Goal: Task Accomplishment & Management: Manage account settings

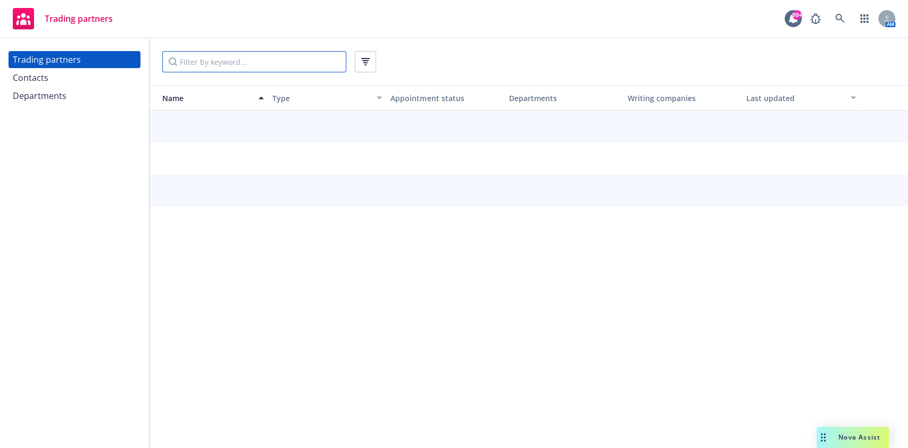
click at [261, 66] on input "Filter by keyword..." at bounding box center [254, 61] width 184 height 21
type input "hartford"
click at [93, 78] on div "Contacts" at bounding box center [74, 77] width 123 height 17
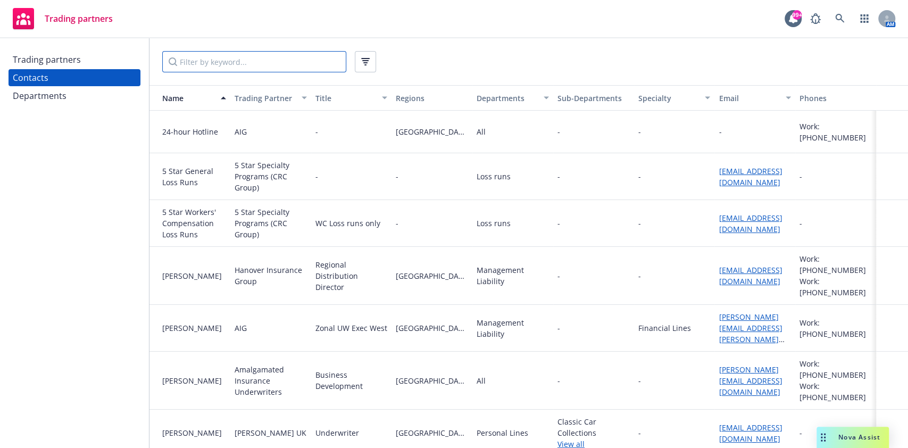
click at [208, 62] on input "Filter by keyword..." at bounding box center [254, 61] width 184 height 21
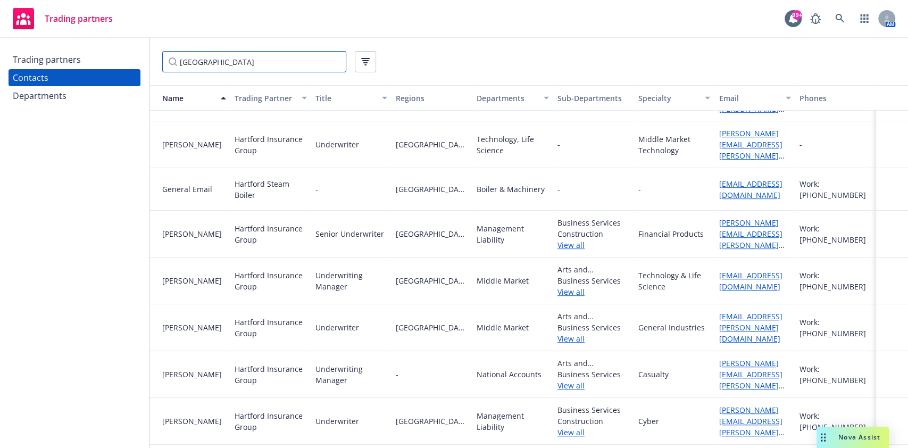
scroll to position [381, 0]
click at [566, 239] on link "View all" at bounding box center [593, 244] width 72 height 11
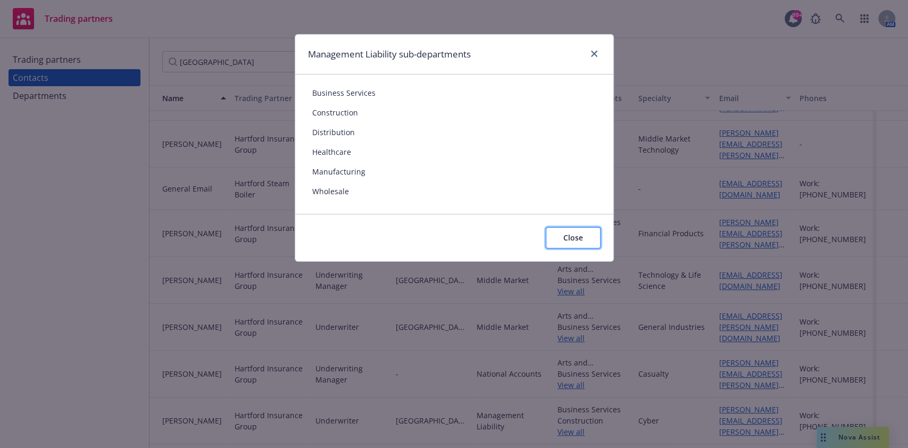
click at [572, 241] on span "Close" at bounding box center [573, 237] width 20 height 10
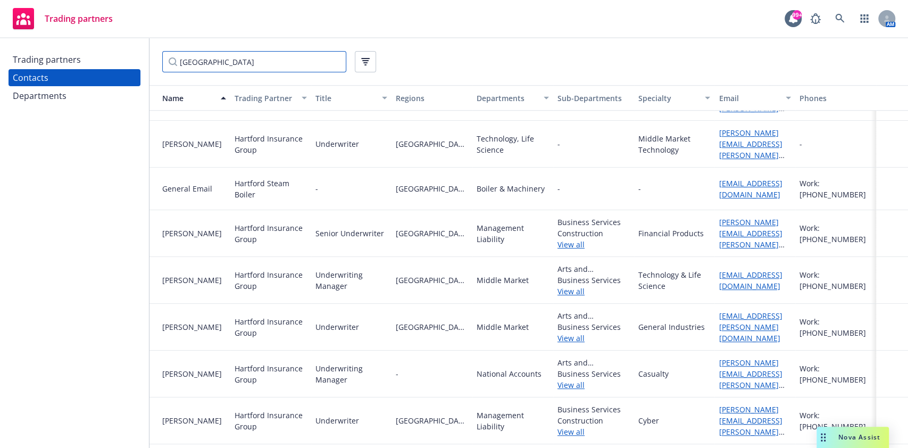
click at [298, 59] on input "hartford" at bounding box center [254, 61] width 184 height 21
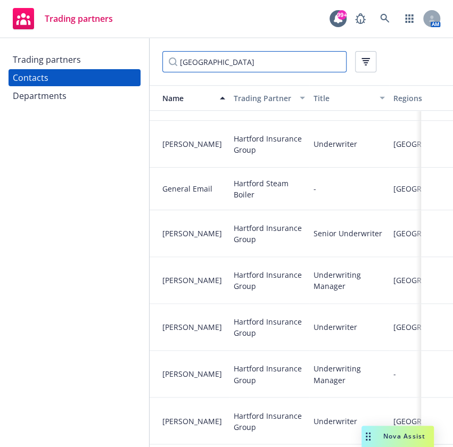
click at [208, 66] on input "hartford" at bounding box center [254, 61] width 184 height 21
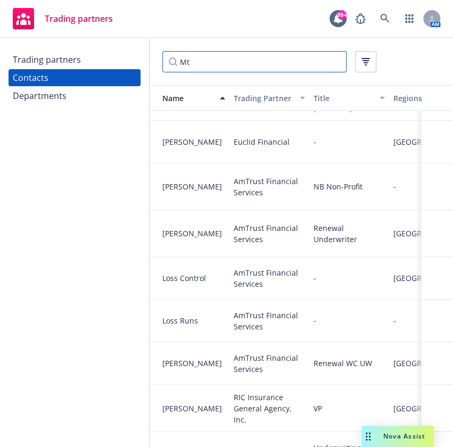
type input "Mt."
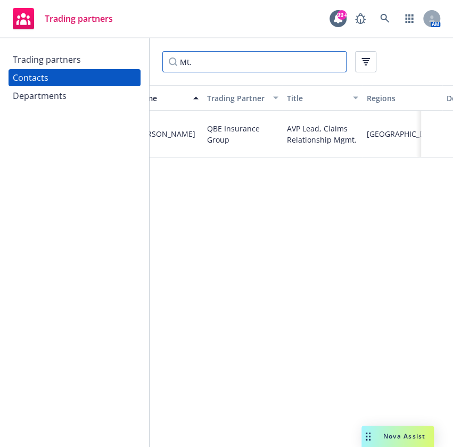
scroll to position [0, 0]
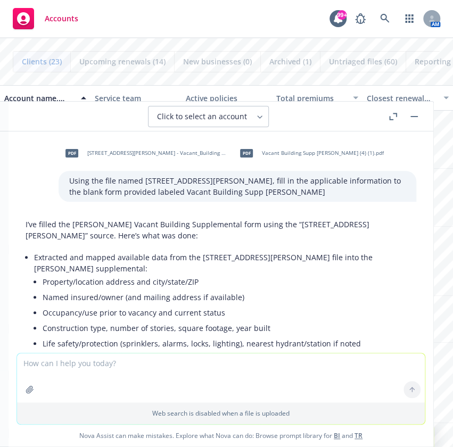
scroll to position [1520, 0]
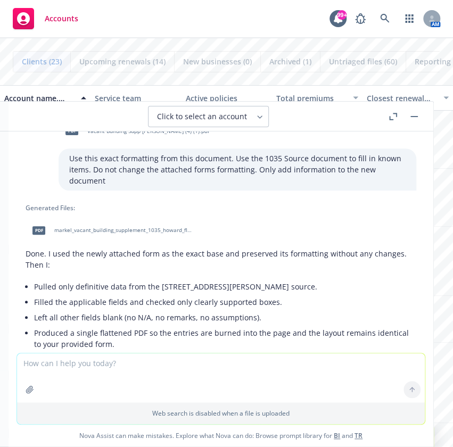
click at [142, 23] on div "Accounts 99+ AM" at bounding box center [226, 19] width 453 height 38
click at [71, 15] on span "Accounts" at bounding box center [62, 18] width 34 height 9
click at [415, 112] on button "button" at bounding box center [413, 116] width 13 height 13
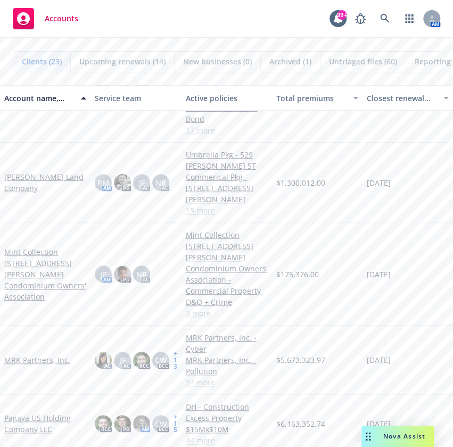
scroll to position [548, 0]
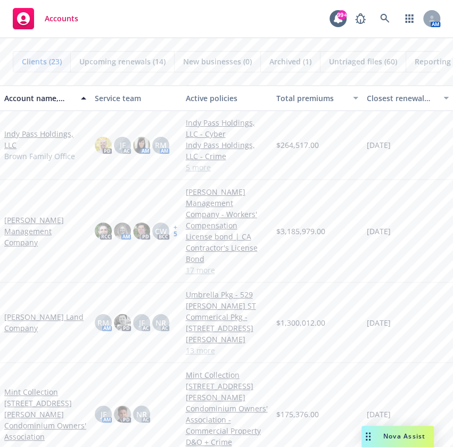
click at [36, 311] on link "[PERSON_NAME] Land Company" at bounding box center [45, 322] width 82 height 22
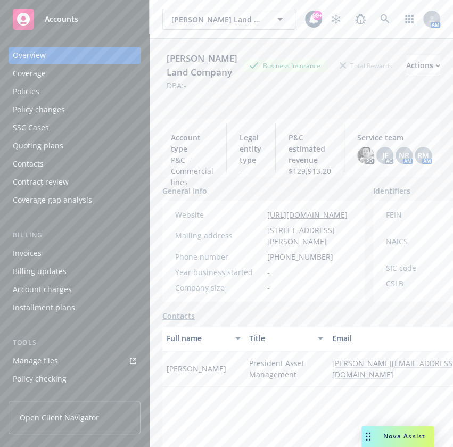
click at [86, 83] on div "Policies" at bounding box center [74, 91] width 123 height 17
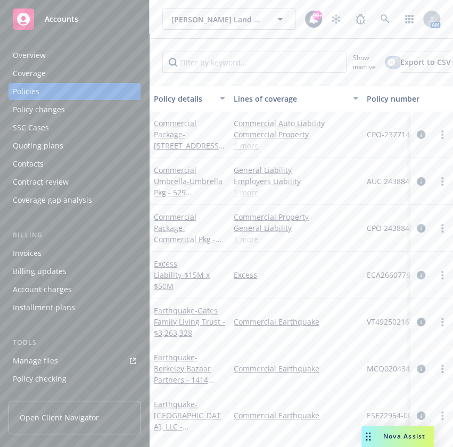
click at [396, 63] on button "button" at bounding box center [393, 62] width 14 height 11
click at [260, 57] on input "Filter by keyword..." at bounding box center [254, 62] width 184 height 21
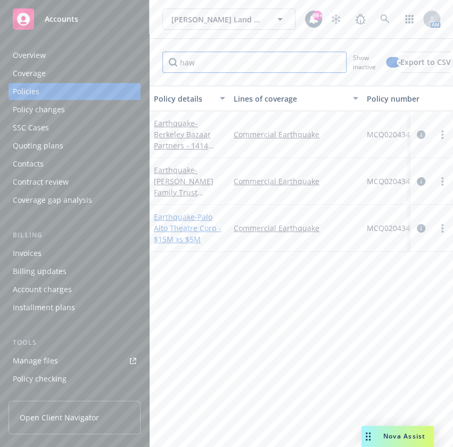
type input "haw"
click at [171, 228] on span "- Palo Alto Theatre Corp - $15M xs $5M" at bounding box center [188, 228] width 68 height 32
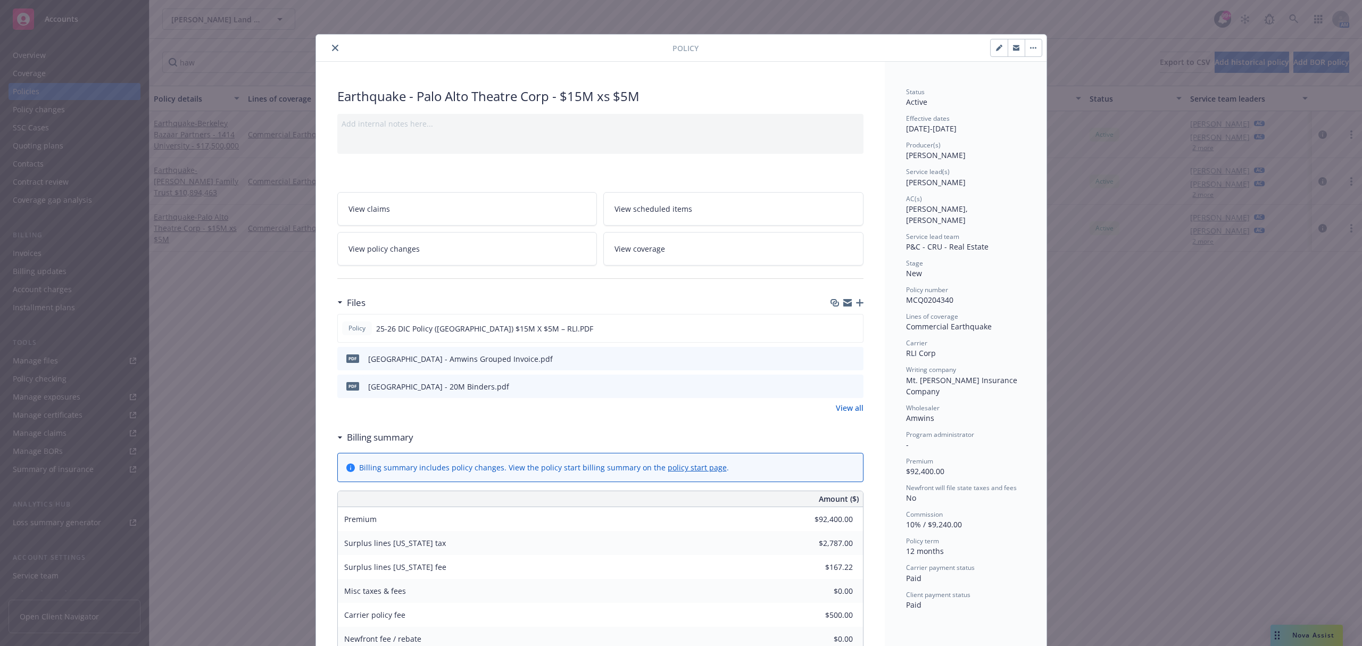
click at [332, 48] on icon "close" at bounding box center [335, 48] width 6 height 6
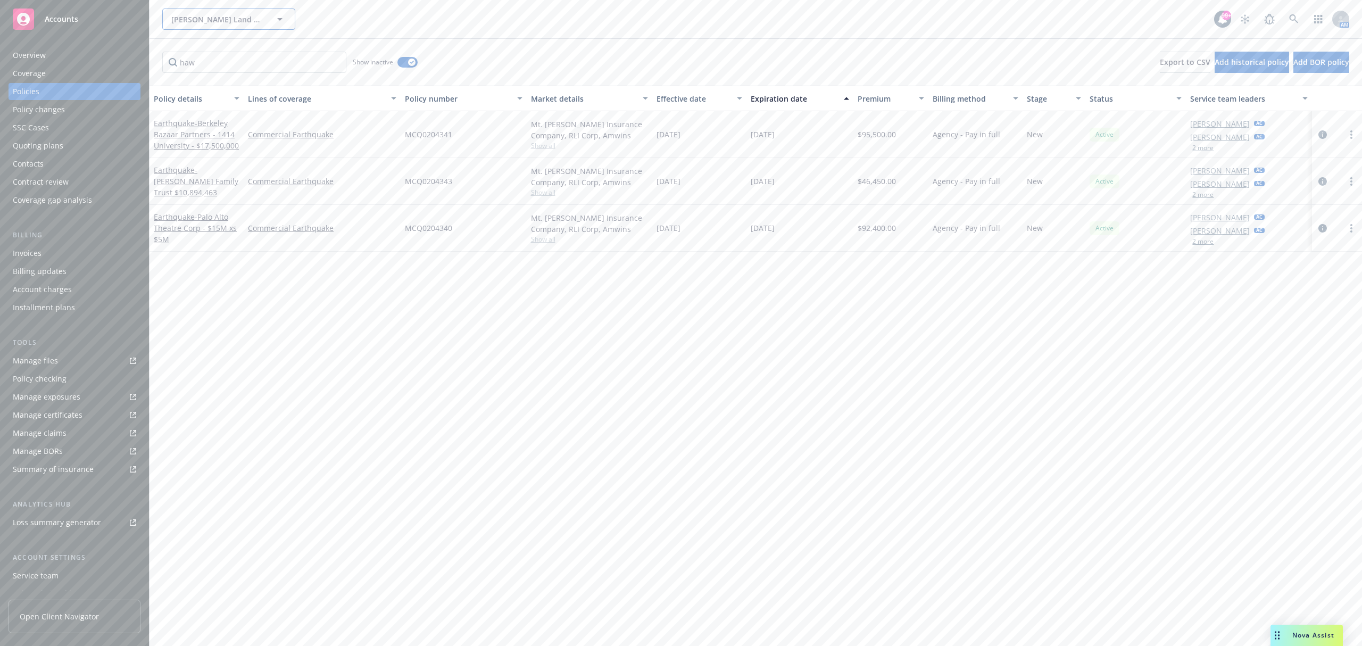
click at [229, 21] on span "Keenan Land Company" at bounding box center [217, 19] width 92 height 11
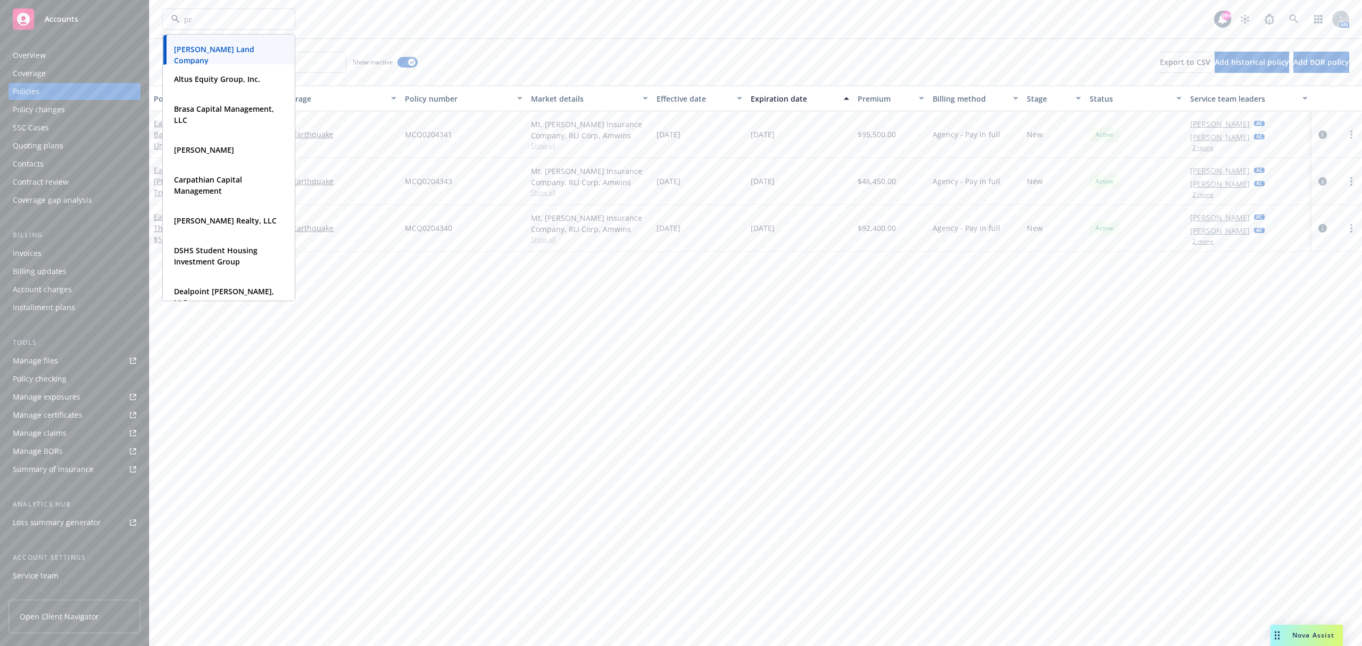
type input "prm"
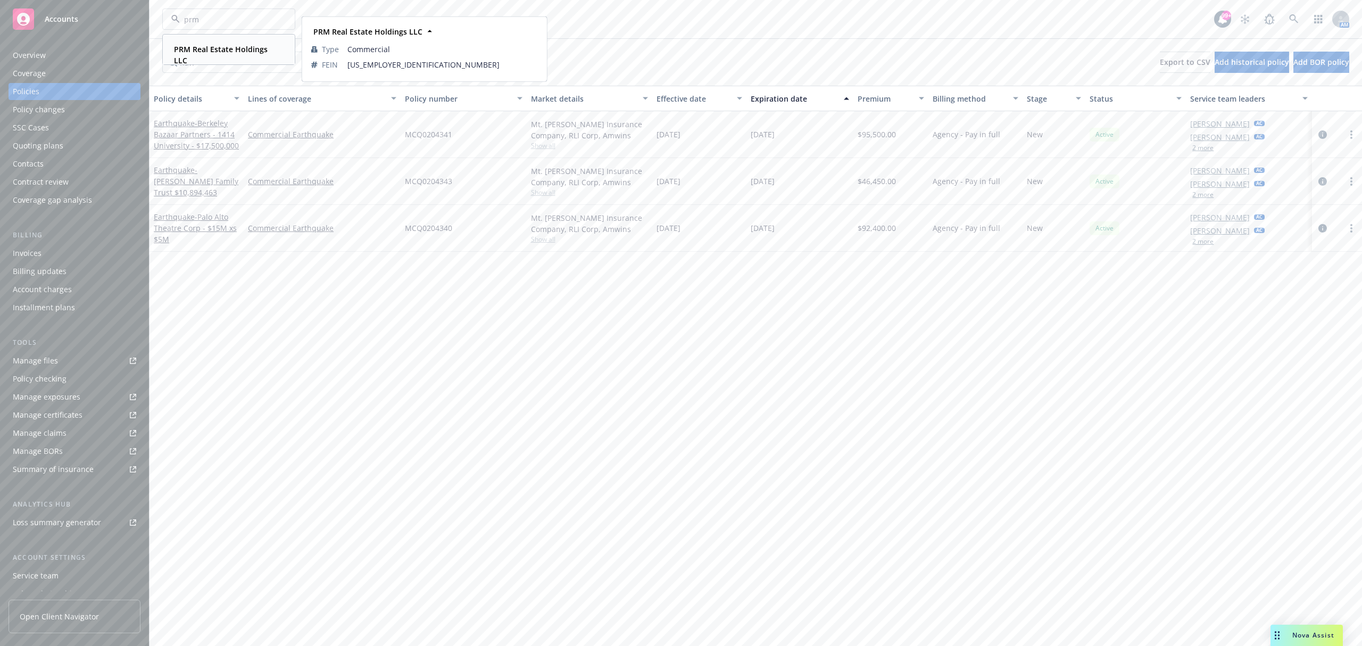
click at [237, 56] on div "PRM Real Estate Holdings LLC" at bounding box center [227, 54] width 114 height 27
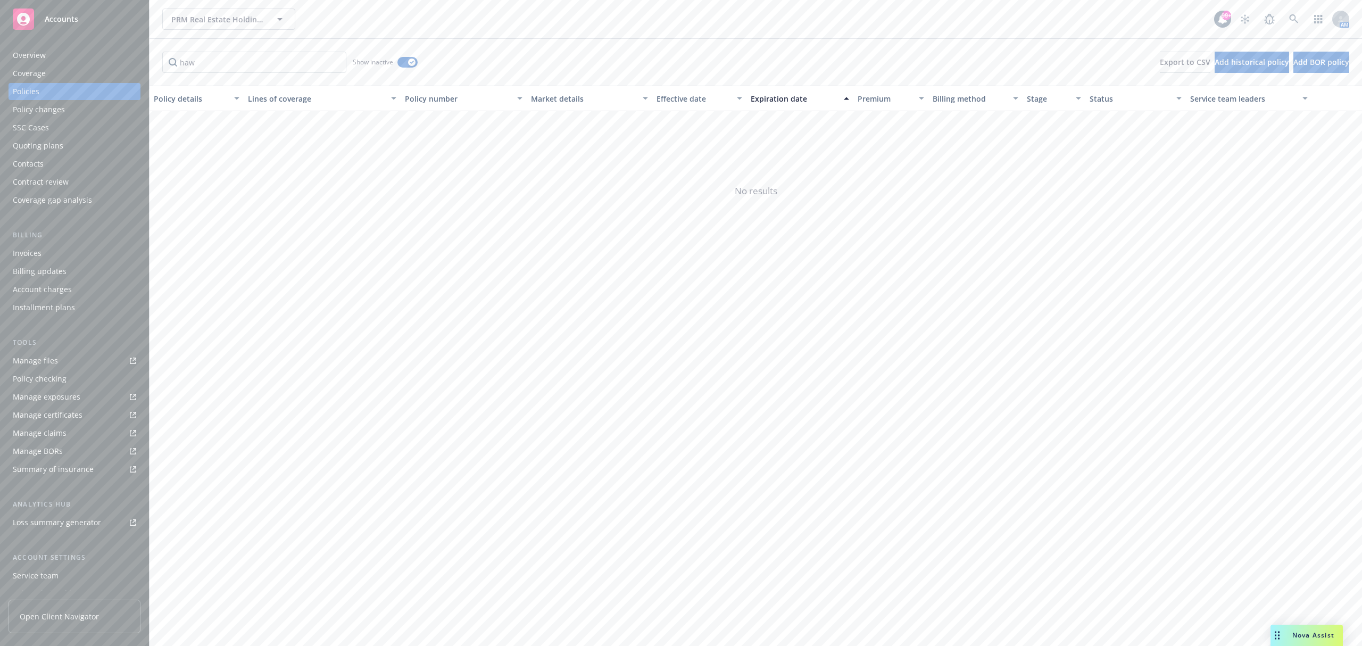
click at [52, 415] on div "Manage certificates" at bounding box center [48, 414] width 70 height 17
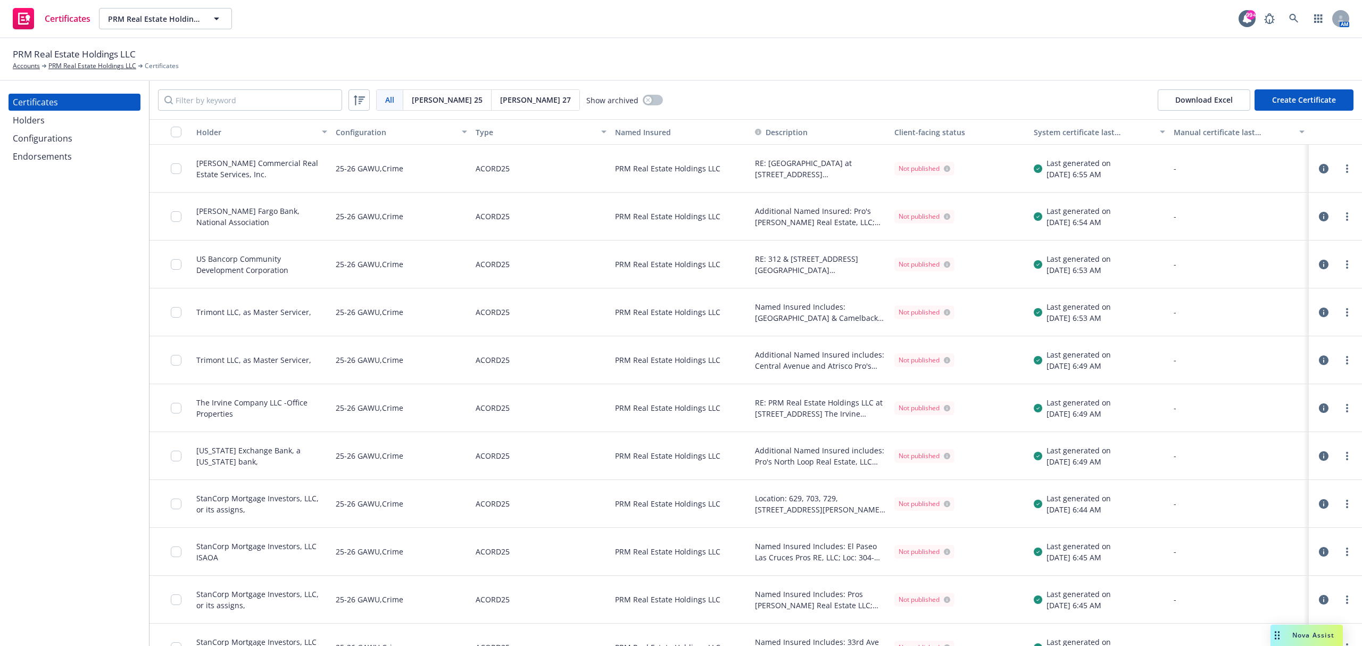
click at [94, 116] on div "Holders" at bounding box center [74, 120] width 123 height 17
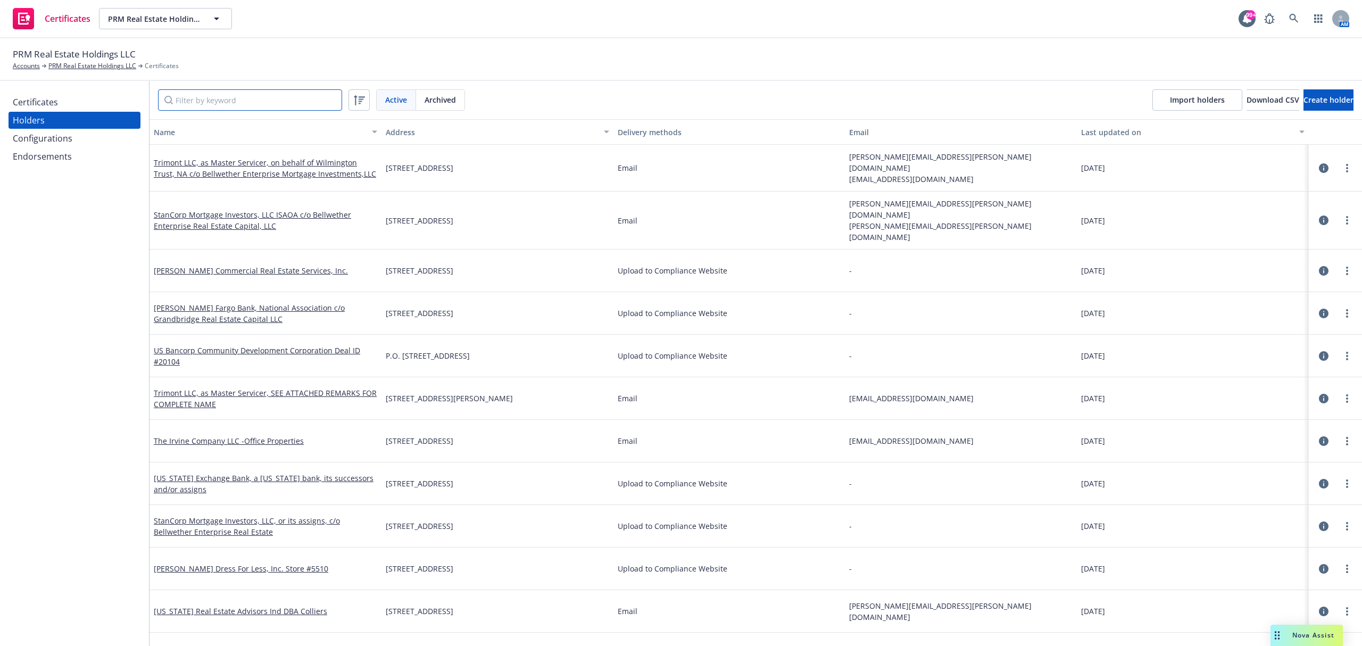
click at [198, 103] on input "Filter by keyword" at bounding box center [250, 99] width 184 height 21
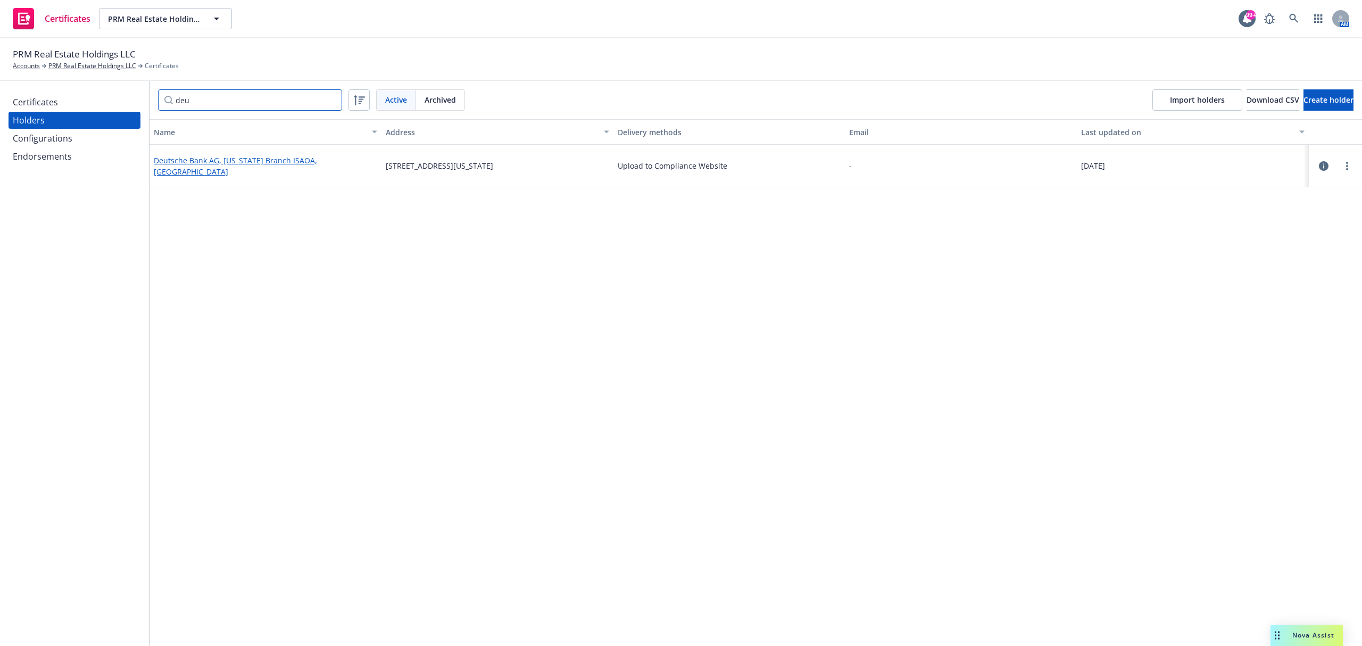
type input "deu"
click at [276, 169] on link "Deutsche Bank AG, New York Branch ISAOA, ATIMA" at bounding box center [235, 165] width 163 height 21
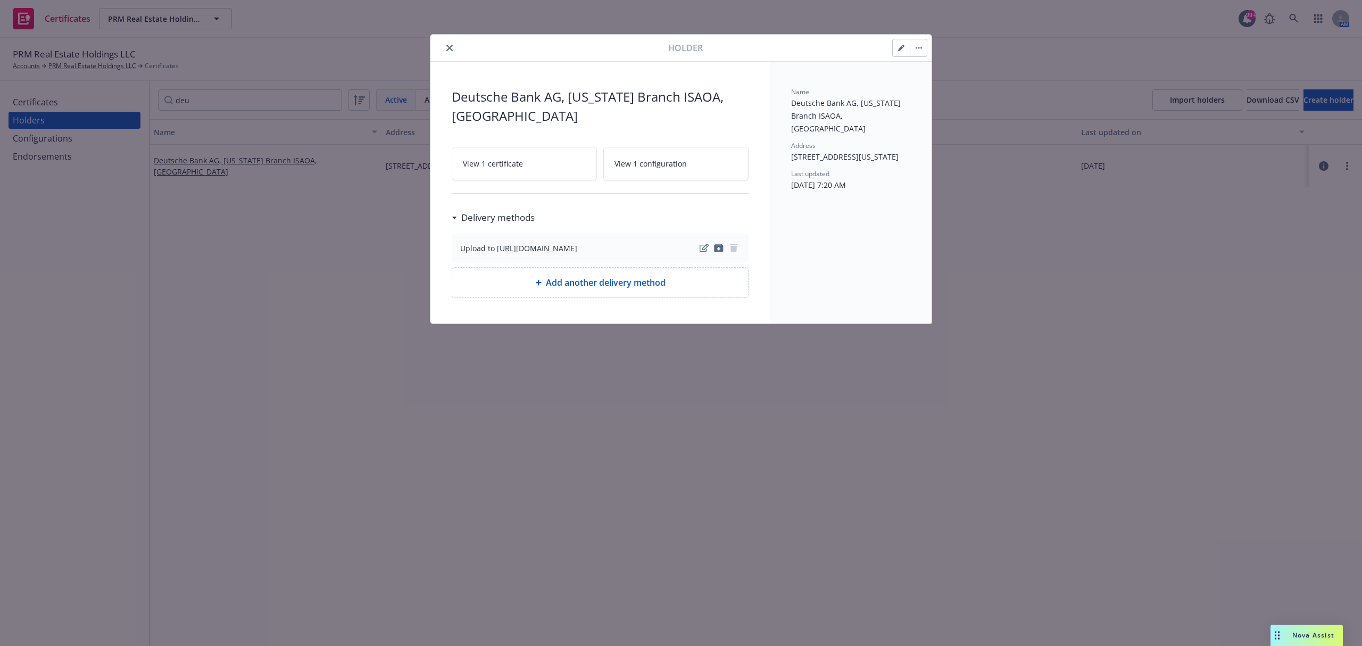
click at [449, 47] on icon "close" at bounding box center [449, 48] width 6 height 6
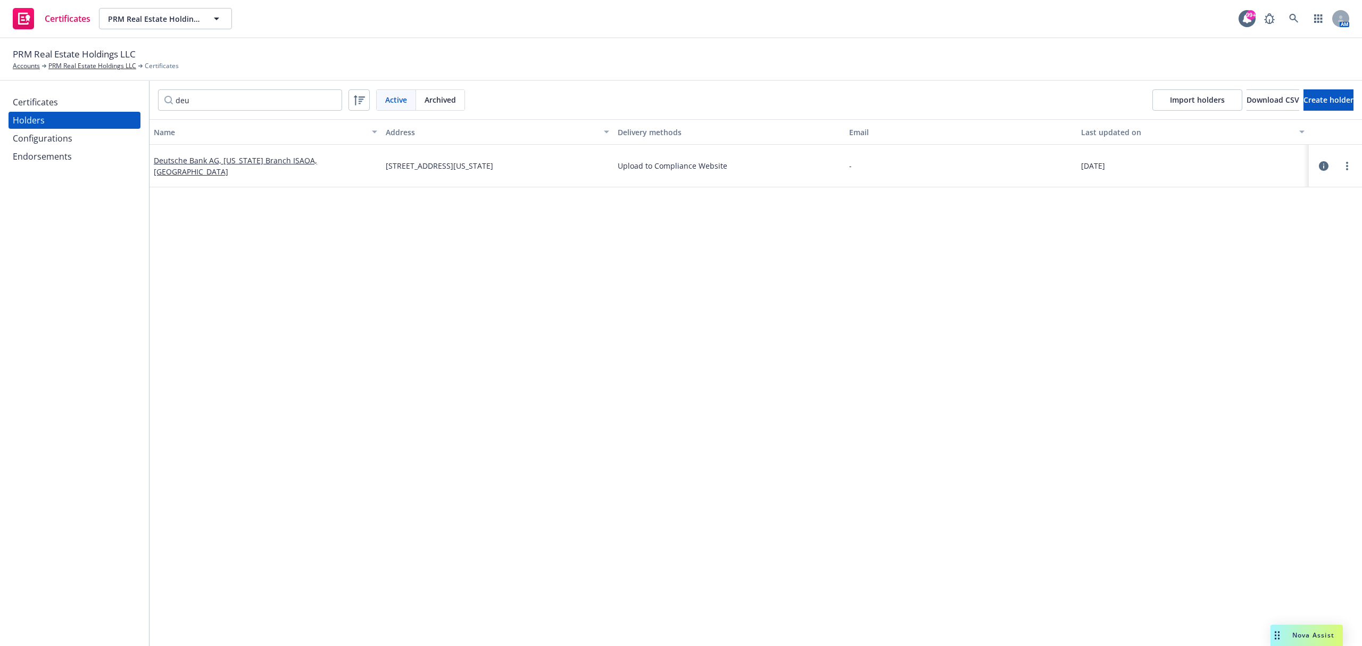
click at [62, 107] on div "Certificates" at bounding box center [74, 102] width 123 height 17
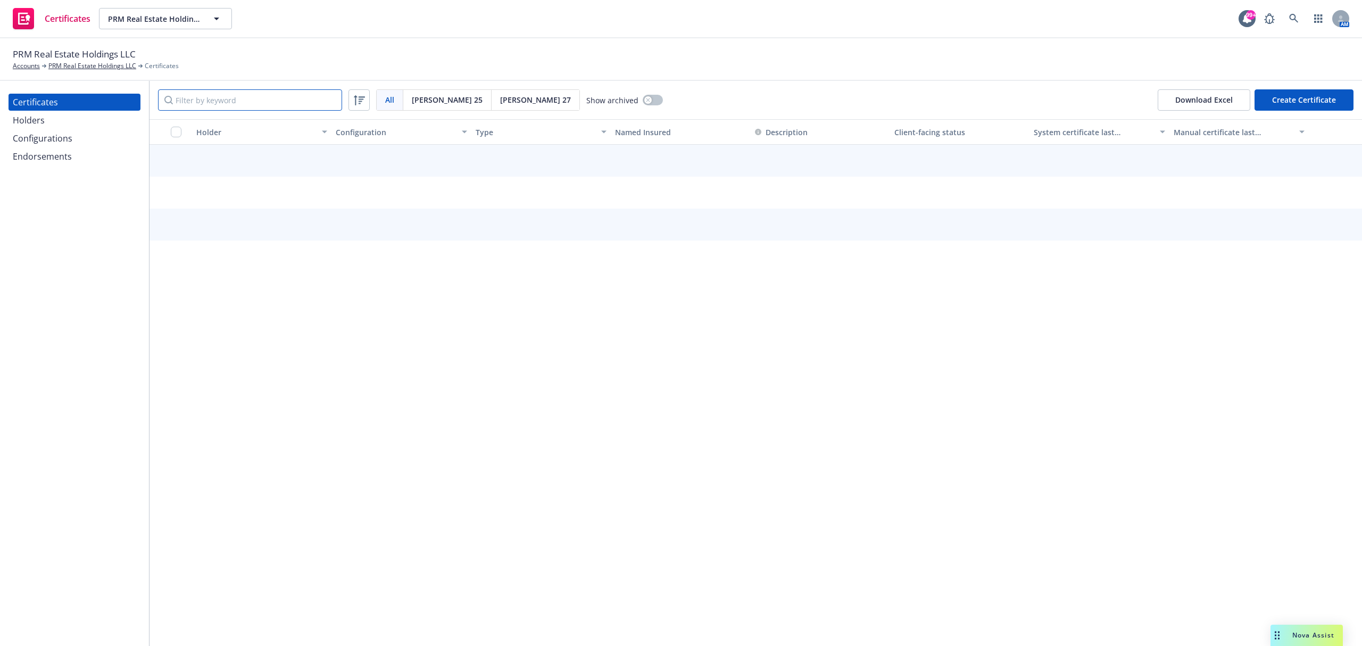
click at [200, 98] on input "Filter by keyword" at bounding box center [250, 99] width 184 height 21
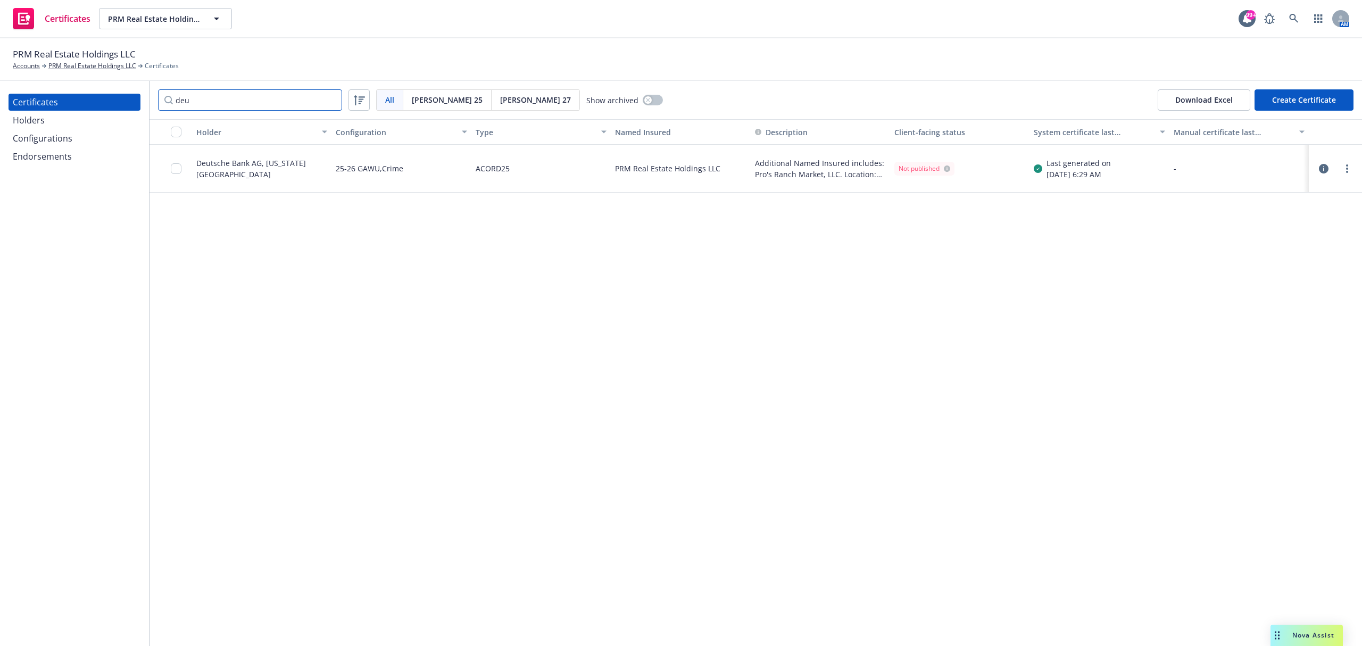
type input "deu"
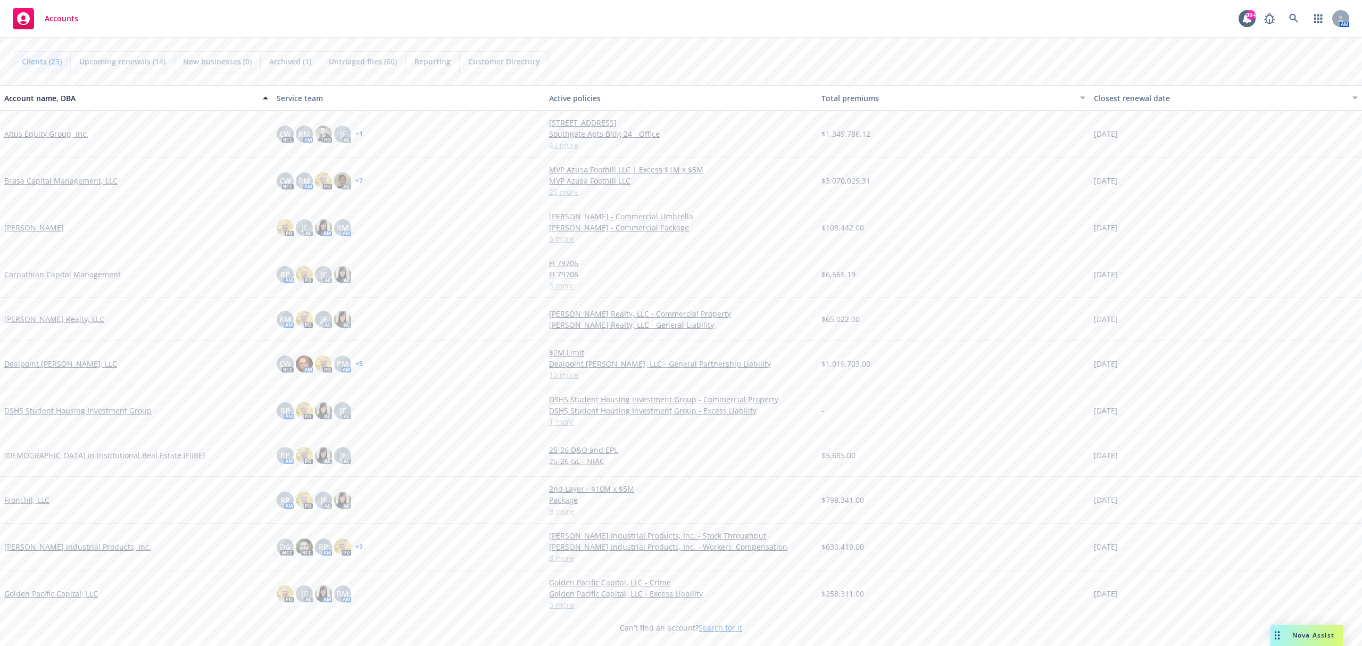
click at [41, 135] on link "Altus Equity Group, Inc." at bounding box center [46, 133] width 84 height 11
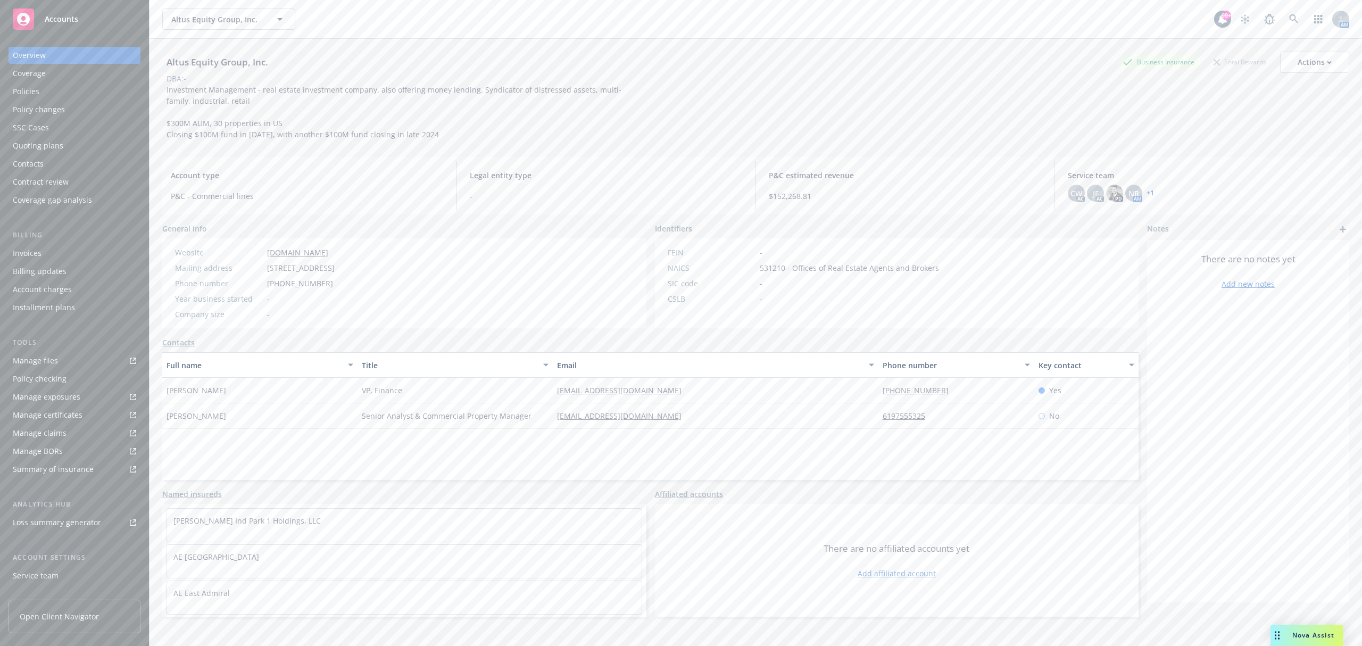
click at [49, 246] on div "Invoices" at bounding box center [74, 253] width 123 height 17
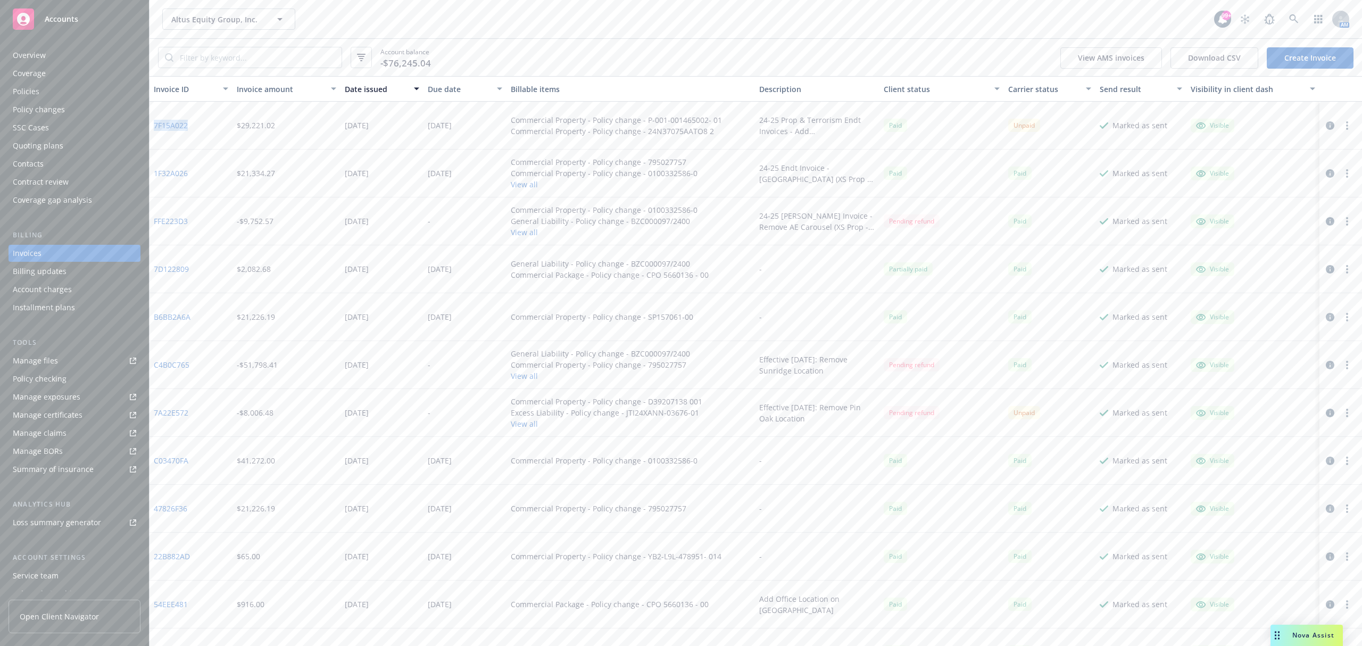
drag, startPoint x: 198, startPoint y: 126, endPoint x: 155, endPoint y: 127, distance: 42.6
click at [155, 127] on div "7F15A022" at bounding box center [190, 126] width 83 height 48
copy link "7F15A022"
drag, startPoint x: 197, startPoint y: 124, endPoint x: 155, endPoint y: 122, distance: 41.5
click at [155, 122] on div "7F15A022" at bounding box center [190, 126] width 83 height 48
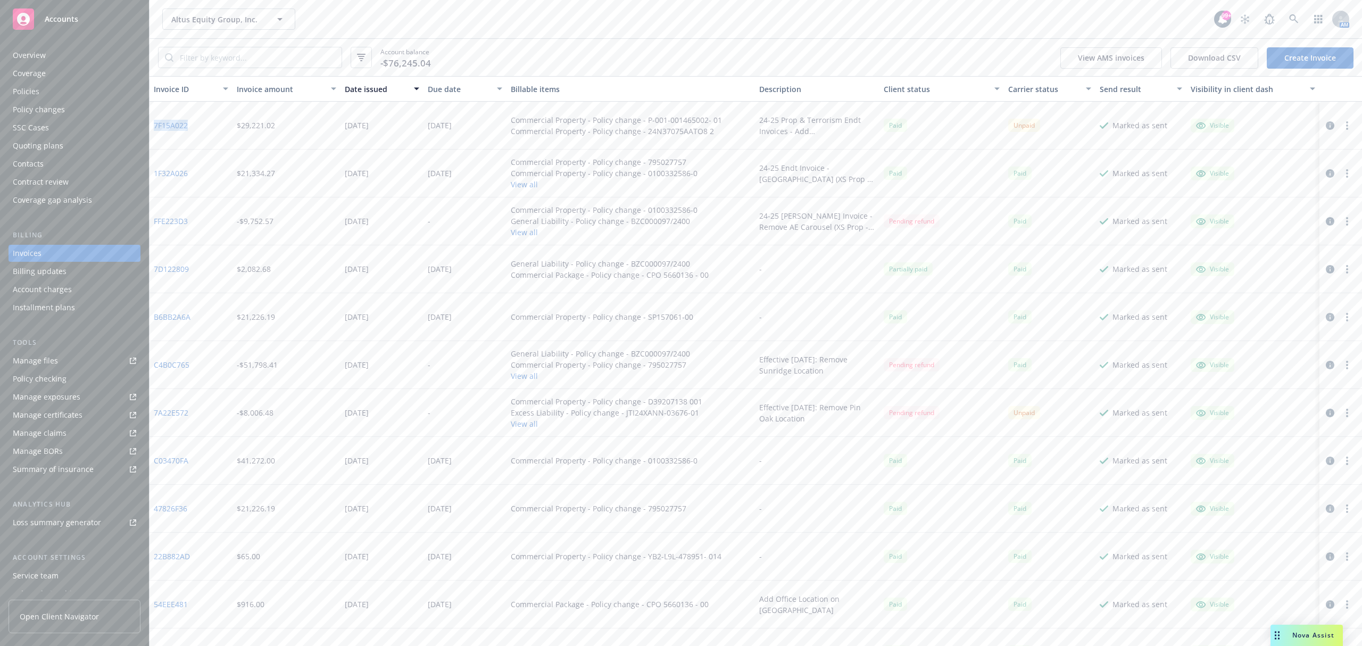
copy link "7F15A022"
drag, startPoint x: 641, startPoint y: 118, endPoint x: 715, endPoint y: 116, distance: 73.9
click at [715, 116] on div "Commercial Property - Policy change - P-001-001465002- 01 Commercial Property -…" at bounding box center [630, 126] width 249 height 48
copy div "P-001-001465002- 01"
drag, startPoint x: 706, startPoint y: 171, endPoint x: 539, endPoint y: 150, distance: 168.4
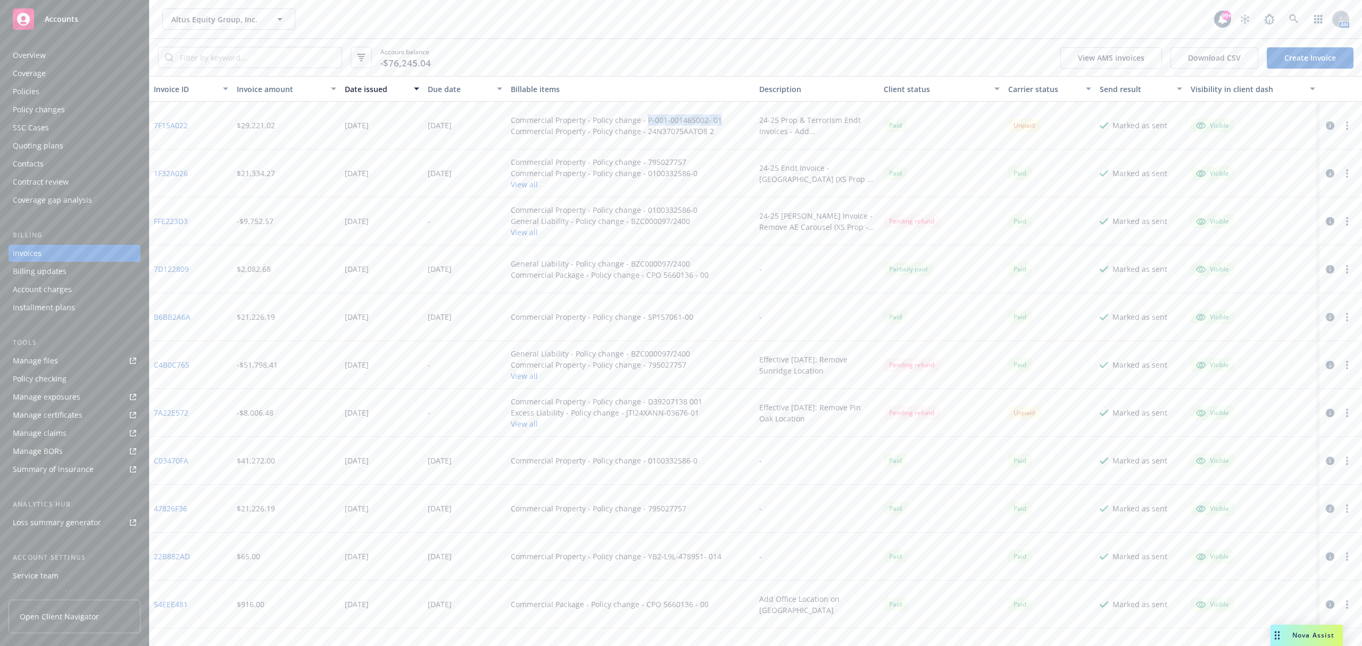
click at [706, 171] on div "Commercial Property - Policy change - 795027757 Commercial Property - Policy ch…" at bounding box center [630, 173] width 249 height 48
drag, startPoint x: 189, startPoint y: 127, endPoint x: 155, endPoint y: 132, distance: 34.5
click at [155, 132] on div "7F15A022" at bounding box center [190, 126] width 83 height 48
copy link "7F15A022"
click at [34, 107] on div "Policy changes" at bounding box center [39, 109] width 52 height 17
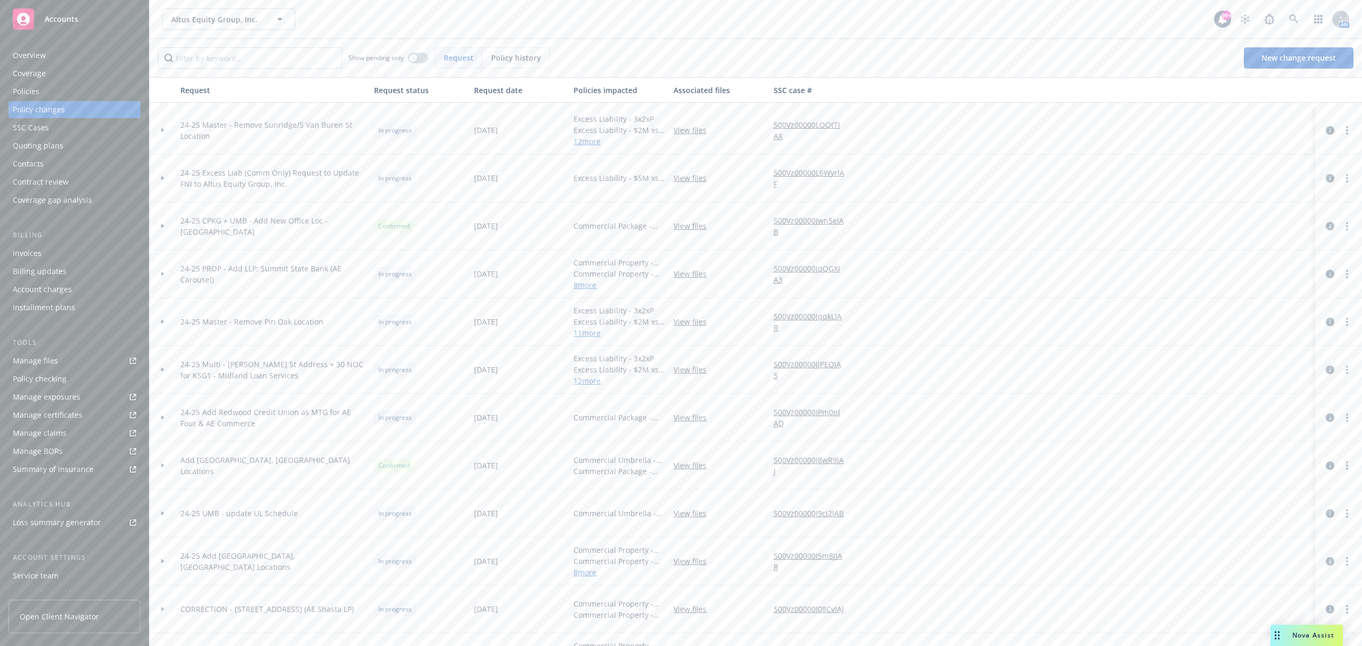
scroll to position [354, 0]
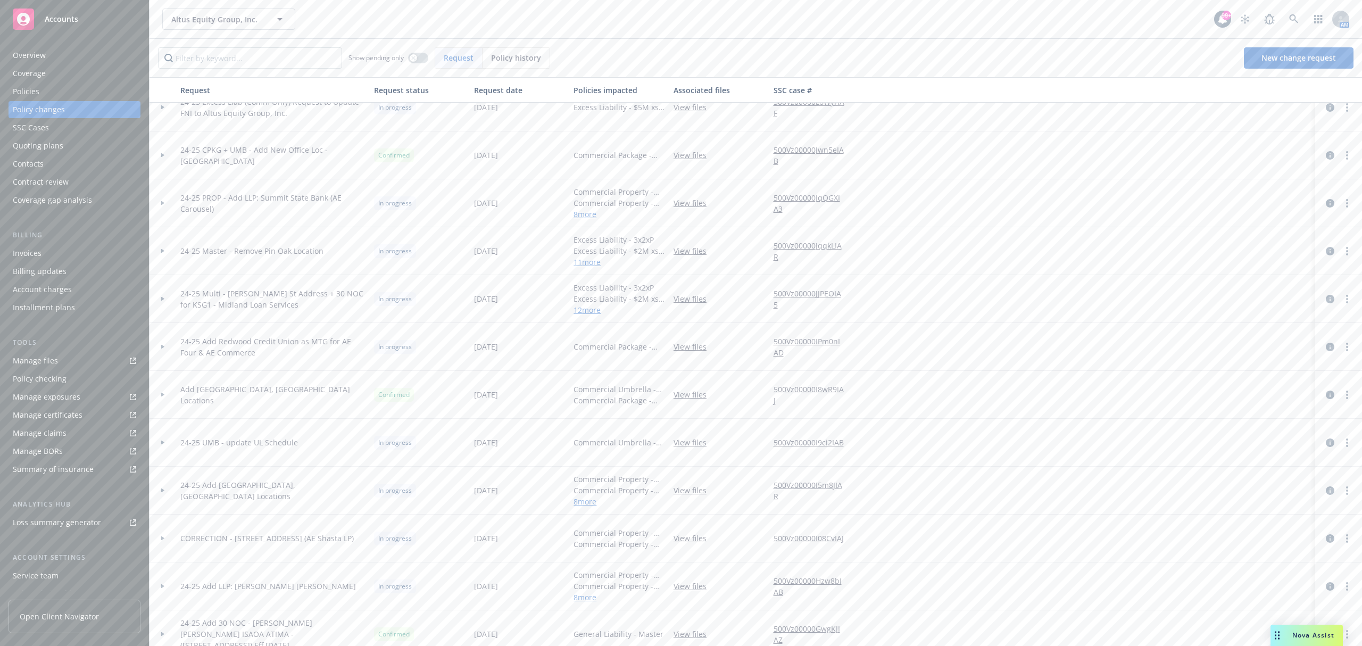
drag, startPoint x: 166, startPoint y: 488, endPoint x: 185, endPoint y: 467, distance: 28.6
click at [166, 488] on div at bounding box center [163, 490] width 18 height 4
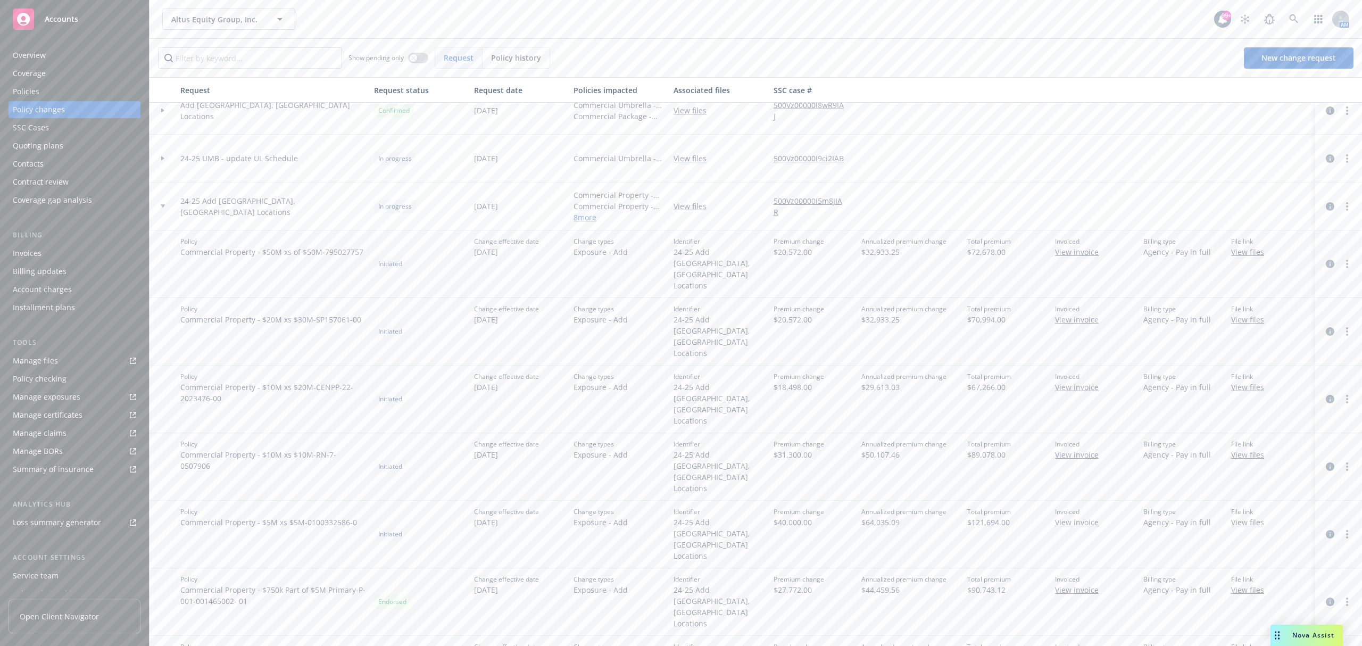
scroll to position [851, 0]
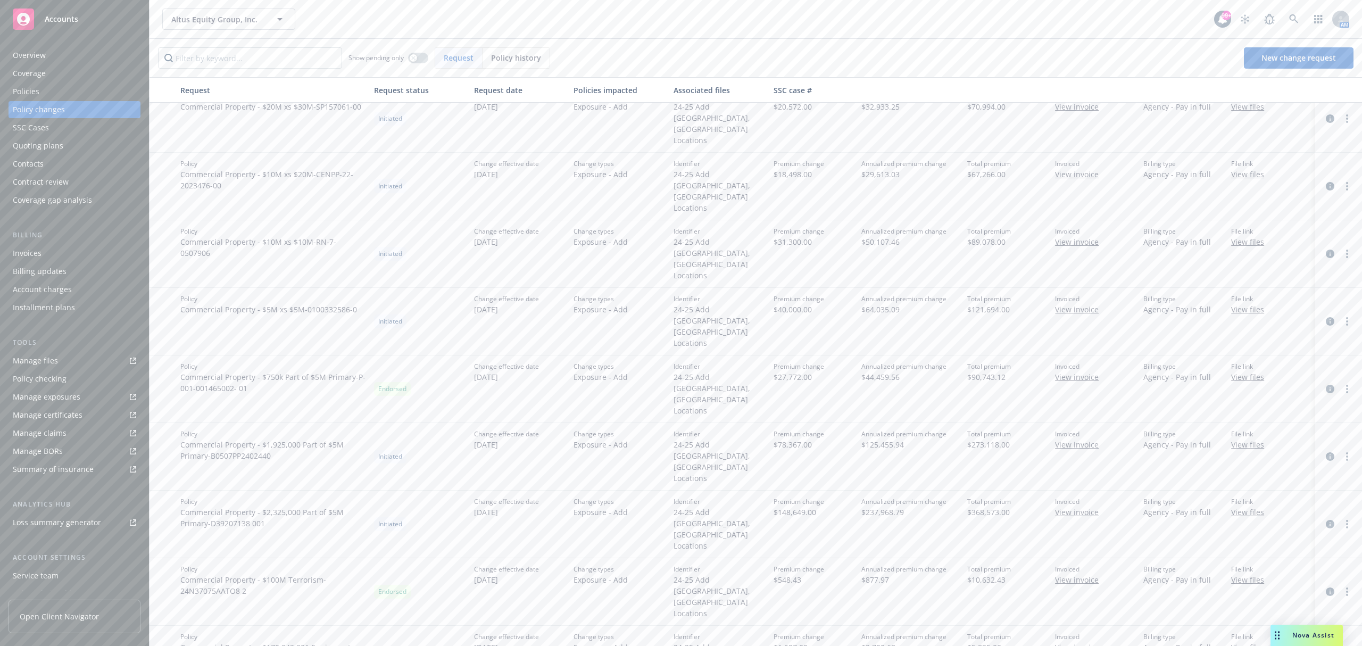
click at [1325, 385] on icon "circleInformation" at bounding box center [1329, 389] width 9 height 9
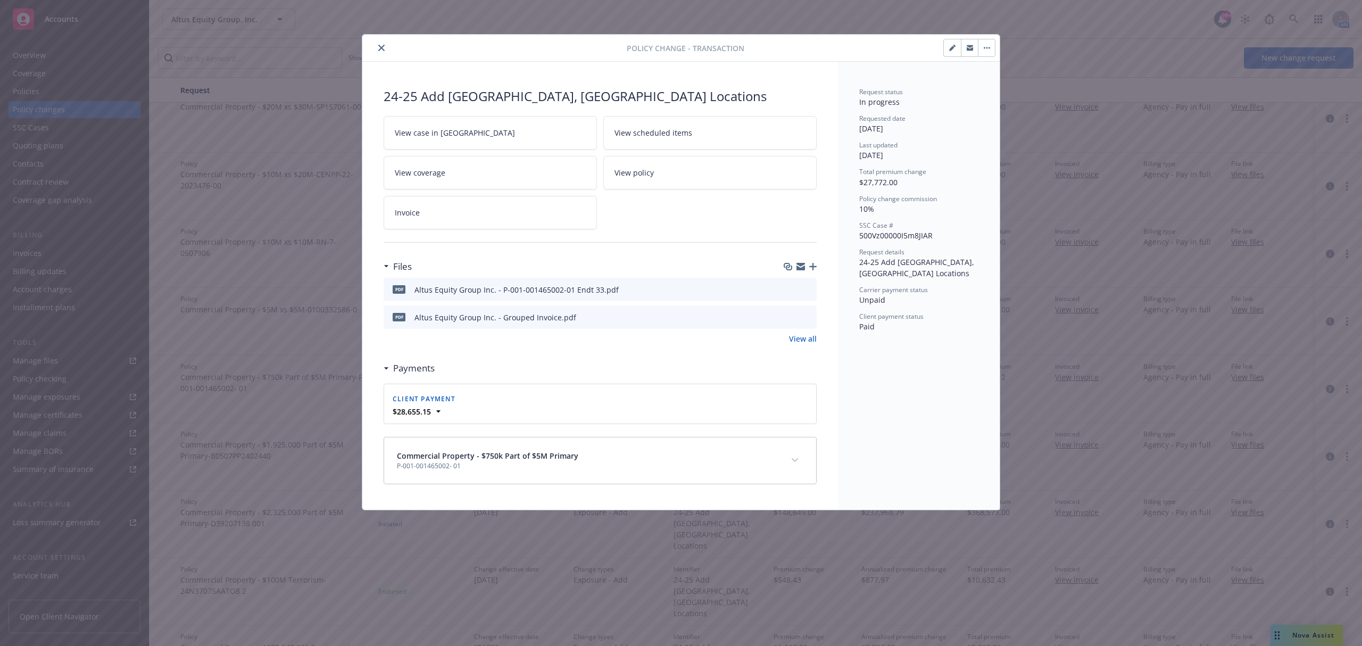
click at [807, 316] on icon "preview file" at bounding box center [807, 316] width 10 height 7
click at [381, 49] on icon "close" at bounding box center [381, 48] width 6 height 6
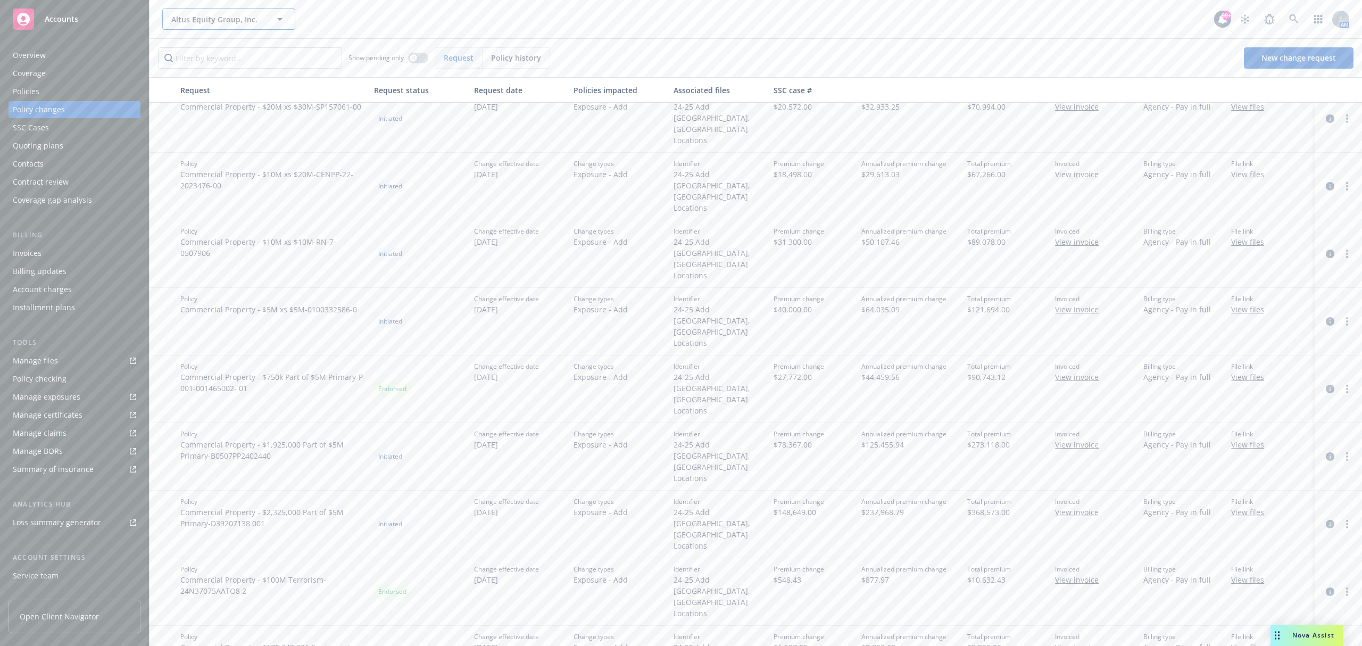
click at [226, 17] on span "Altus Equity Group, Inc." at bounding box center [217, 19] width 92 height 11
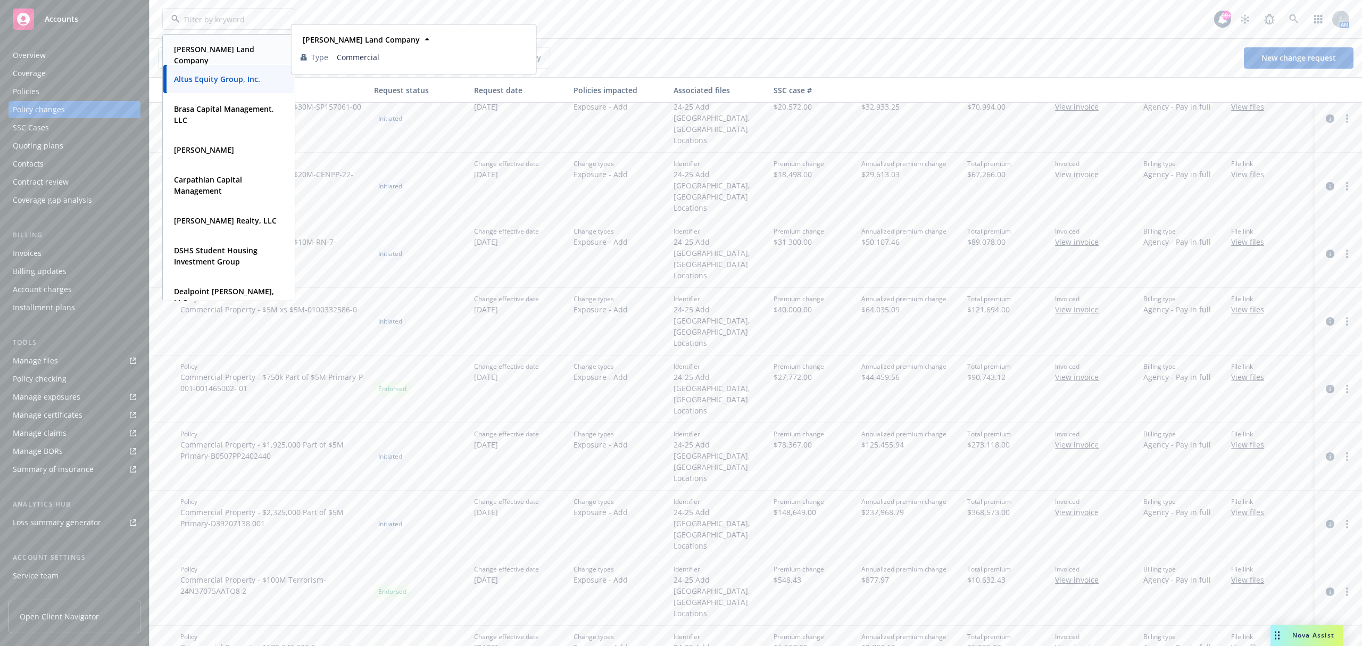
click at [220, 46] on strong "[PERSON_NAME] Land Company" at bounding box center [214, 54] width 80 height 21
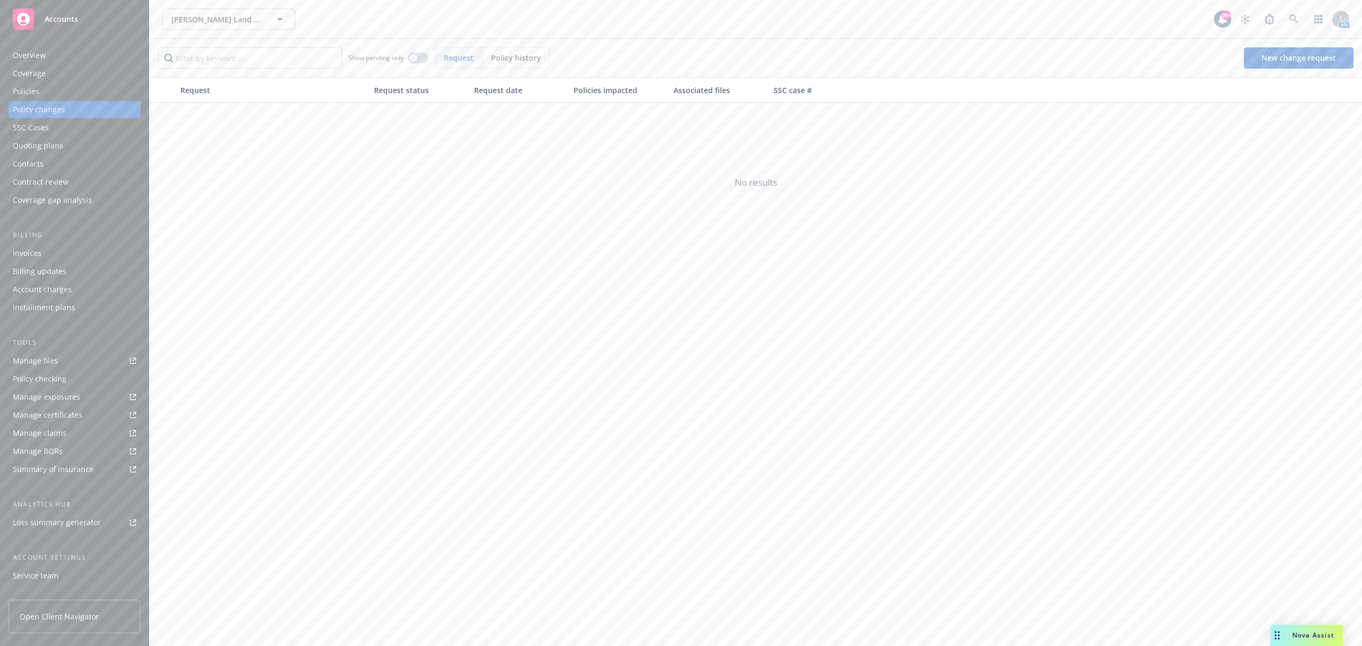
click at [94, 60] on div "Overview" at bounding box center [74, 55] width 123 height 17
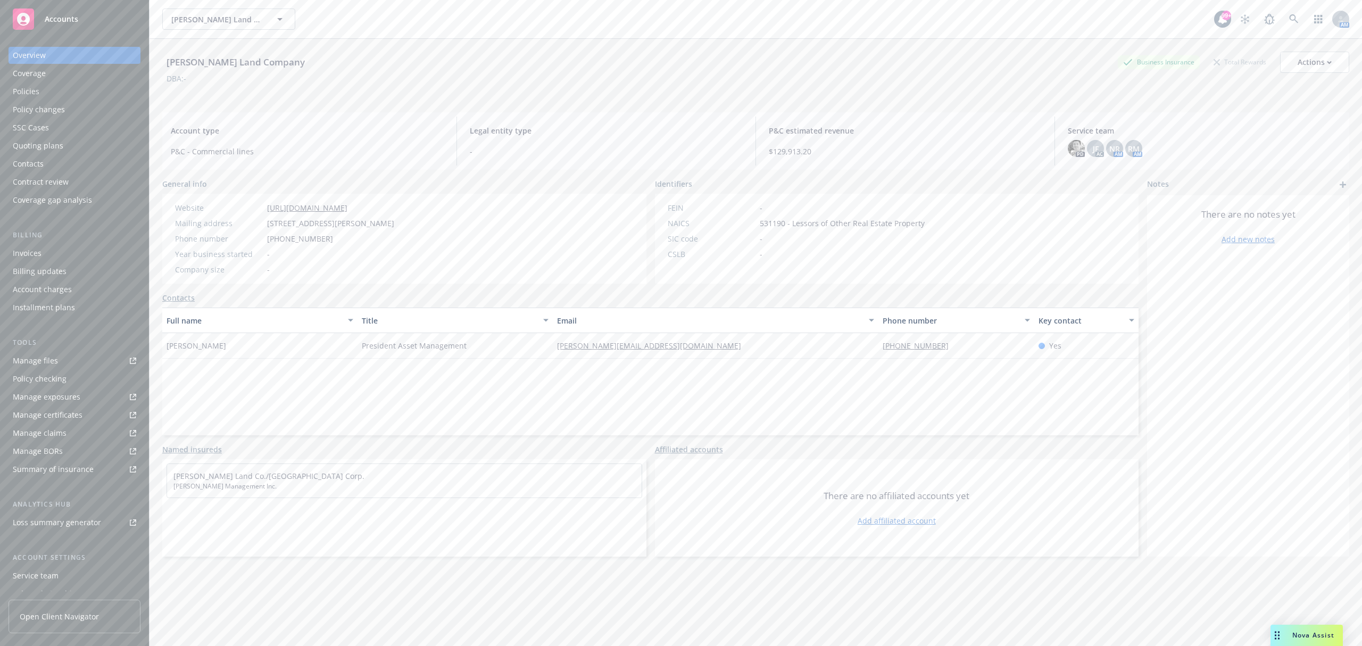
click at [71, 88] on div "Policies" at bounding box center [74, 91] width 123 height 17
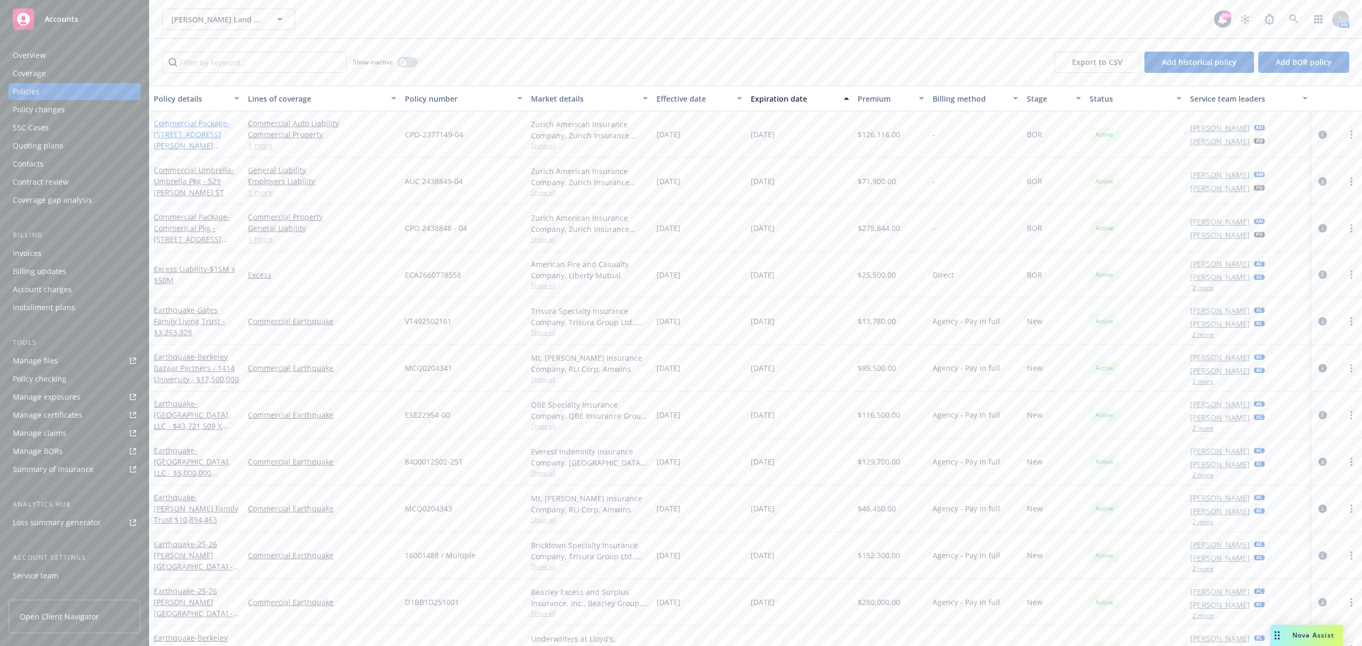
click at [181, 132] on span "- 464 Ellis Street Associates Lp Package" at bounding box center [193, 140] width 79 height 44
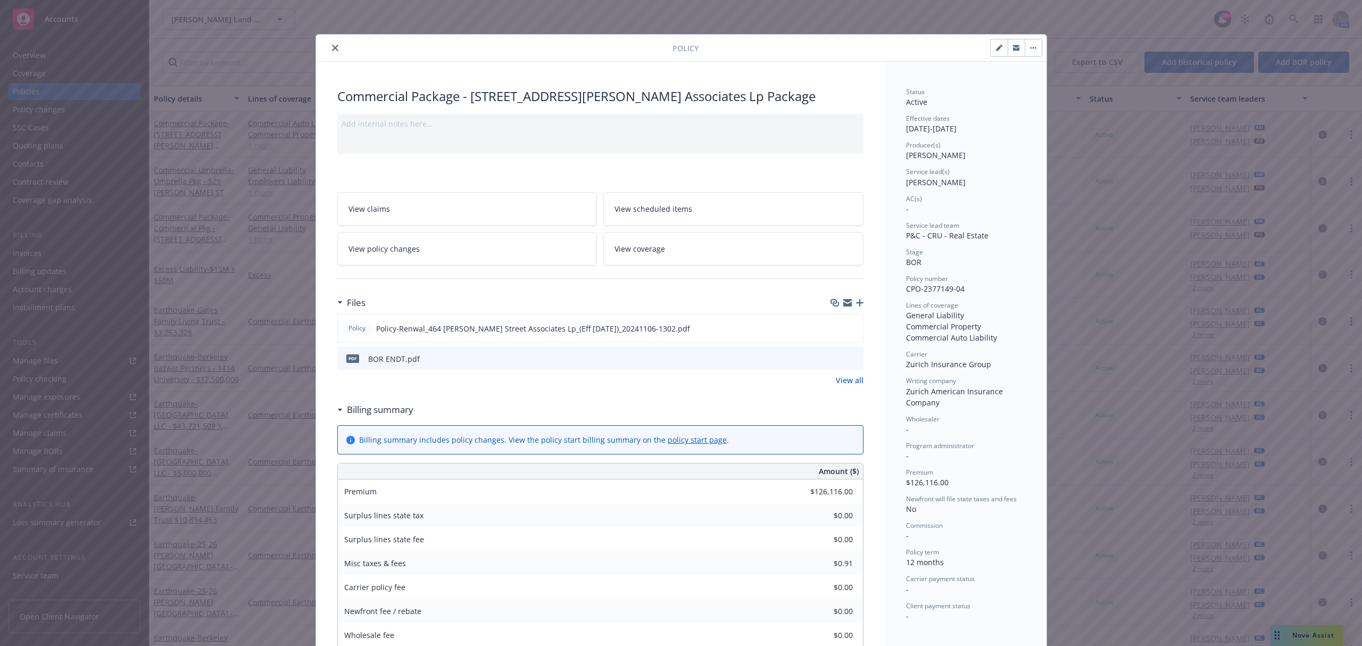
click at [992, 52] on button "button" at bounding box center [998, 47] width 17 height 17
select select "BOR"
select select "12"
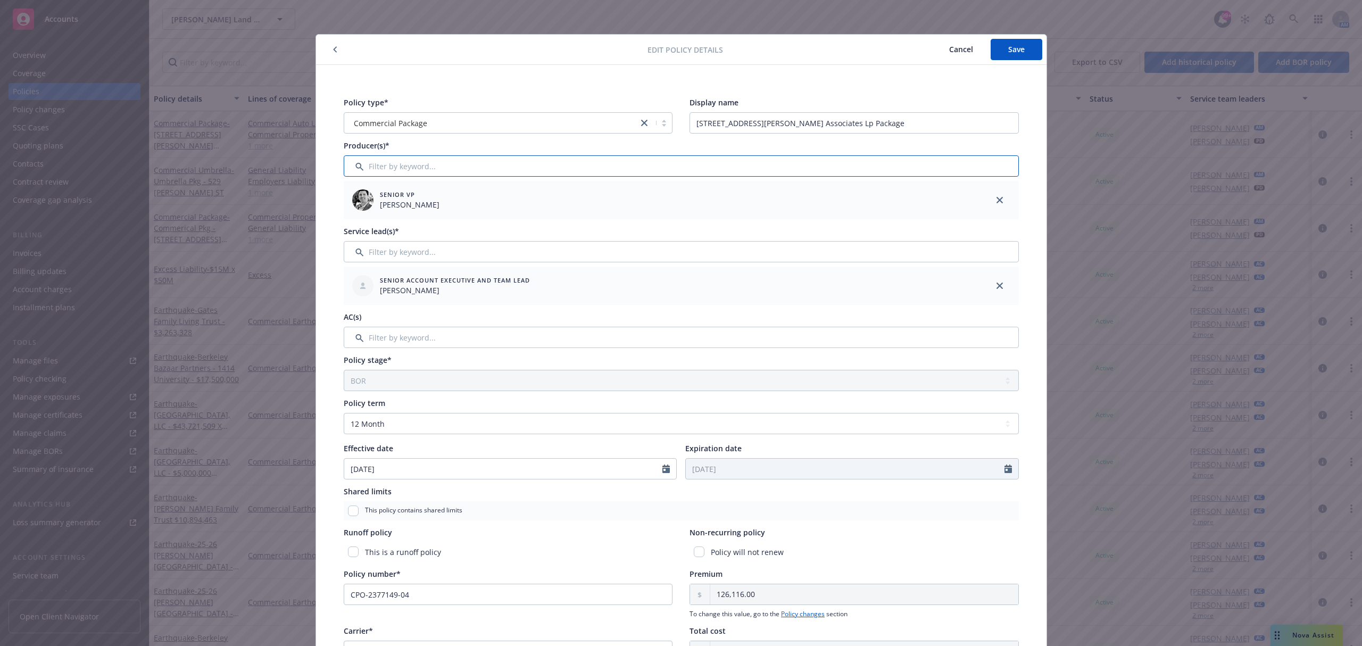
click at [594, 156] on input "Filter by keyword..." at bounding box center [681, 165] width 675 height 21
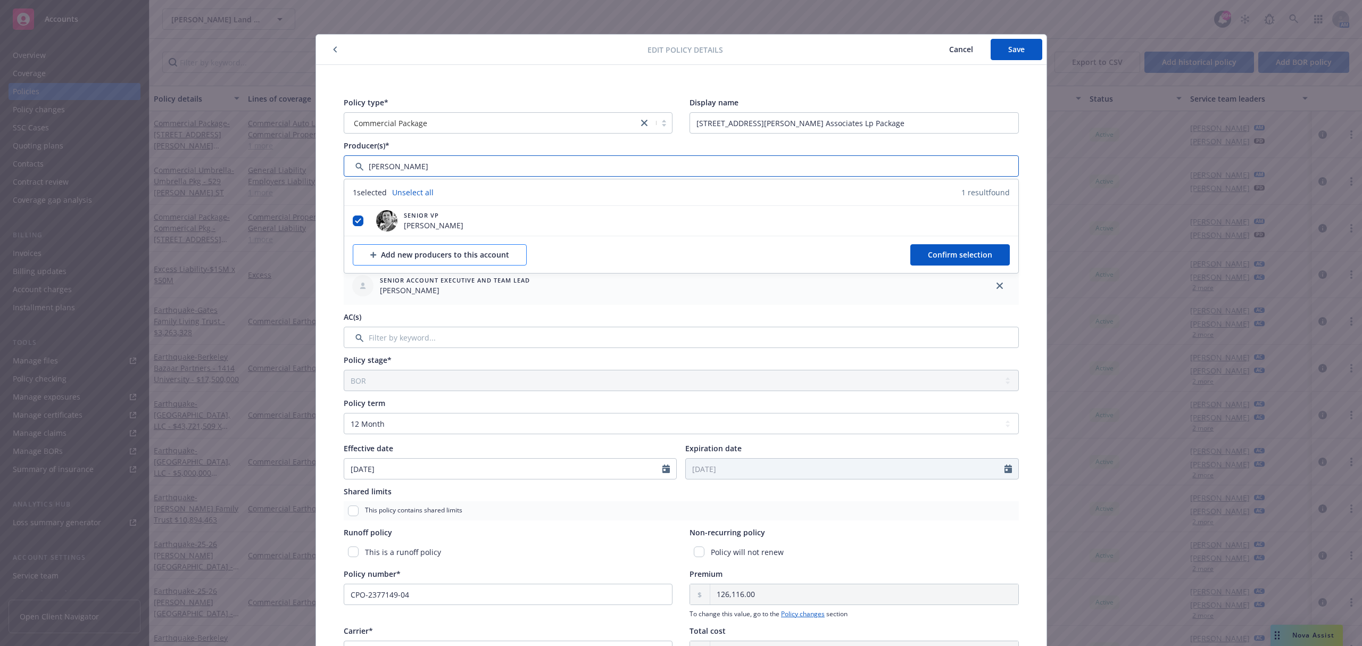
type input "bob"
click at [501, 255] on button "Add new producers to this account" at bounding box center [440, 254] width 174 height 21
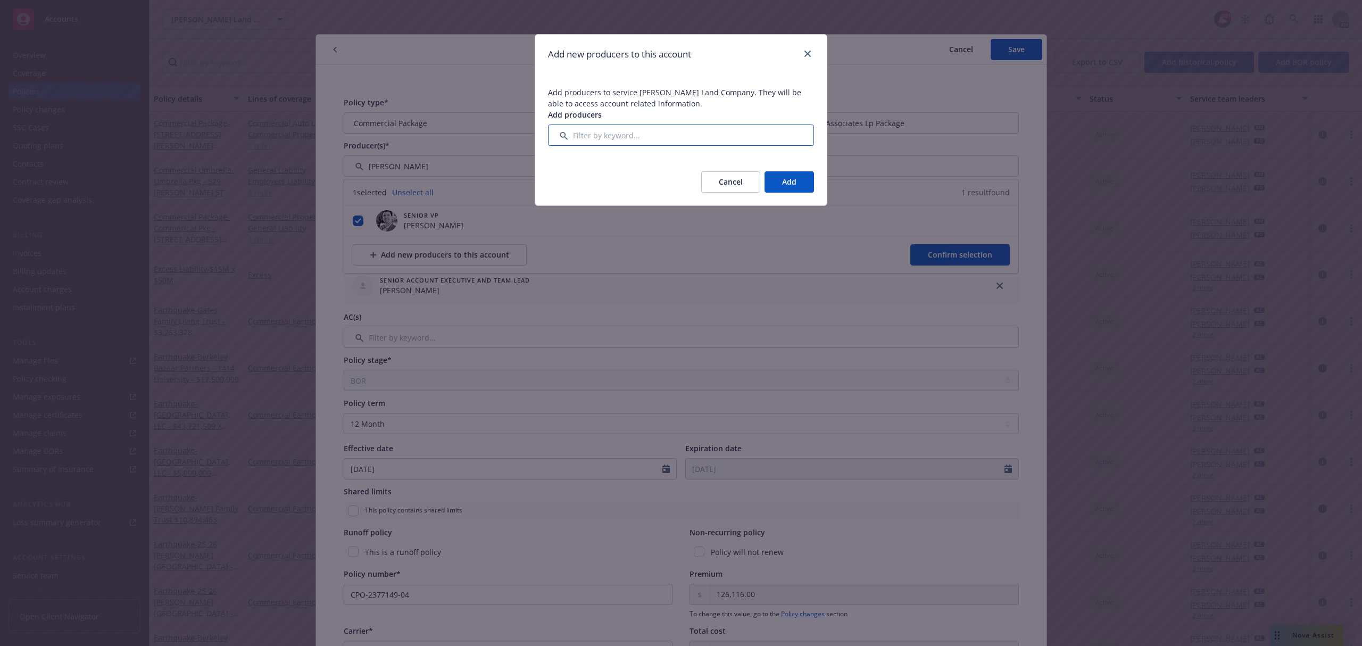
click at [581, 141] on input "Filter by keyword..." at bounding box center [681, 134] width 266 height 21
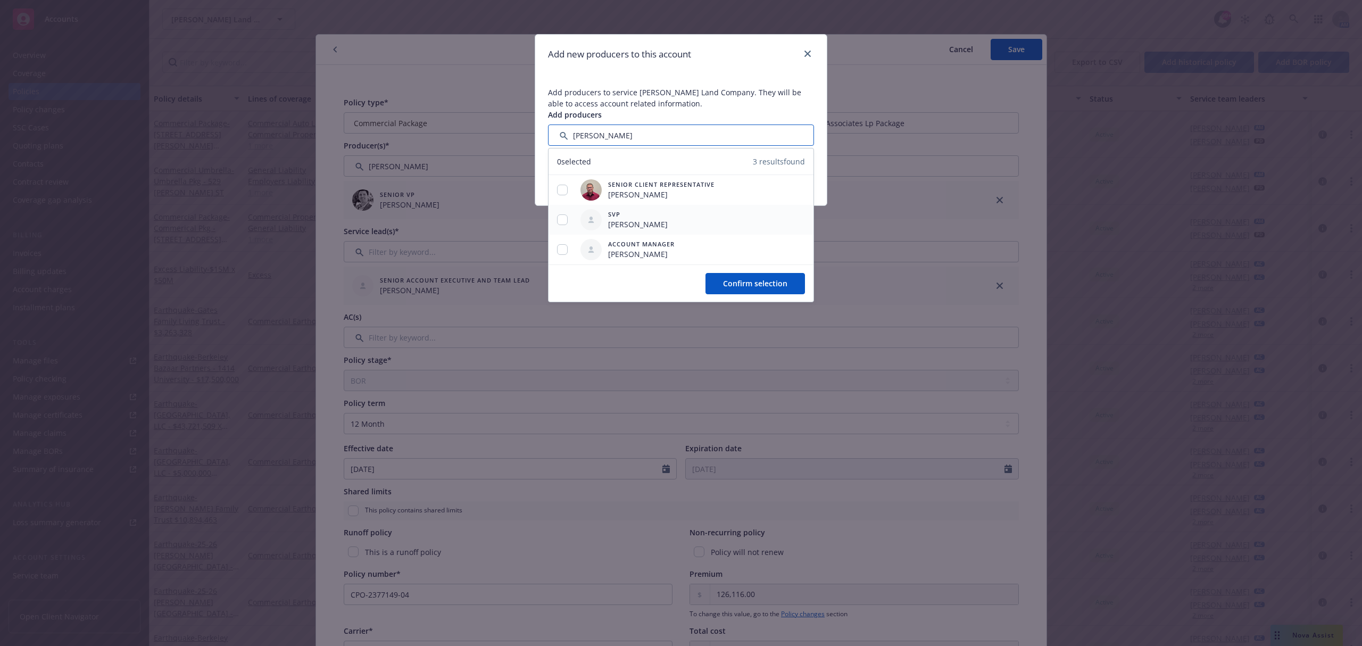
type input "bob"
click at [560, 218] on input "checkbox" at bounding box center [562, 219] width 11 height 11
checkbox input "true"
click at [724, 285] on span "Confirm selection" at bounding box center [755, 283] width 64 height 10
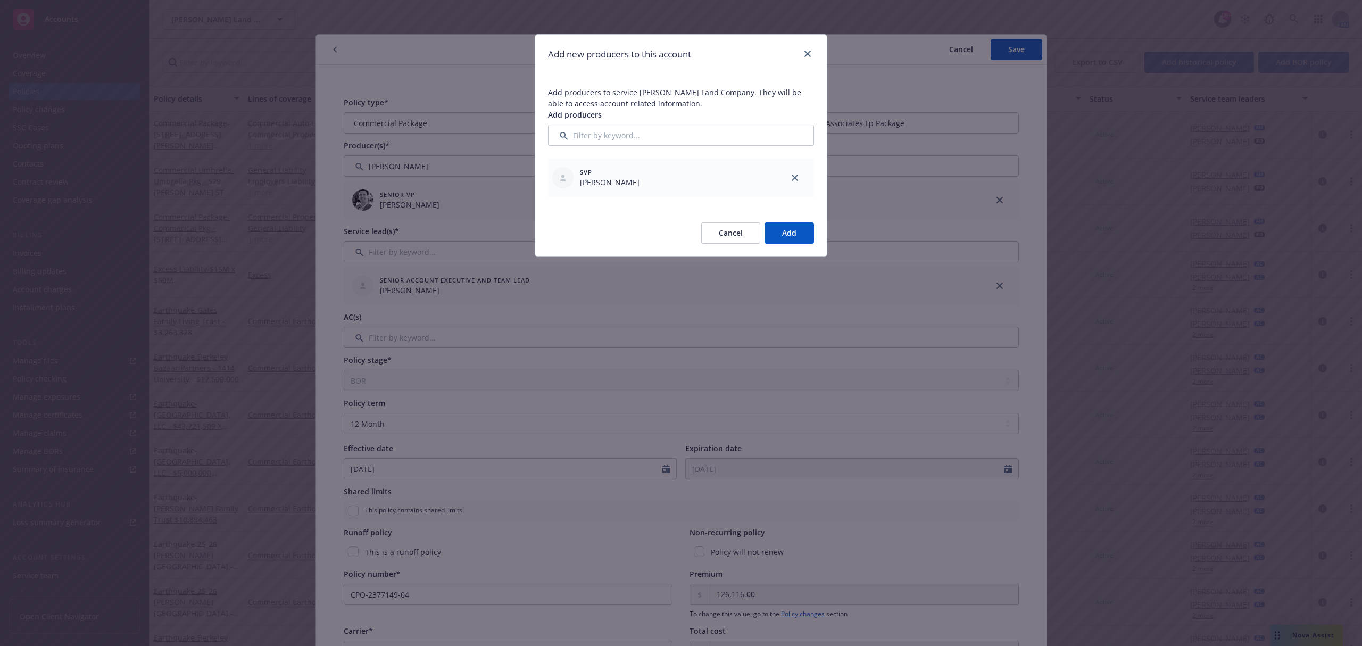
click at [790, 237] on button "Add" at bounding box center [788, 232] width 49 height 21
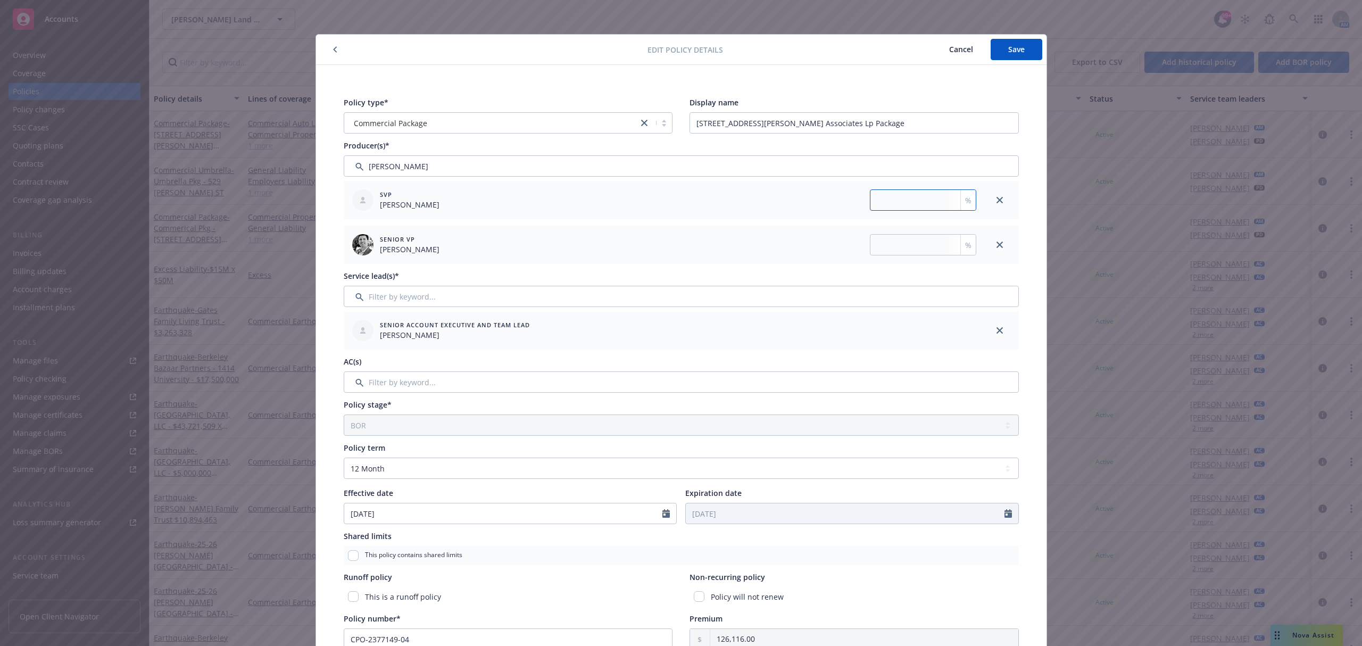
click at [879, 198] on input "number" at bounding box center [923, 199] width 106 height 21
type input "50"
click at [943, 93] on div "Policy type* Commercial Package Display name 464 Ellis Street Associates Lp Pac…" at bounding box center [681, 472] width 688 height 765
click at [1006, 55] on button "Save" at bounding box center [1016, 49] width 52 height 21
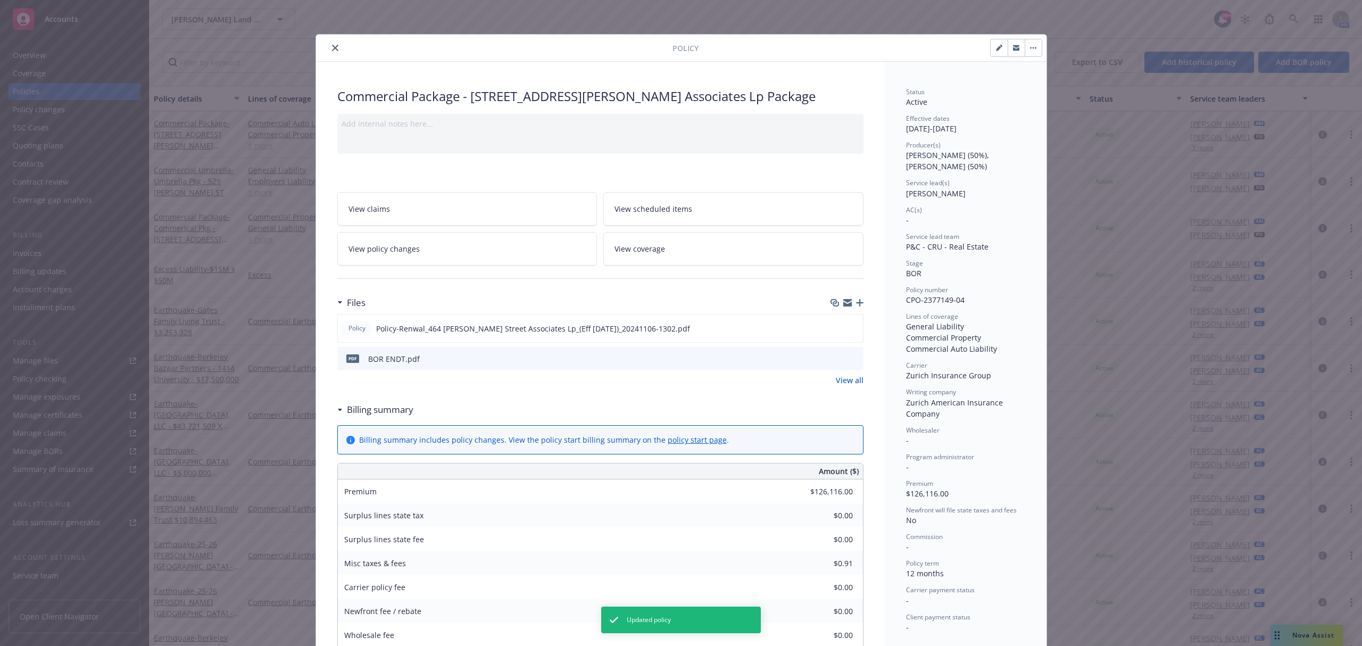
click at [332, 49] on icon "close" at bounding box center [335, 48] width 6 height 6
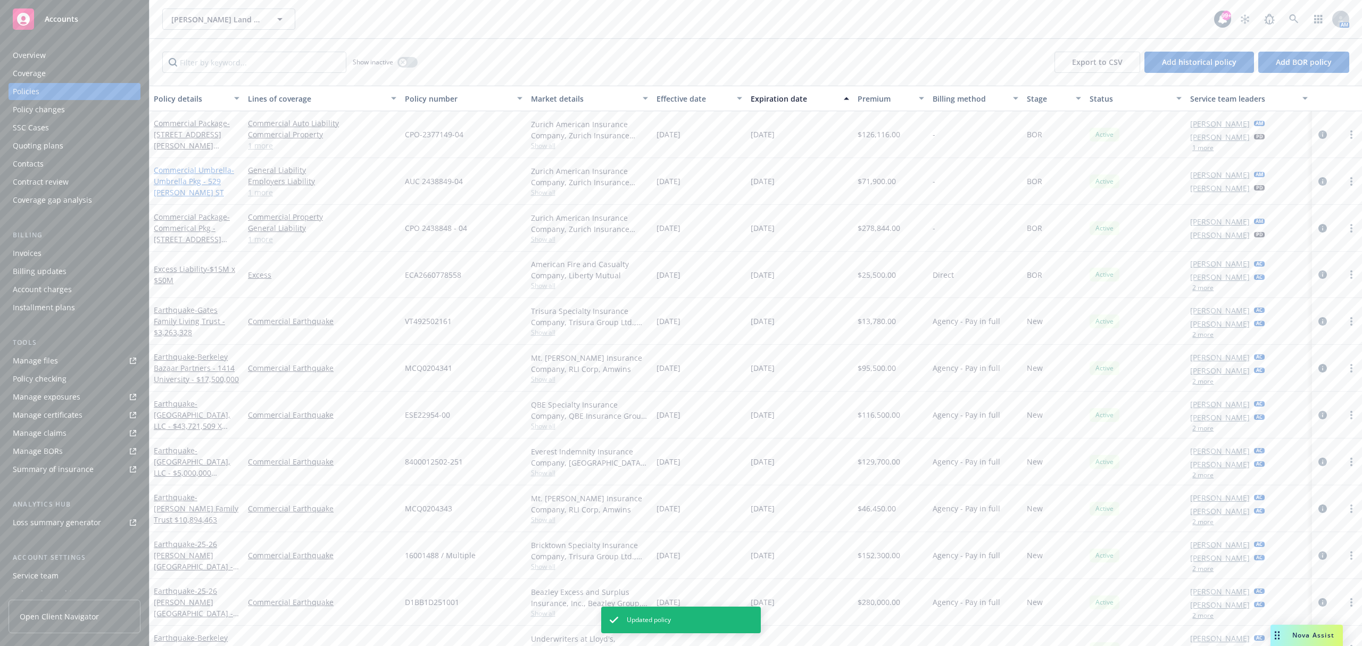
click at [195, 178] on span "- Umbrella Pkg - 529 ALMA ST" at bounding box center [194, 181] width 80 height 32
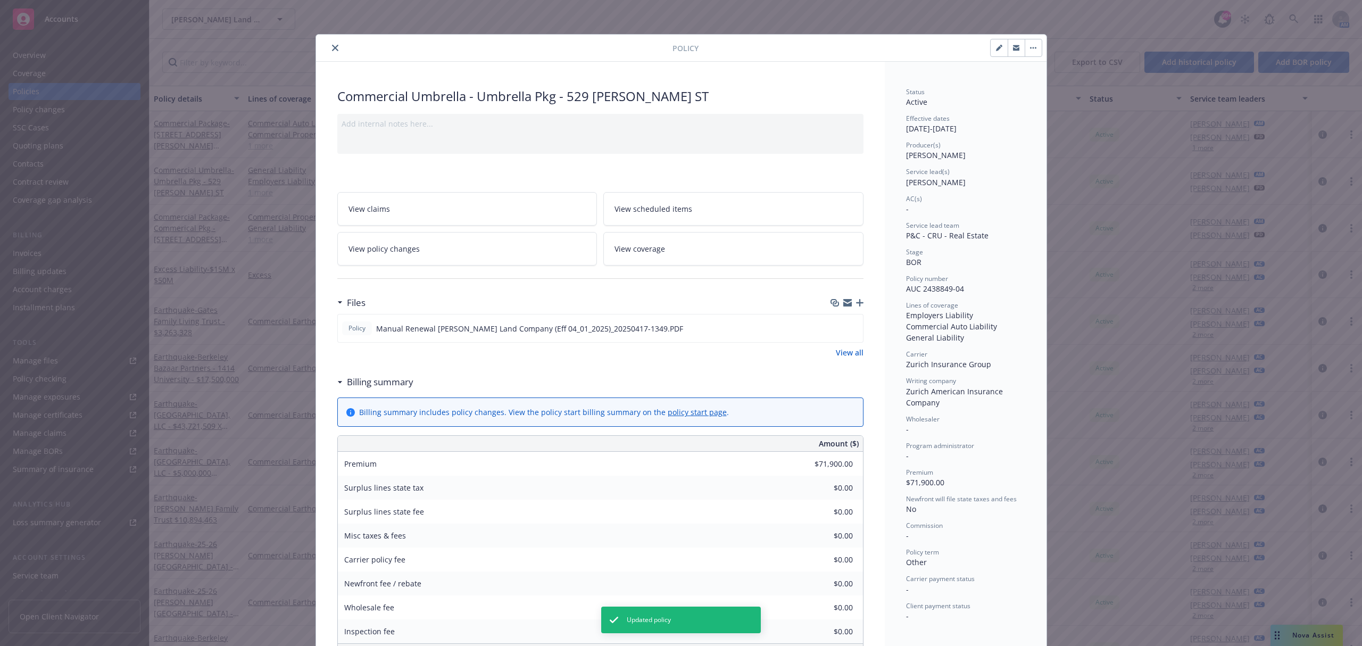
click at [996, 49] on icon "button" at bounding box center [999, 48] width 6 height 6
select select "BOR"
select select "other"
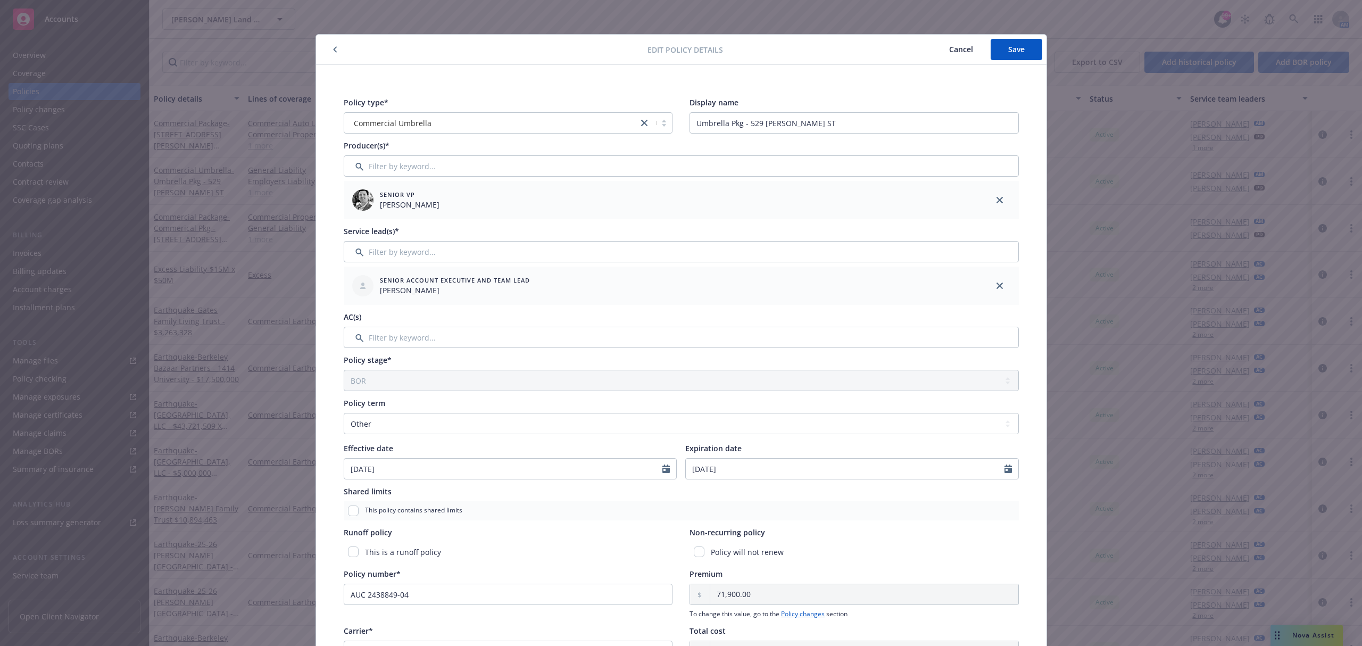
click at [941, 49] on button "Cancel" at bounding box center [960, 49] width 59 height 21
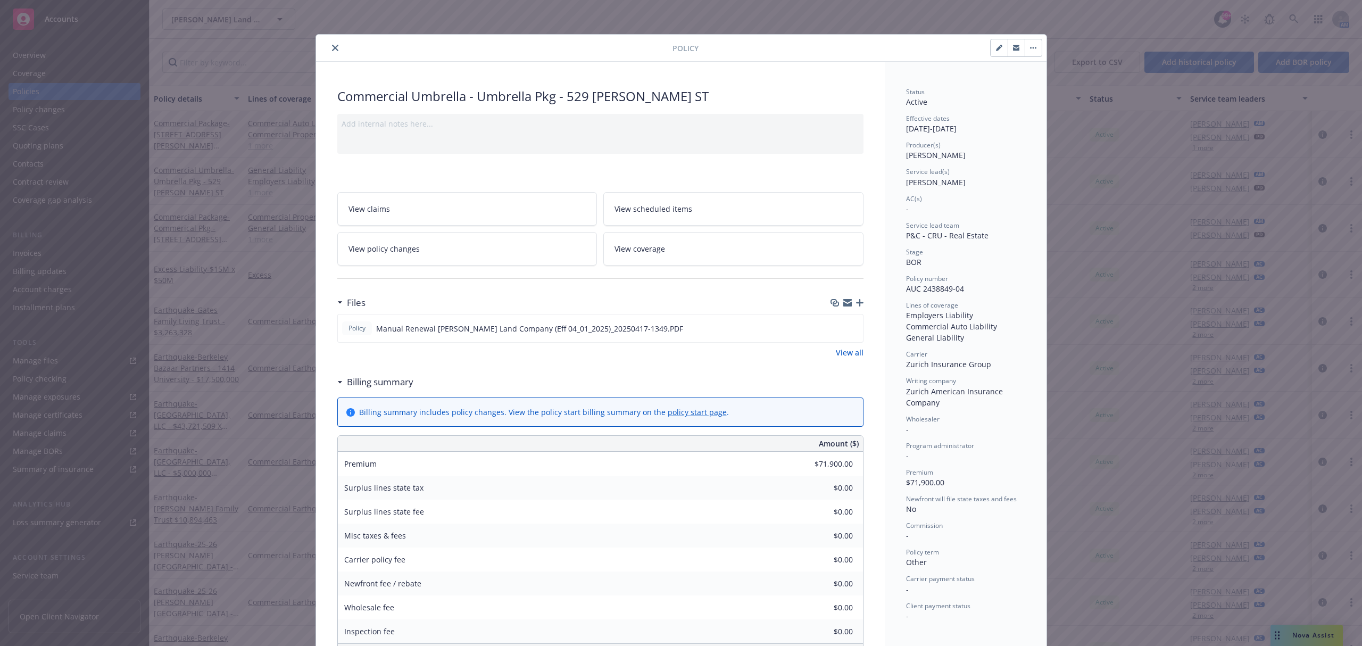
click at [1024, 49] on button "button" at bounding box center [1032, 47] width 17 height 17
click at [996, 46] on icon "button" at bounding box center [999, 48] width 6 height 6
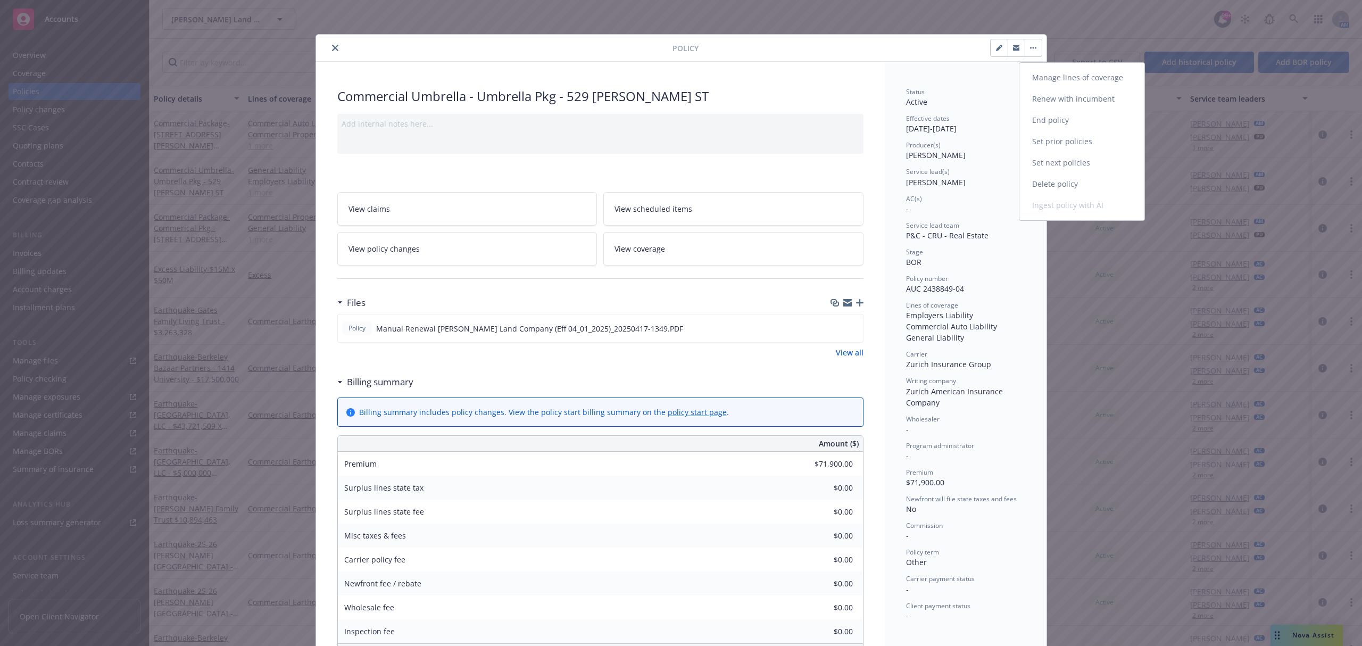
select select "BOR"
select select "other"
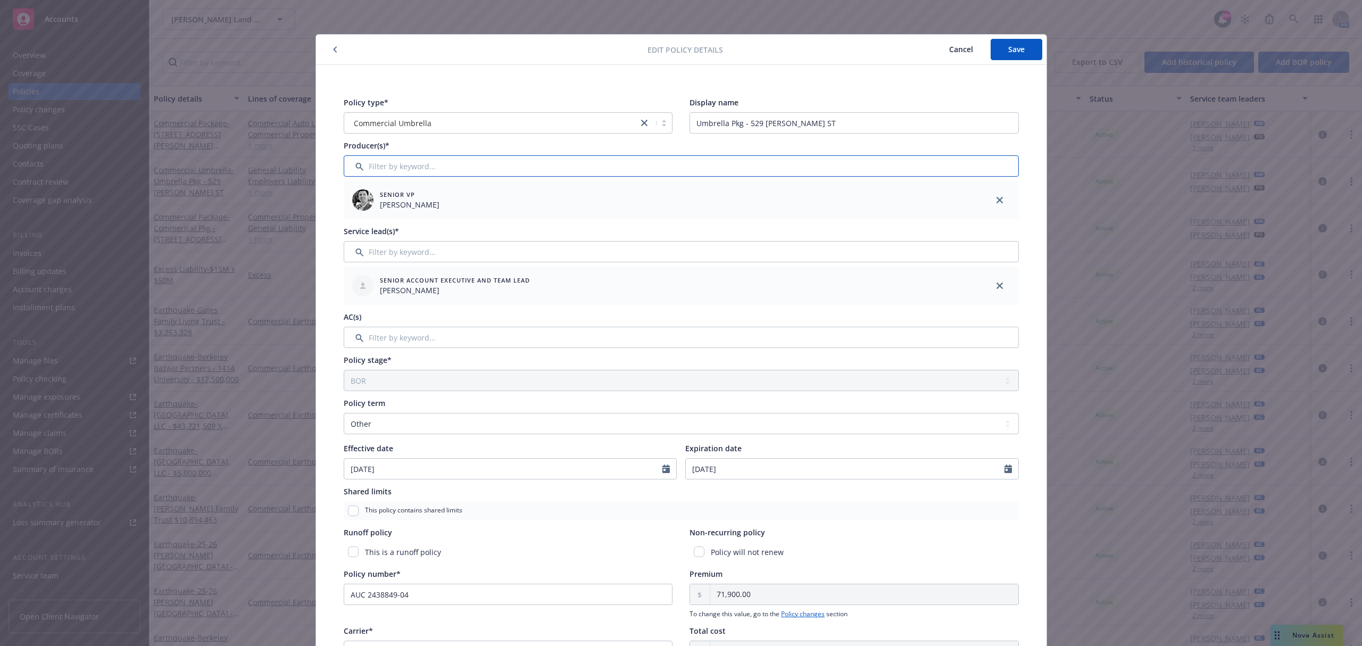
click at [845, 164] on input "Filter by keyword..." at bounding box center [681, 165] width 675 height 21
type input "bob"
click at [354, 219] on input "checkbox" at bounding box center [358, 220] width 11 height 11
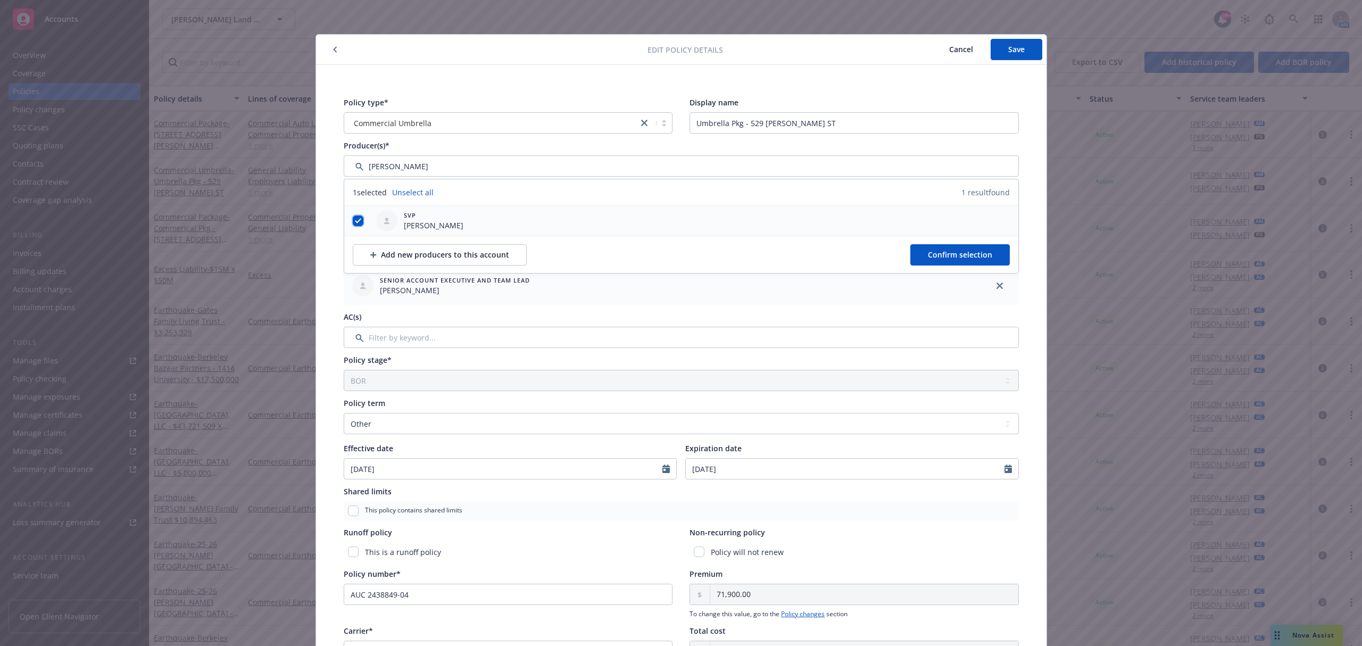
checkbox input "true"
click at [928, 253] on span "Confirm selection" at bounding box center [960, 254] width 64 height 10
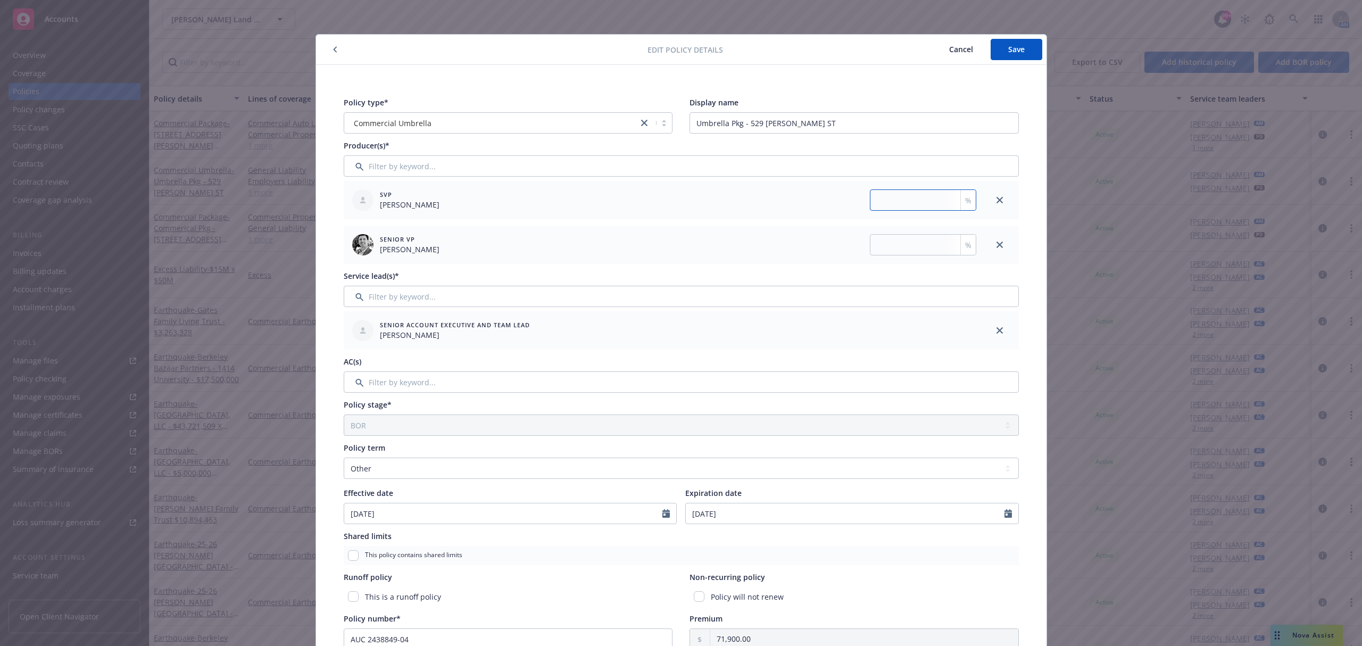
click at [894, 201] on input "number" at bounding box center [923, 199] width 106 height 21
type input "50"
click at [1009, 51] on span "Save" at bounding box center [1016, 49] width 16 height 10
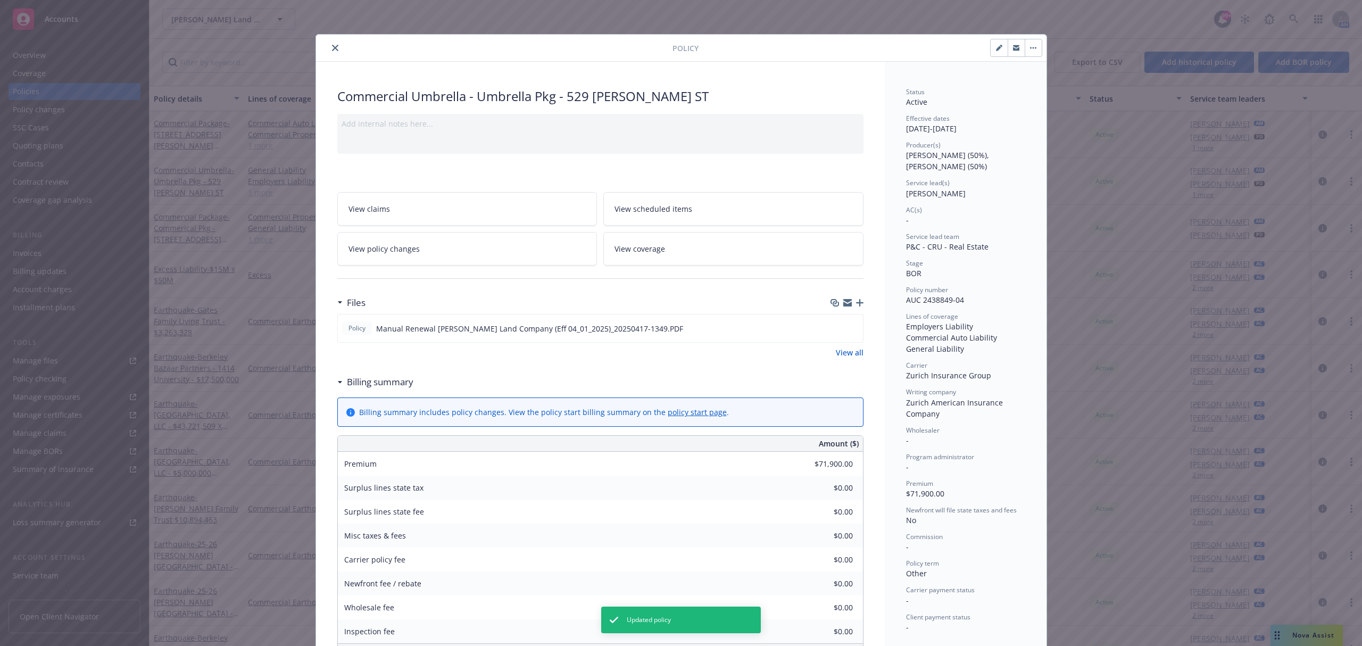
click at [332, 51] on icon "close" at bounding box center [335, 48] width 6 height 6
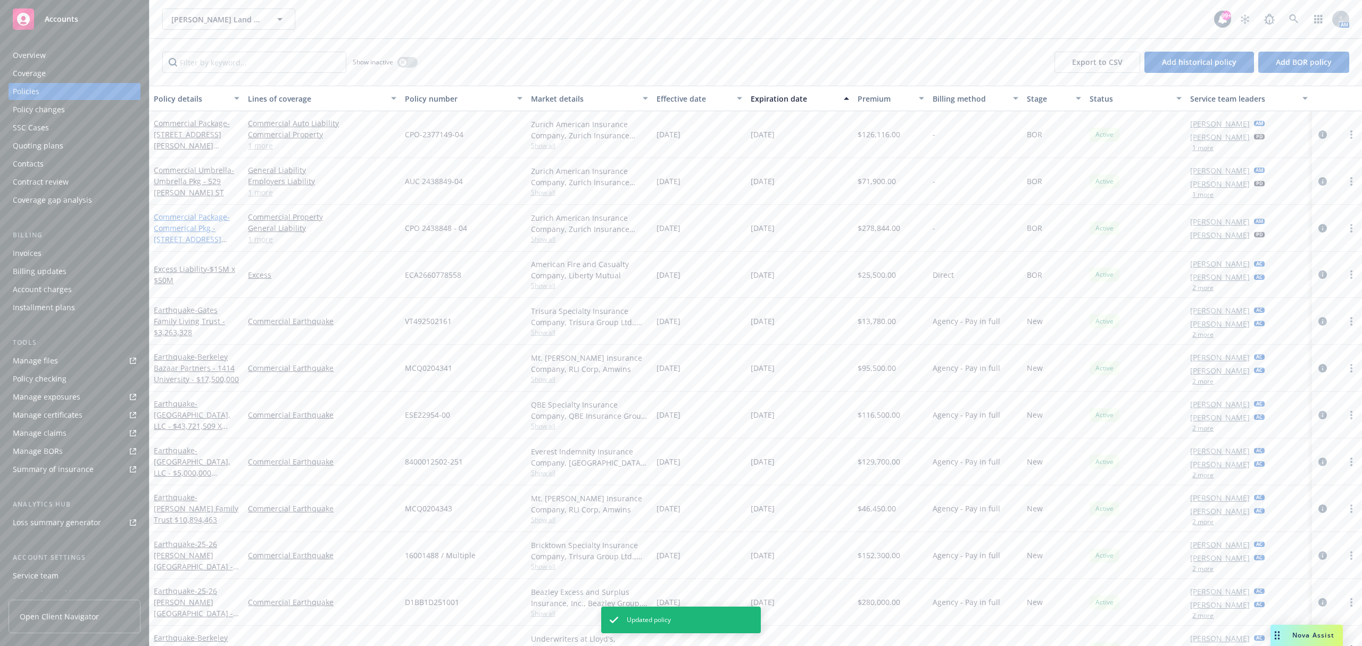
click at [192, 227] on span "- Commerical Pkg - 529 Alma St" at bounding box center [192, 234] width 76 height 44
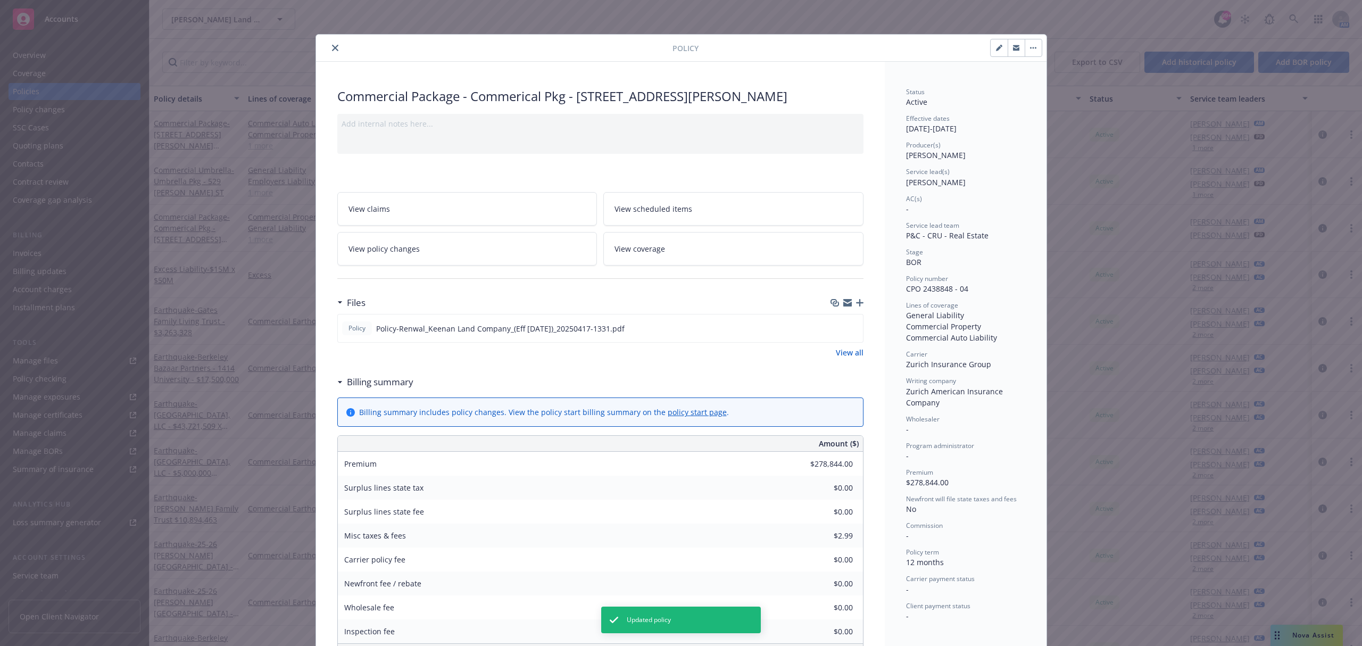
click at [996, 49] on icon "button" at bounding box center [999, 48] width 6 height 6
select select "BOR"
select select "12"
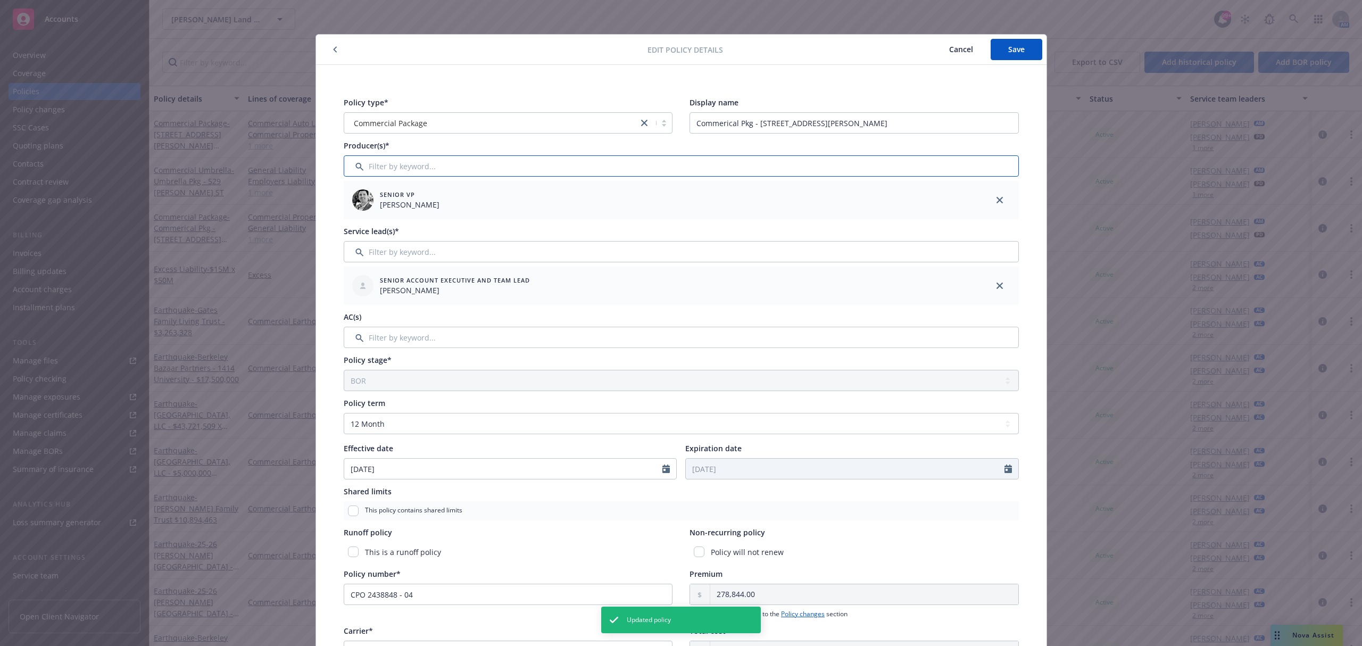
click at [551, 169] on input "Filter by keyword..." at bounding box center [681, 165] width 675 height 21
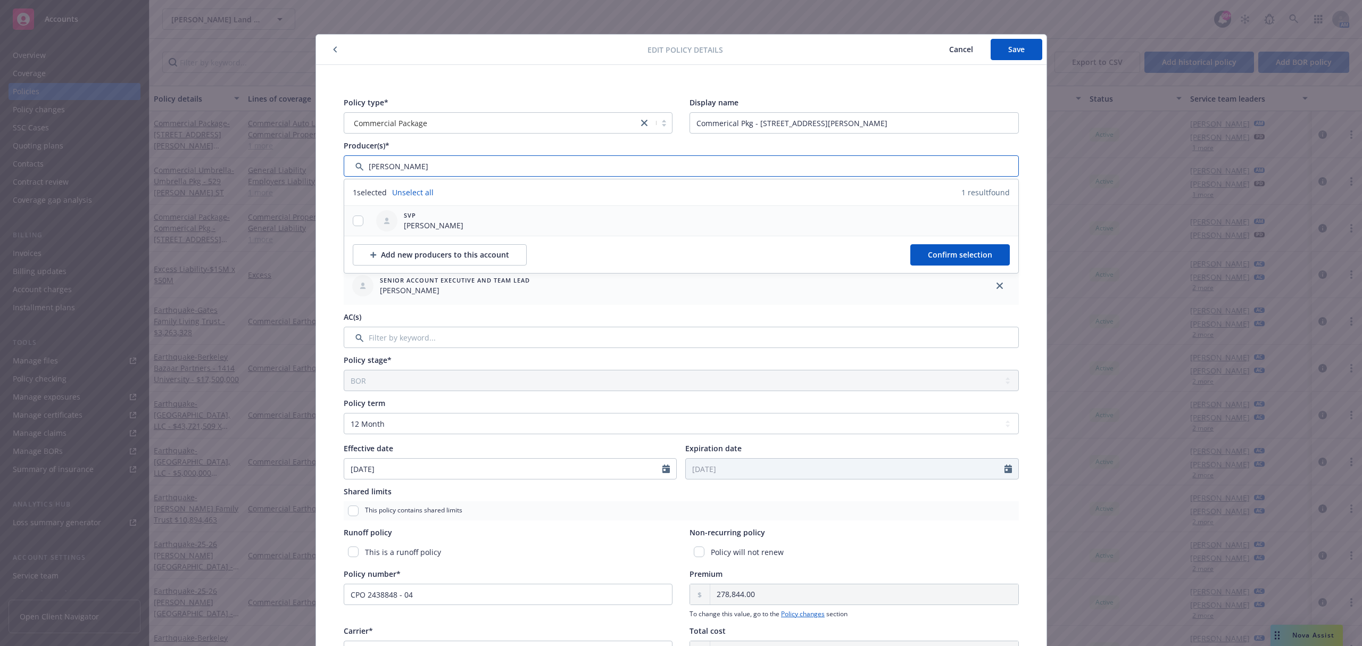
type input "bob"
click at [353, 218] on input "checkbox" at bounding box center [358, 220] width 11 height 11
checkbox input "true"
click at [987, 254] on button "Confirm selection" at bounding box center [959, 254] width 99 height 21
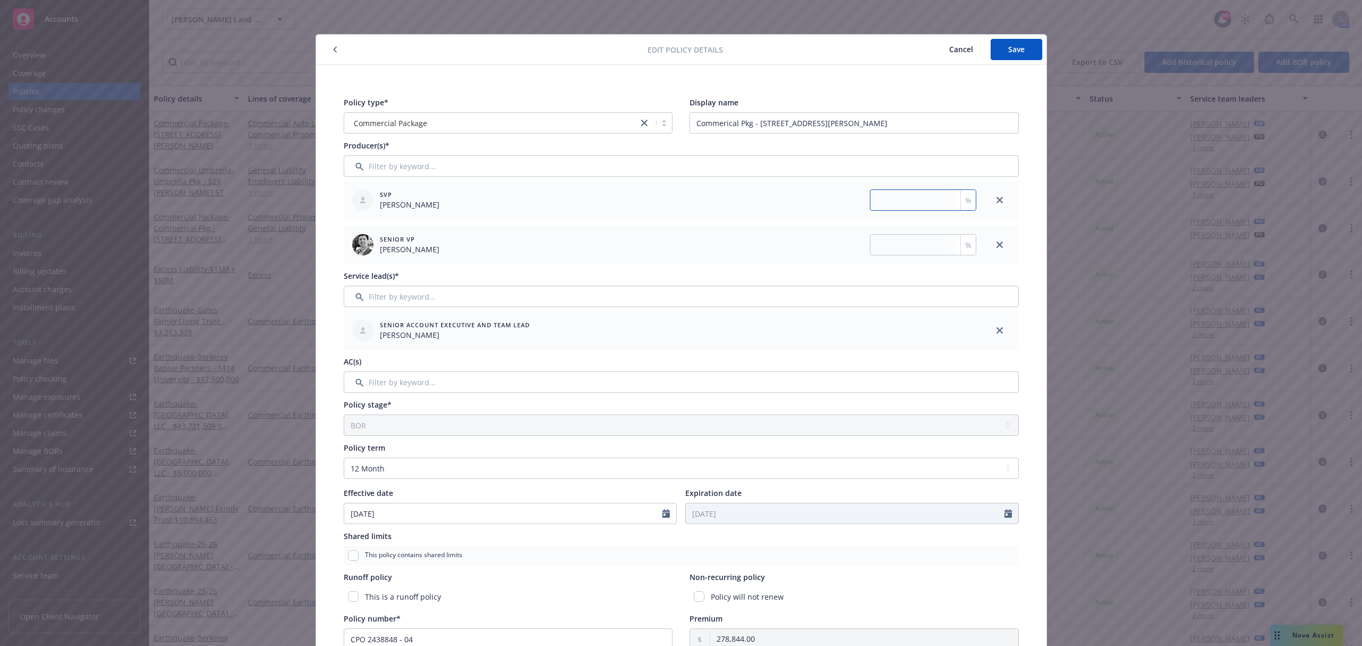
click at [932, 205] on input "number" at bounding box center [923, 199] width 106 height 21
type input "50"
click at [996, 49] on button "Save" at bounding box center [1016, 49] width 52 height 21
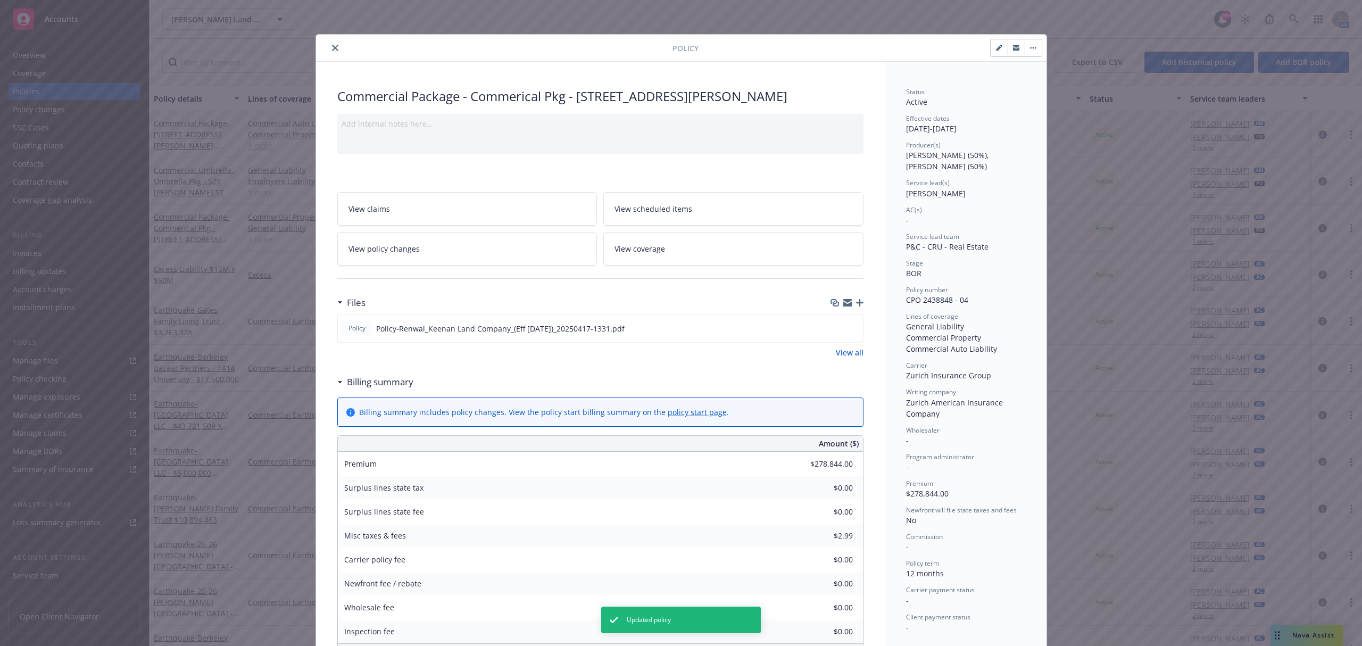
click at [332, 49] on icon "close" at bounding box center [335, 48] width 6 height 6
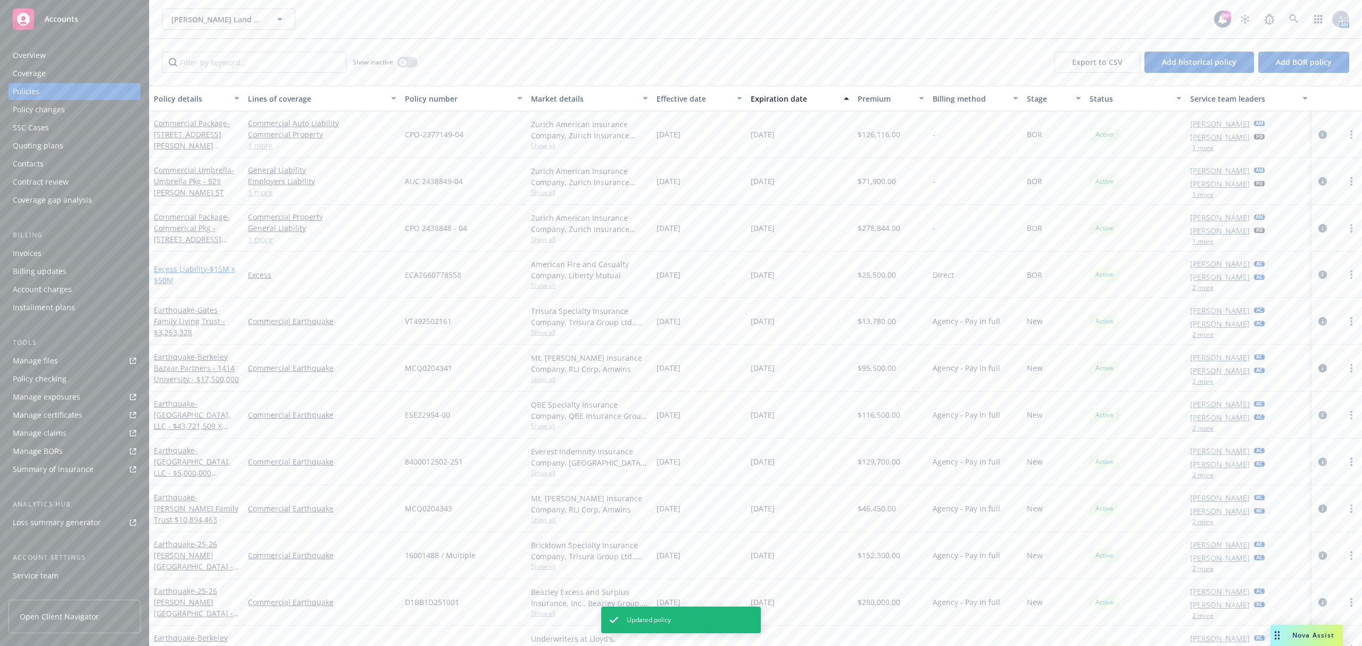
click at [194, 268] on link "Excess Liability - $15M x $50M" at bounding box center [194, 274] width 81 height 21
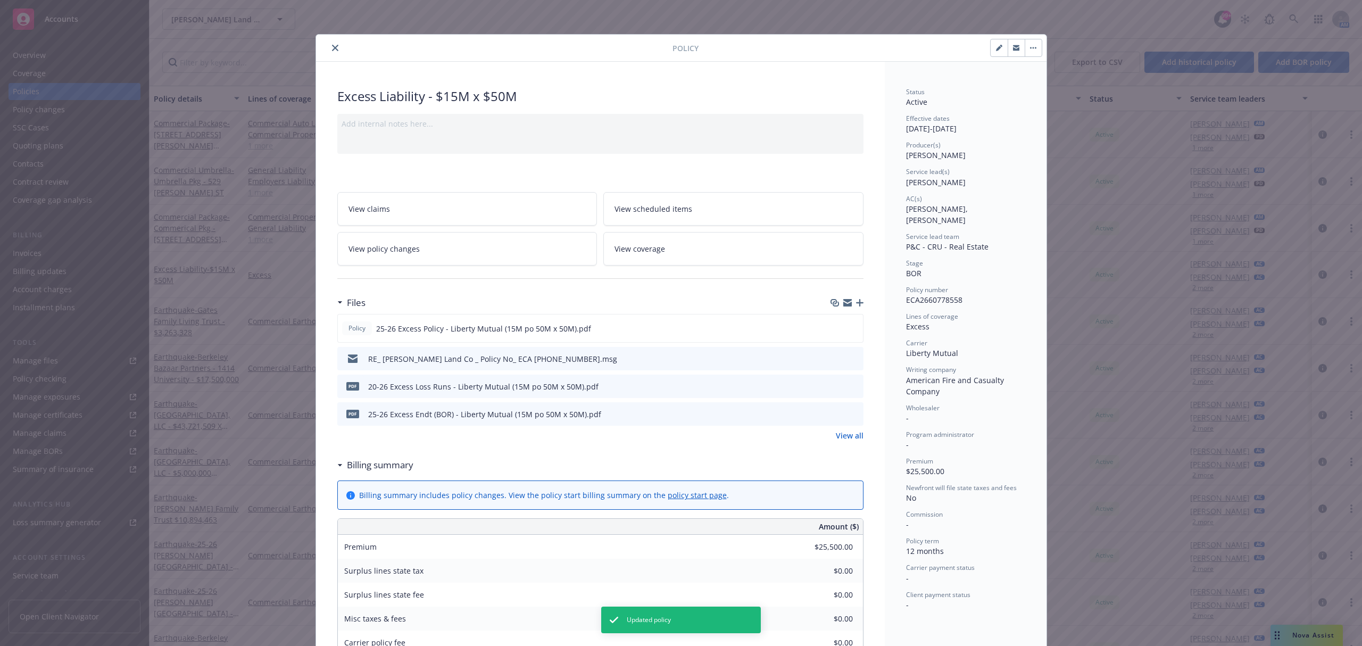
click at [990, 48] on button "button" at bounding box center [998, 47] width 17 height 17
select select "BOR"
select select "12"
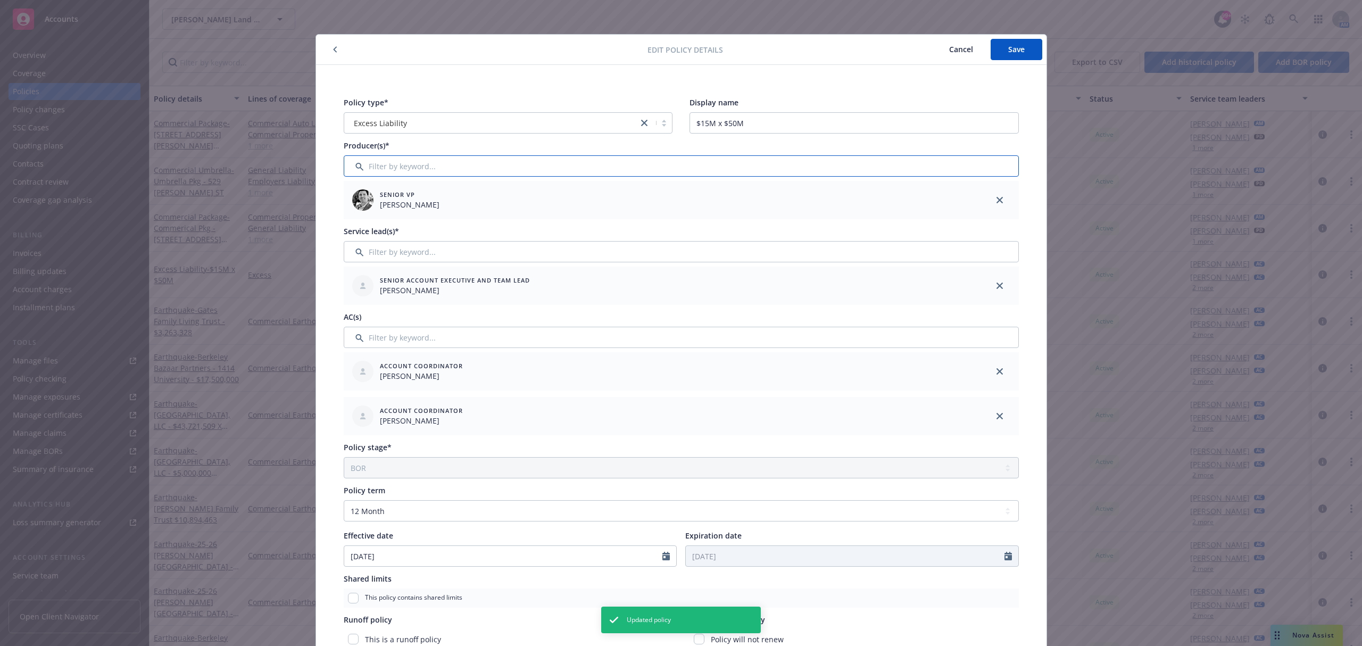
click at [772, 164] on input "Filter by keyword..." at bounding box center [681, 165] width 675 height 21
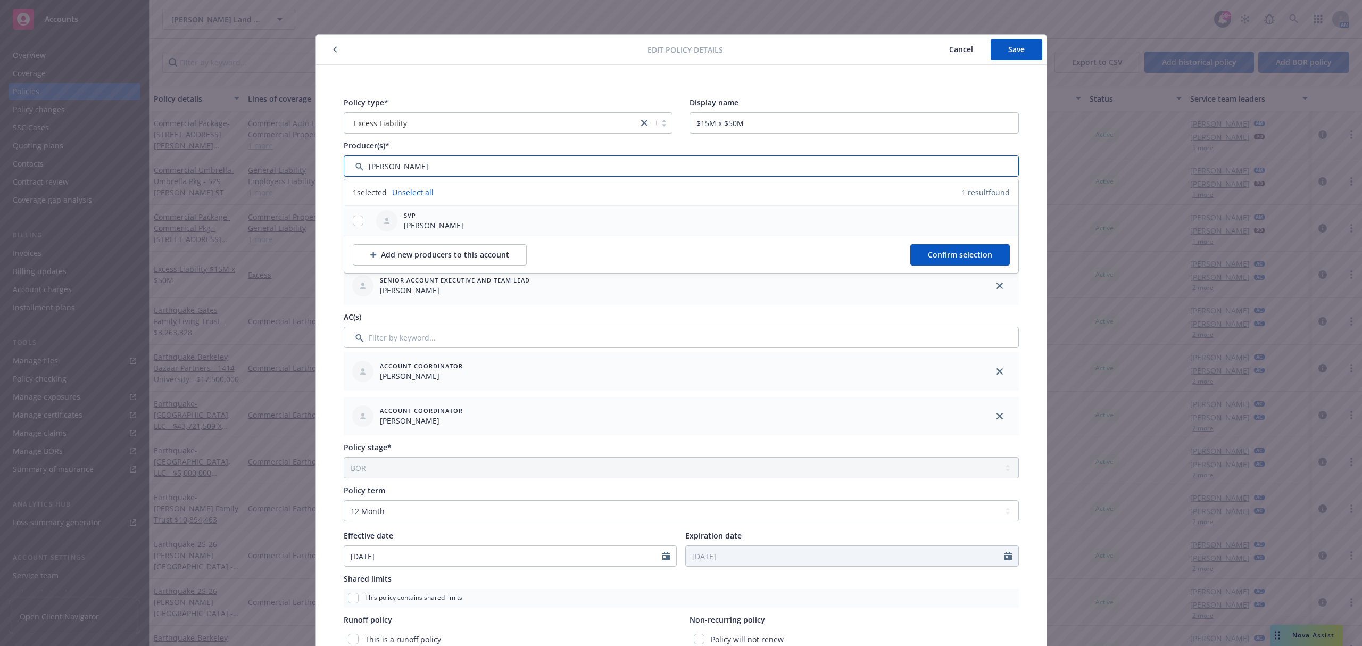
type input "bob"
click at [514, 230] on div "SVP Bob Rittenhouse" at bounding box center [681, 221] width 674 height 30
click at [416, 221] on span "Bob Rittenhouse" at bounding box center [434, 225] width 60 height 11
click at [353, 222] on input "checkbox" at bounding box center [358, 220] width 11 height 11
checkbox input "true"
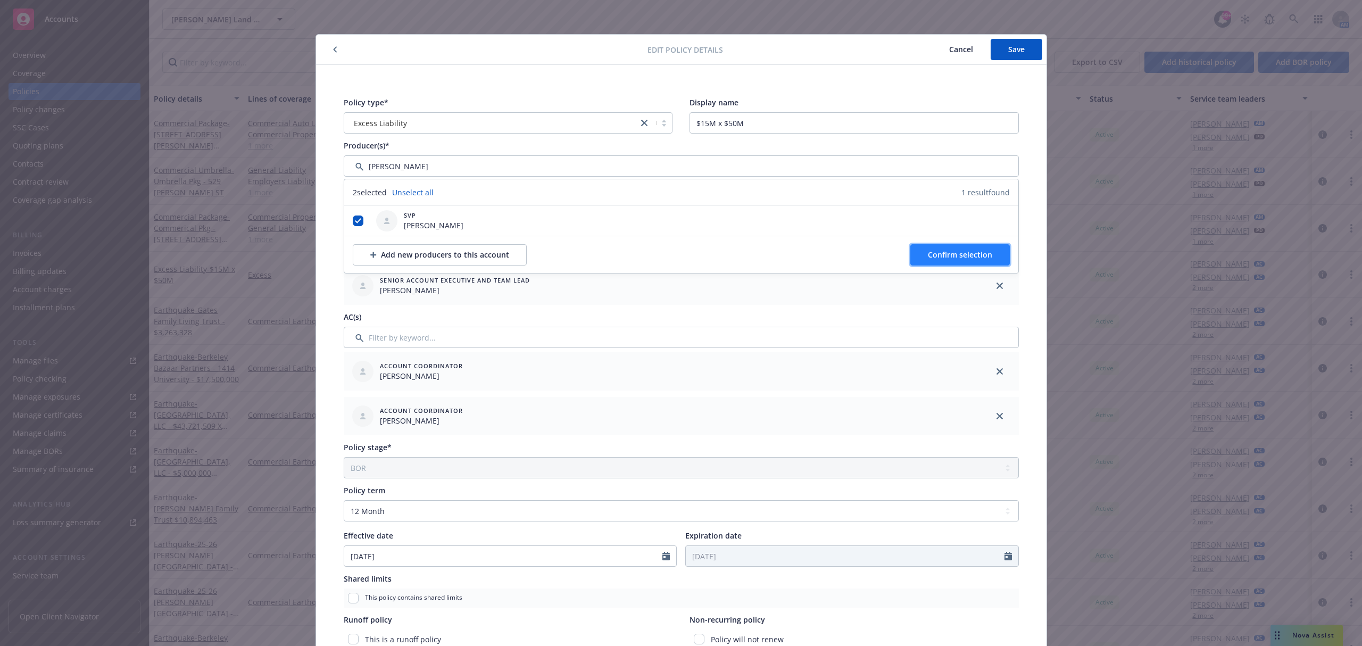
click at [967, 263] on button "Confirm selection" at bounding box center [959, 254] width 99 height 21
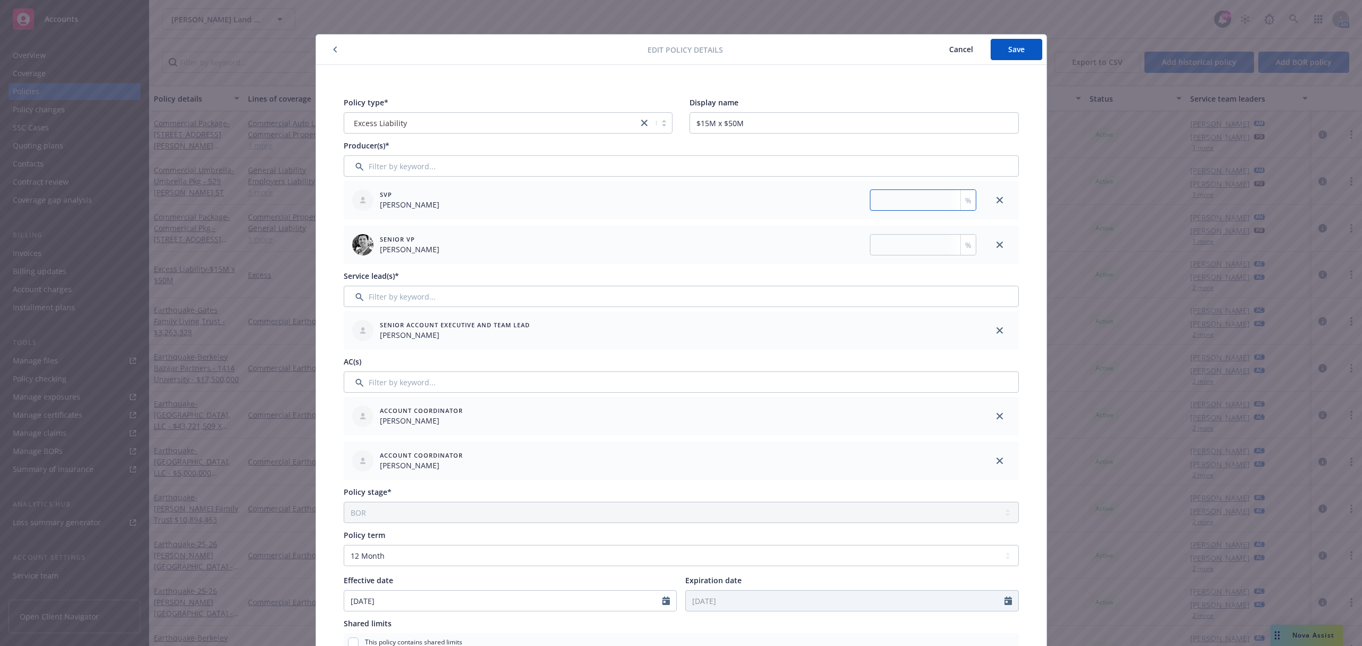
click at [909, 209] on input "number" at bounding box center [923, 199] width 106 height 21
type input "50"
click at [1008, 52] on span "Save" at bounding box center [1016, 49] width 16 height 10
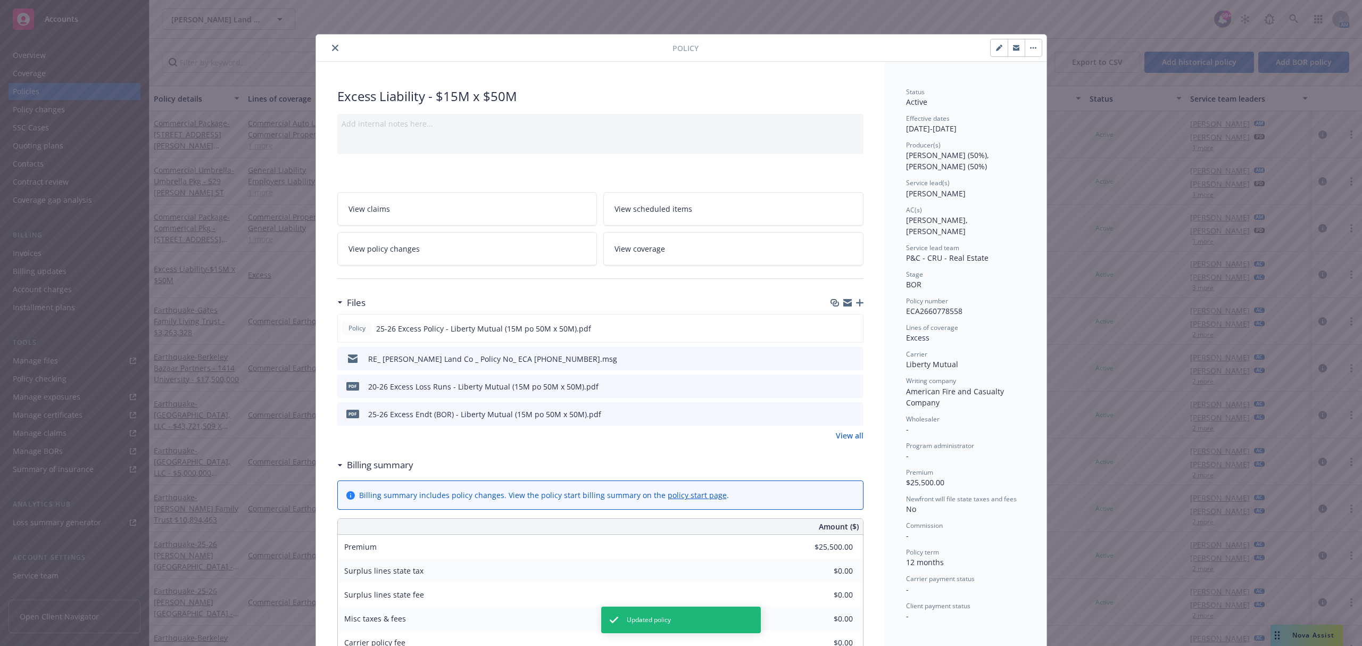
click at [332, 48] on icon "close" at bounding box center [335, 48] width 6 height 6
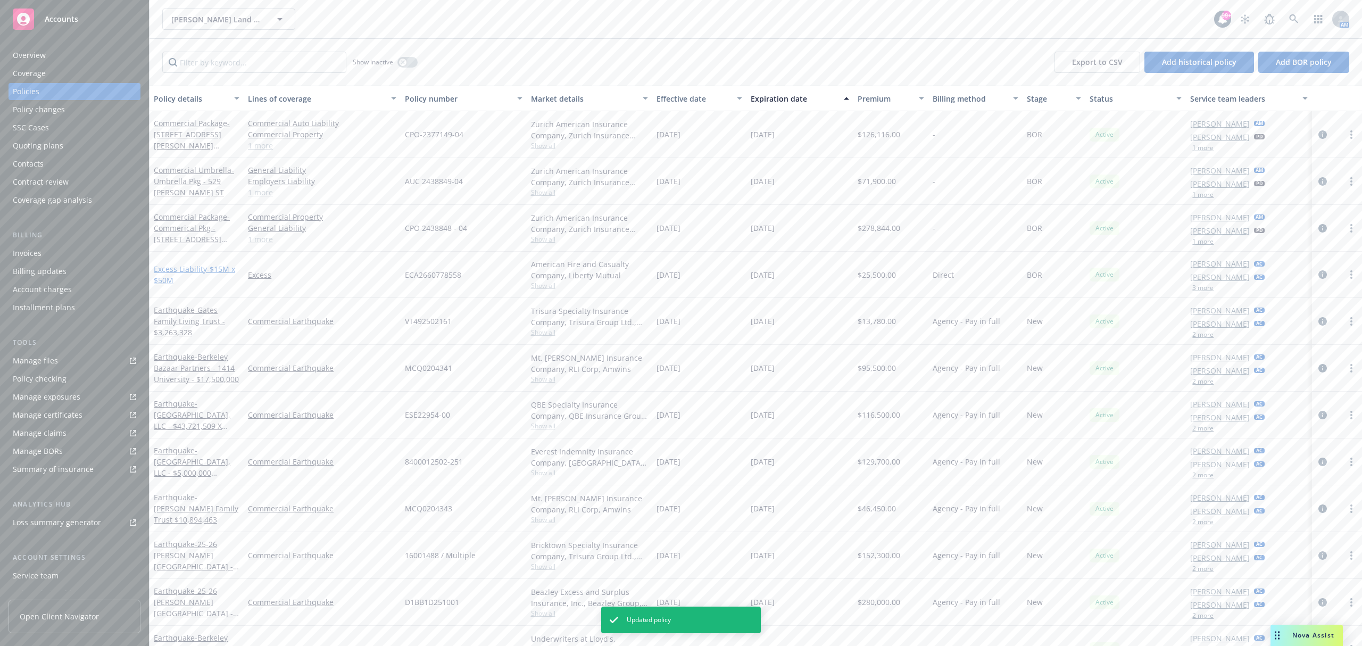
click at [196, 270] on link "Excess Liability - $15M x $50M" at bounding box center [194, 274] width 81 height 21
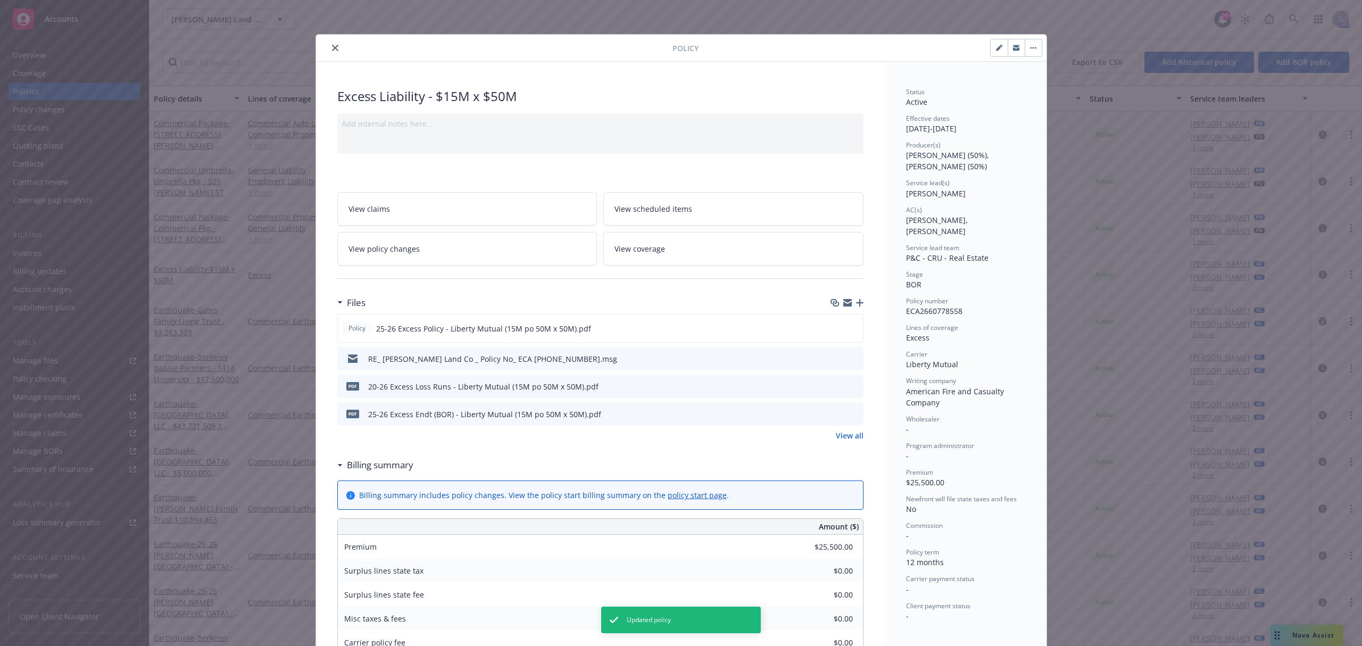
scroll to position [32, 0]
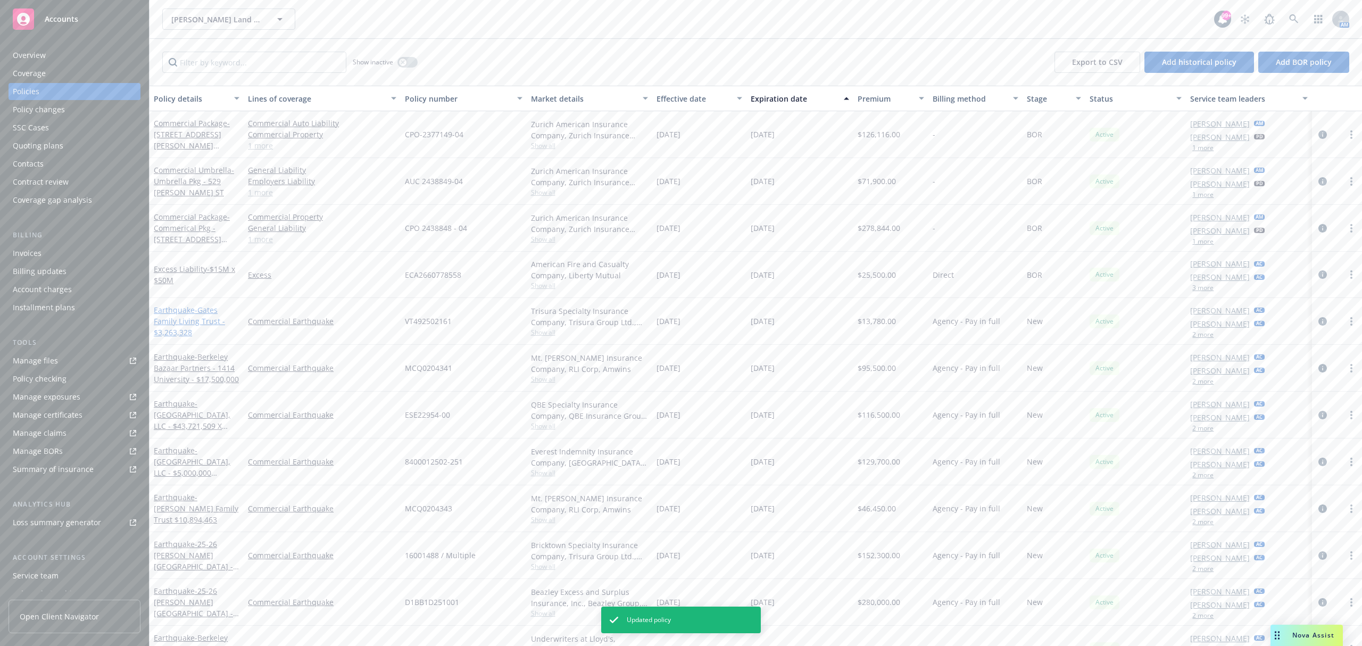
click at [194, 321] on span "- Gates Family Living Trust - $3,263,328" at bounding box center [189, 321] width 71 height 32
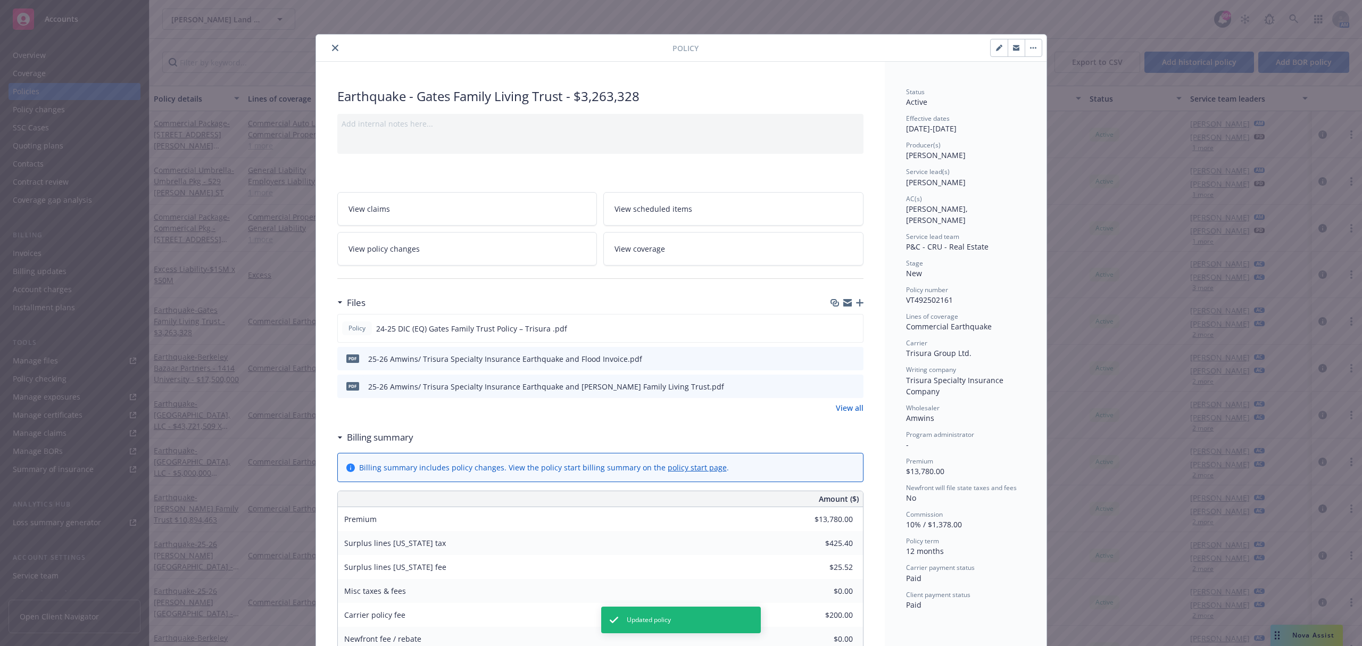
click at [996, 45] on icon "button" at bounding box center [999, 48] width 6 height 6
select select "NEW"
select select "12"
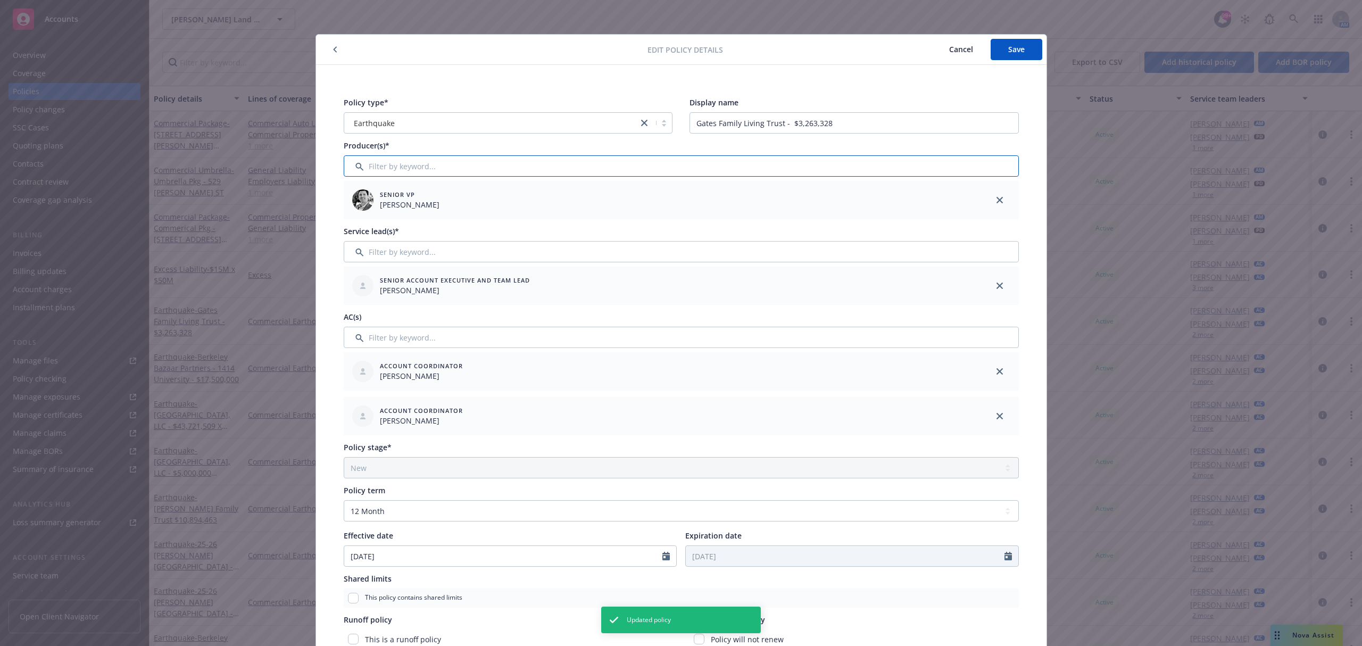
click at [823, 166] on input "Filter by keyword..." at bounding box center [681, 165] width 675 height 21
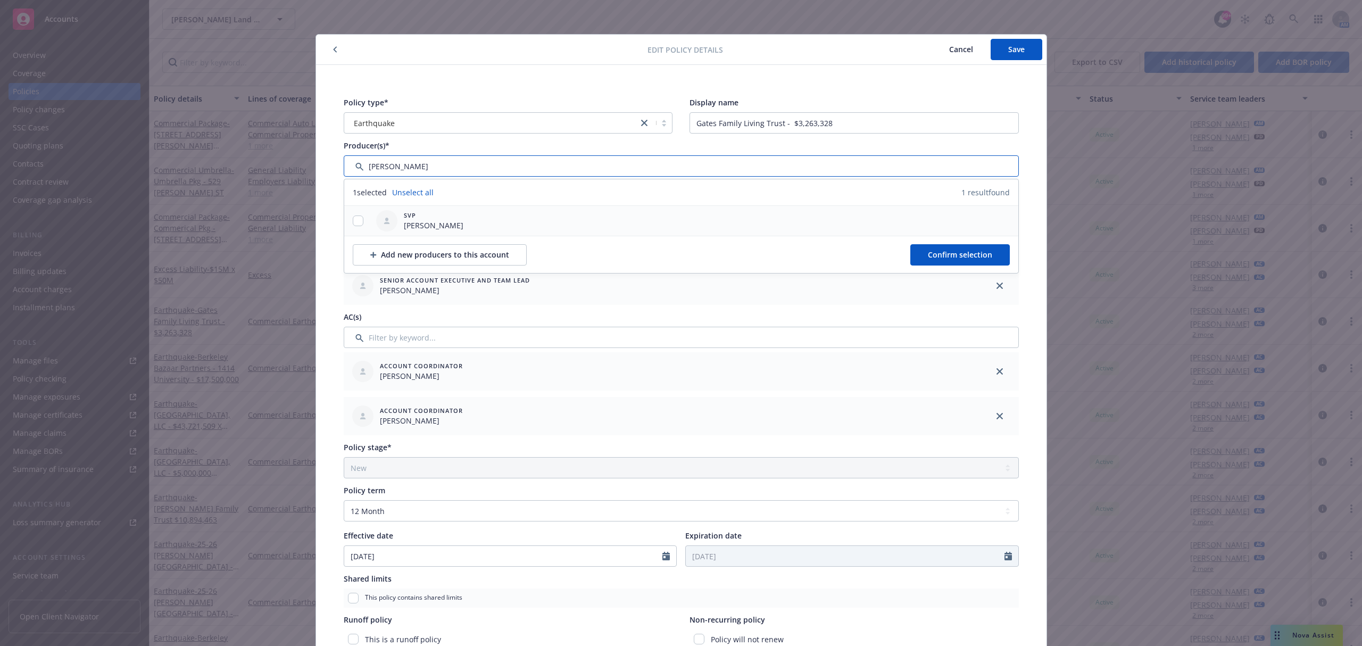
type input "bob"
click at [353, 219] on input "checkbox" at bounding box center [358, 220] width 11 height 11
checkbox input "true"
click at [951, 255] on span "Confirm selection" at bounding box center [960, 254] width 64 height 10
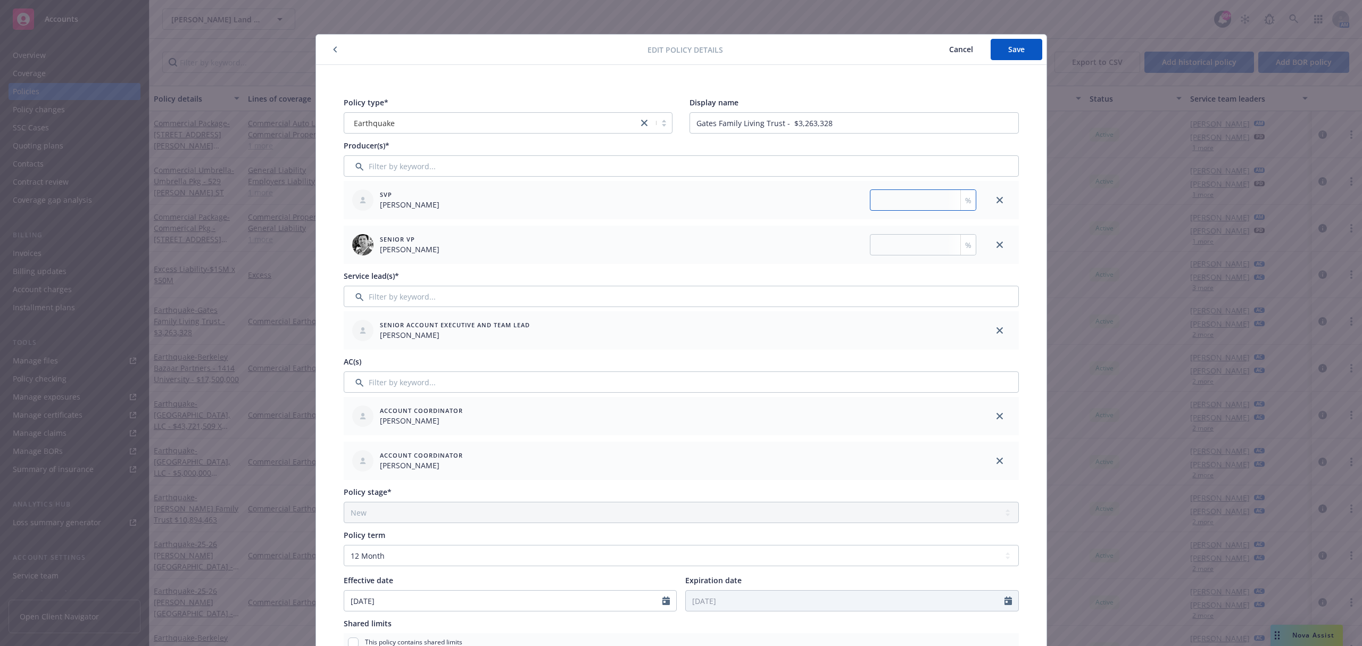
click at [925, 203] on input "number" at bounding box center [923, 199] width 106 height 21
type input "50"
click at [1015, 44] on button "Save" at bounding box center [1016, 49] width 52 height 21
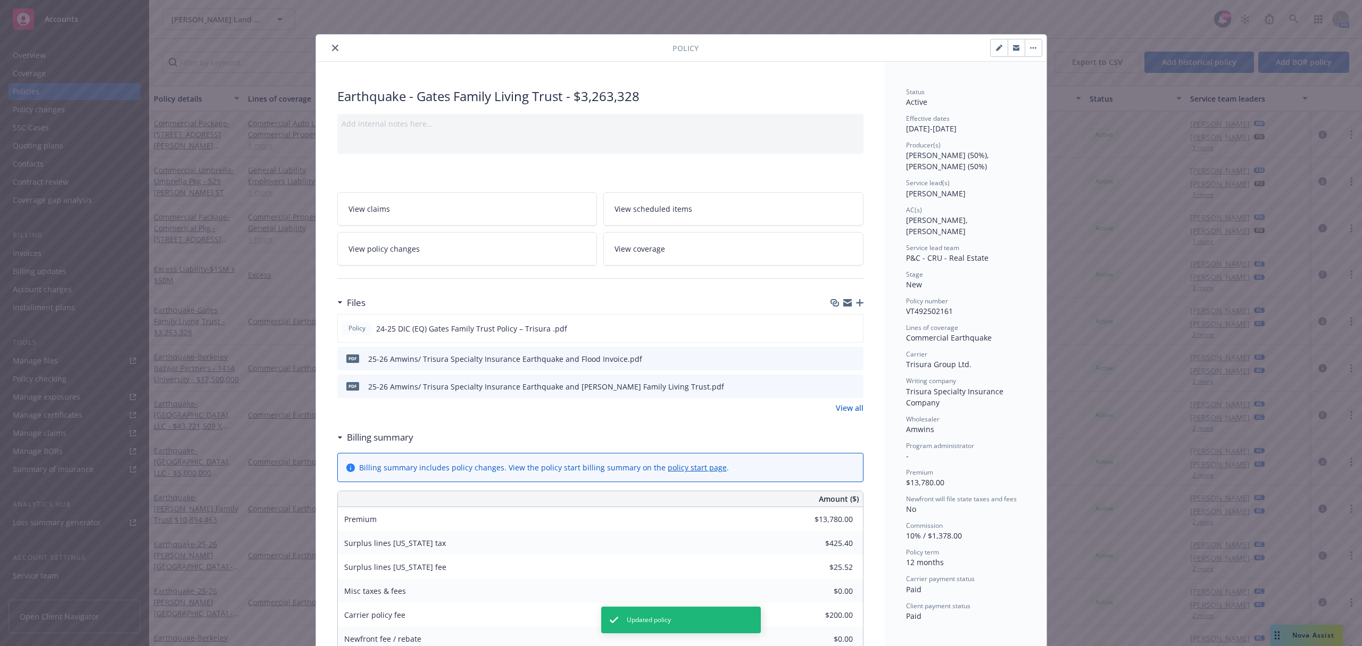
click at [332, 47] on icon "close" at bounding box center [335, 48] width 6 height 6
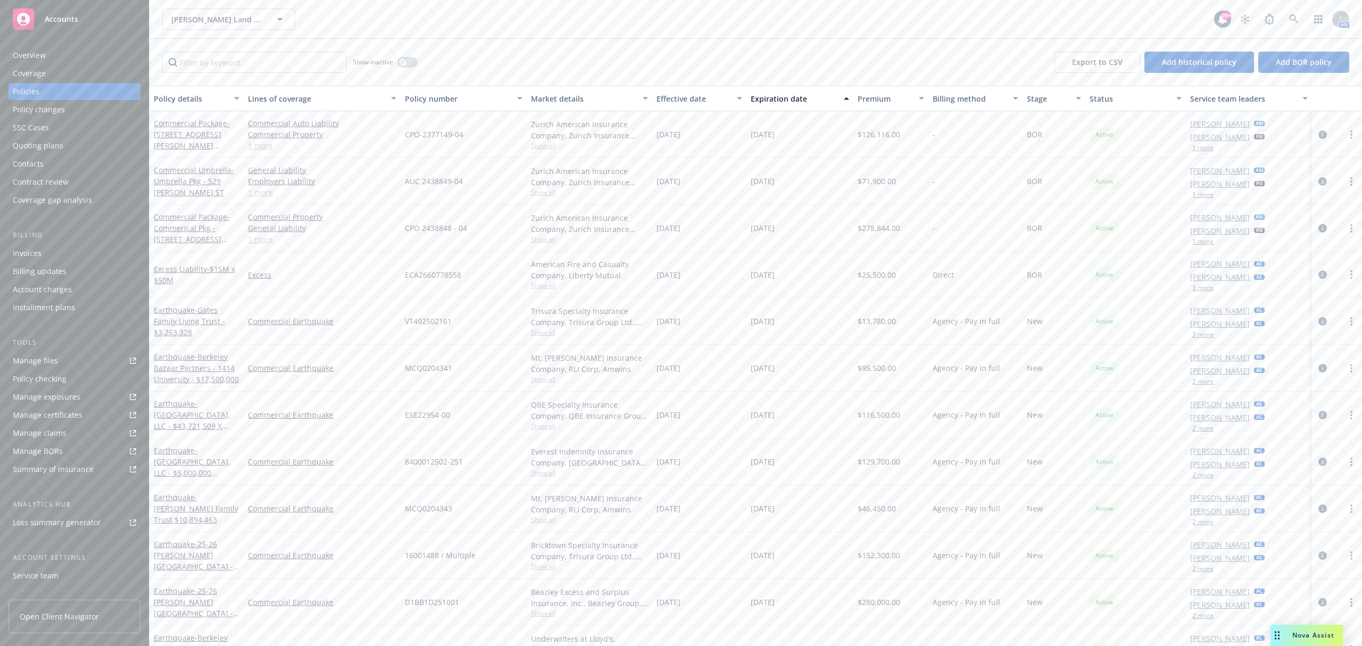
click at [212, 369] on span "- Berkeley Bazaar Partners - 1414 University - $17,500,000" at bounding box center [196, 368] width 85 height 32
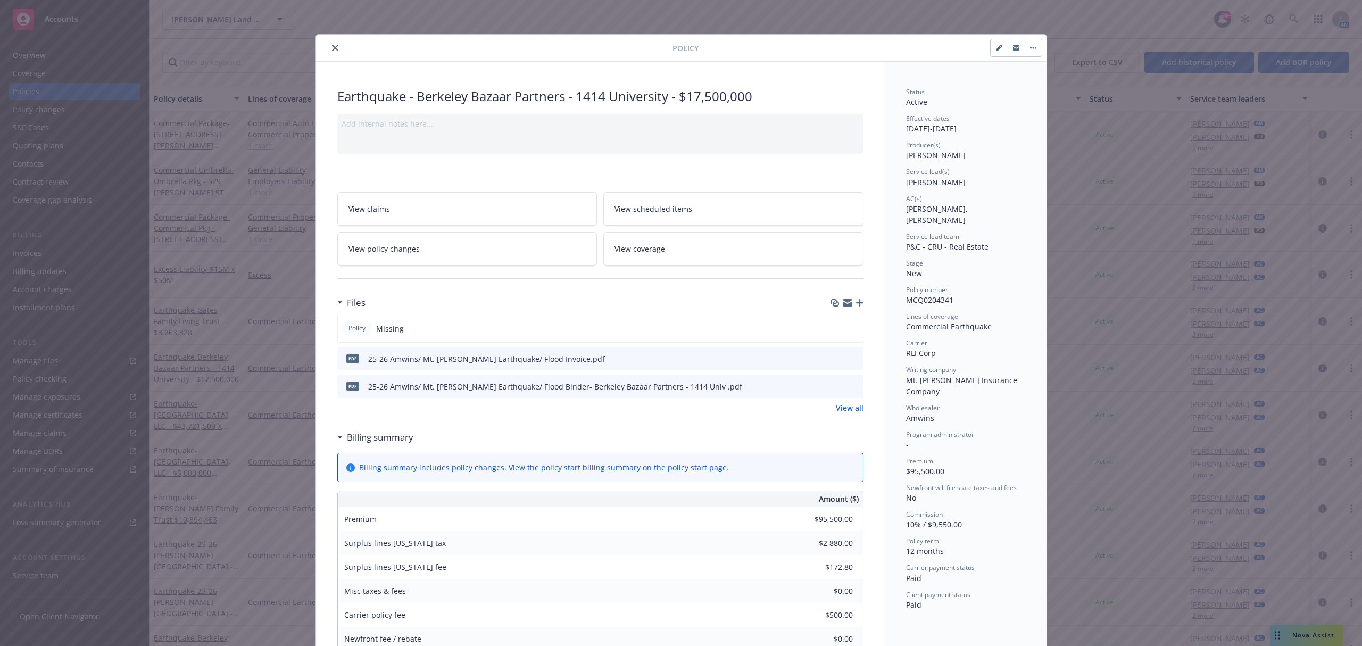
click at [996, 46] on button "button" at bounding box center [998, 47] width 17 height 17
select select "NEW"
select select "12"
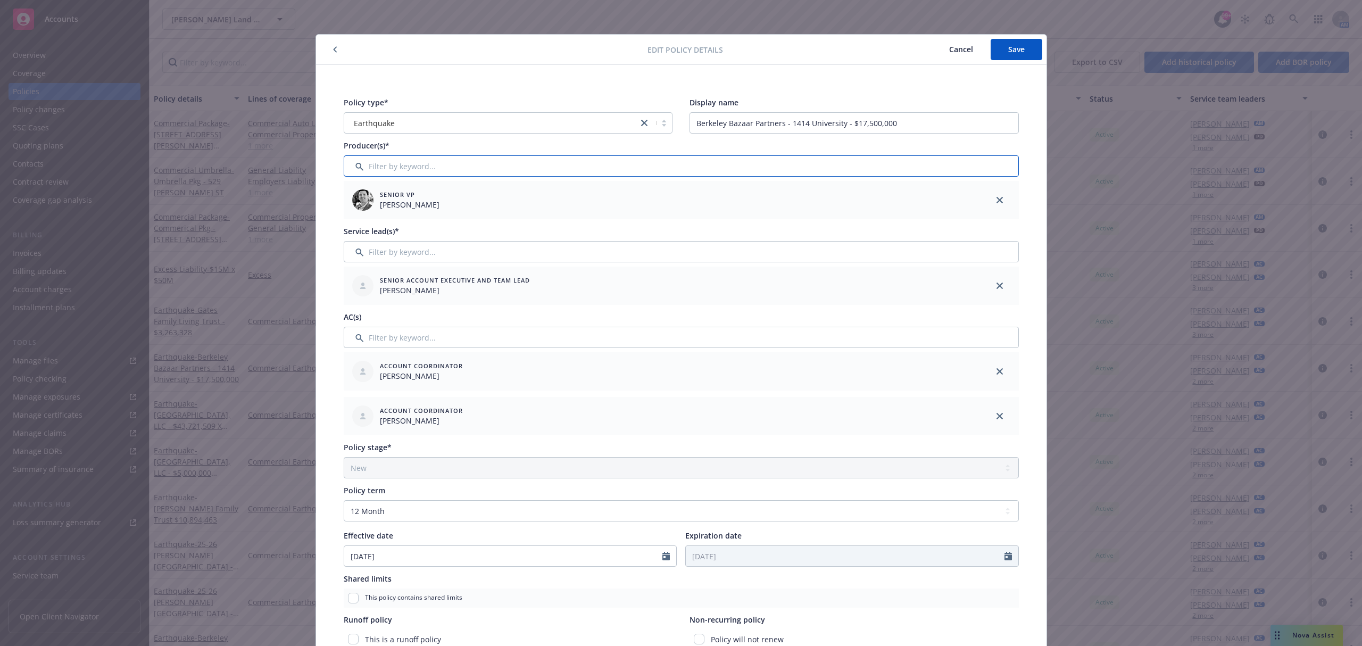
click at [566, 171] on input "Filter by keyword..." at bounding box center [681, 165] width 675 height 21
type input "bob"
click at [353, 222] on input "checkbox" at bounding box center [358, 220] width 11 height 11
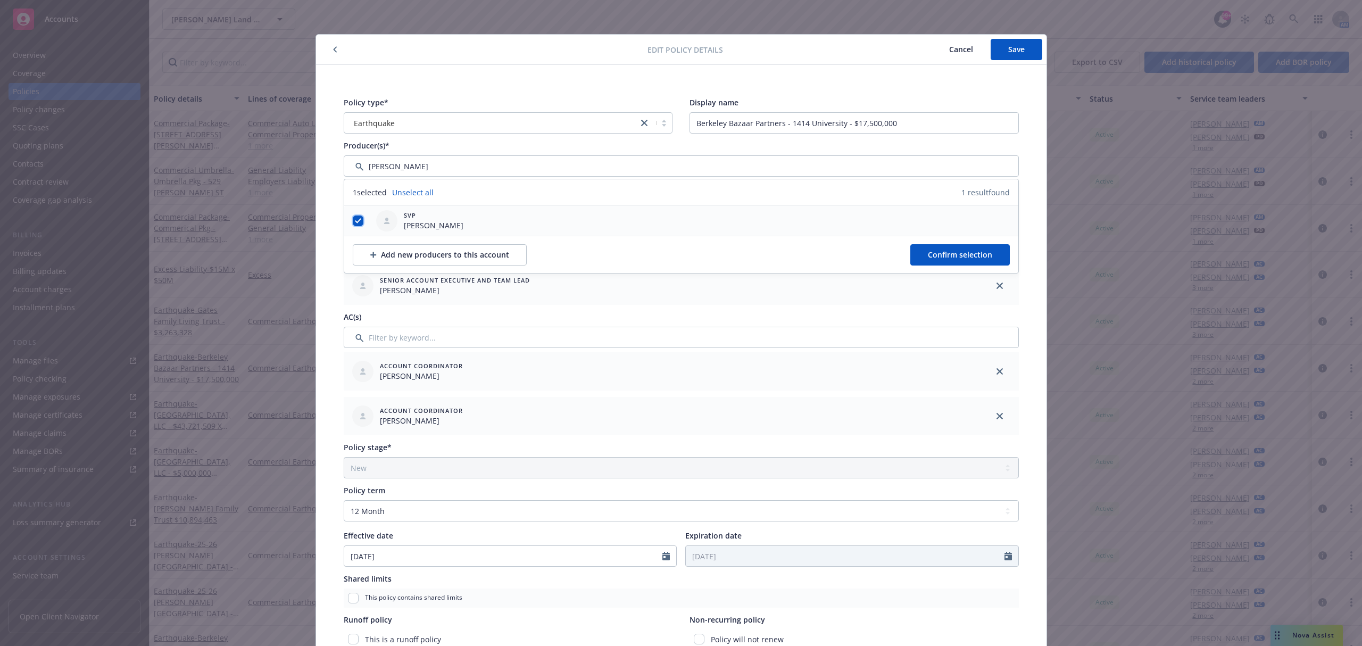
checkbox input "true"
click at [953, 253] on span "Confirm selection" at bounding box center [960, 254] width 64 height 10
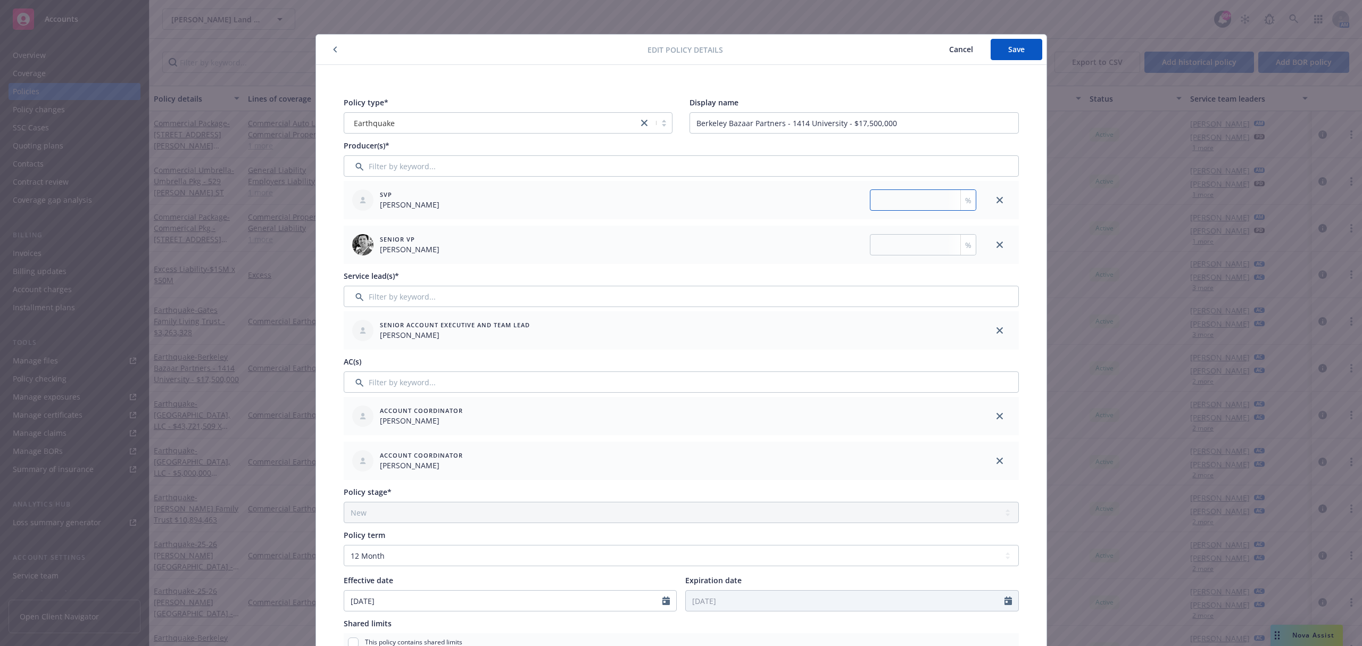
click at [918, 201] on input "number" at bounding box center [923, 199] width 106 height 21
type input "50"
click at [1008, 46] on span "Save" at bounding box center [1016, 49] width 16 height 10
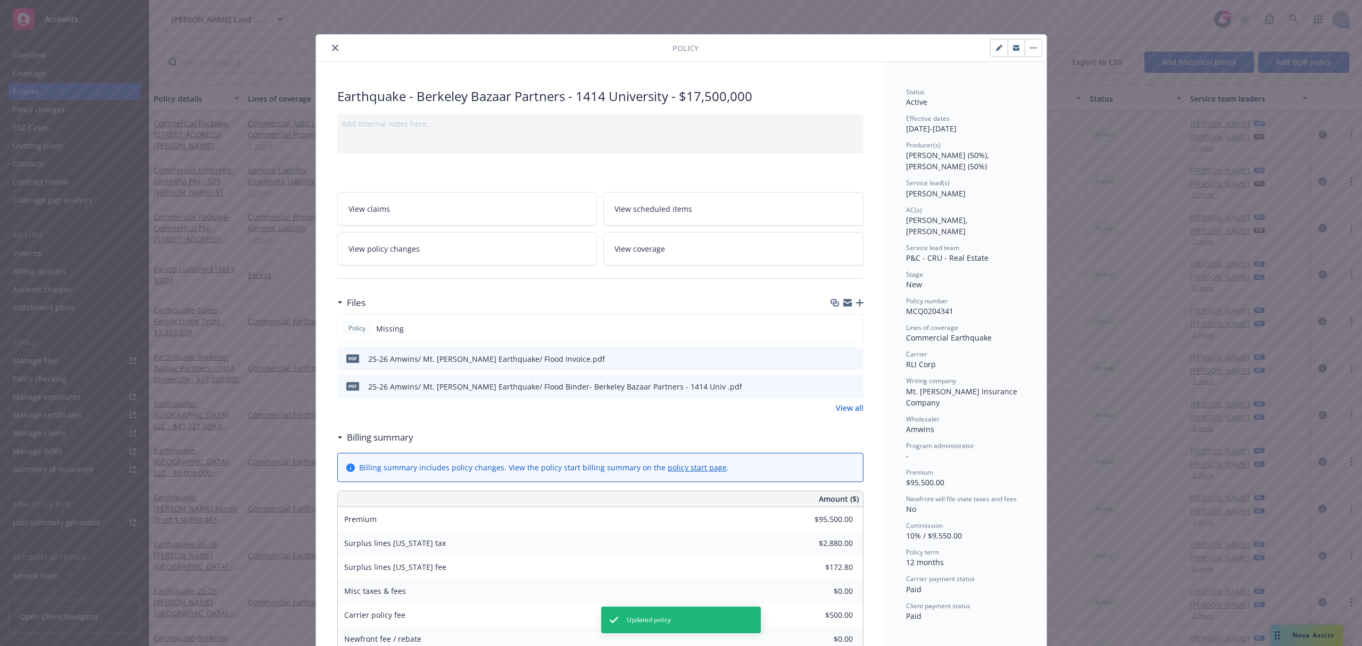
click at [329, 47] on button "close" at bounding box center [335, 47] width 13 height 13
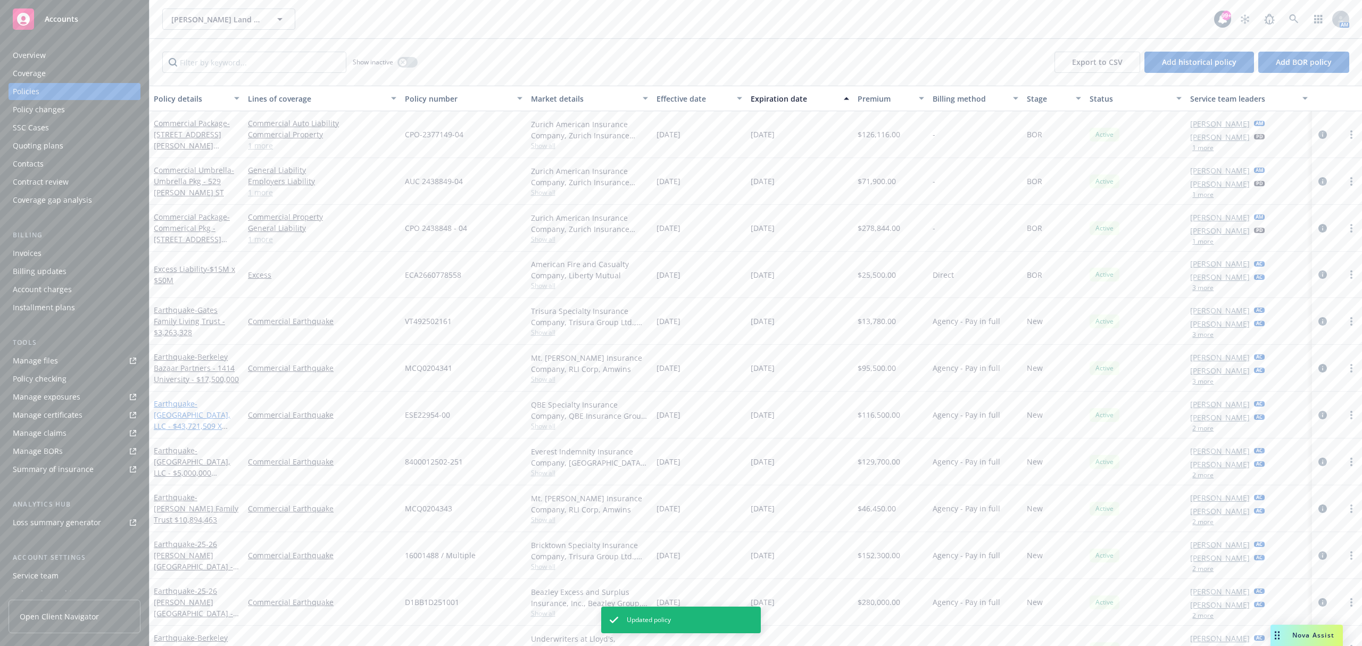
click at [186, 417] on span "- Main Street Shopping Center, LLC - $43,721,509 X $5,000,000" at bounding box center [192, 420] width 77 height 44
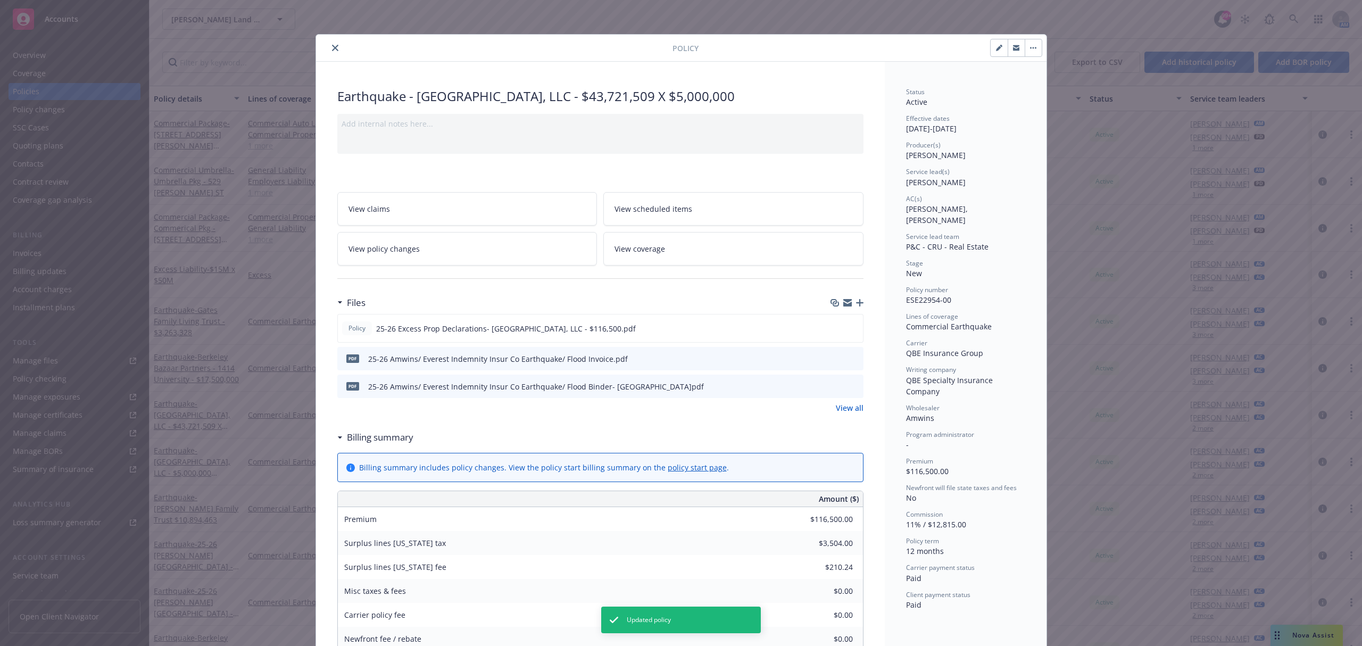
click at [990, 52] on button "button" at bounding box center [998, 47] width 17 height 17
select select "NEW"
select select "12"
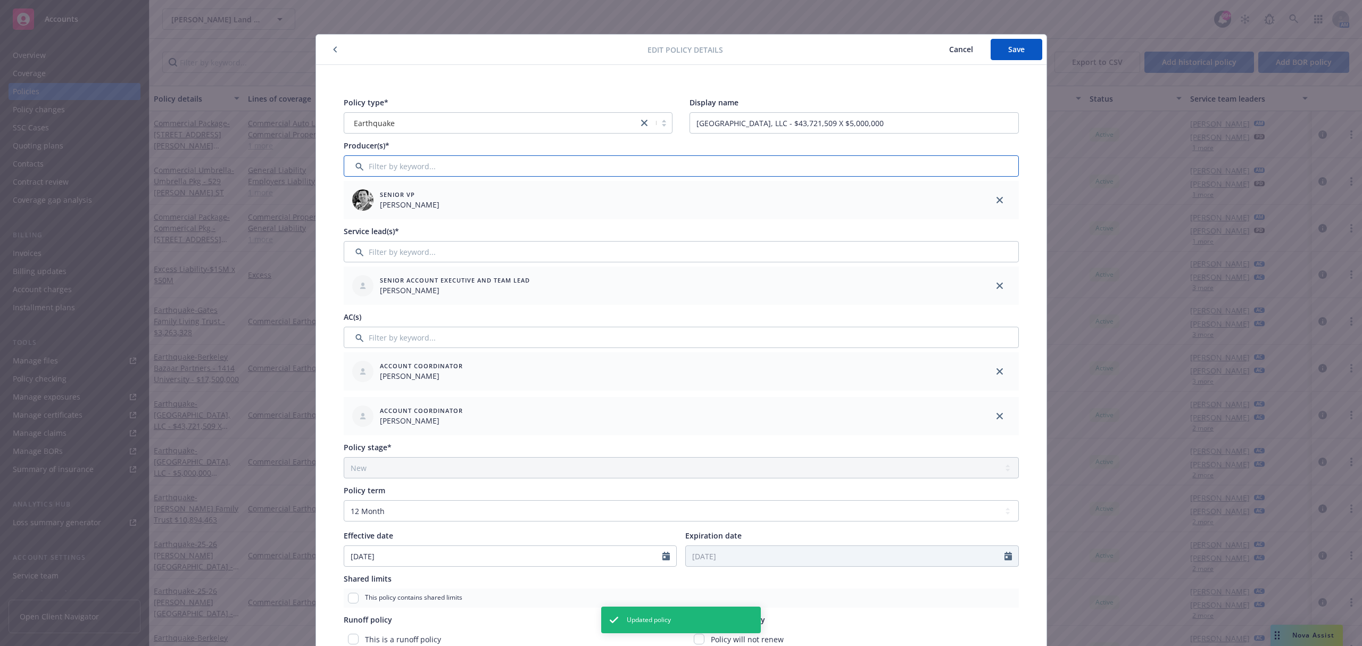
click at [634, 165] on input "Filter by keyword..." at bounding box center [681, 165] width 675 height 21
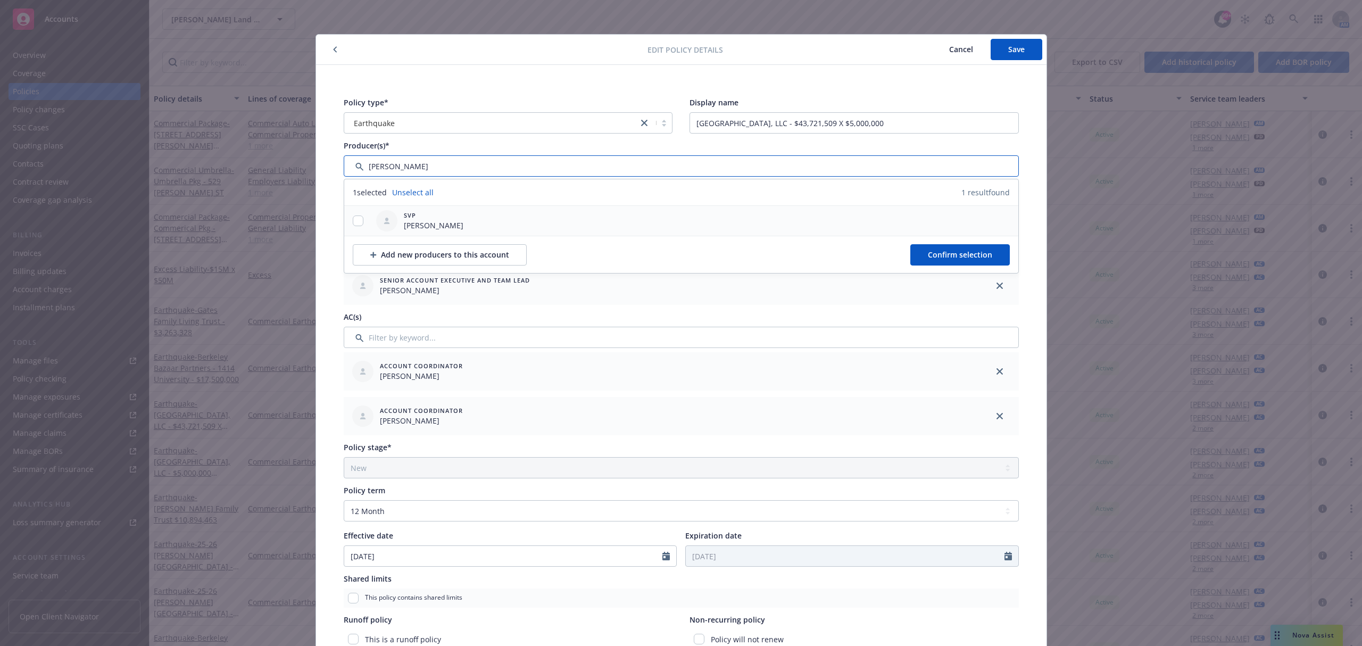
type input "bob"
click at [353, 221] on input "checkbox" at bounding box center [358, 220] width 11 height 11
checkbox input "true"
click at [915, 252] on button "Confirm selection" at bounding box center [959, 254] width 99 height 21
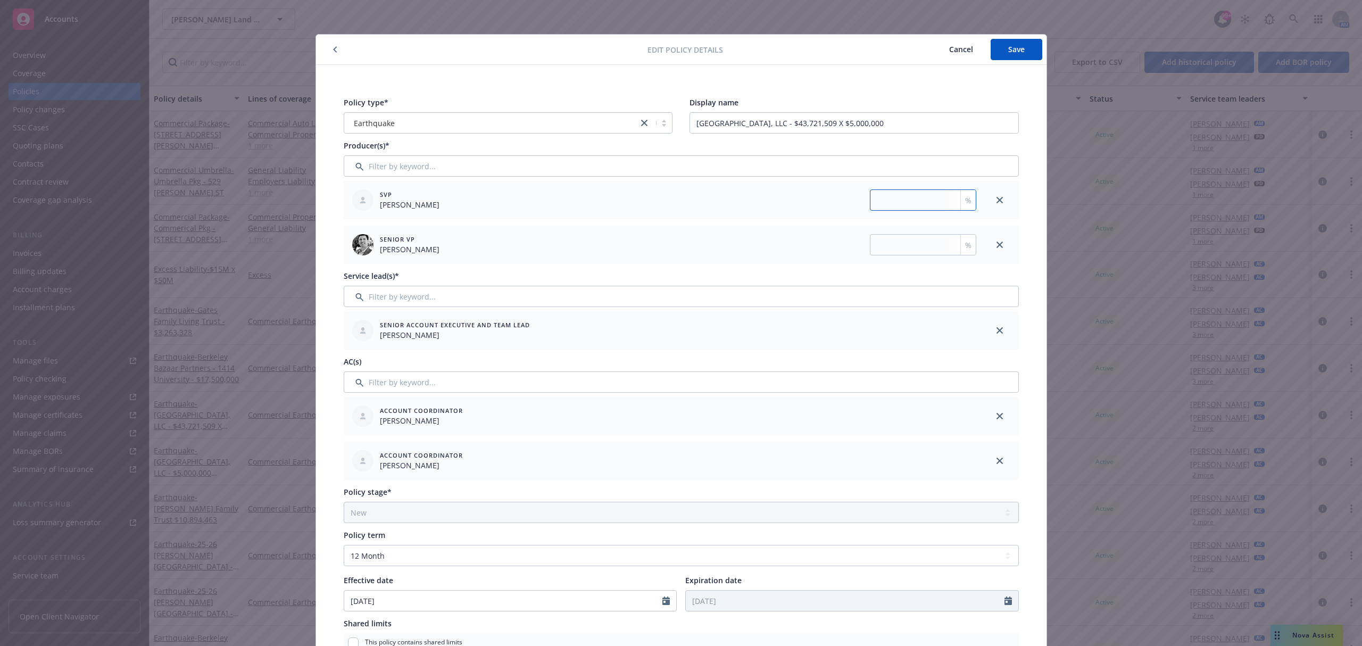
click at [882, 199] on input "number" at bounding box center [923, 199] width 106 height 21
type input "50"
click at [1017, 49] on span "Save" at bounding box center [1016, 49] width 16 height 10
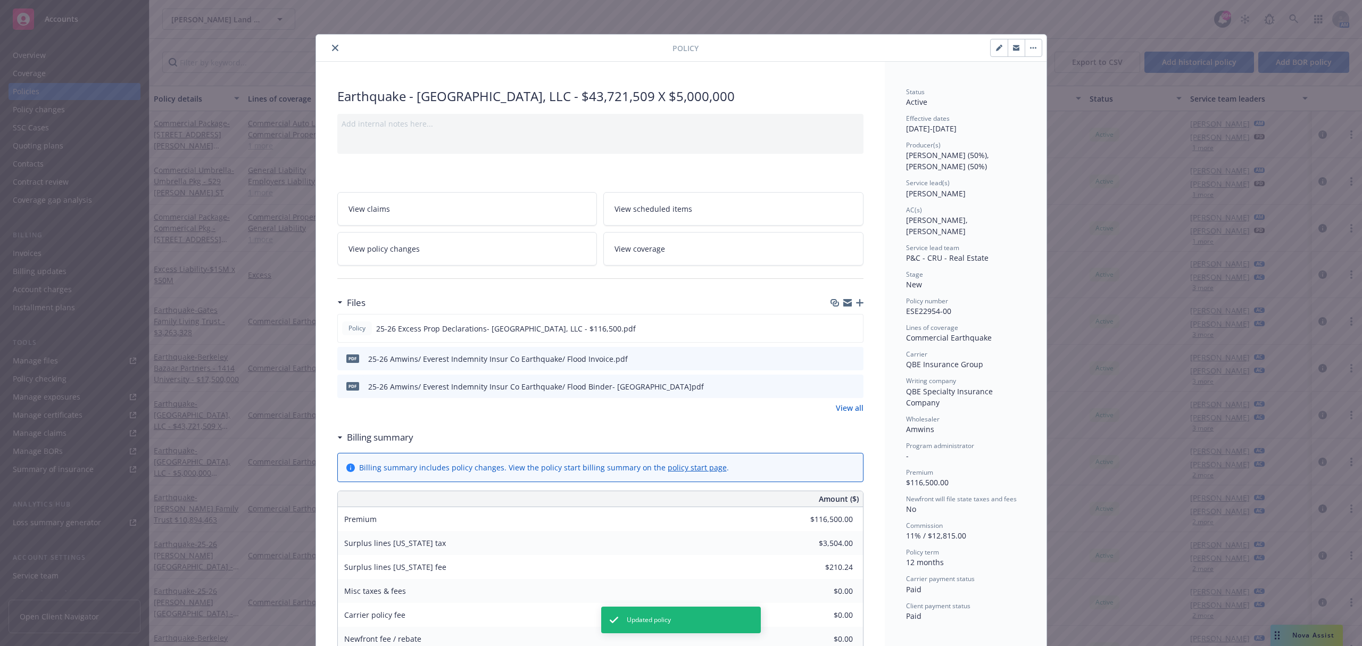
click at [332, 49] on icon "close" at bounding box center [335, 48] width 6 height 6
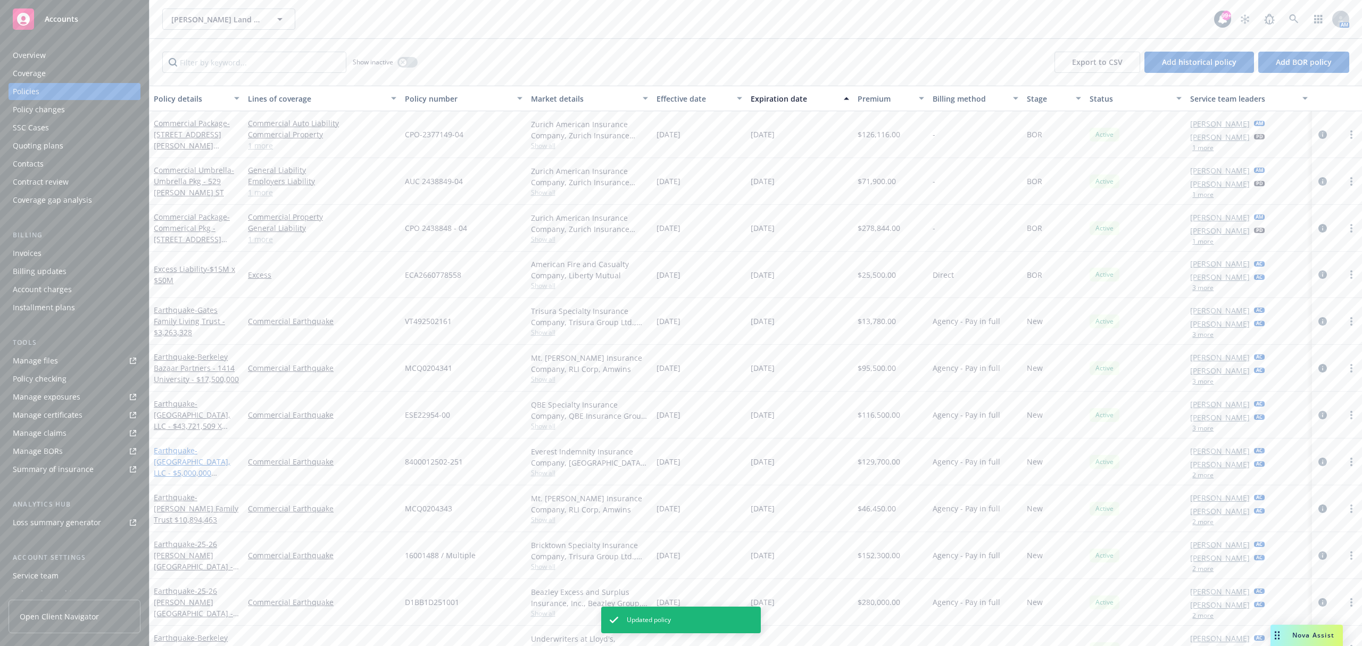
click at [203, 460] on span "- Main Street Shopping Center, LLC - $5,000,000 Primary" at bounding box center [192, 467] width 77 height 44
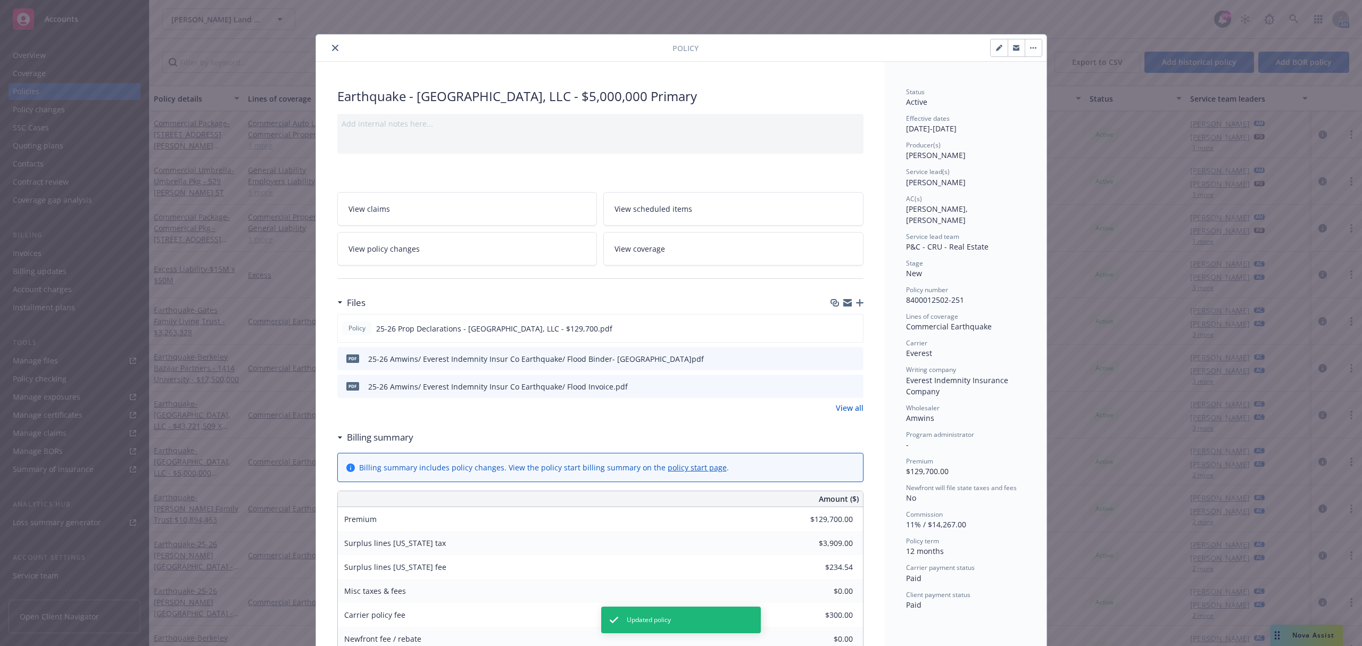
click at [996, 49] on icon "button" at bounding box center [998, 48] width 5 height 5
select select "NEW"
select select "12"
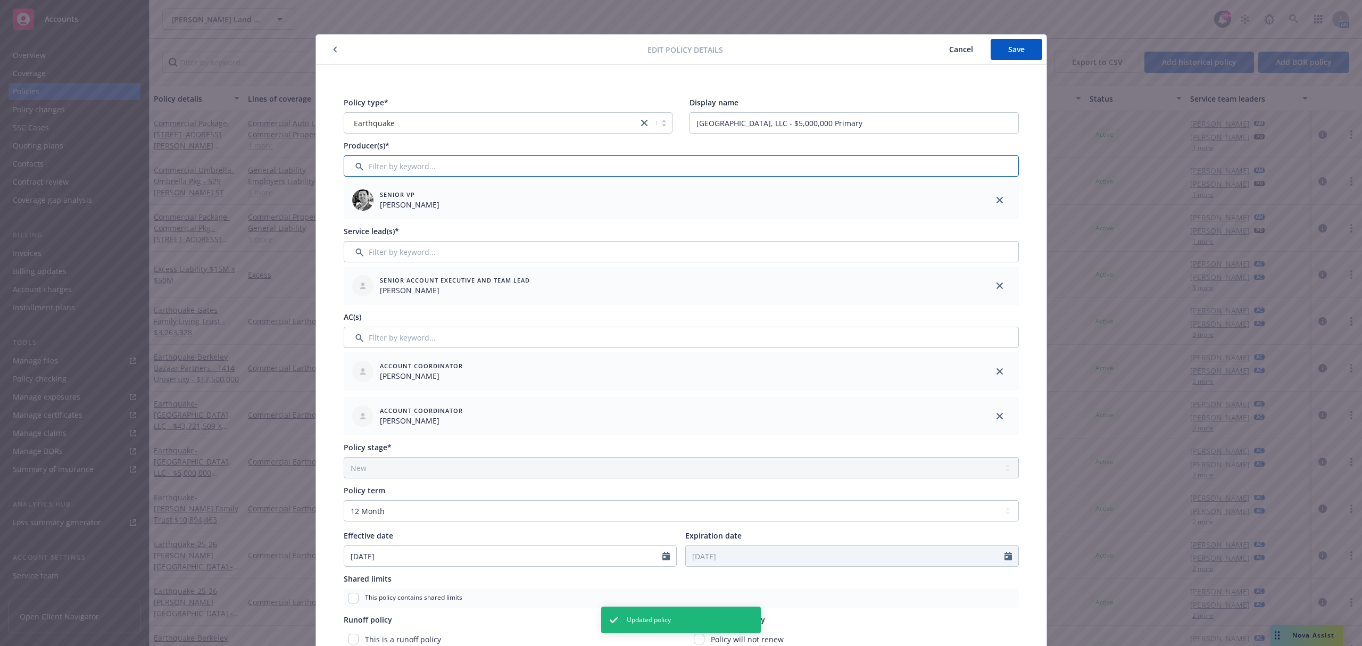
click at [805, 169] on input "Filter by keyword..." at bounding box center [681, 165] width 675 height 21
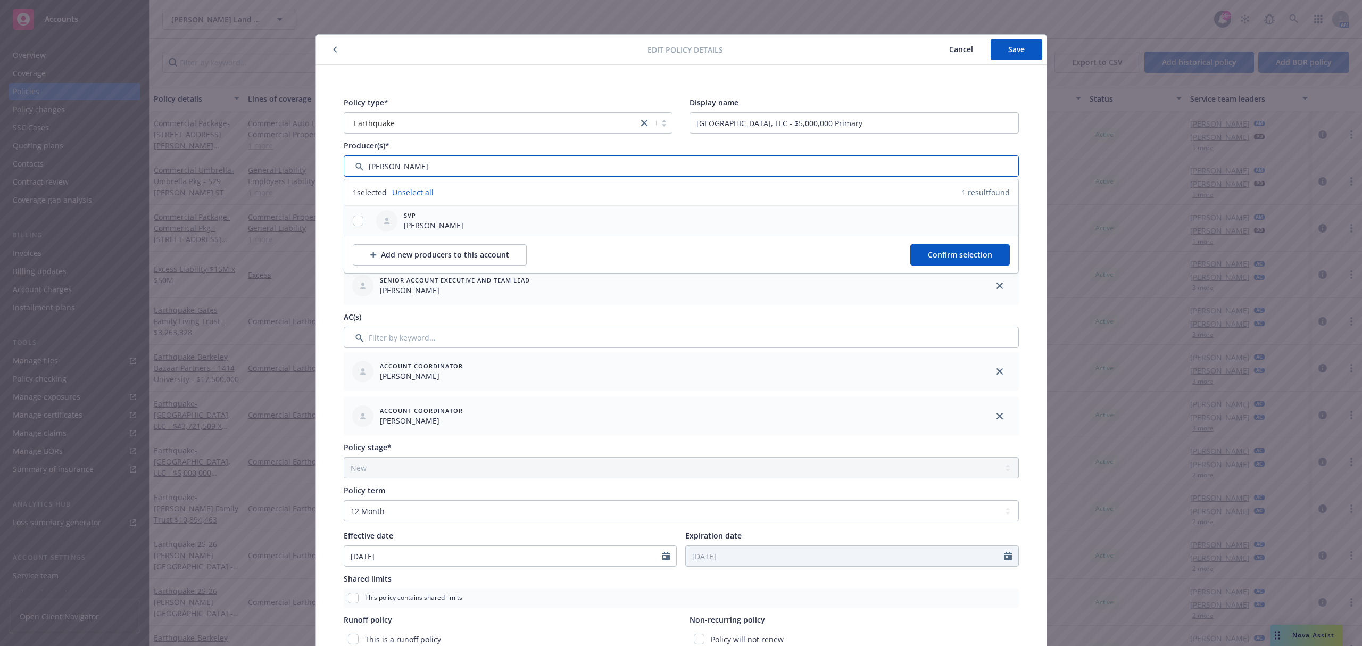
type input "bob"
click at [347, 223] on div at bounding box center [358, 220] width 28 height 11
click at [354, 222] on input "checkbox" at bounding box center [358, 220] width 11 height 11
checkbox input "true"
click at [917, 252] on button "Confirm selection" at bounding box center [959, 254] width 99 height 21
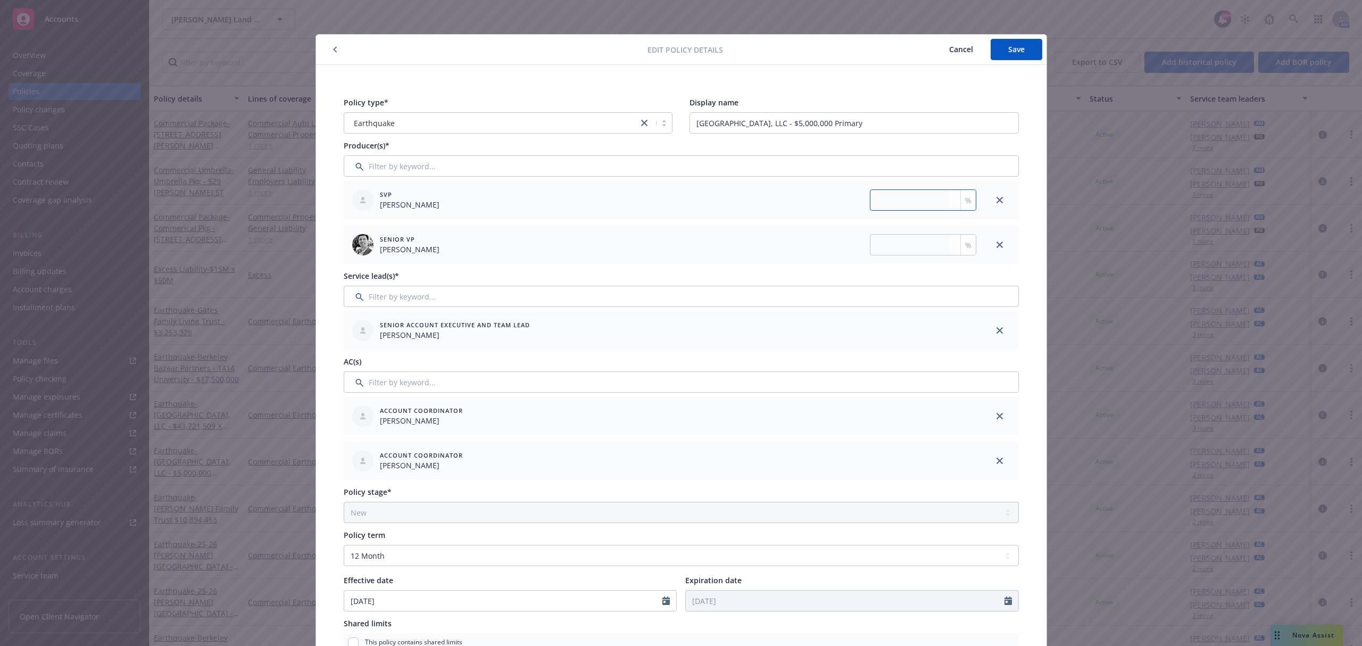
click at [907, 203] on input "number" at bounding box center [923, 199] width 106 height 21
type input "50"
click at [1008, 53] on span "Save" at bounding box center [1016, 49] width 16 height 10
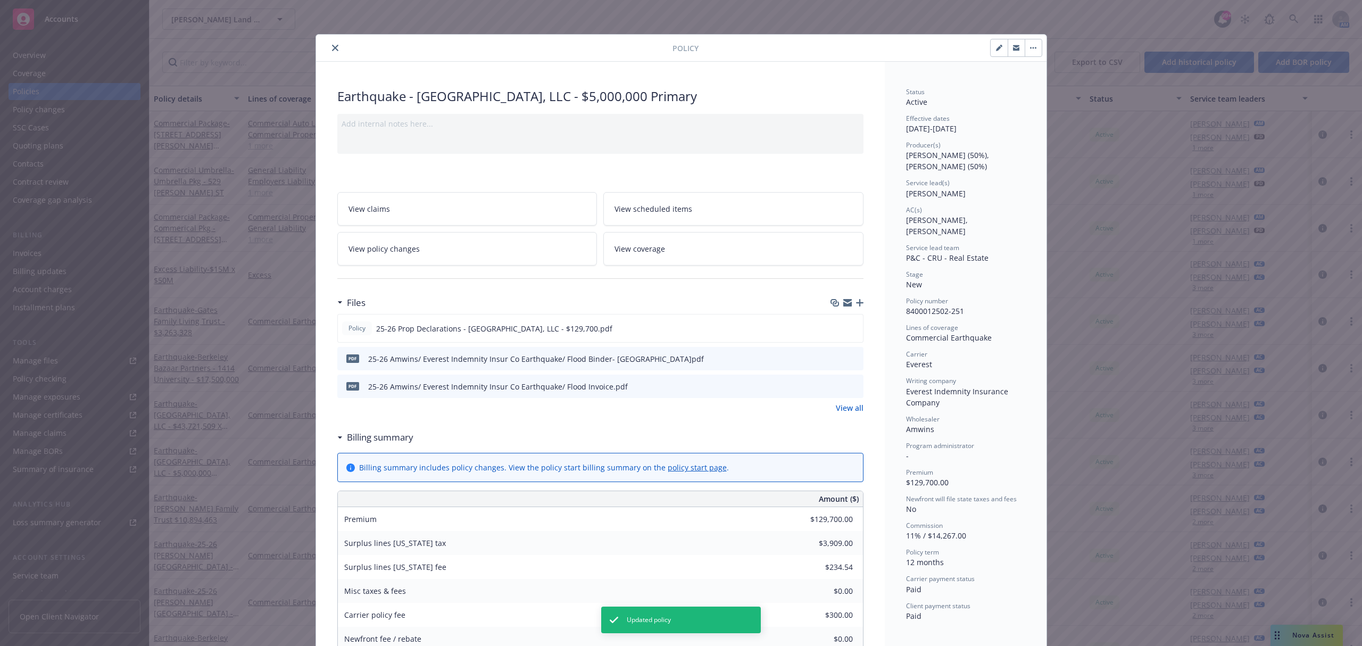
click at [329, 50] on button "close" at bounding box center [335, 47] width 13 height 13
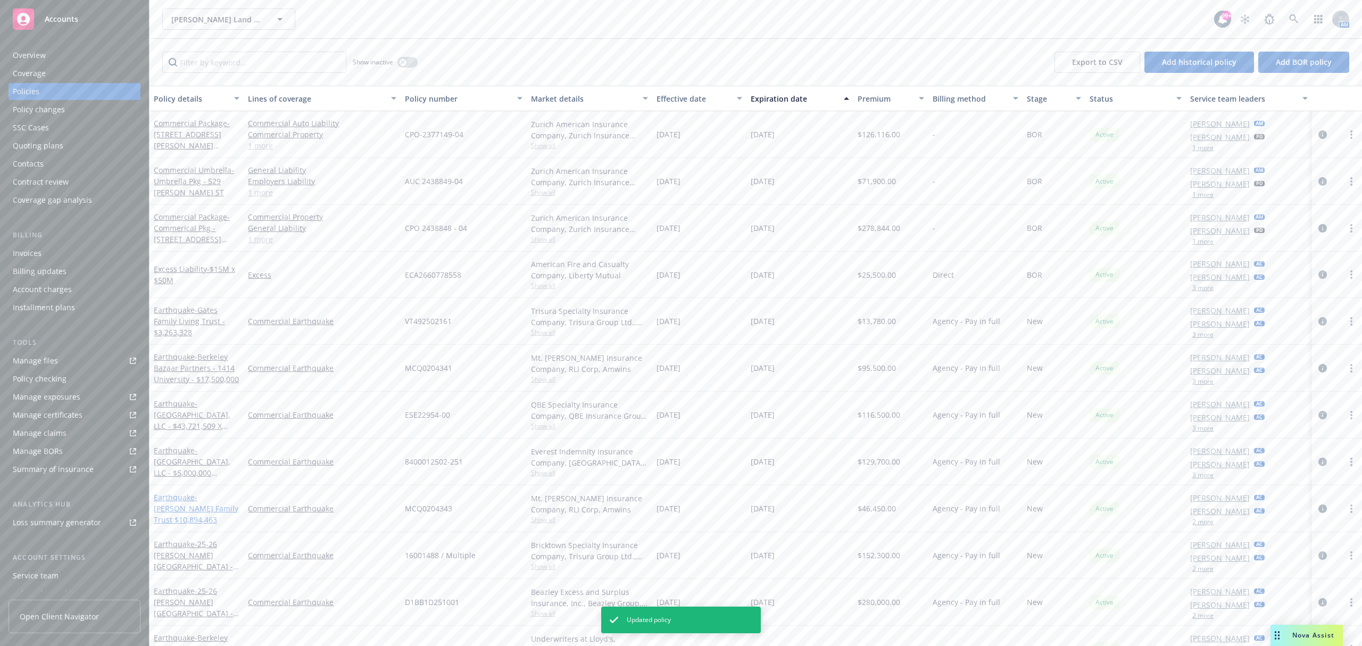
click at [205, 495] on span "- Keenan Family Trust $10,894,463" at bounding box center [196, 508] width 85 height 32
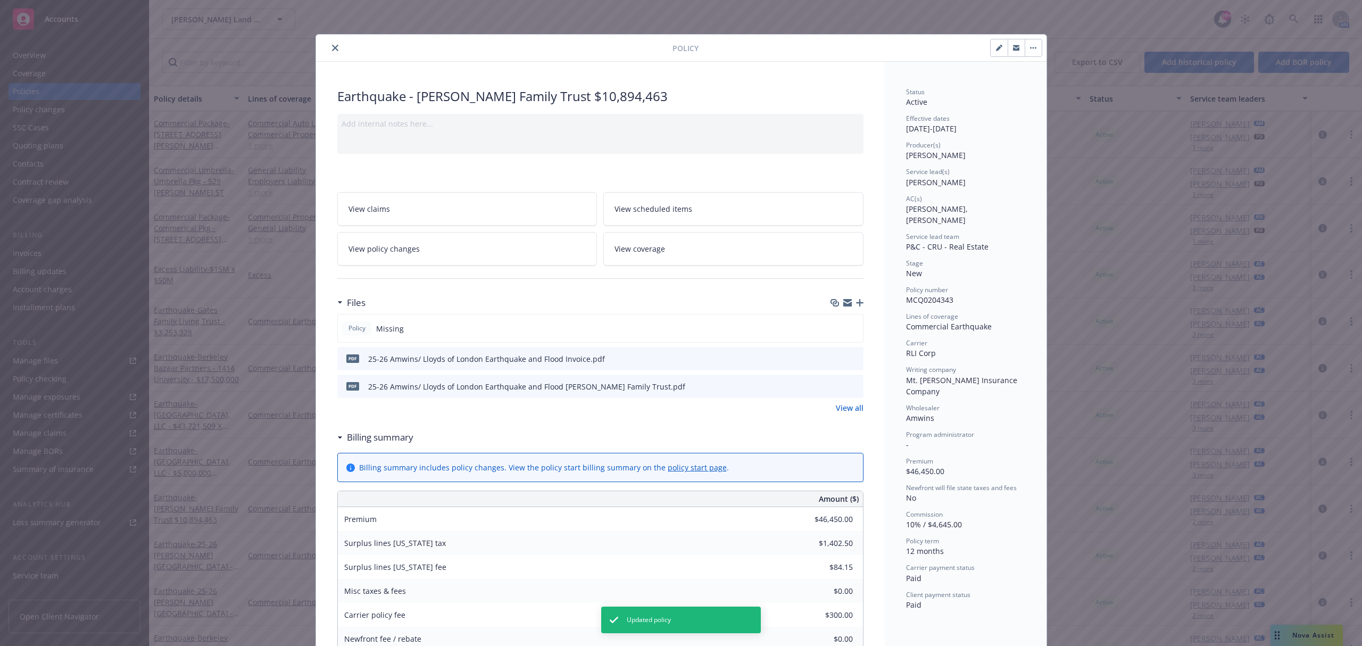
click at [996, 48] on icon "button" at bounding box center [999, 48] width 6 height 6
select select "NEW"
select select "12"
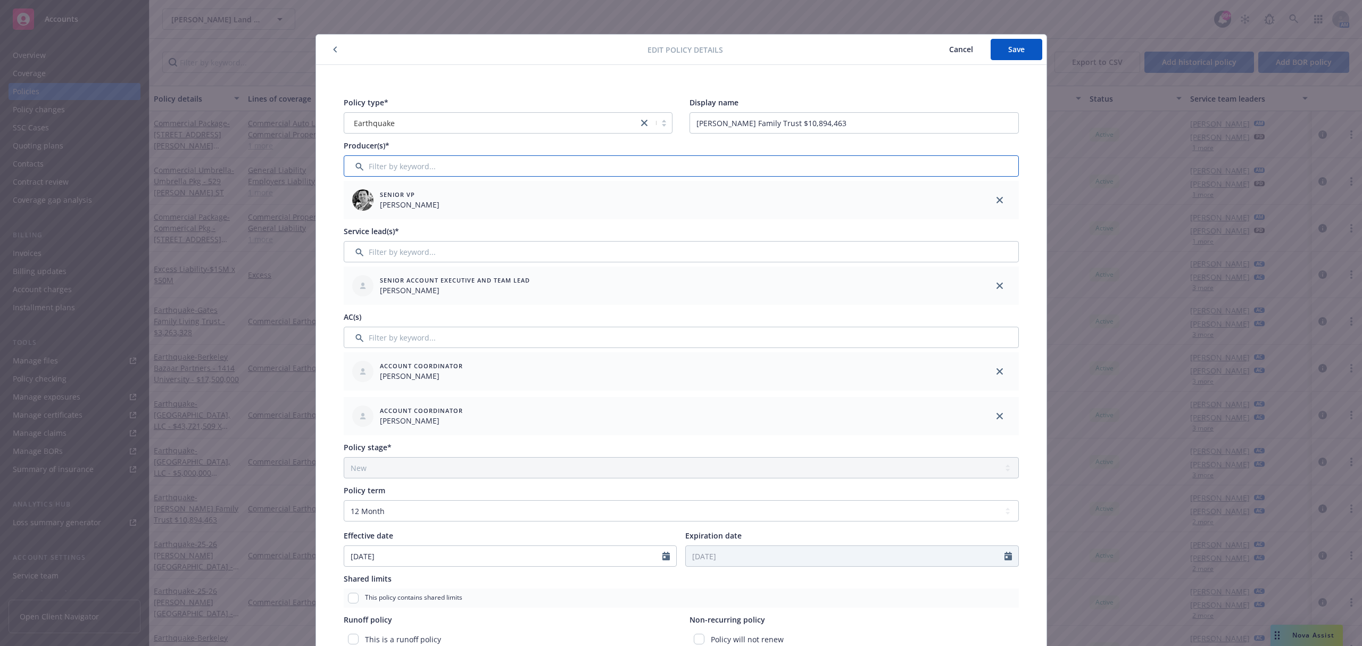
click at [637, 169] on input "Filter by keyword..." at bounding box center [681, 165] width 675 height 21
type input "bob"
click at [353, 218] on input "checkbox" at bounding box center [358, 220] width 11 height 11
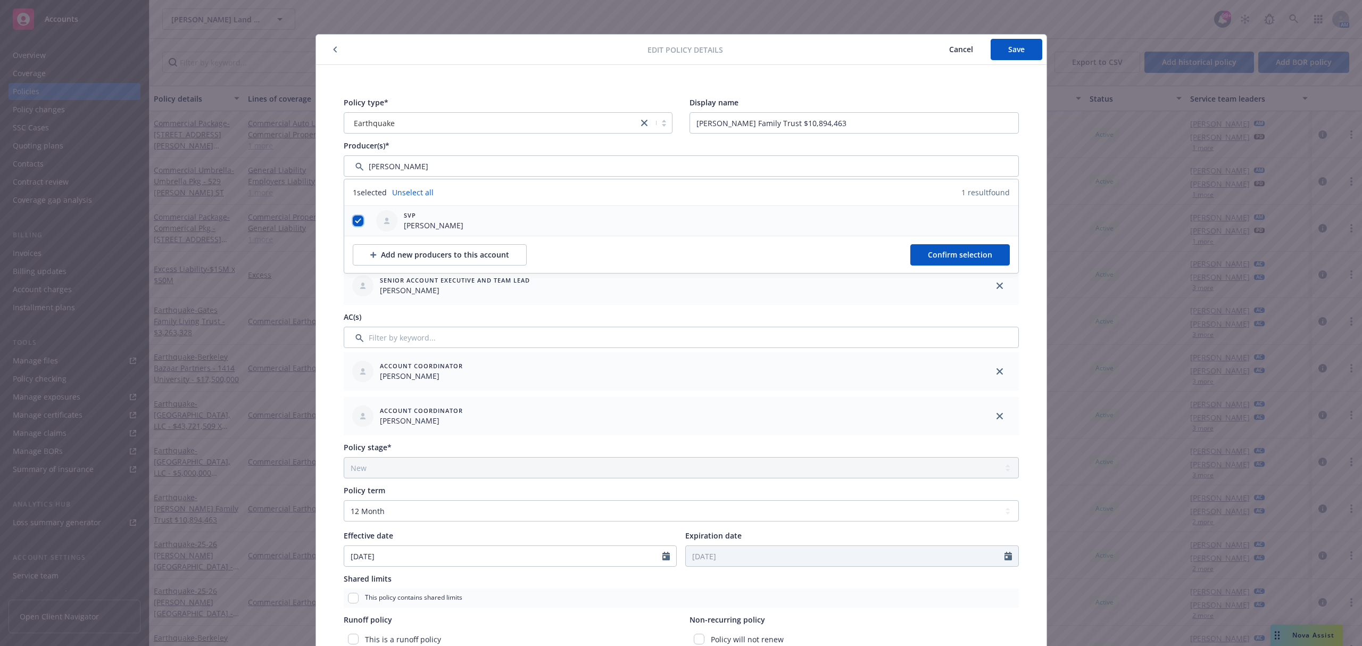
checkbox input "true"
click at [926, 248] on button "Confirm selection" at bounding box center [959, 254] width 99 height 21
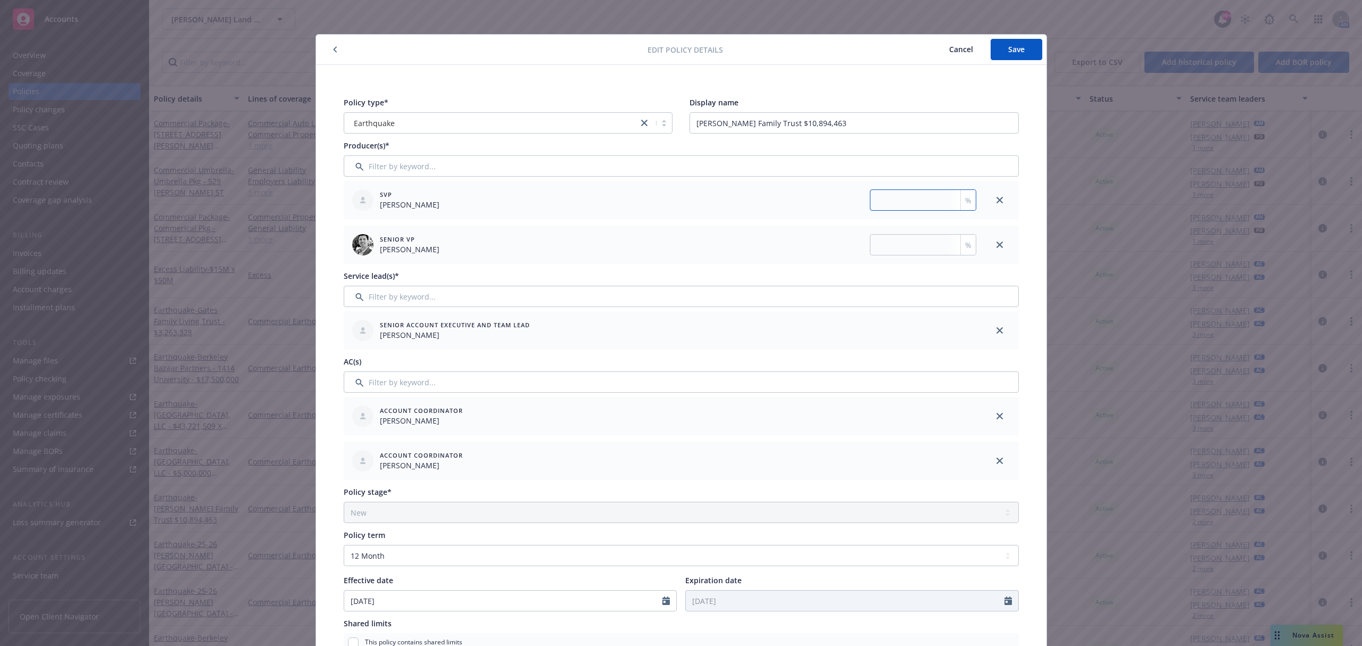
click at [911, 202] on input "number" at bounding box center [923, 199] width 106 height 21
type input "50"
click at [1012, 54] on button "Save" at bounding box center [1016, 49] width 52 height 21
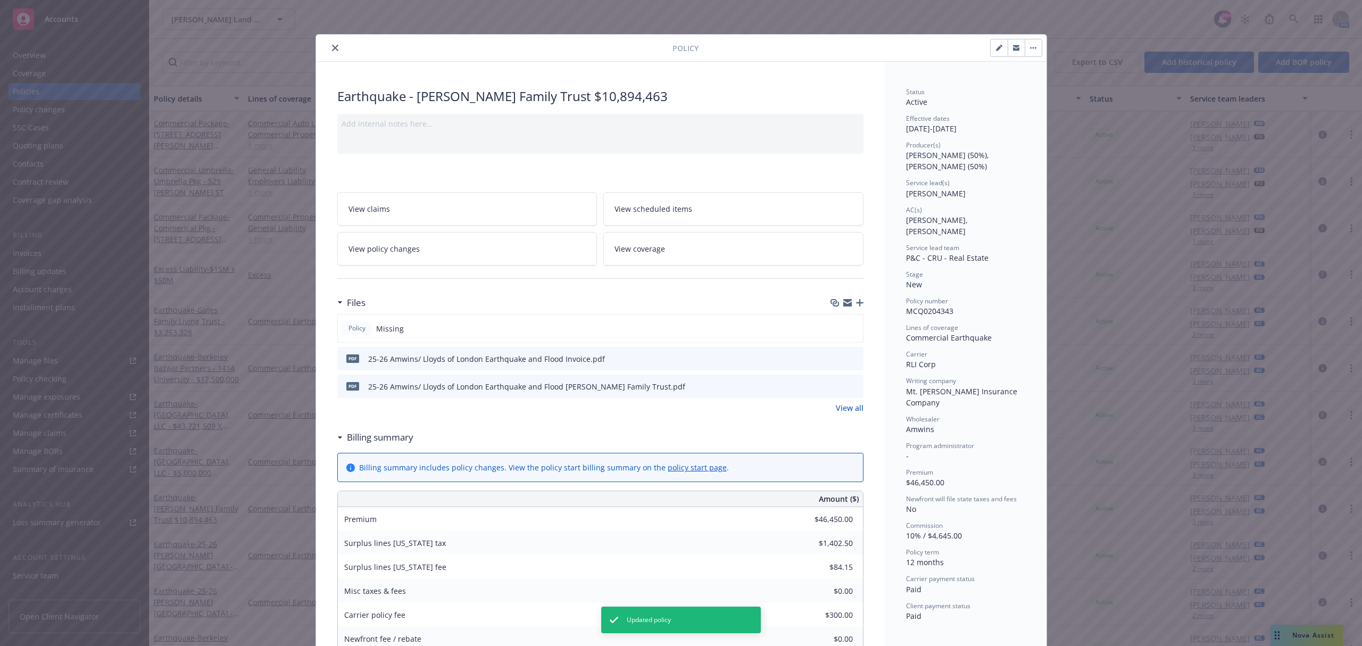
click at [332, 47] on icon "close" at bounding box center [335, 48] width 6 height 6
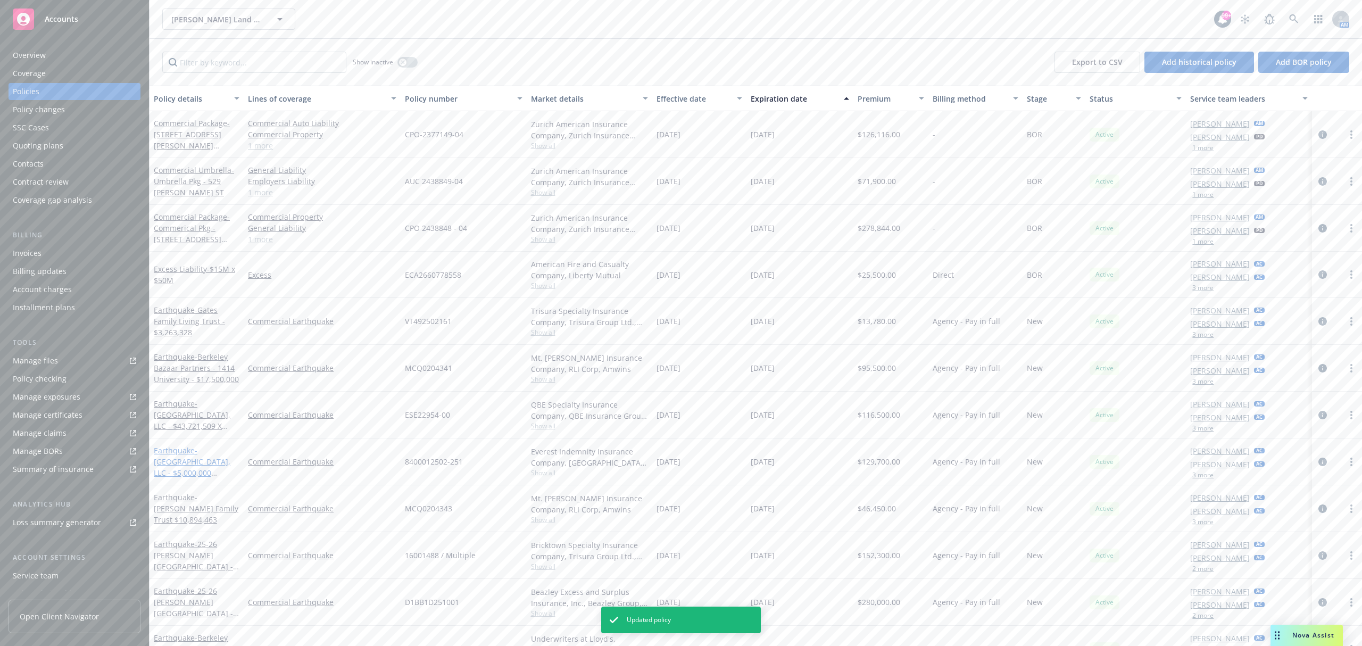
scroll to position [71, 0]
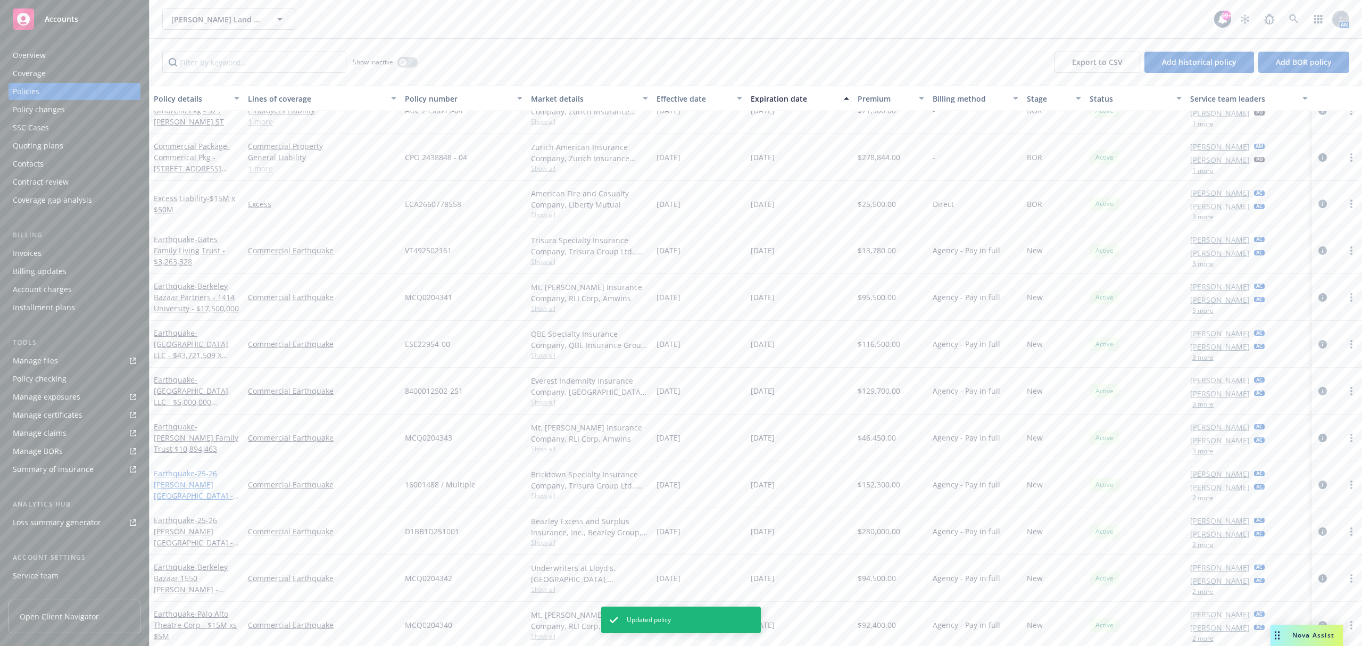
click at [186, 475] on link "Earthquake - 25-26 Bishop Ranch - $40,690,697 x $10M" at bounding box center [193, 490] width 79 height 44
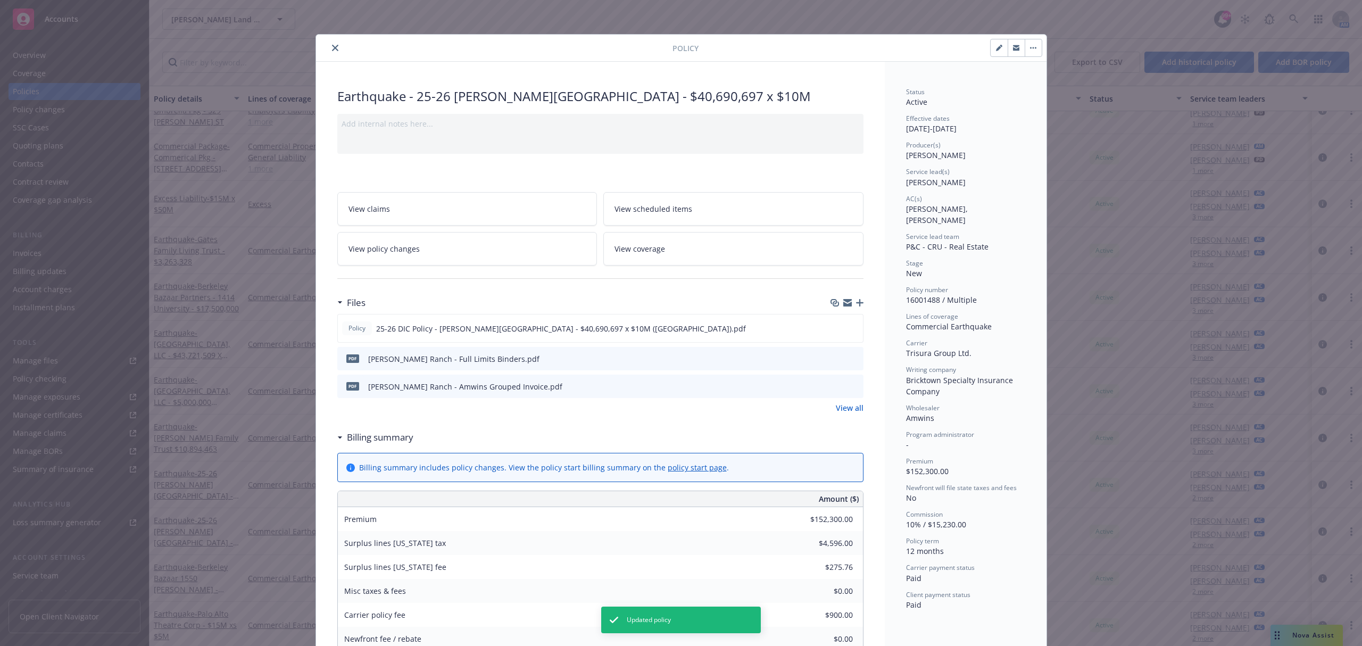
click at [996, 50] on icon "button" at bounding box center [999, 48] width 6 height 6
select select "NEW"
select select "12"
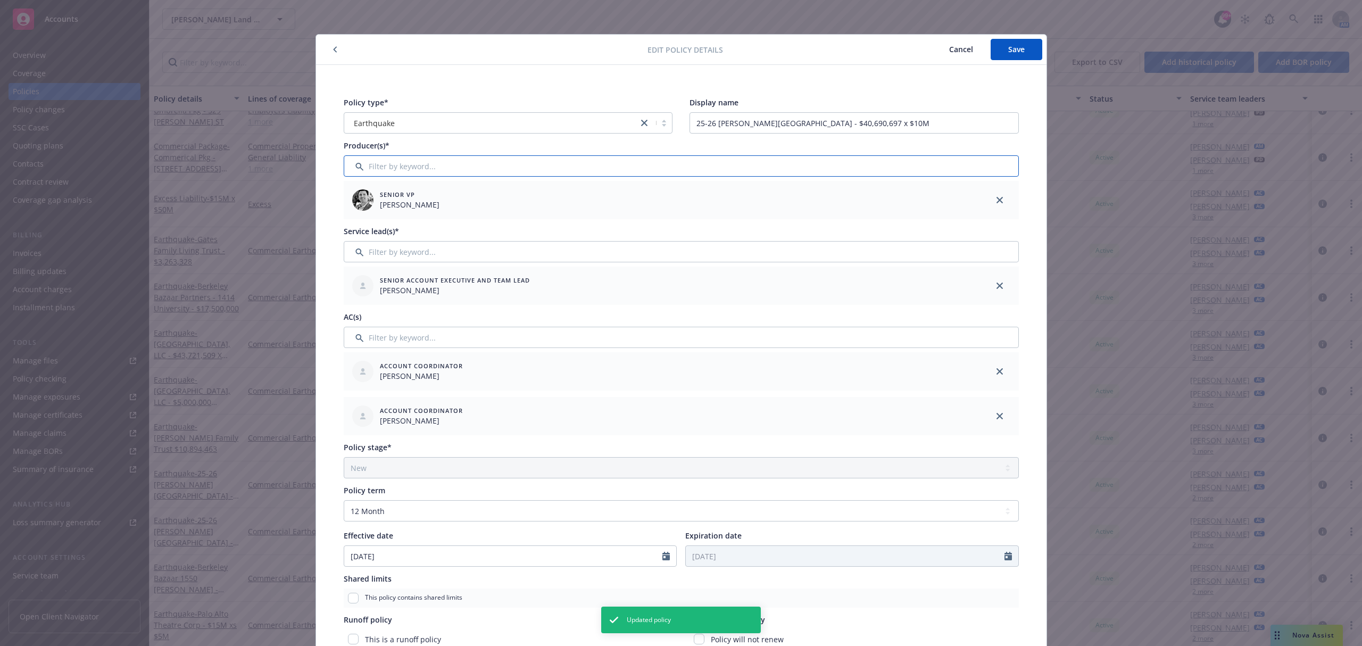
click at [703, 169] on input "Filter by keyword..." at bounding box center [681, 165] width 675 height 21
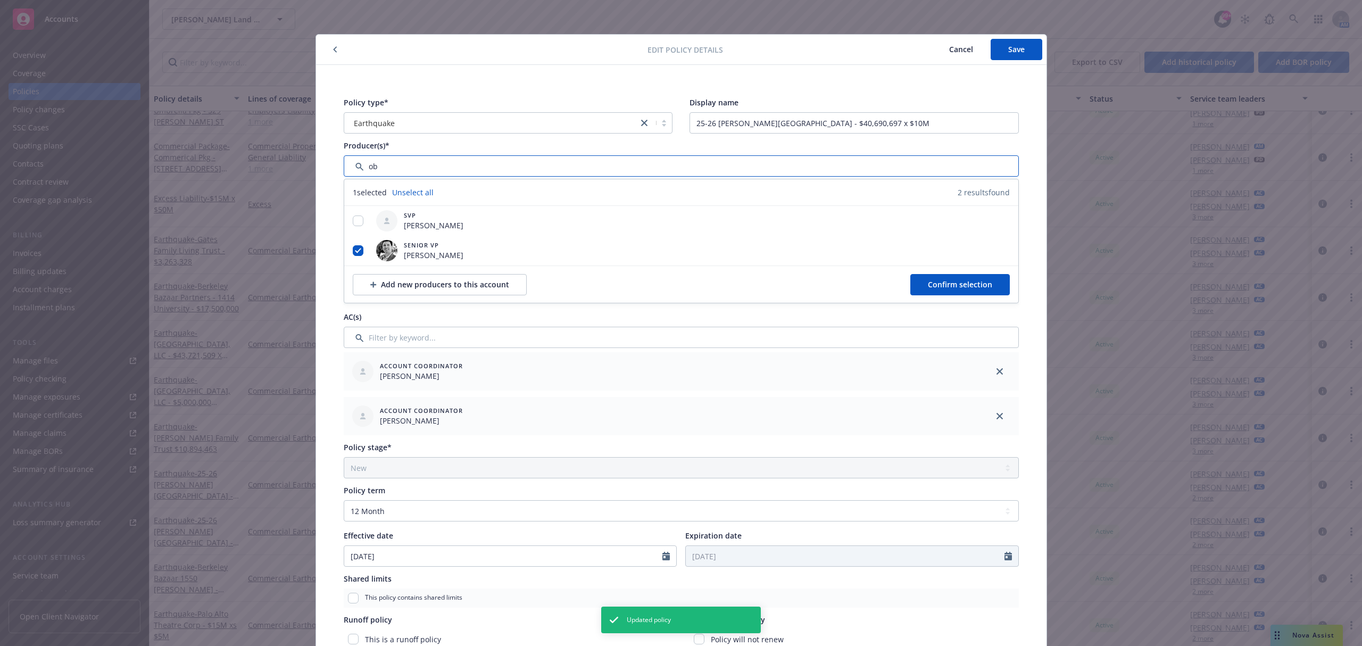
type input "o"
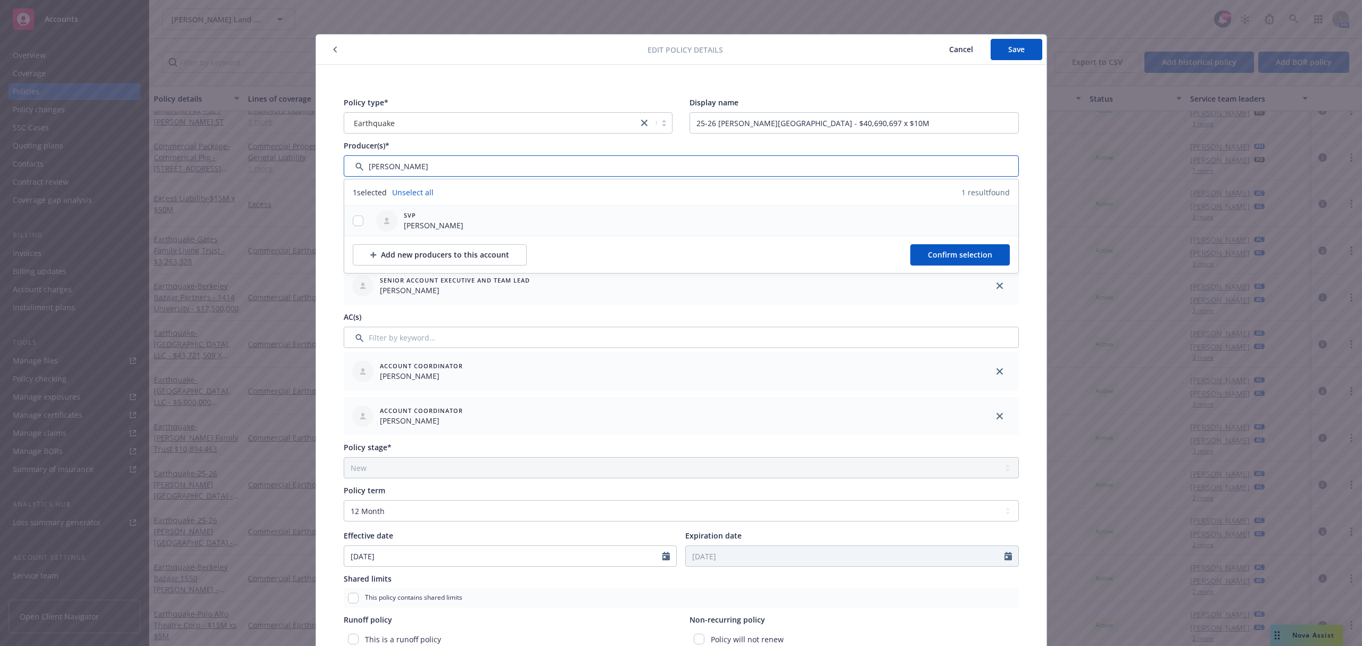
type input "bob"
click at [353, 219] on input "checkbox" at bounding box center [358, 220] width 11 height 11
checkbox input "true"
click at [915, 255] on button "Confirm selection" at bounding box center [959, 254] width 99 height 21
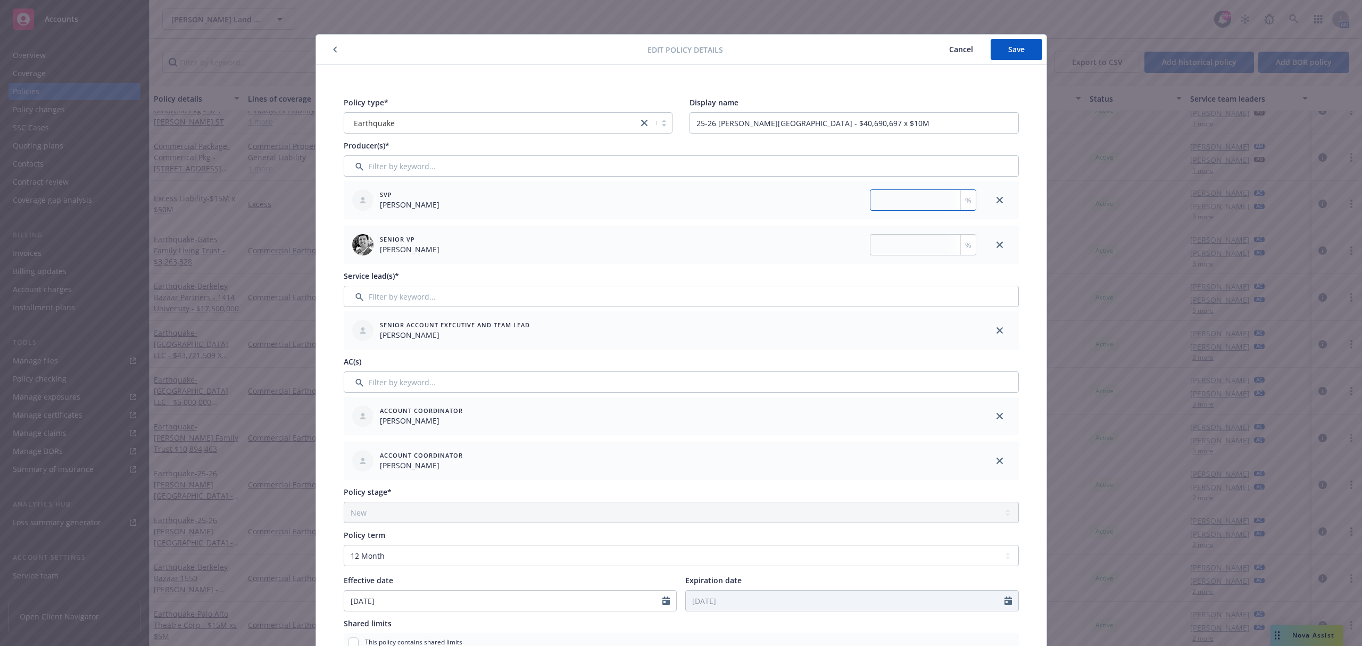
click at [882, 193] on input "number" at bounding box center [923, 199] width 106 height 21
type input "50"
click at [1009, 51] on span "Save" at bounding box center [1016, 49] width 16 height 10
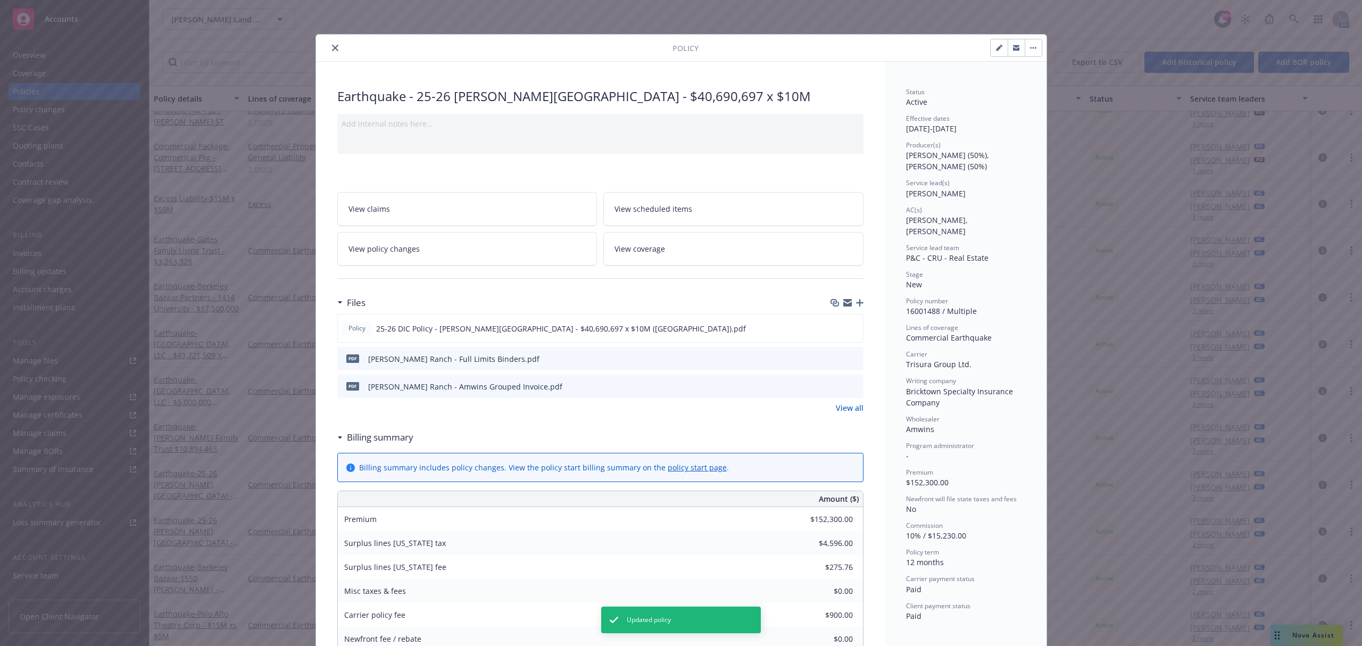
click at [329, 50] on button "close" at bounding box center [335, 47] width 13 height 13
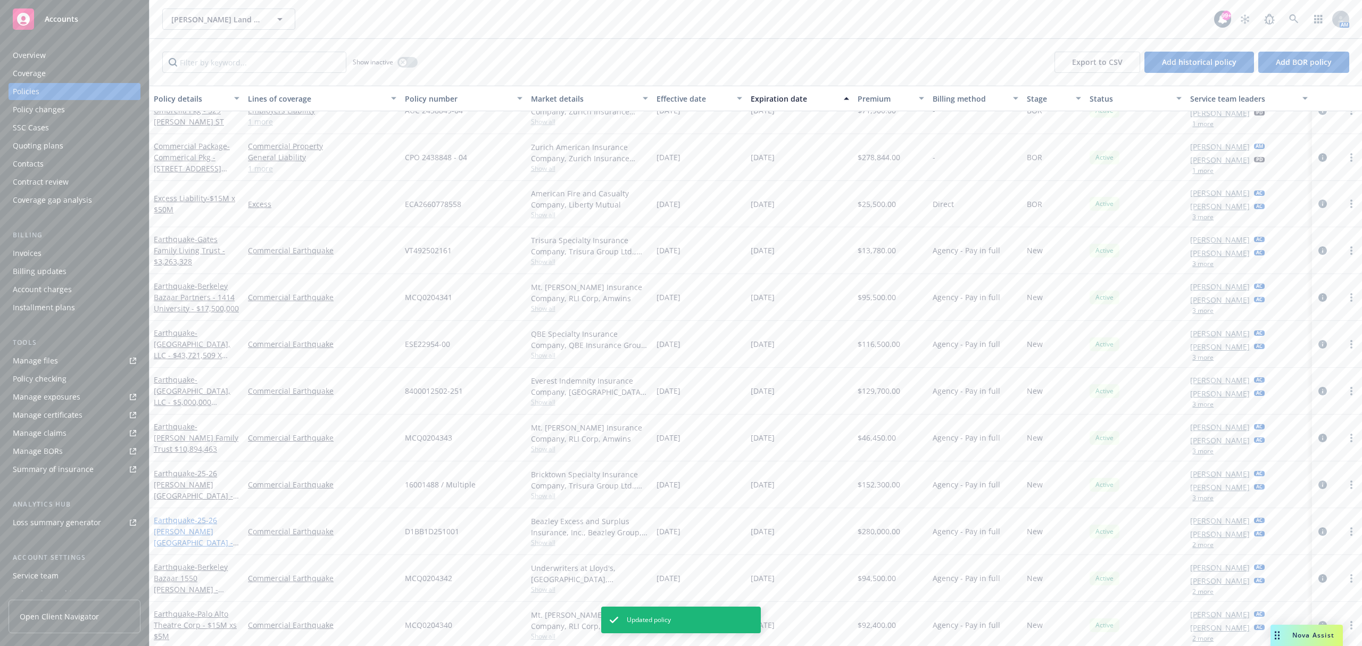
click at [185, 540] on span "- 25-26 Bishop Ranch - $10,000,000 Primary" at bounding box center [196, 537] width 85 height 44
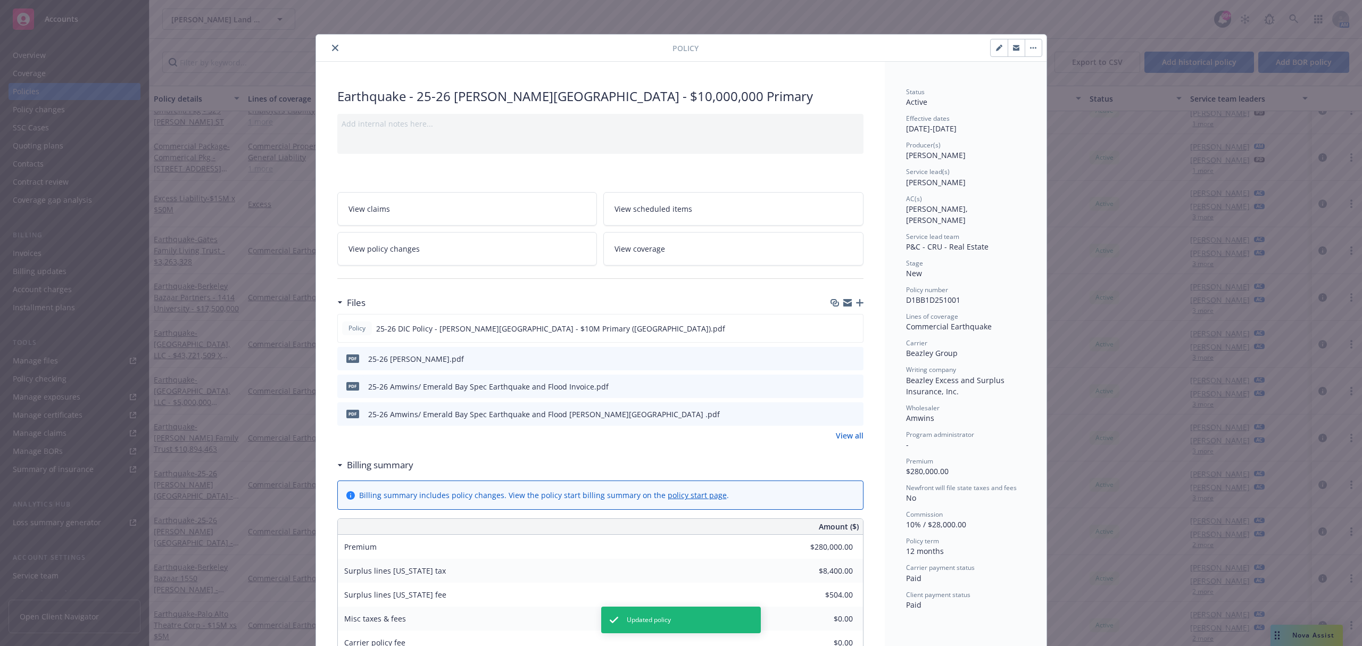
click at [990, 46] on button "button" at bounding box center [998, 47] width 17 height 17
select select "NEW"
select select "12"
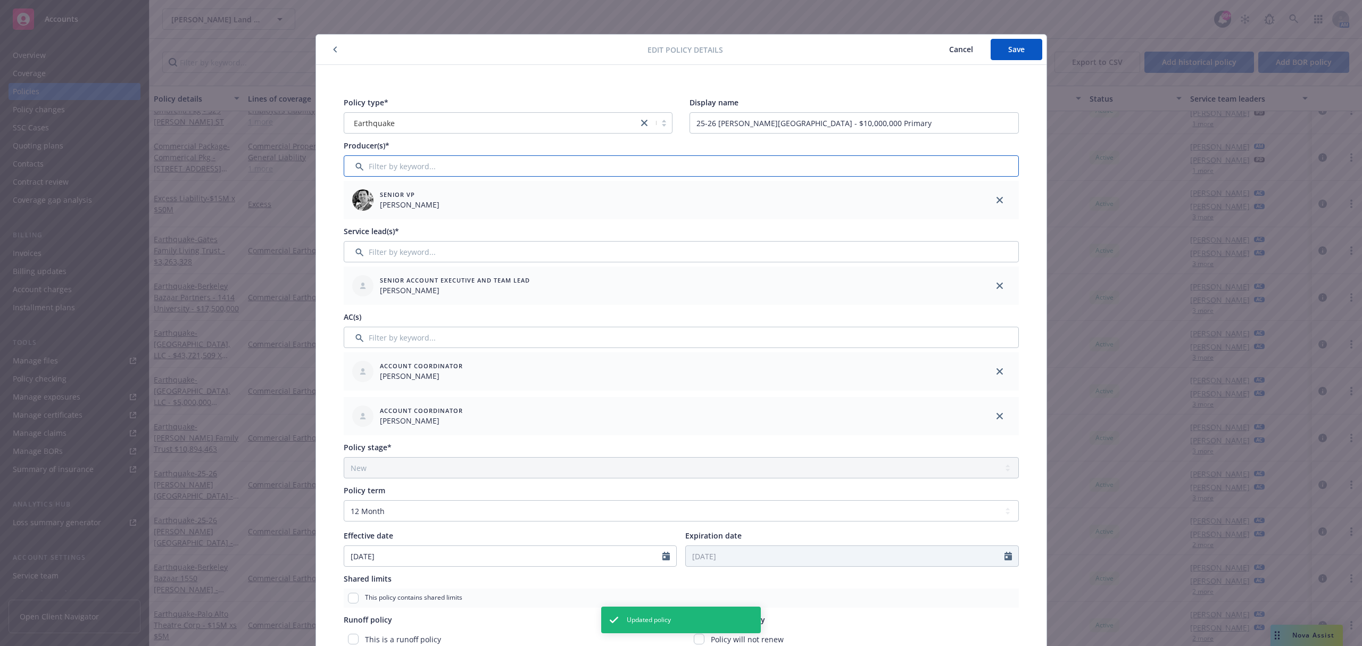
click at [491, 169] on input "Filter by keyword..." at bounding box center [681, 165] width 675 height 21
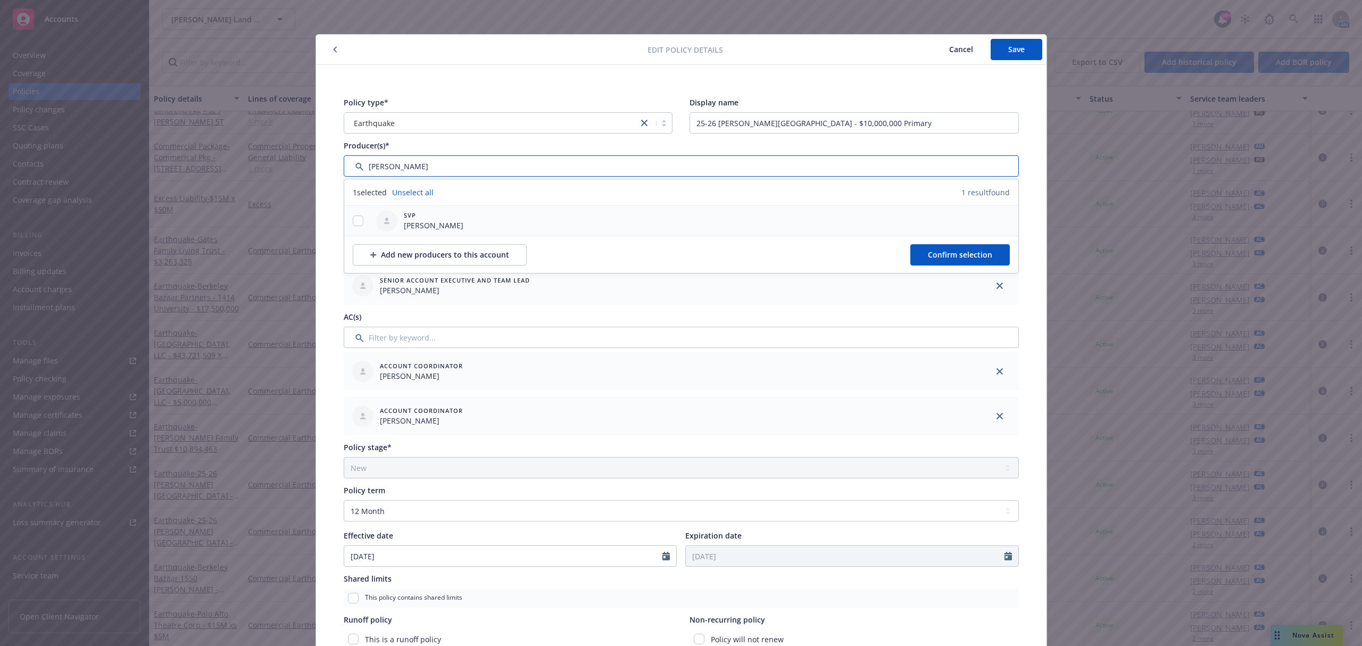
type input "bob"
click at [353, 219] on input "checkbox" at bounding box center [358, 220] width 11 height 11
checkbox input "true"
click at [964, 250] on span "Confirm selection" at bounding box center [960, 254] width 64 height 10
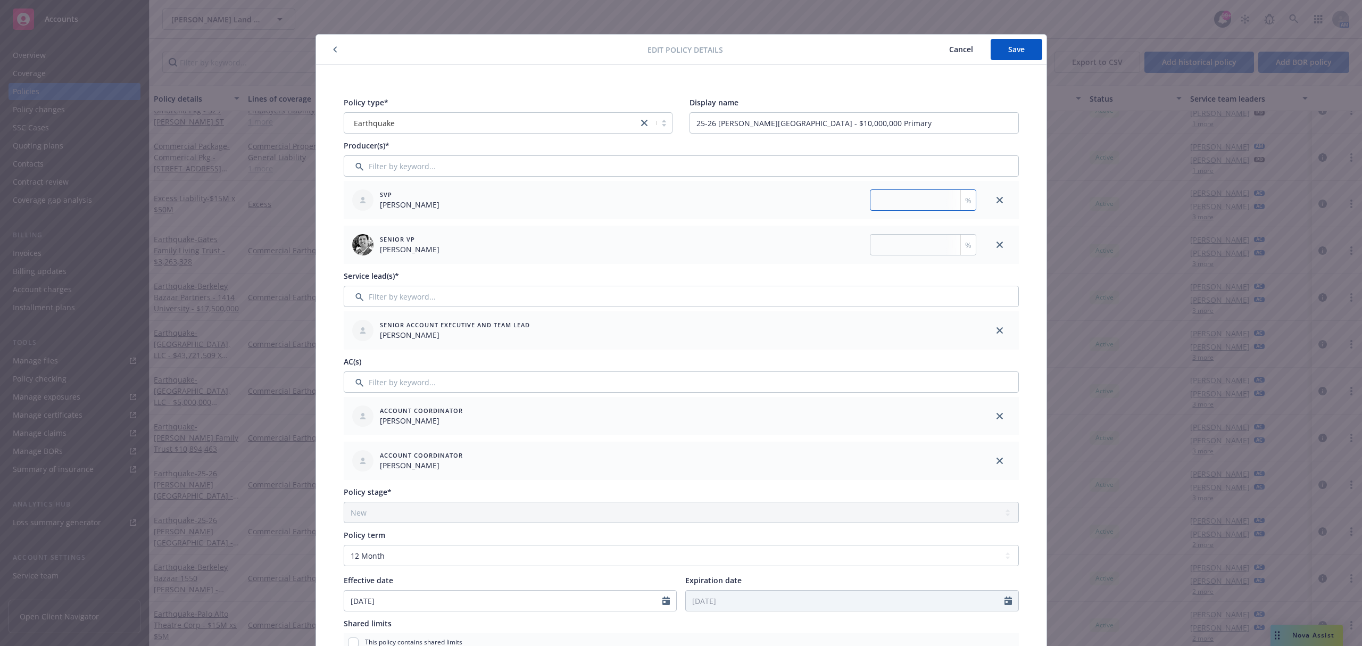
click at [903, 205] on input "number" at bounding box center [923, 199] width 106 height 21
type input "50"
click at [1020, 49] on button "Save" at bounding box center [1016, 49] width 52 height 21
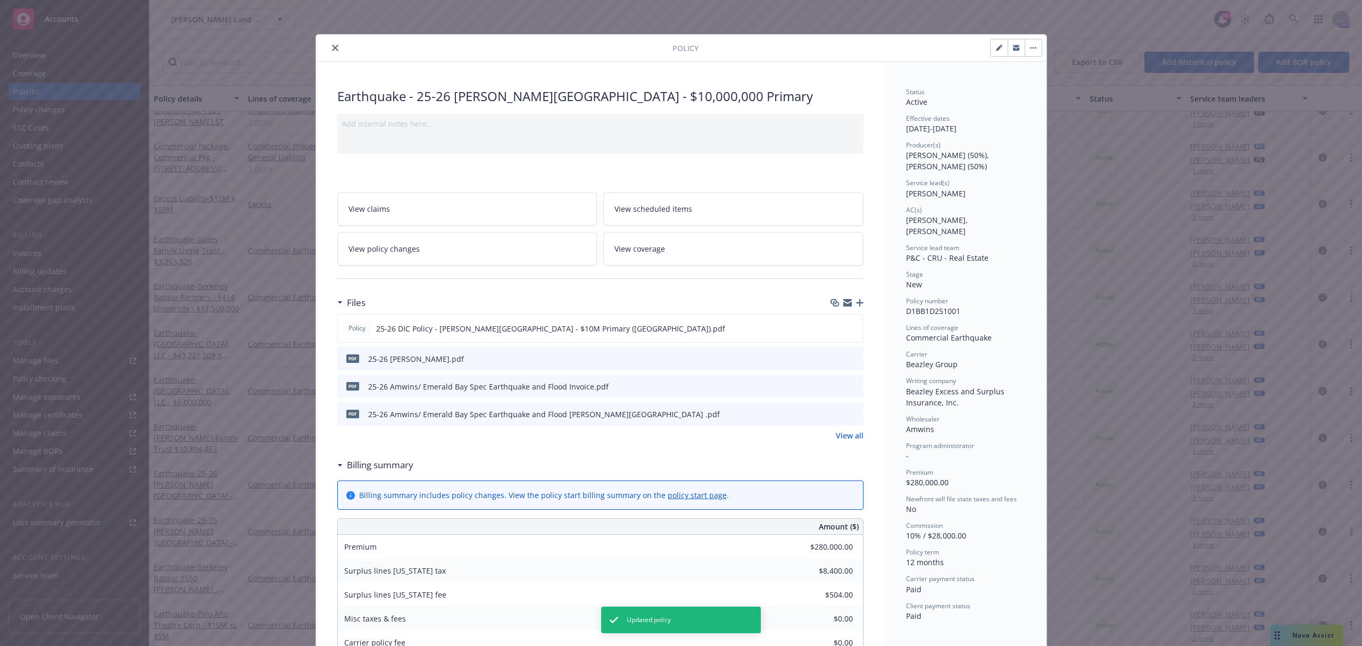
click at [332, 48] on icon "close" at bounding box center [335, 48] width 6 height 6
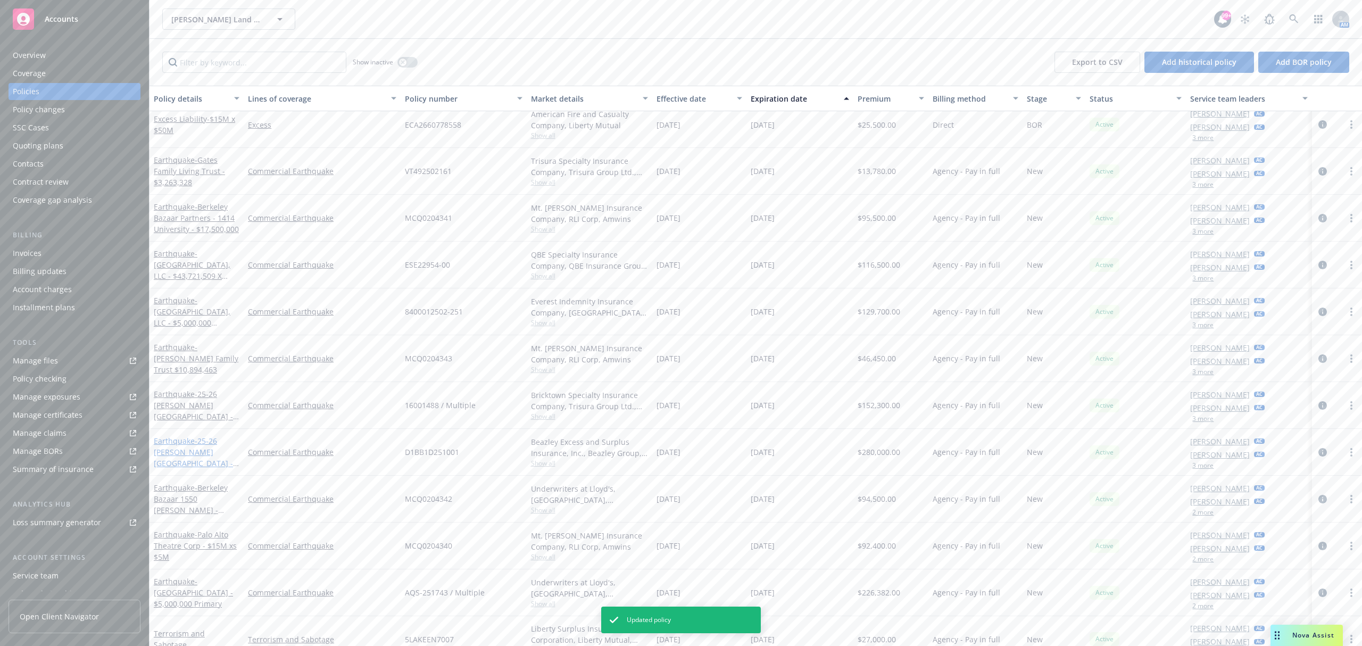
scroll to position [160, 0]
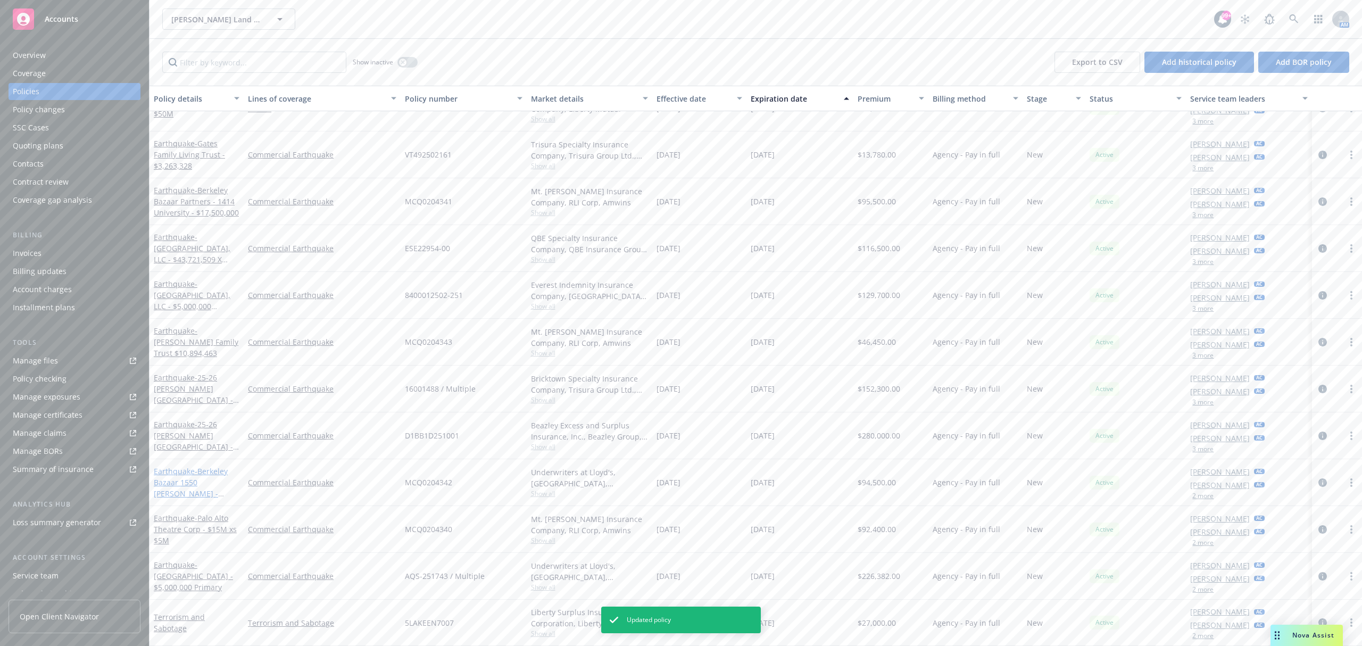
click at [194, 479] on span "- Berkeley Bazaar 1550 Shattuck - $17,500,000" at bounding box center [191, 488] width 74 height 44
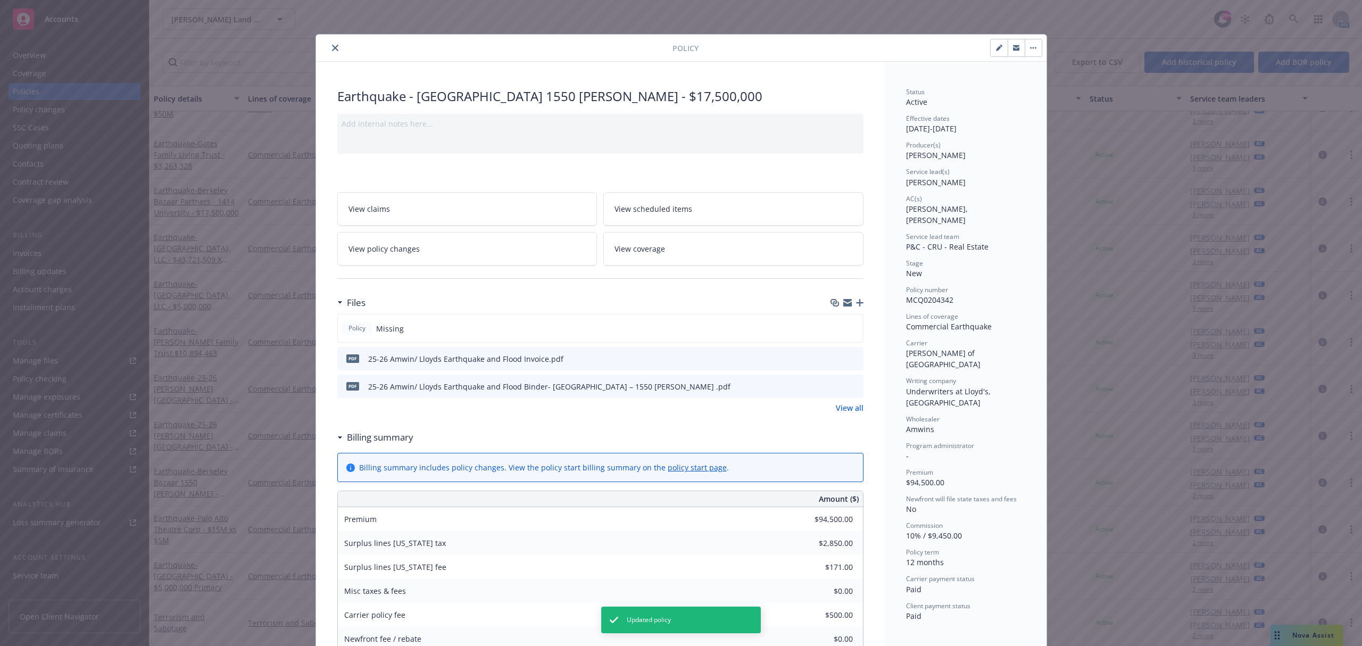
click at [996, 49] on icon "button" at bounding box center [998, 48] width 5 height 5
select select "NEW"
select select "12"
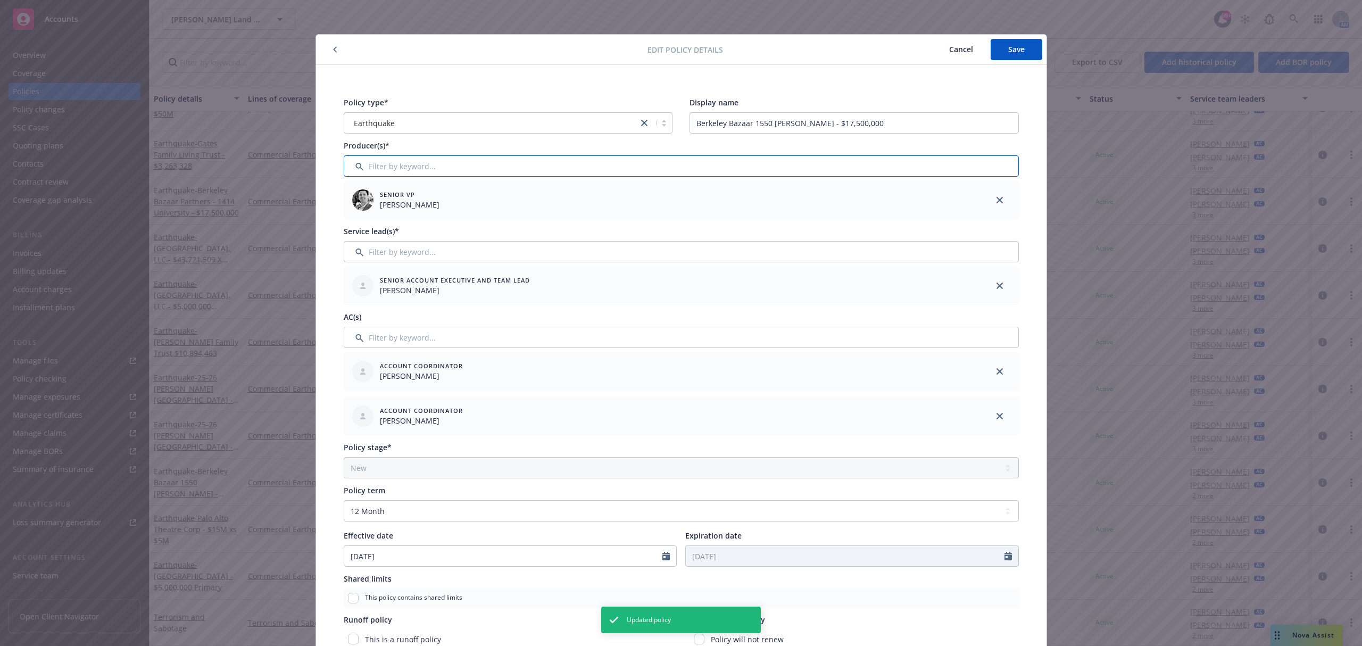
click at [571, 166] on input "Filter by keyword..." at bounding box center [681, 165] width 675 height 21
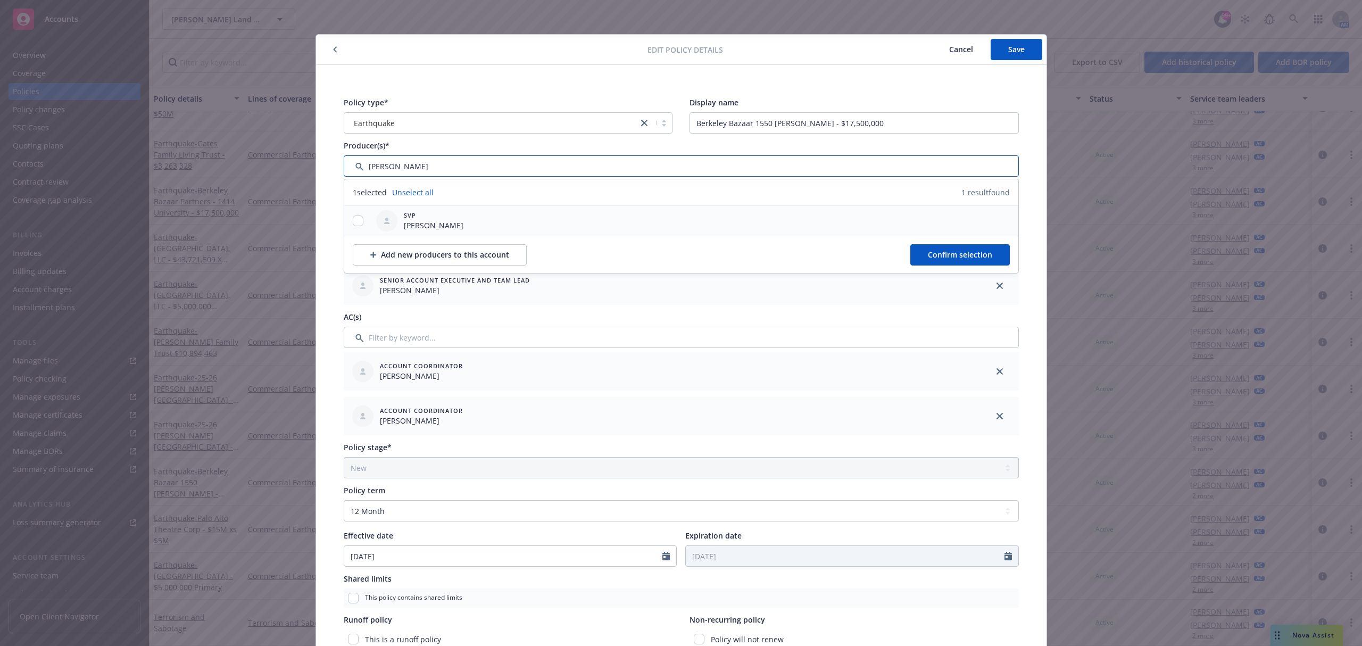
type input "bob"
click at [353, 220] on input "checkbox" at bounding box center [358, 220] width 11 height 11
checkbox input "true"
click at [971, 249] on span "Confirm selection" at bounding box center [960, 254] width 64 height 10
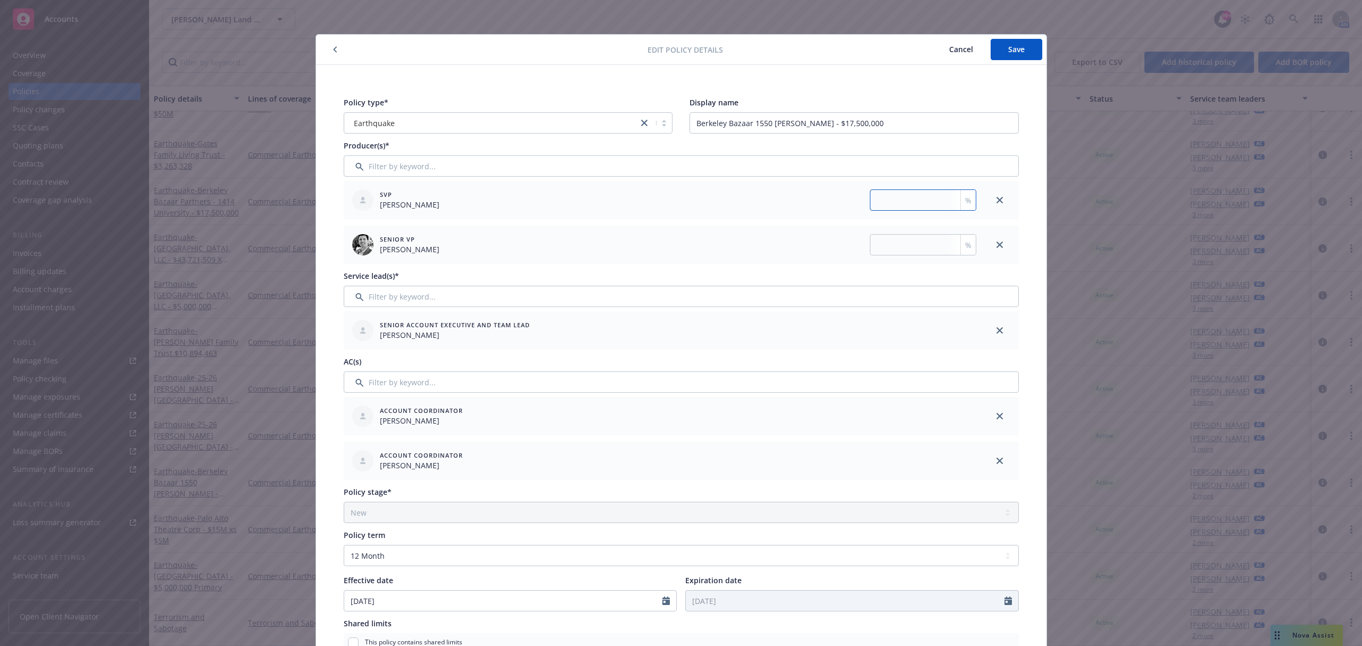
click at [900, 203] on input "number" at bounding box center [923, 199] width 106 height 21
type input "50"
click at [1021, 51] on button "Save" at bounding box center [1016, 49] width 52 height 21
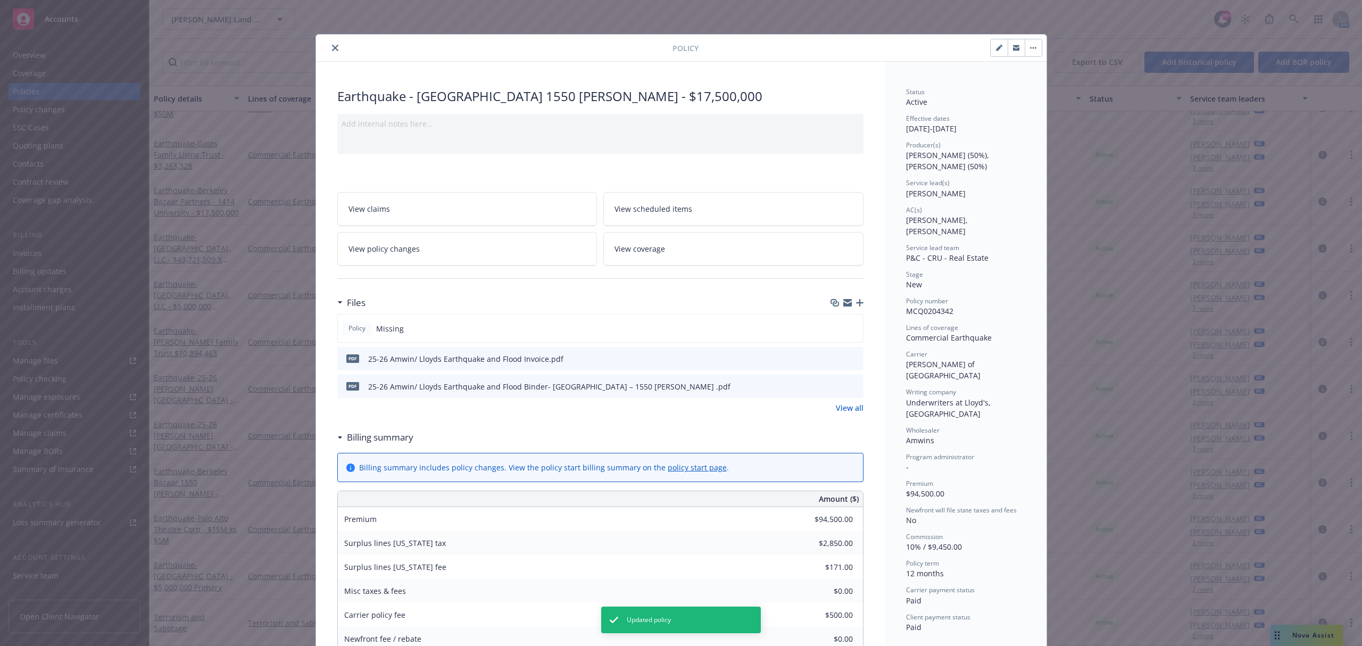
click at [332, 49] on icon "close" at bounding box center [335, 48] width 6 height 6
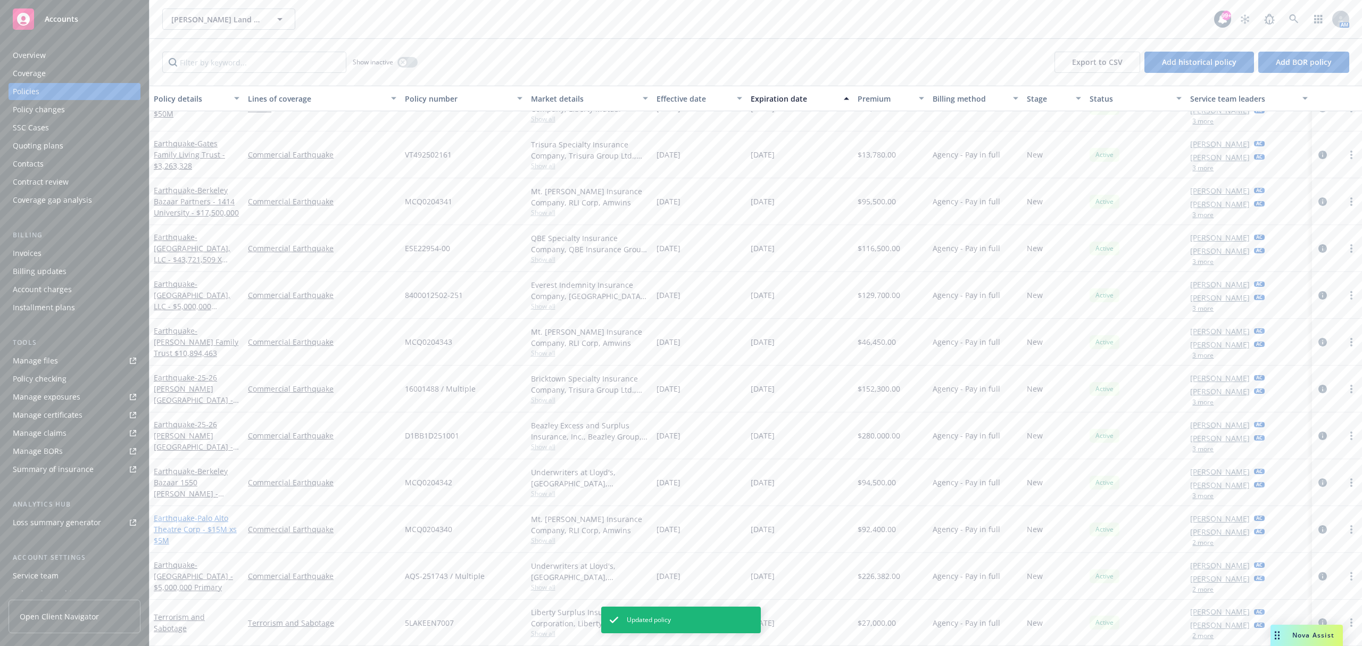
click at [197, 527] on span "- Palo Alto Theatre Corp - $15M xs $5M" at bounding box center [195, 529] width 83 height 32
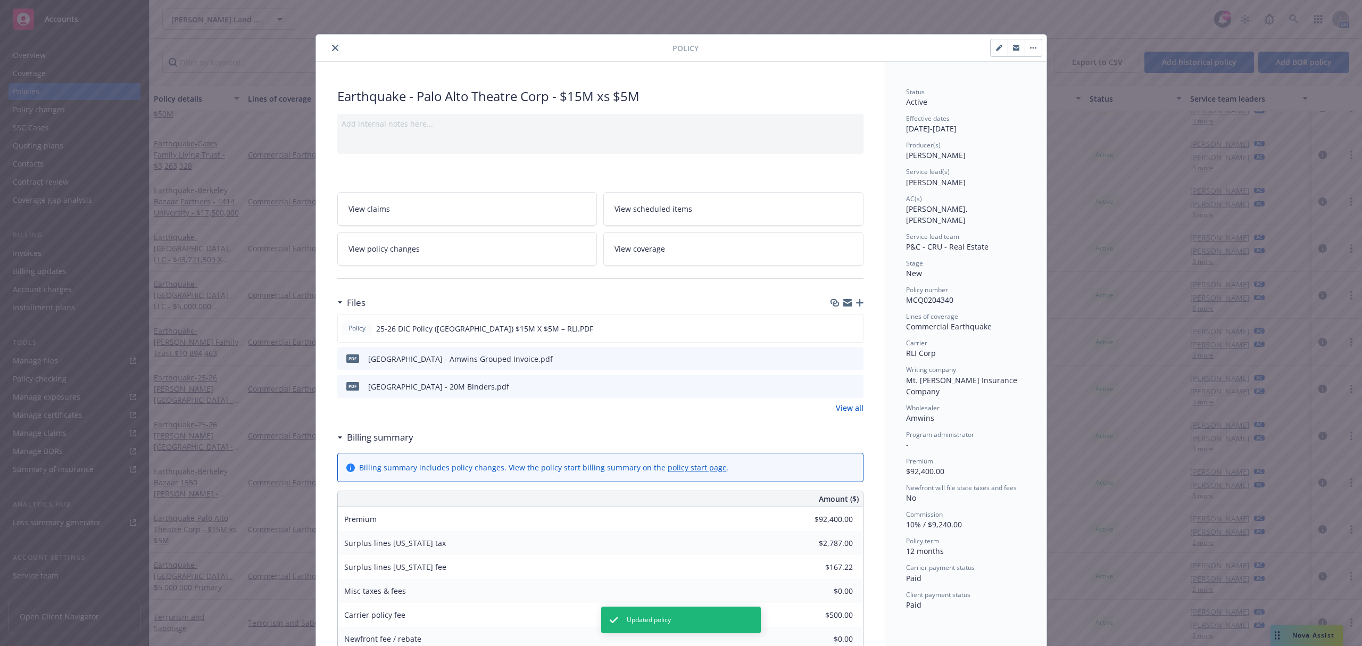
click at [990, 47] on button "button" at bounding box center [998, 47] width 17 height 17
select select "NEW"
select select "12"
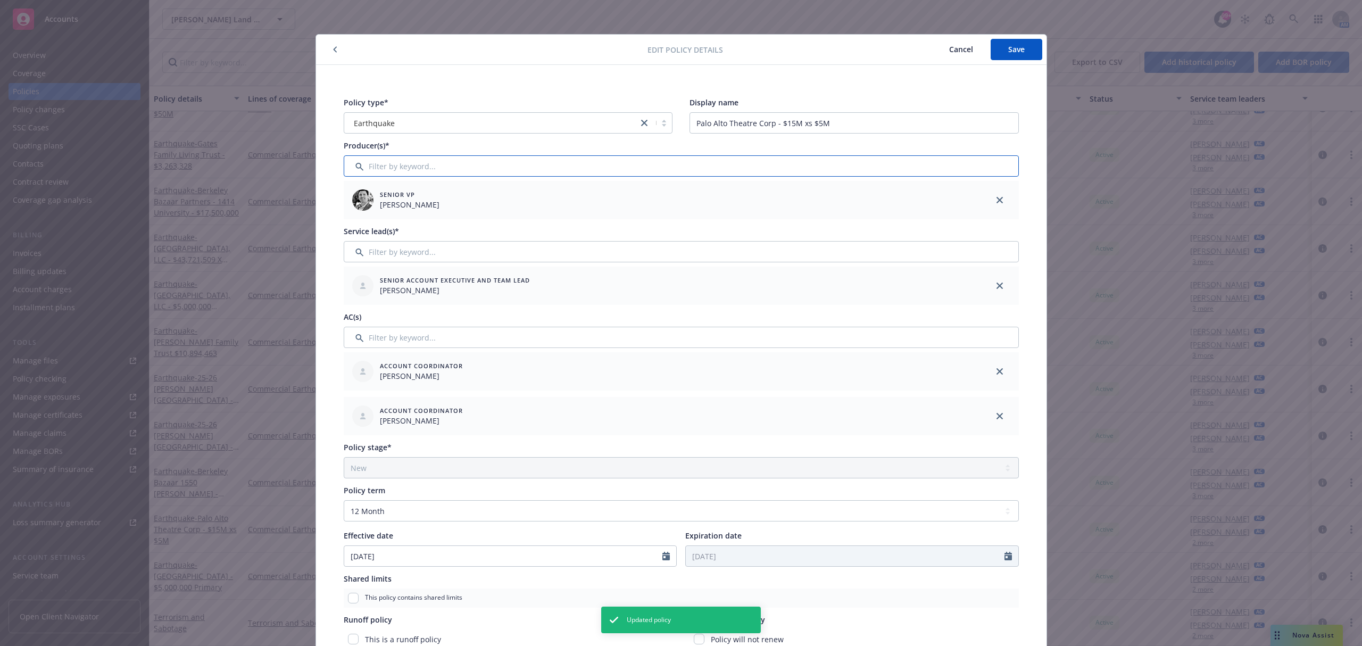
click at [552, 169] on input "Filter by keyword..." at bounding box center [681, 165] width 675 height 21
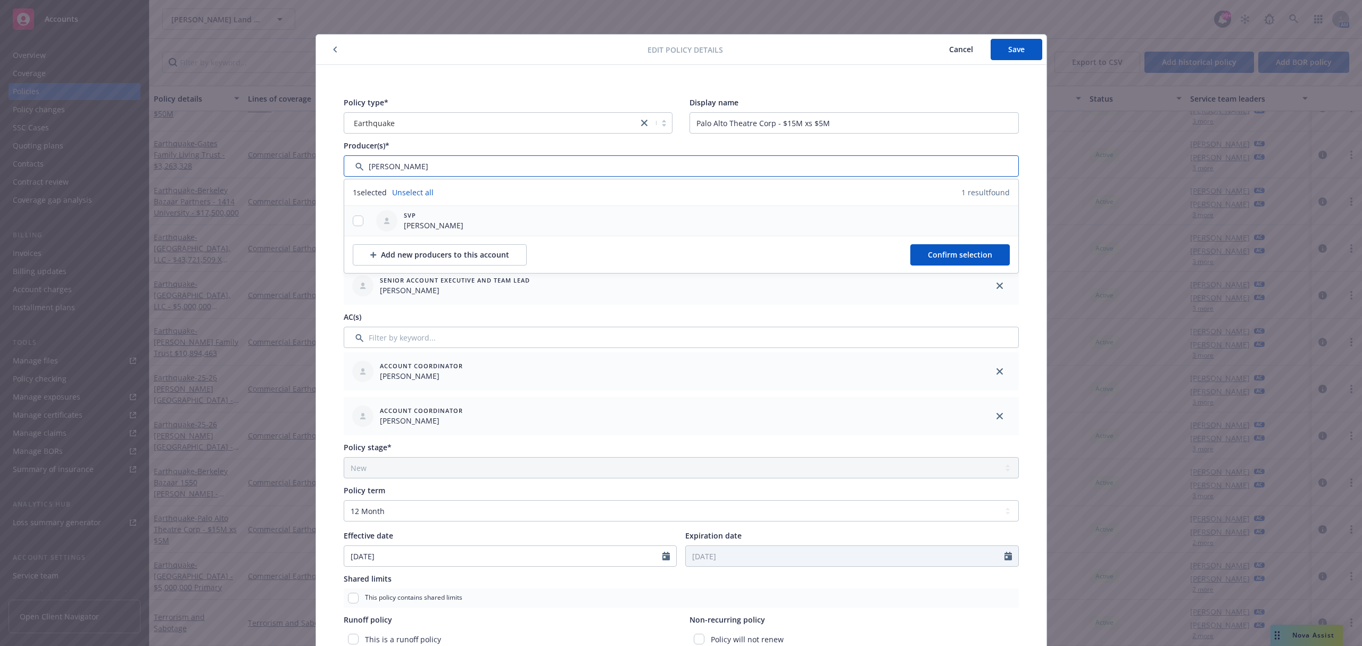
type input "bob"
click at [353, 222] on input "checkbox" at bounding box center [358, 220] width 11 height 11
checkbox input "true"
click at [921, 247] on button "Confirm selection" at bounding box center [959, 254] width 99 height 21
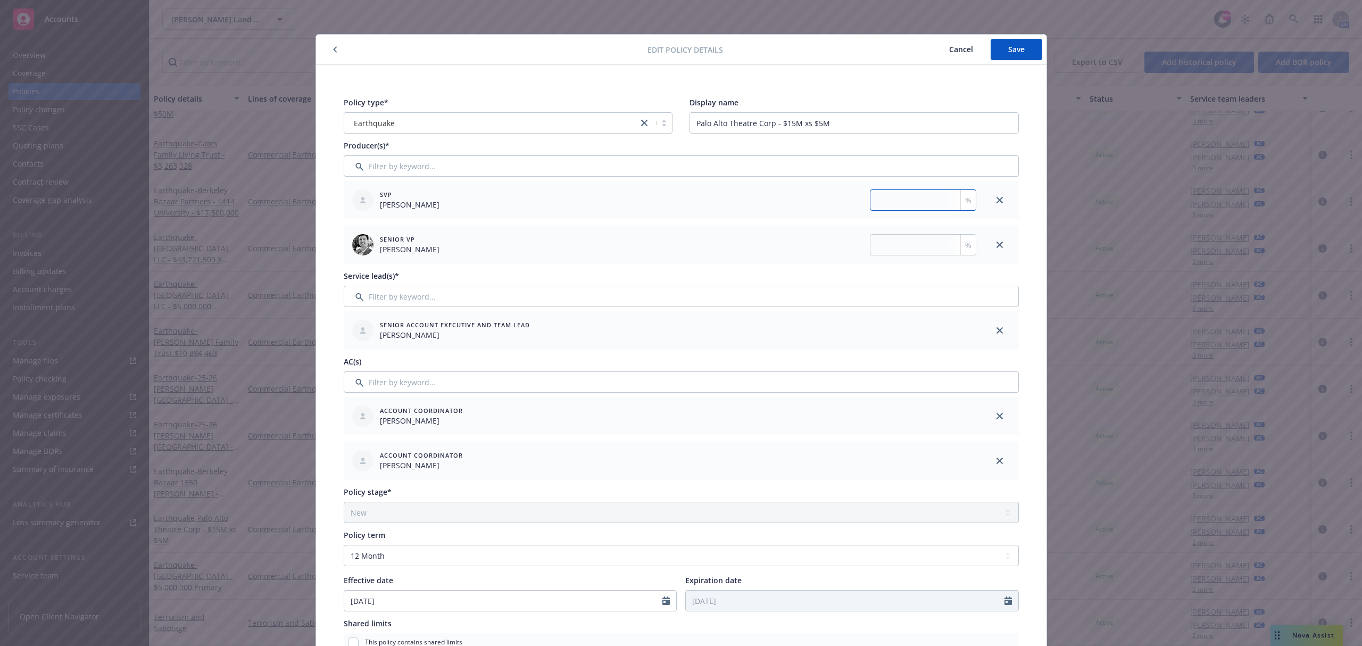
click at [916, 194] on input "number" at bounding box center [923, 199] width 106 height 21
type input "50"
click at [1000, 45] on button "Save" at bounding box center [1016, 49] width 52 height 21
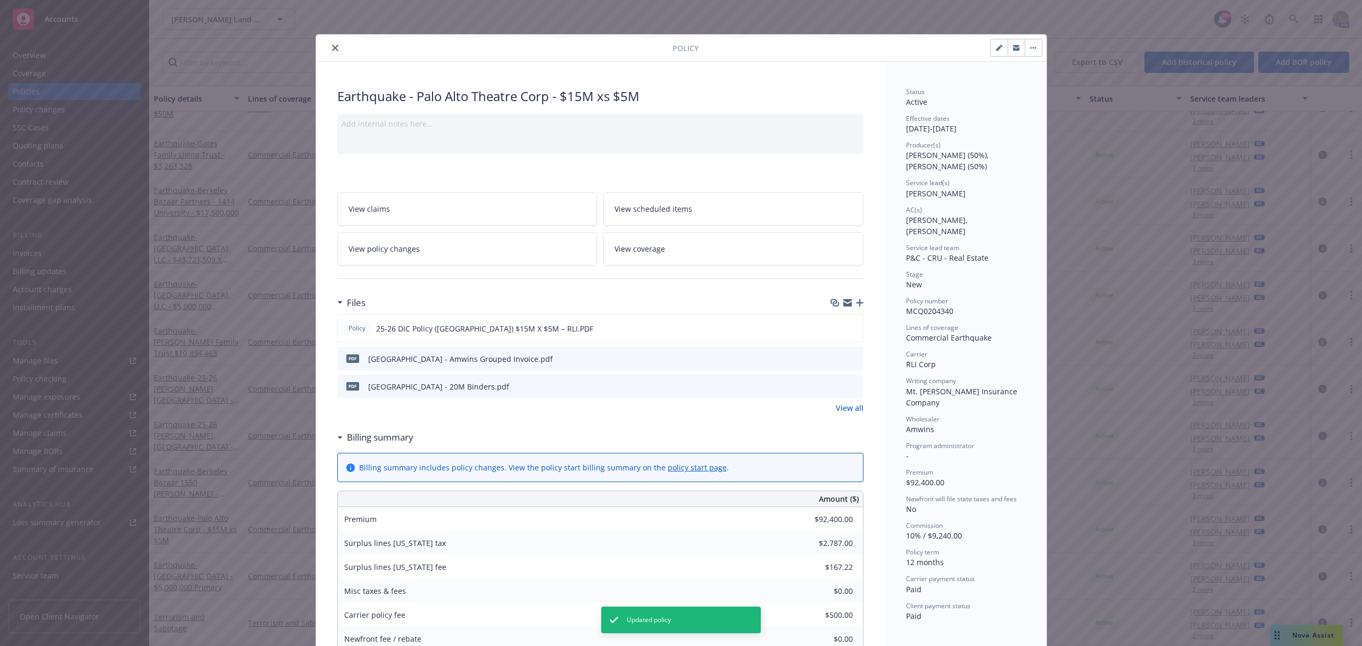
click at [332, 50] on icon "close" at bounding box center [335, 48] width 6 height 6
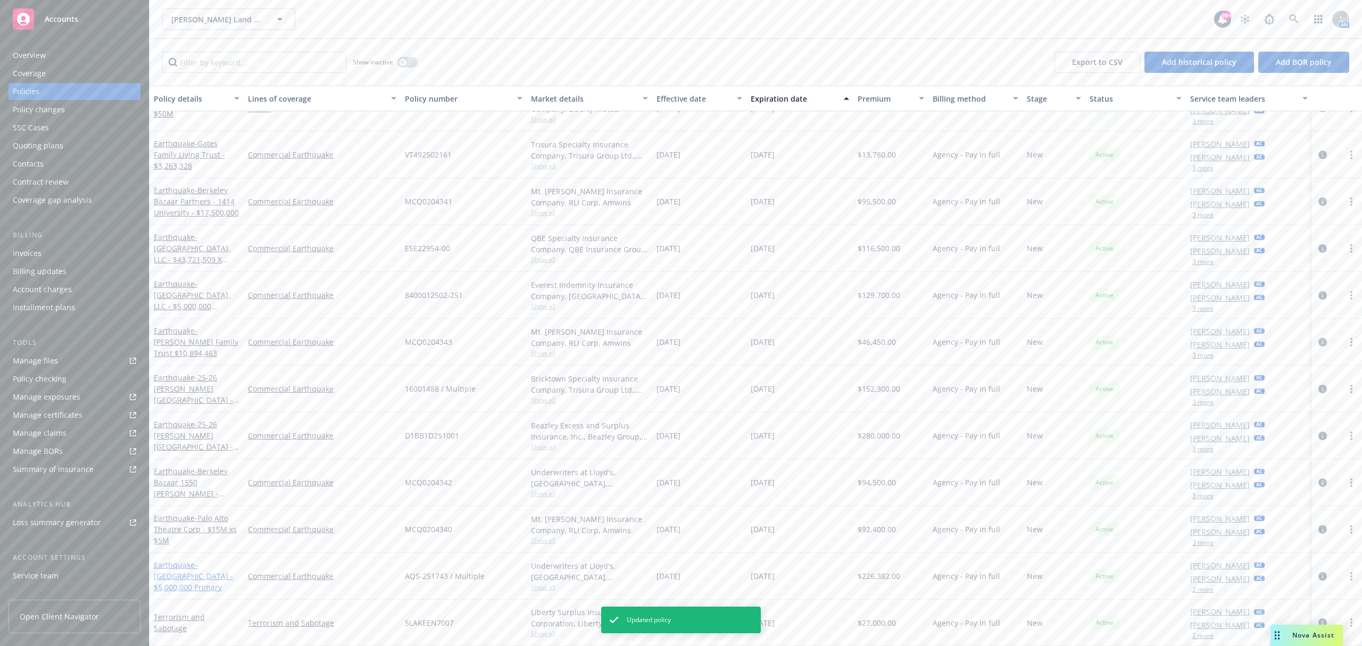
click at [213, 566] on span "- Palo Alto Theater - $5,000,000 Primary" at bounding box center [193, 576] width 79 height 32
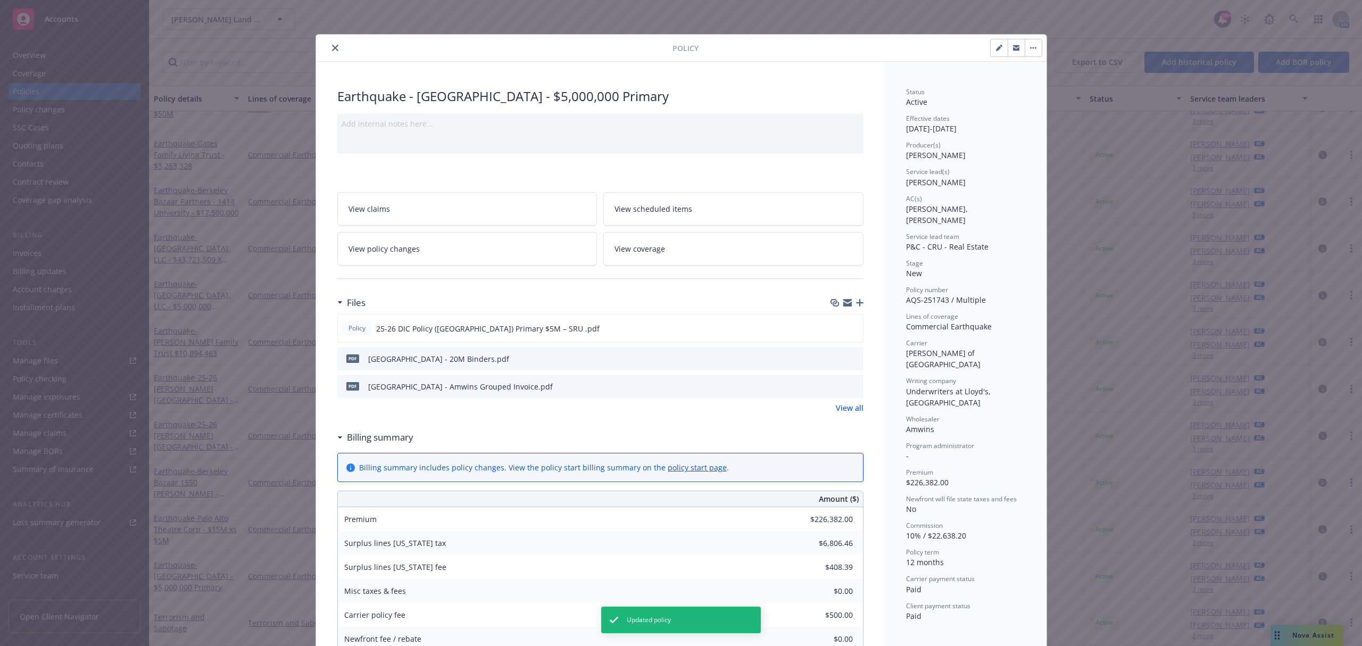
click at [996, 48] on icon "button" at bounding box center [998, 48] width 5 height 5
select select "NEW"
select select "12"
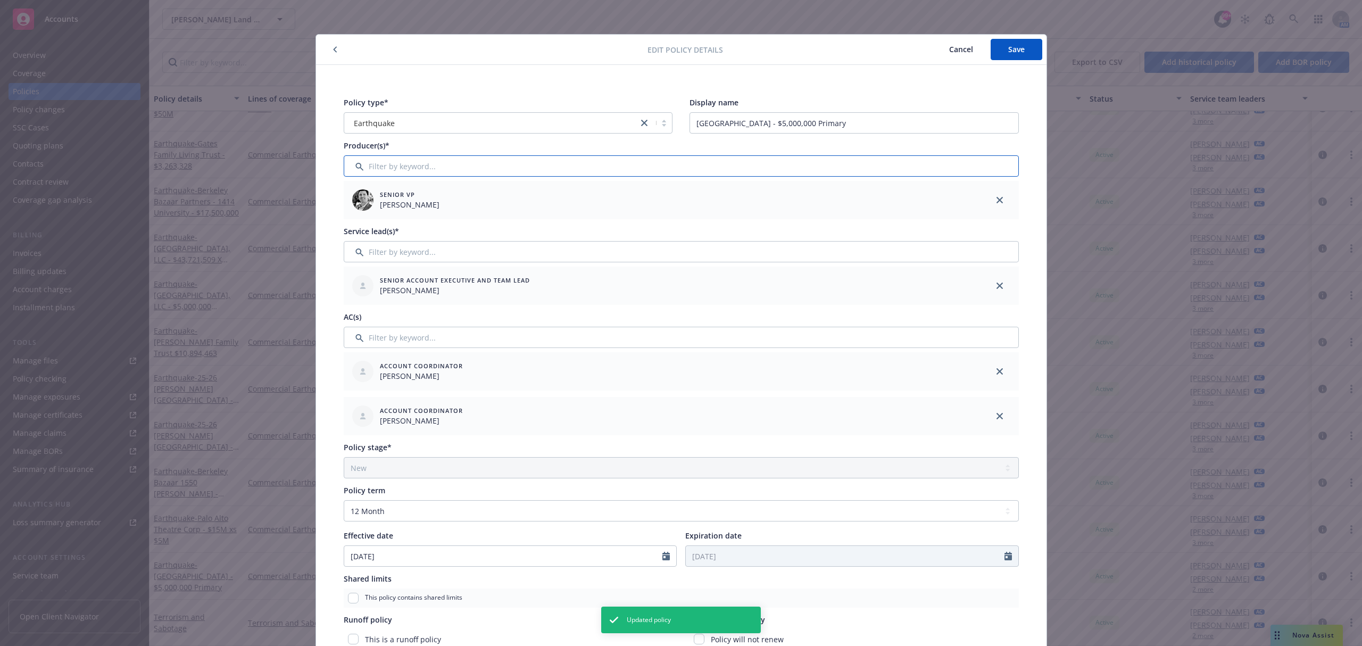
click at [605, 164] on input "Filter by keyword..." at bounding box center [681, 165] width 675 height 21
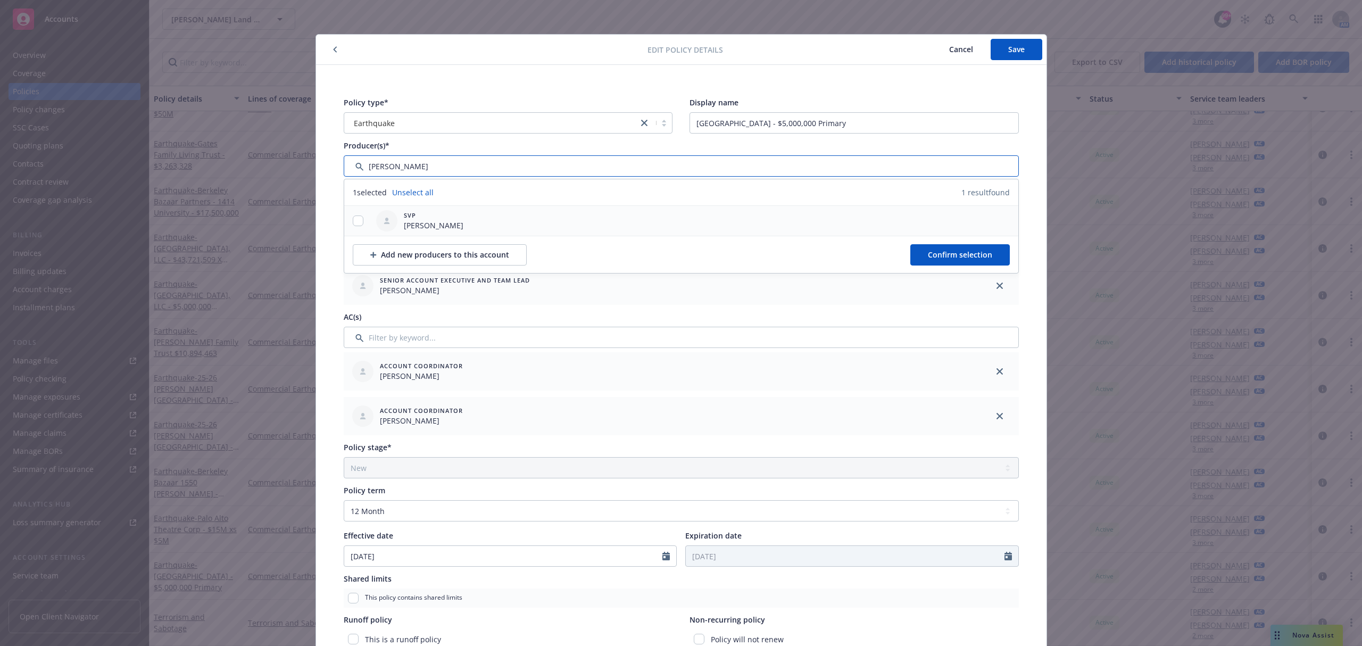
type input "bob"
click at [353, 220] on input "checkbox" at bounding box center [358, 220] width 11 height 11
checkbox input "true"
click at [965, 247] on button "Confirm selection" at bounding box center [959, 254] width 99 height 21
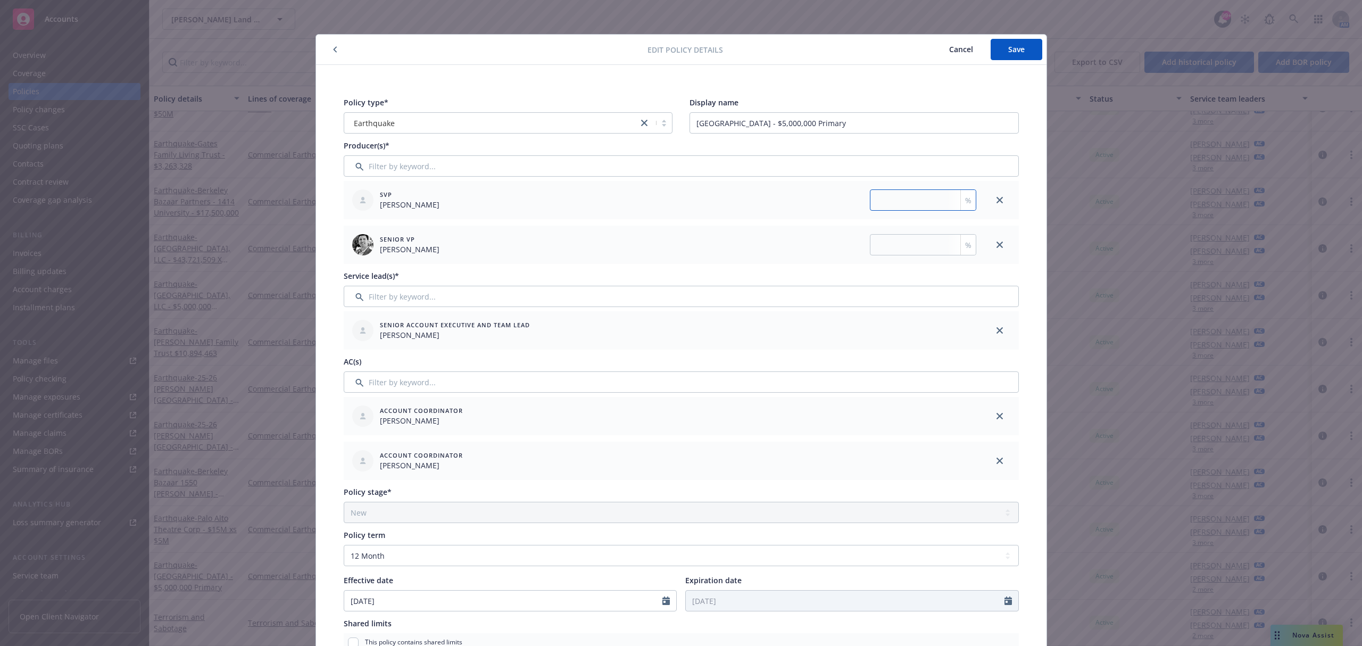
click at [901, 201] on input "number" at bounding box center [923, 199] width 106 height 21
type input "50"
click at [1009, 41] on button "Save" at bounding box center [1016, 49] width 52 height 21
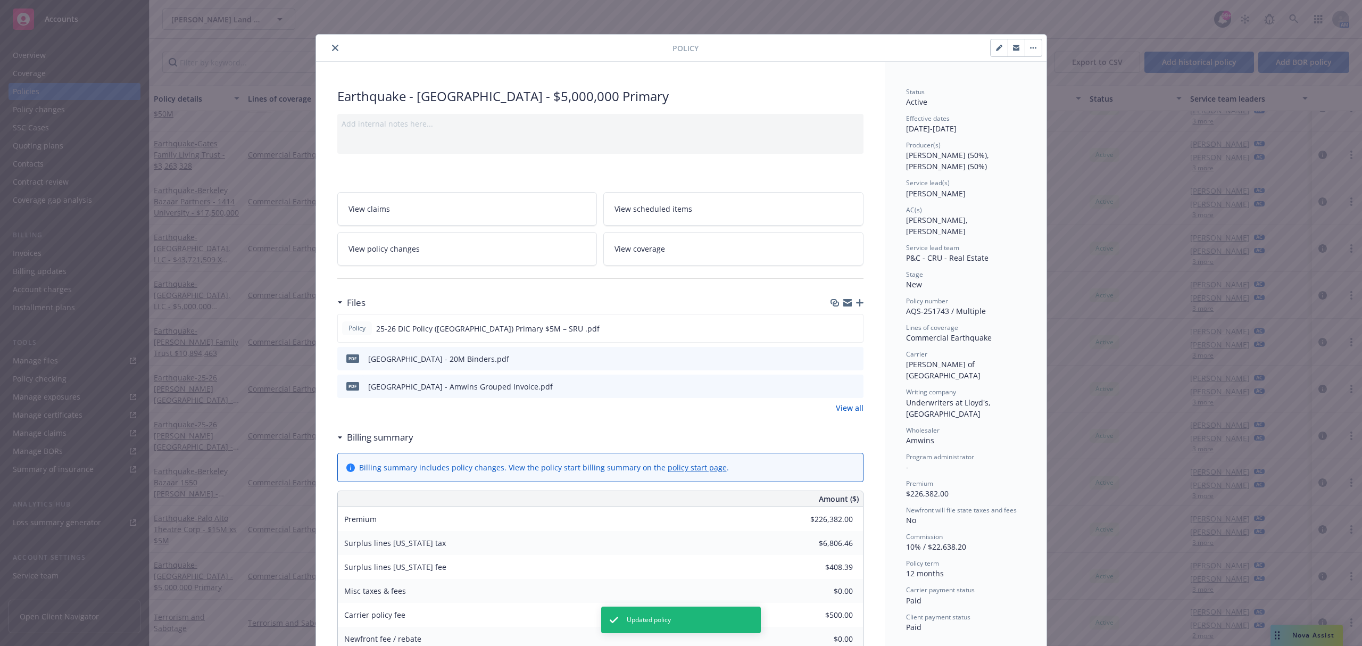
click at [332, 47] on icon "close" at bounding box center [335, 48] width 6 height 6
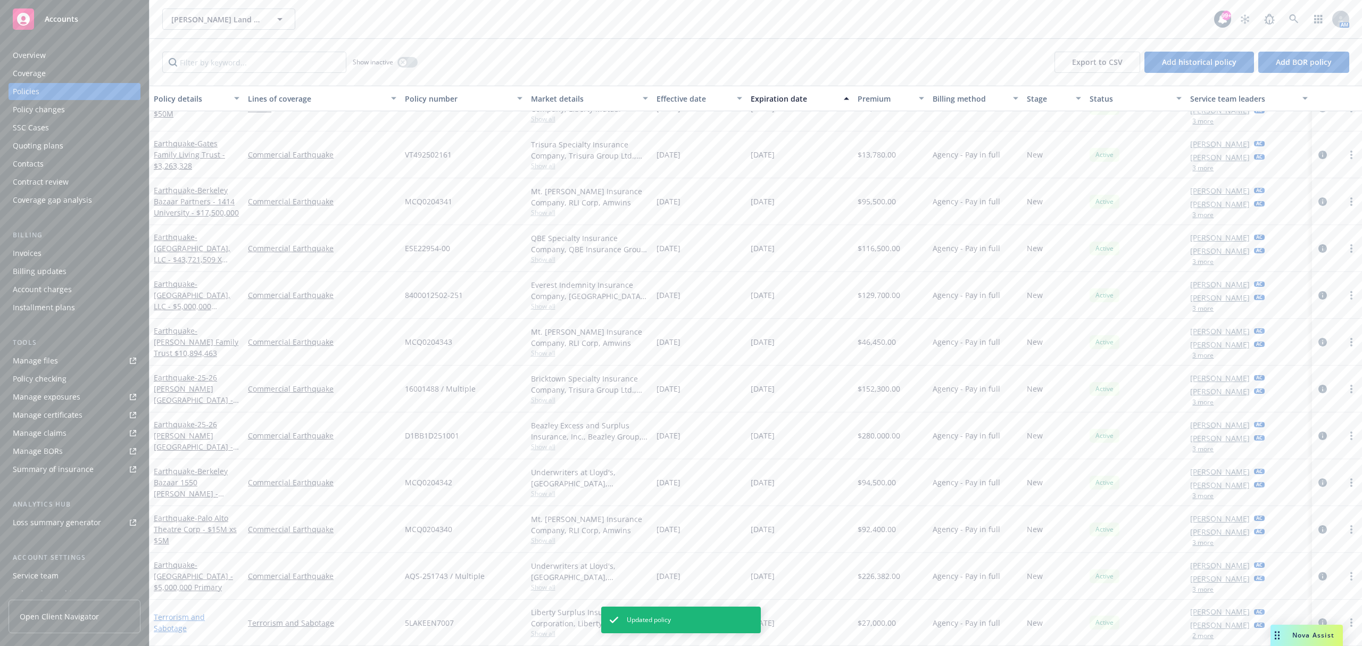
click at [205, 620] on link "Terrorism and Sabotage" at bounding box center [179, 622] width 51 height 21
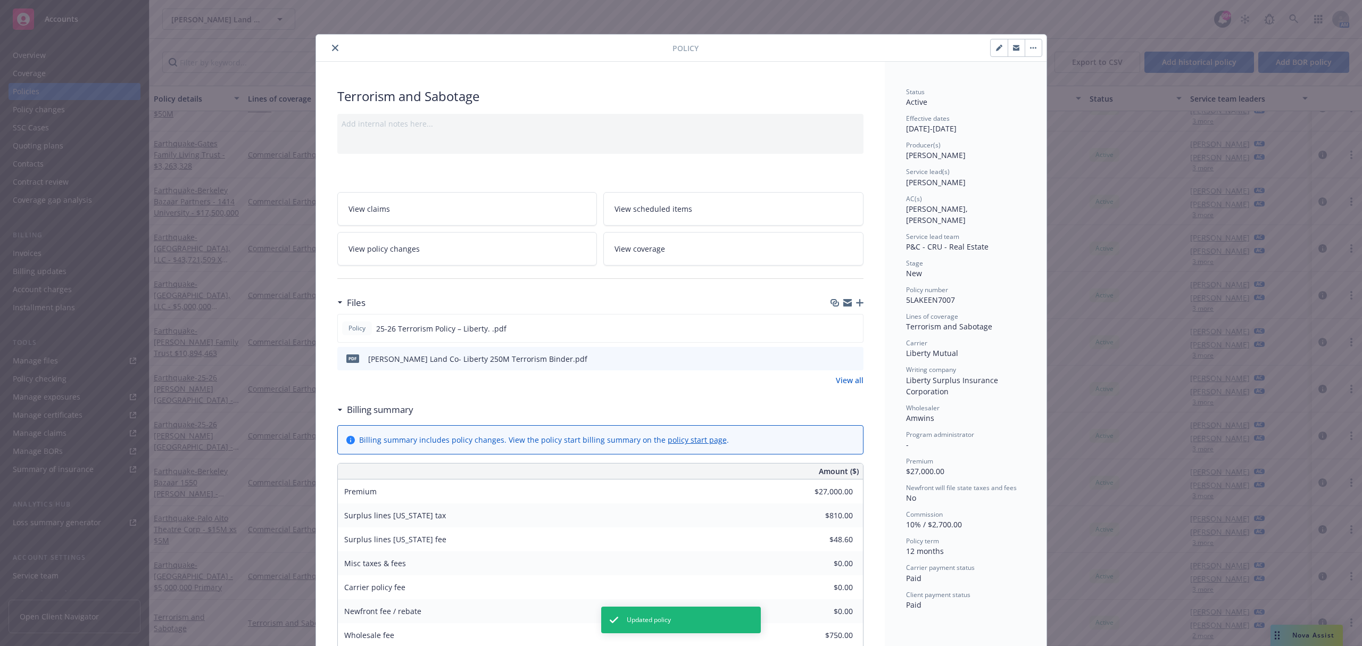
drag, startPoint x: 995, startPoint y: 47, endPoint x: 973, endPoint y: 66, distance: 28.7
click at [996, 48] on icon "button" at bounding box center [999, 48] width 6 height 6
select select "NEW"
select select "12"
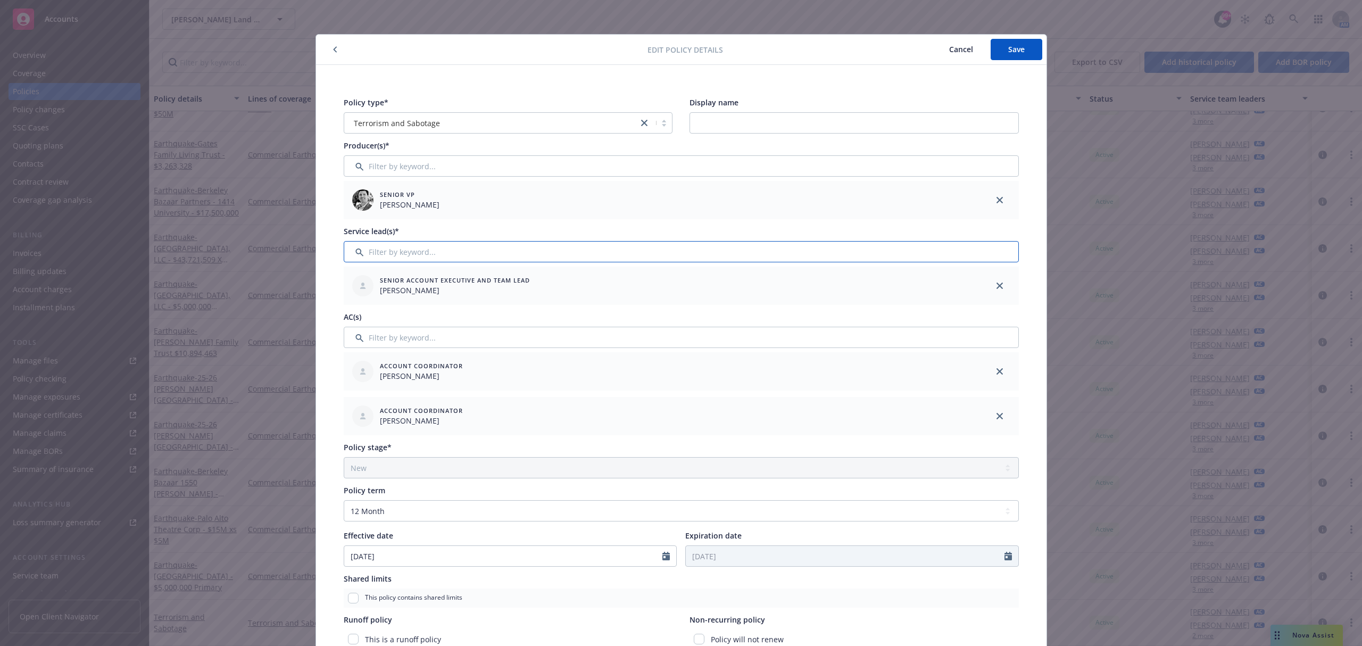
click at [630, 253] on input "Filter by keyword..." at bounding box center [681, 251] width 675 height 21
click at [611, 160] on input "Filter by keyword..." at bounding box center [681, 165] width 675 height 21
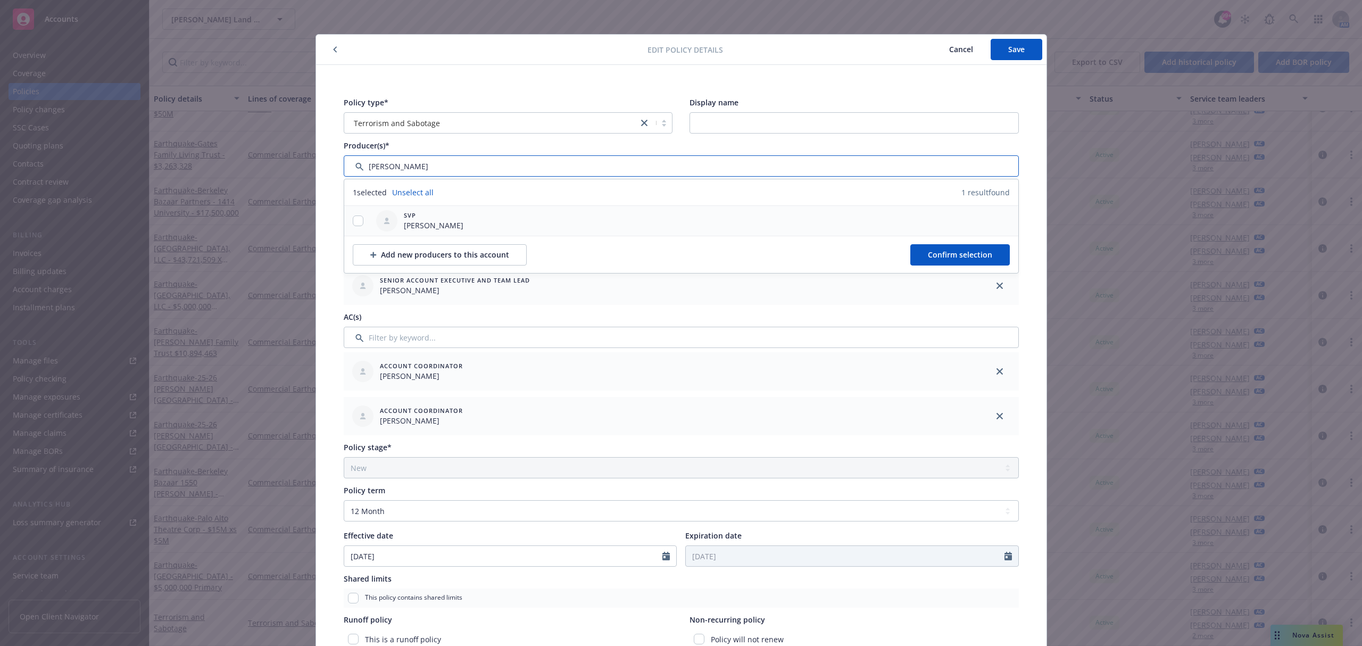
type input "bob"
click at [353, 220] on input "checkbox" at bounding box center [358, 220] width 11 height 11
checkbox input "true"
click at [978, 249] on button "Confirm selection" at bounding box center [959, 254] width 99 height 21
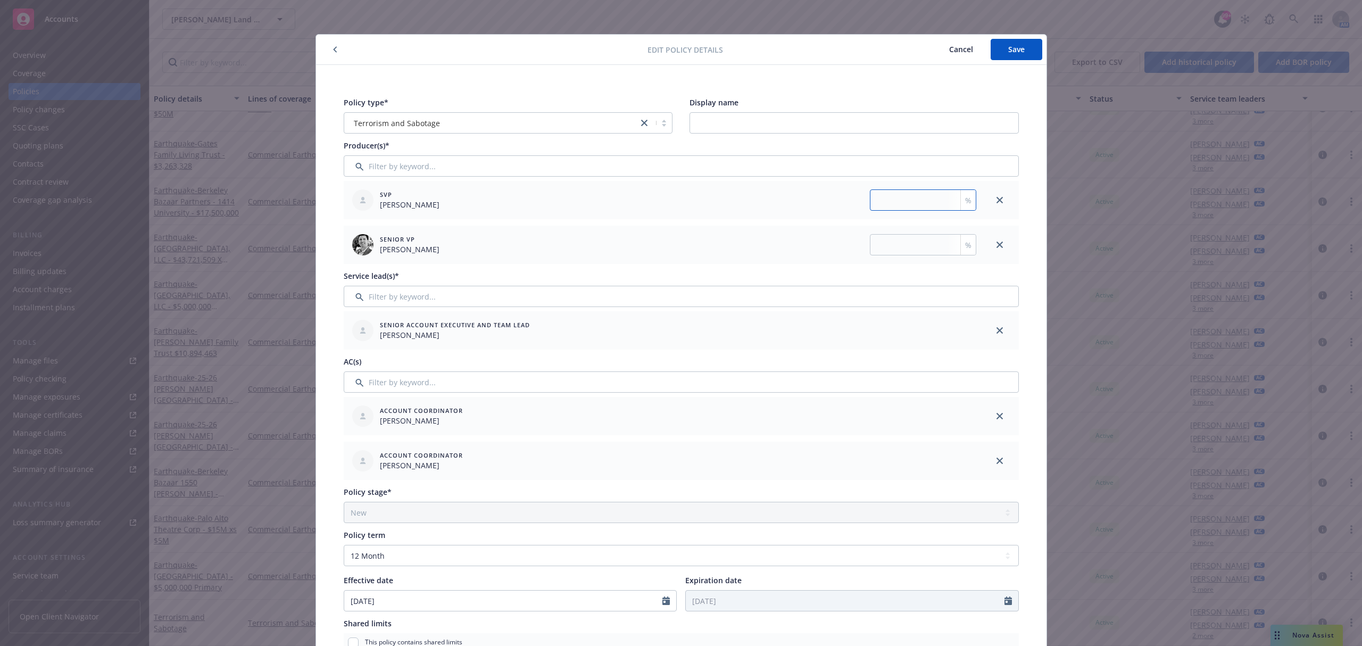
click at [926, 193] on input "number" at bounding box center [923, 199] width 106 height 21
type input "50"
click at [1016, 52] on span "Save" at bounding box center [1016, 49] width 16 height 10
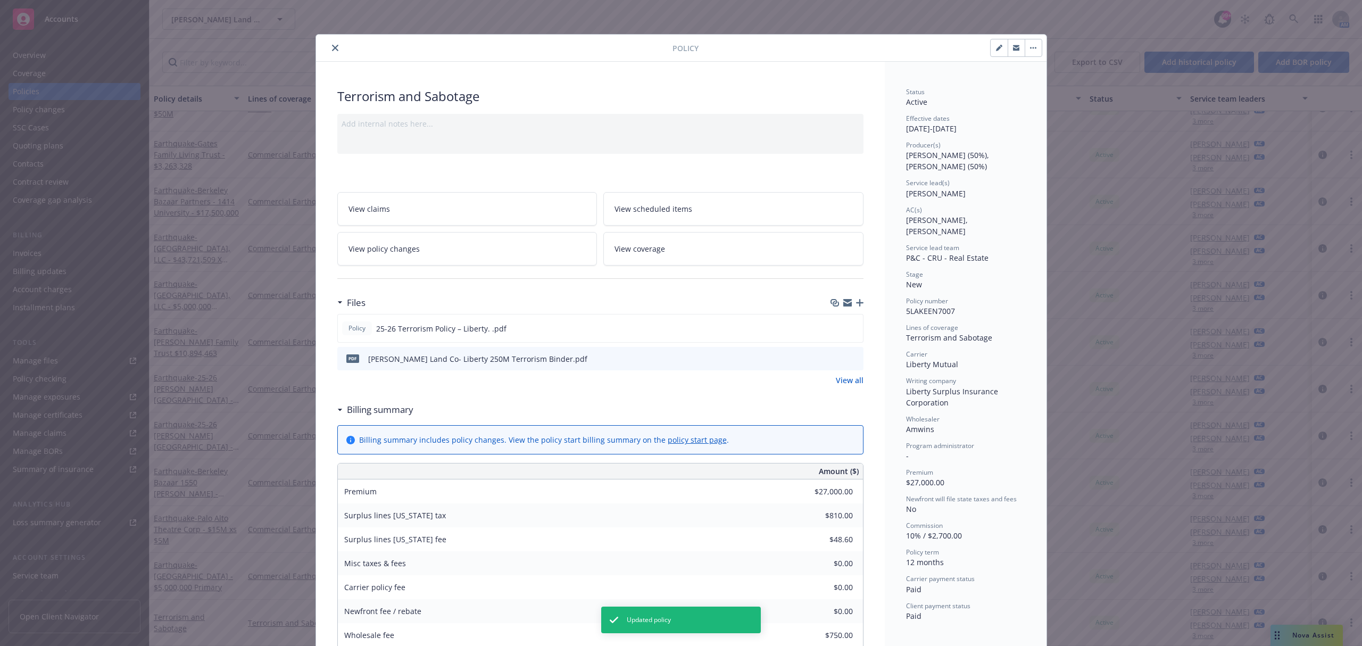
click at [332, 48] on icon "close" at bounding box center [335, 48] width 6 height 6
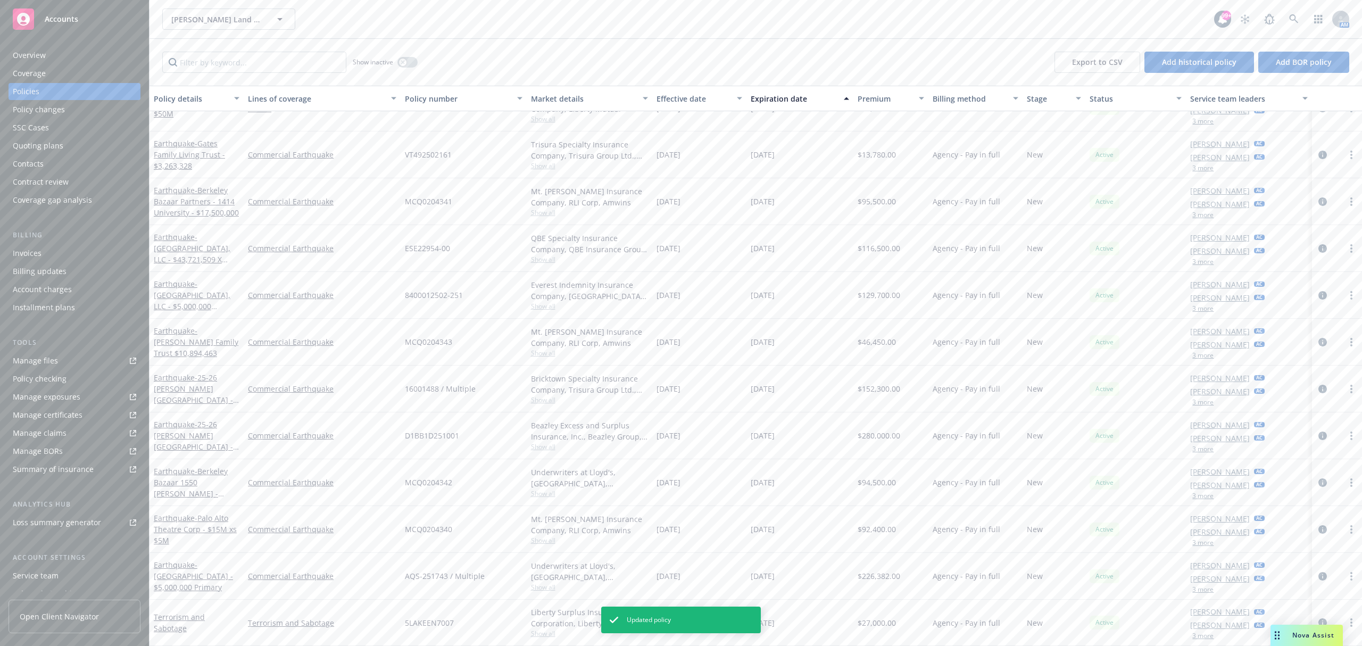
click at [32, 55] on div "Overview" at bounding box center [29, 55] width 33 height 17
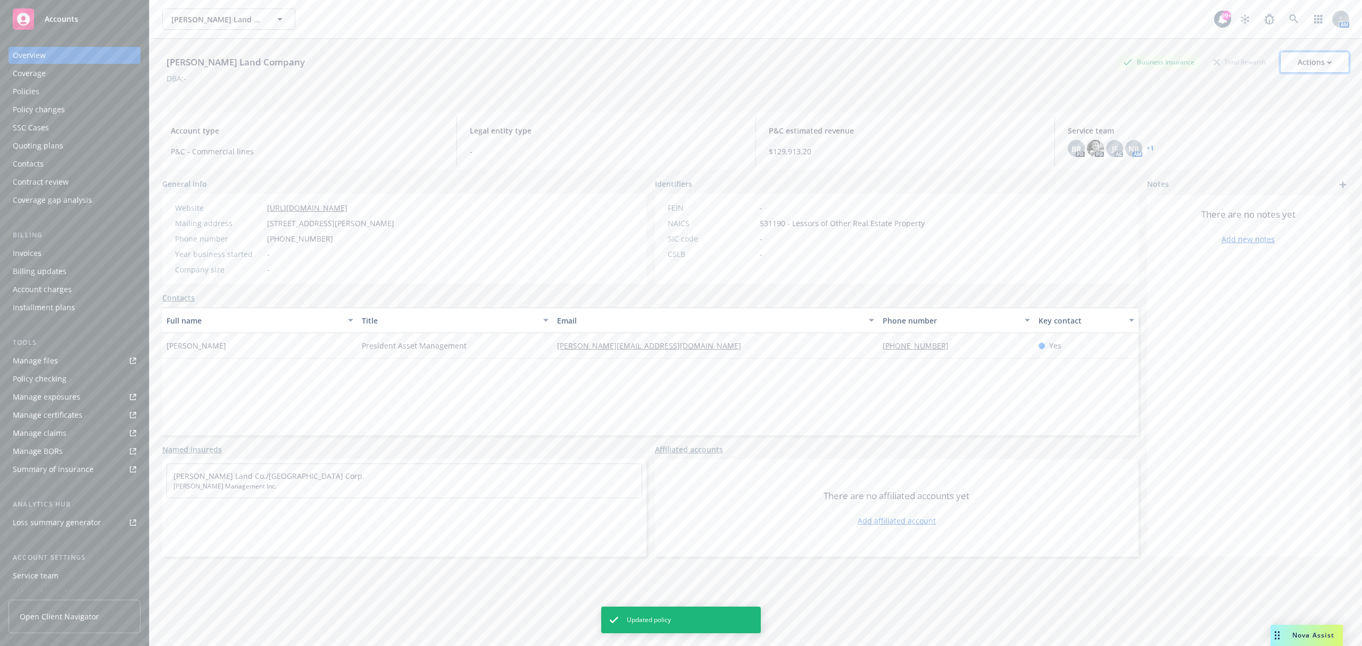
click at [1297, 66] on div "Actions" at bounding box center [1314, 62] width 34 height 20
click at [1071, 150] on span "BR" at bounding box center [1076, 148] width 10 height 11
click at [990, 119] on div "P&C estimated revenue $129,913.20" at bounding box center [905, 140] width 290 height 49
click at [35, 89] on div "Policies" at bounding box center [26, 91] width 27 height 17
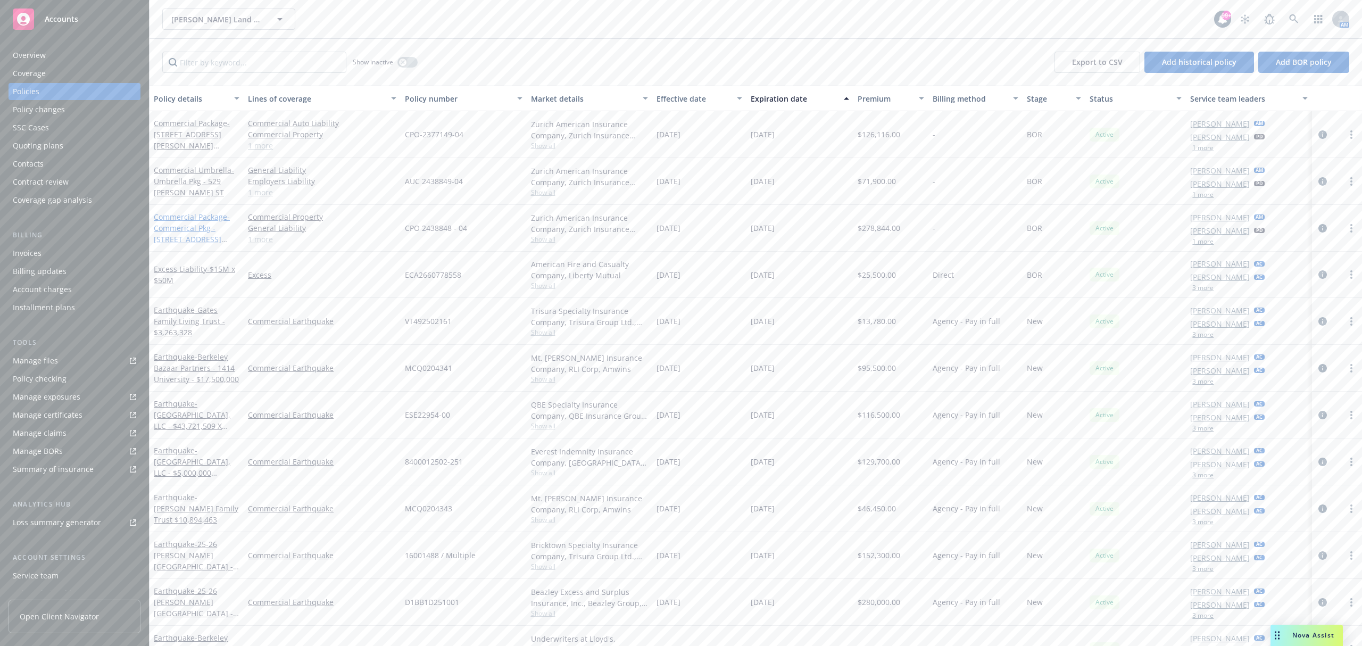
click at [200, 220] on link "Commercial Package - Commerical Pkg - 529 Alma St" at bounding box center [192, 234] width 76 height 44
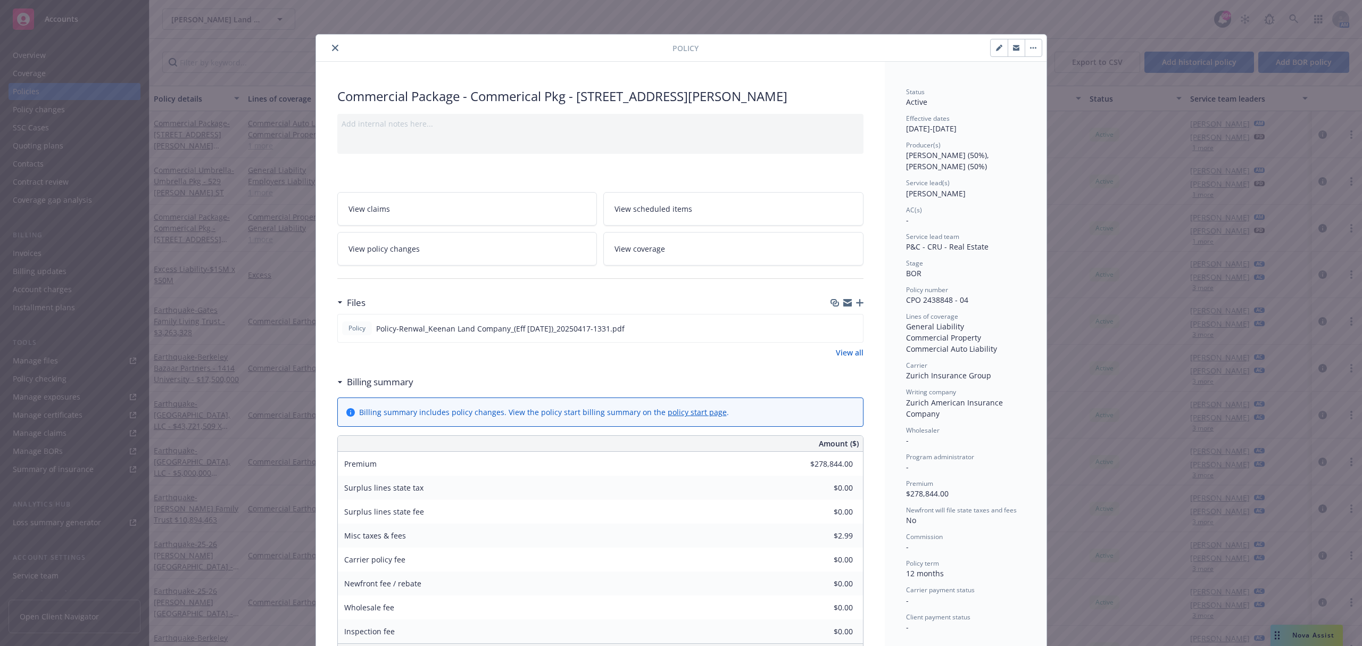
scroll to position [32, 0]
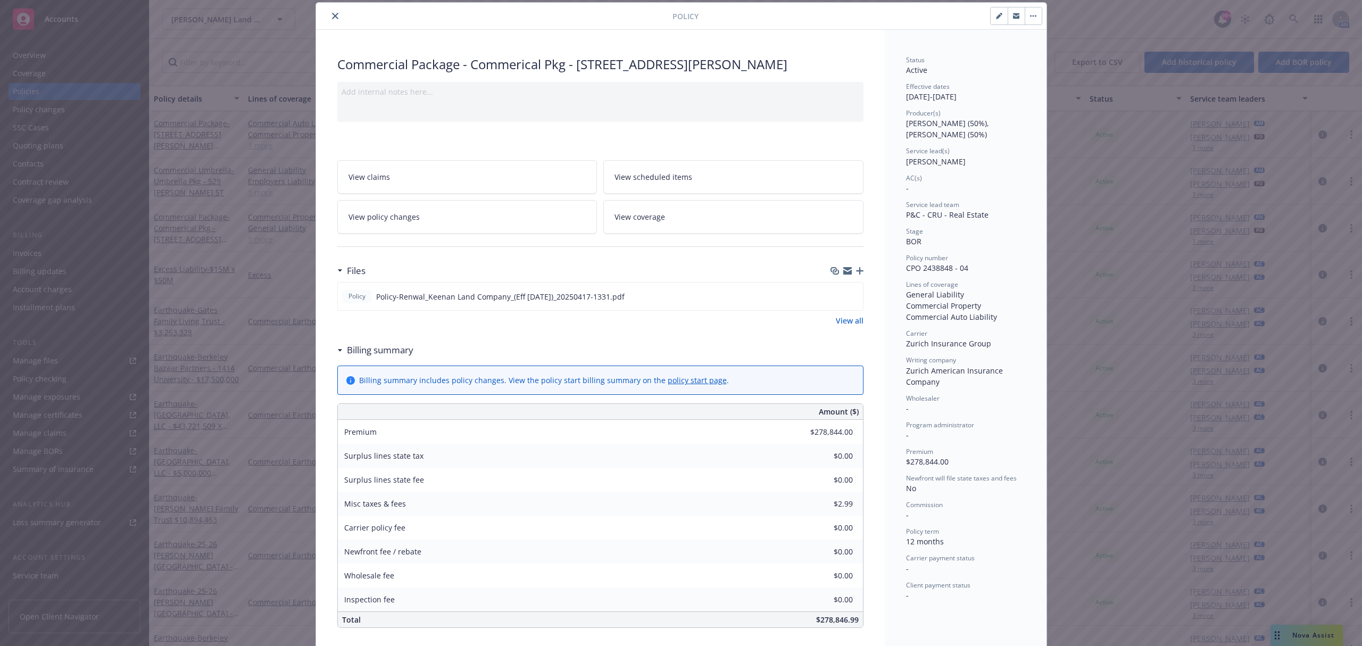
click at [332, 15] on icon "close" at bounding box center [335, 16] width 6 height 6
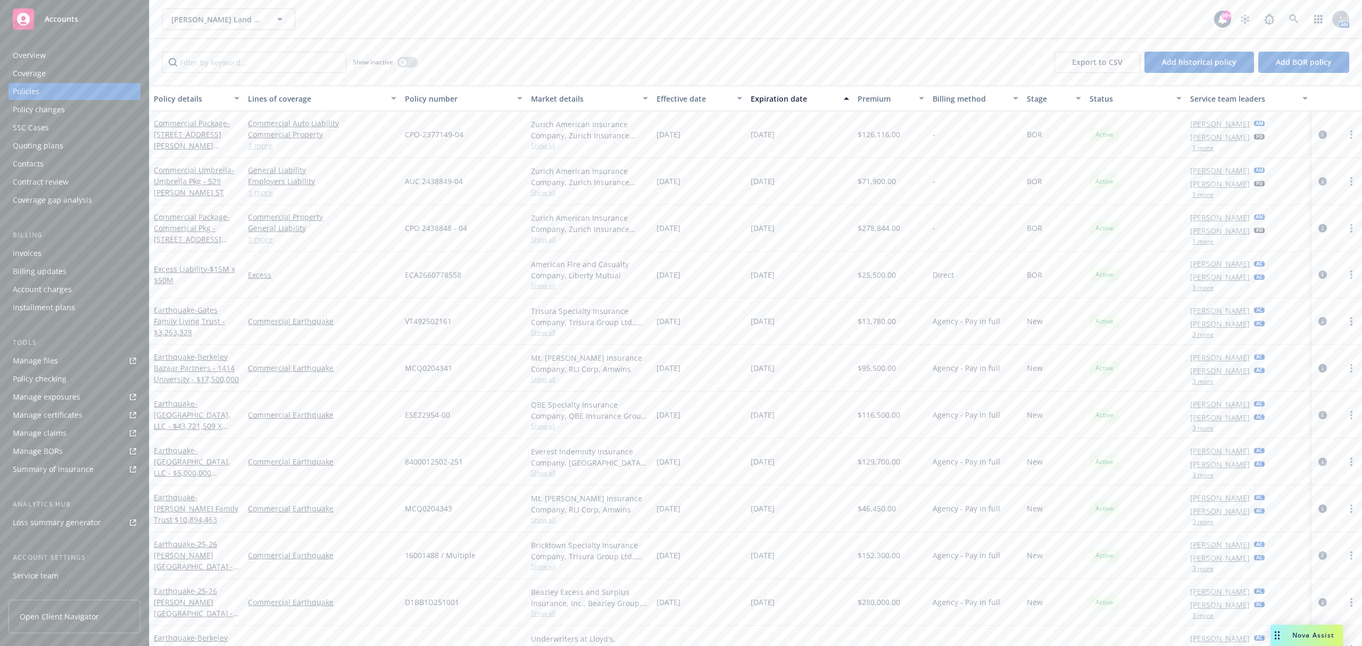
scroll to position [71, 0]
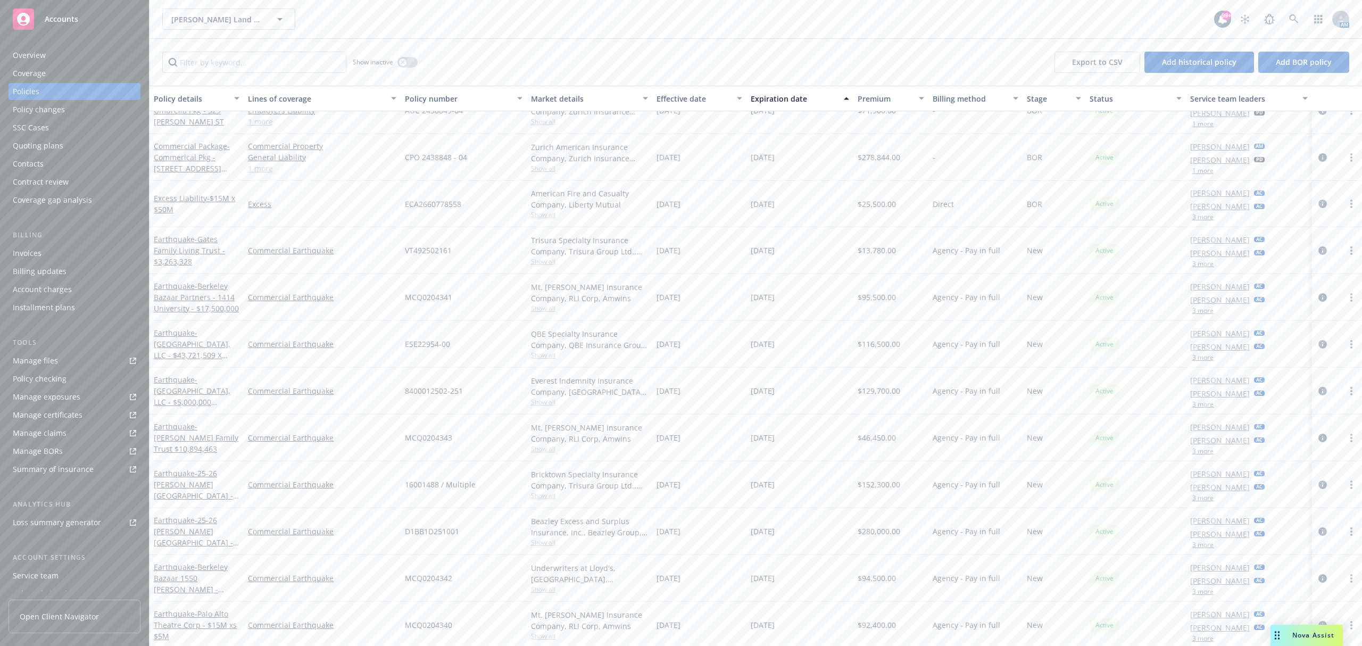
click at [1202, 124] on button "1 more" at bounding box center [1202, 124] width 21 height 6
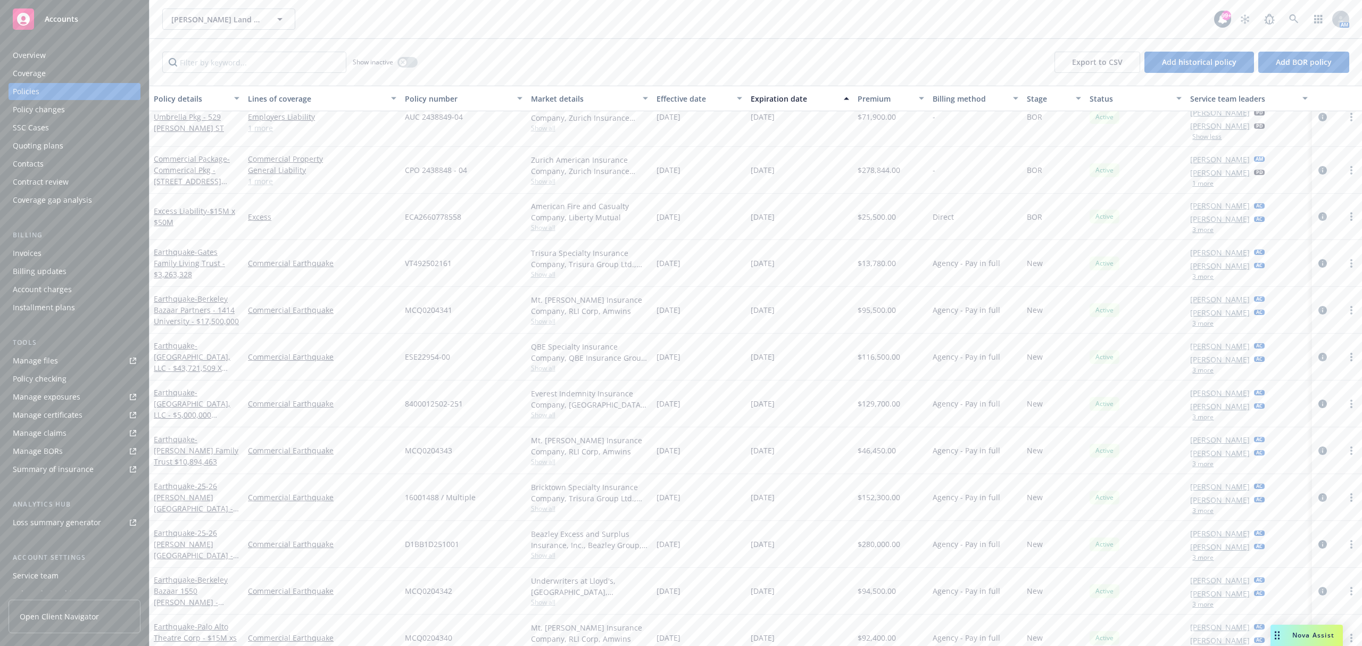
scroll to position [0, 0]
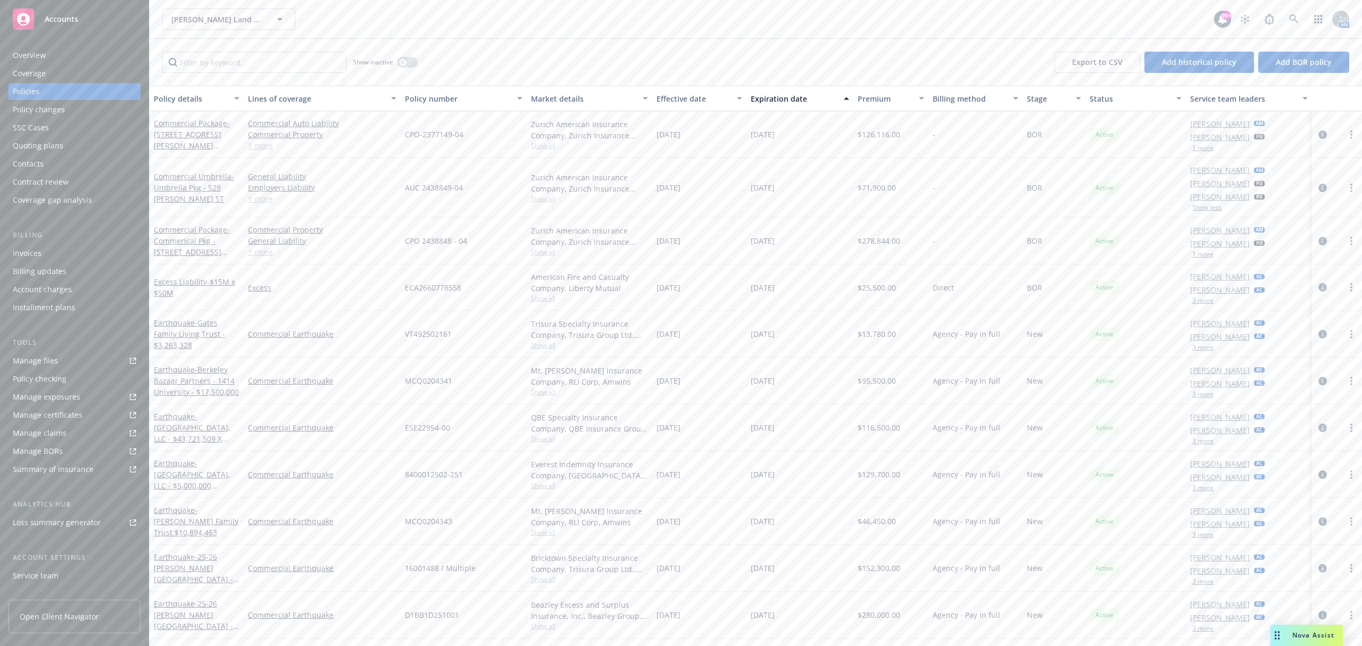
click at [1192, 147] on button "1 more" at bounding box center [1202, 148] width 21 height 6
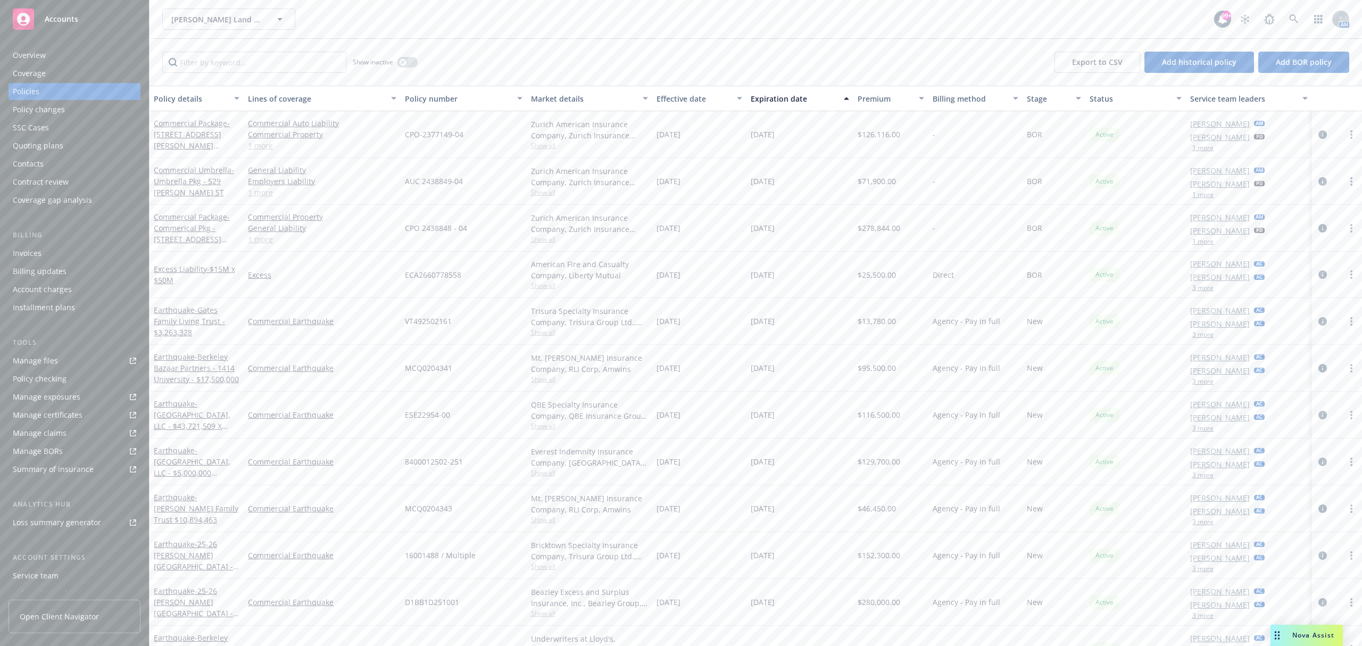
click at [1196, 195] on button "1 more" at bounding box center [1202, 194] width 21 height 6
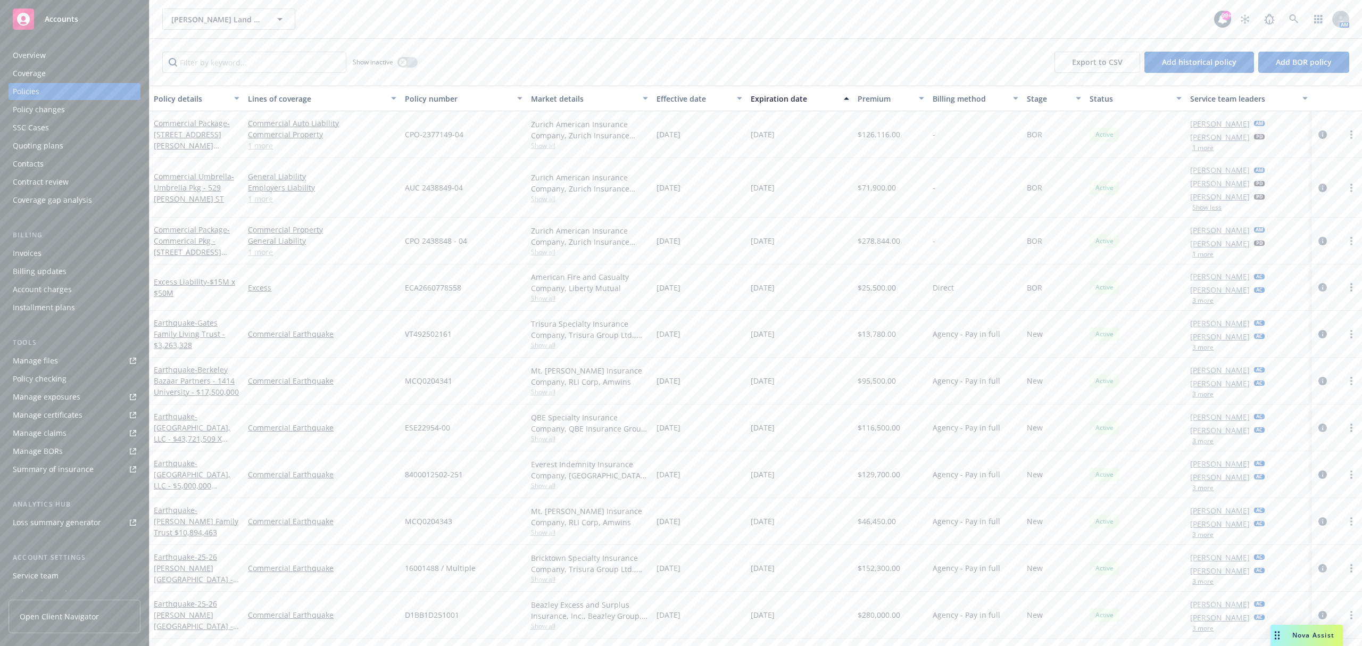
click at [1197, 253] on button "1 more" at bounding box center [1202, 254] width 21 height 6
click at [1194, 313] on button "3 more" at bounding box center [1202, 313] width 21 height 6
click at [1200, 399] on button "3 more" at bounding box center [1202, 400] width 21 height 6
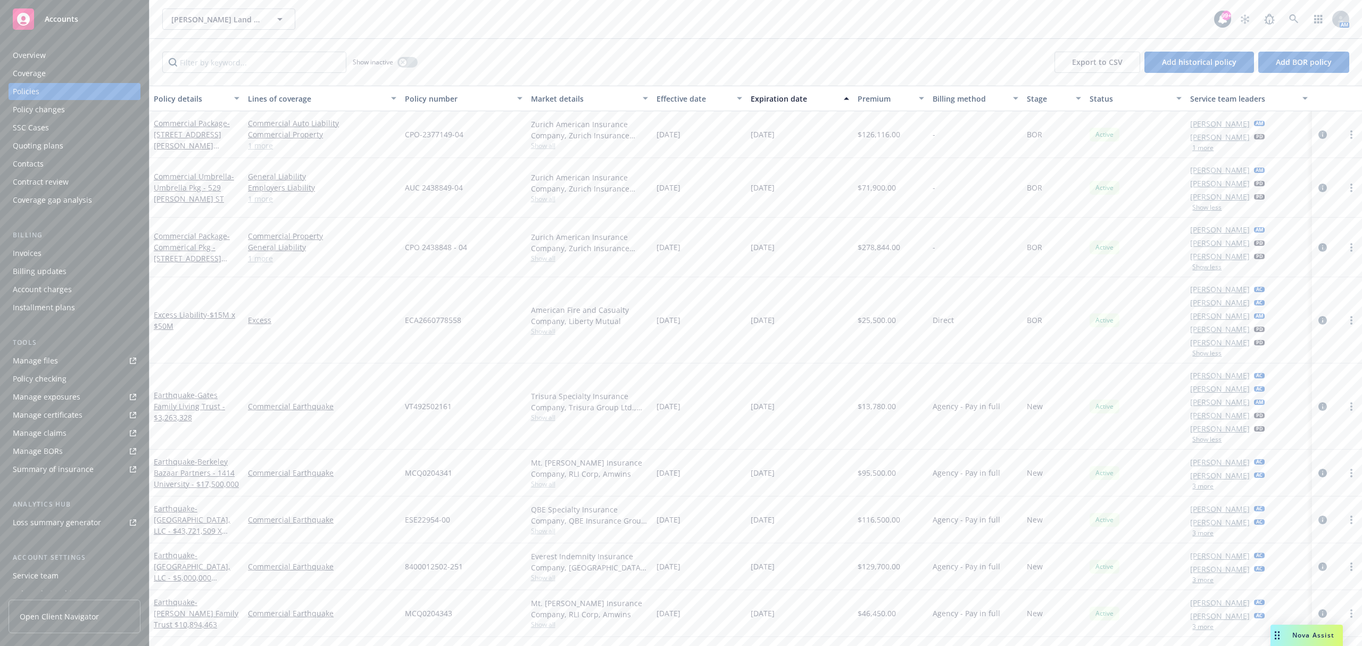
scroll to position [141, 0]
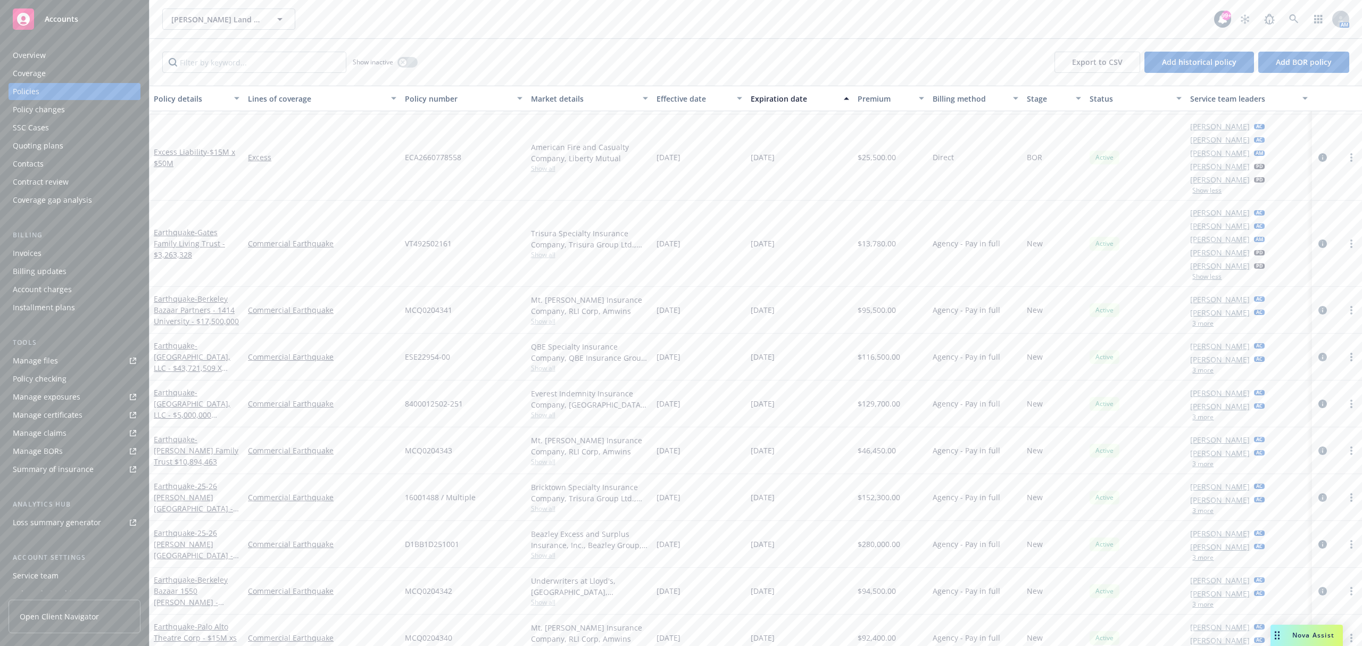
click at [1196, 323] on button "3 more" at bounding box center [1202, 323] width 21 height 6
click at [1194, 408] on button "3 more" at bounding box center [1202, 409] width 21 height 6
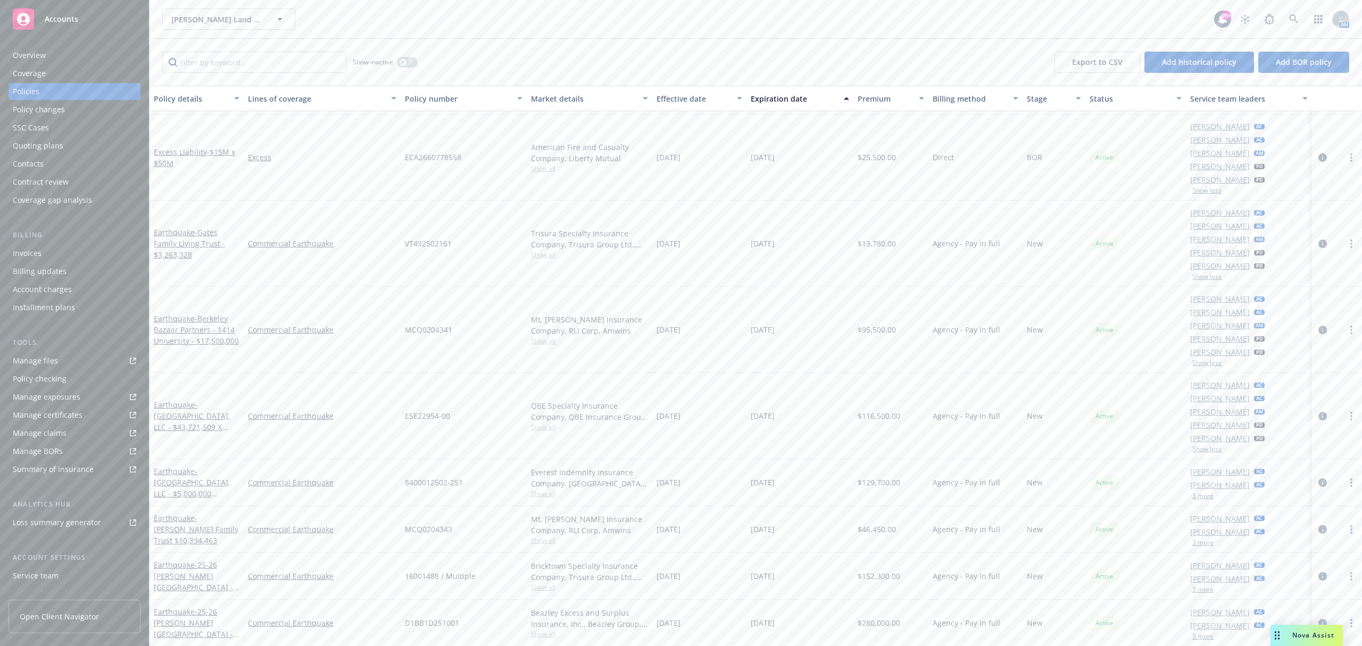
click at [1200, 496] on button "3 more" at bounding box center [1202, 496] width 21 height 6
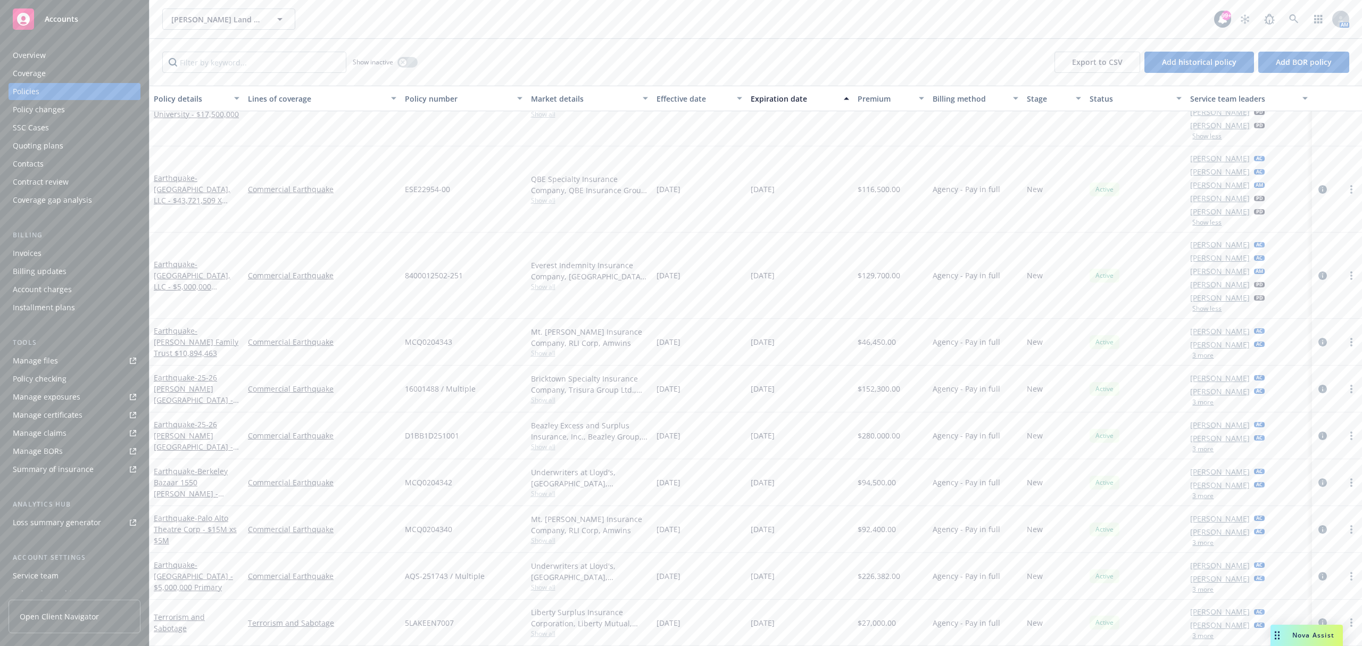
scroll to position [265, 0]
click at [1200, 357] on button "3 more" at bounding box center [1202, 355] width 21 height 6
click at [1194, 441] on button "3 more" at bounding box center [1202, 440] width 21 height 6
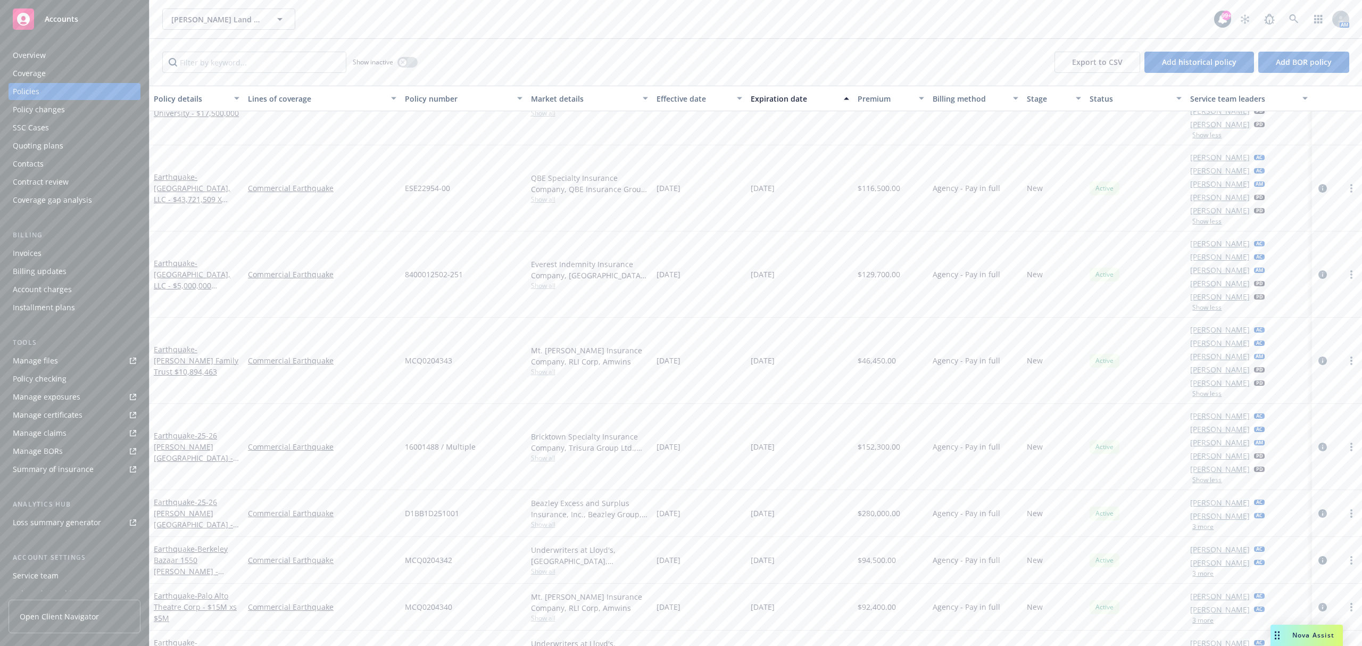
click at [1198, 528] on button "3 more" at bounding box center [1202, 526] width 21 height 6
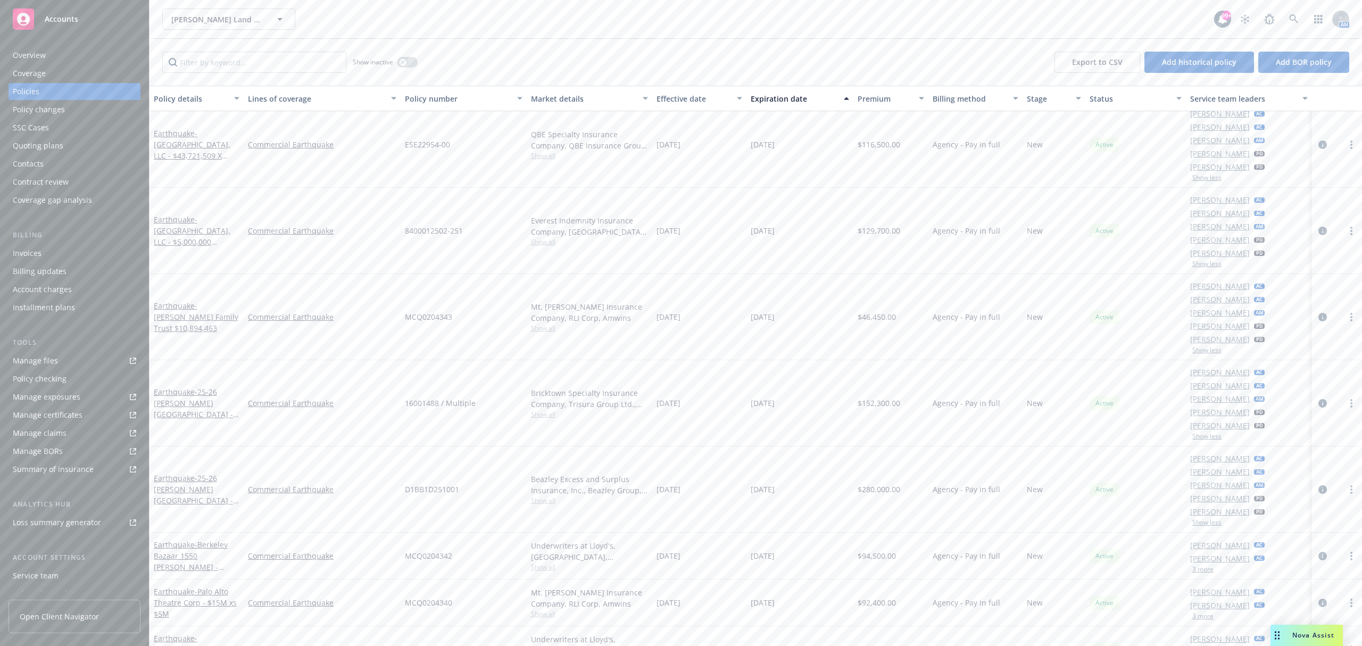
scroll to position [339, 0]
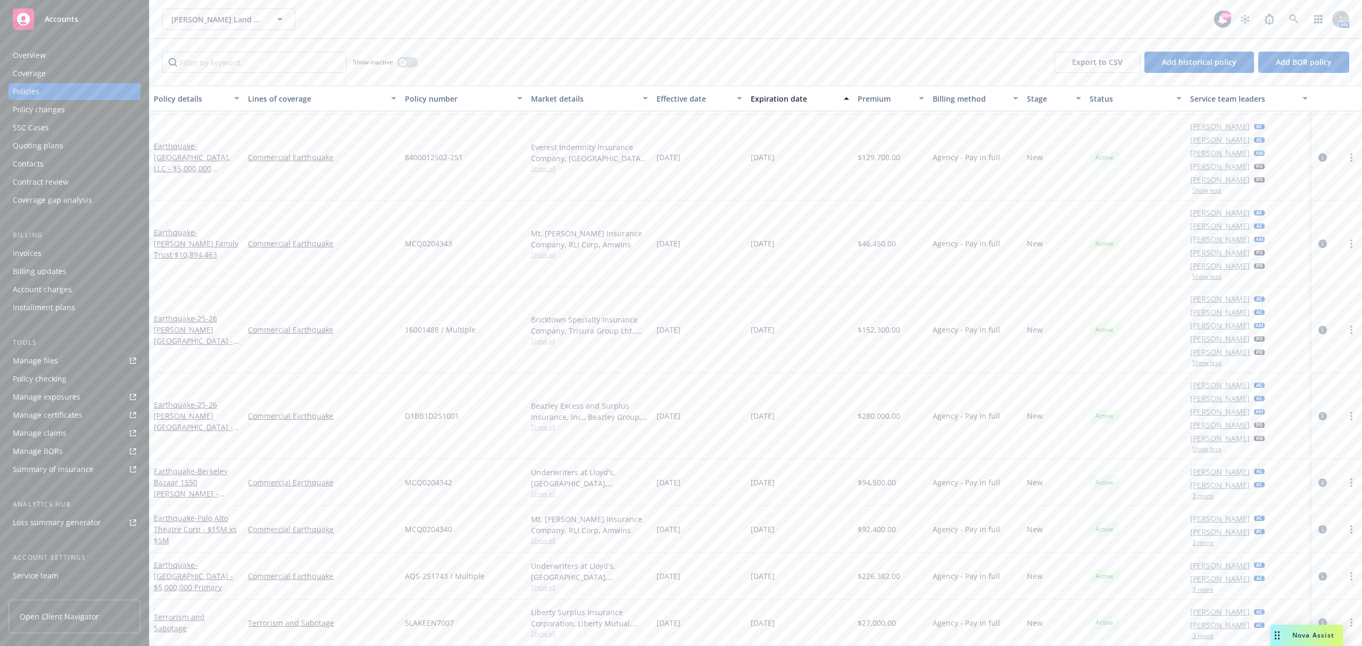
click at [1190, 483] on link "Jake Fried" at bounding box center [1220, 484] width 60 height 11
click at [1243, 512] on icon "close" at bounding box center [1244, 511] width 6 height 6
click at [1200, 497] on button "3 more" at bounding box center [1202, 496] width 21 height 6
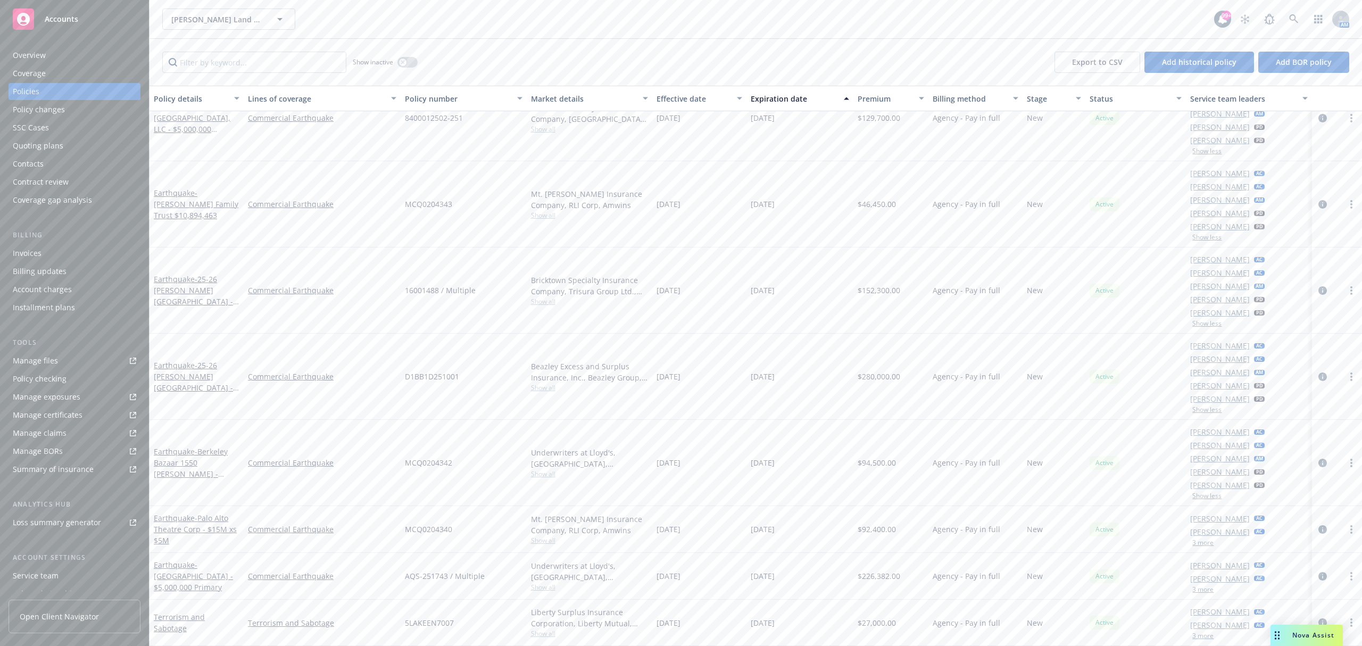
click at [1196, 543] on button "3 more" at bounding box center [1202, 542] width 21 height 6
click at [1192, 628] on button "3 more" at bounding box center [1202, 627] width 21 height 6
click at [1199, 638] on button "3 more" at bounding box center [1202, 635] width 21 height 6
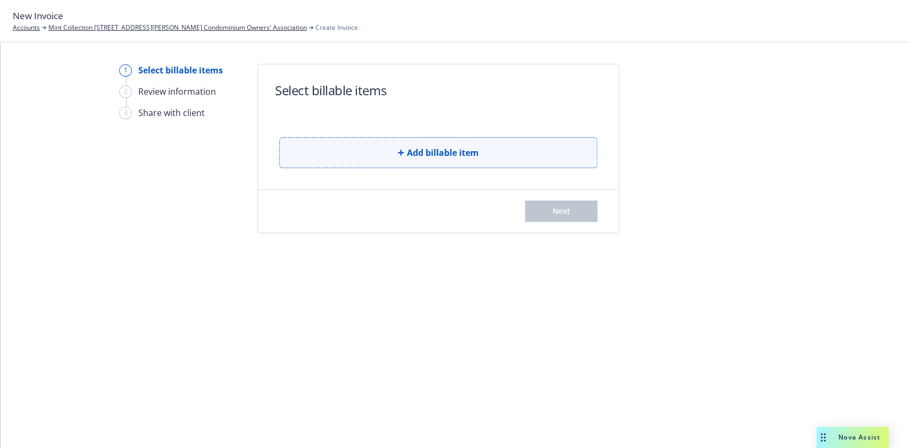
click at [337, 162] on button "Add billable item" at bounding box center [438, 152] width 318 height 31
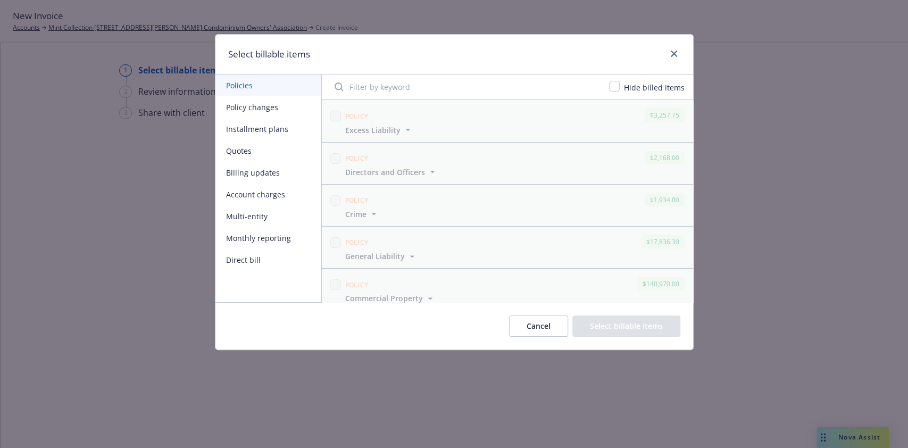
click at [287, 253] on button "Direct bill" at bounding box center [268, 260] width 106 height 22
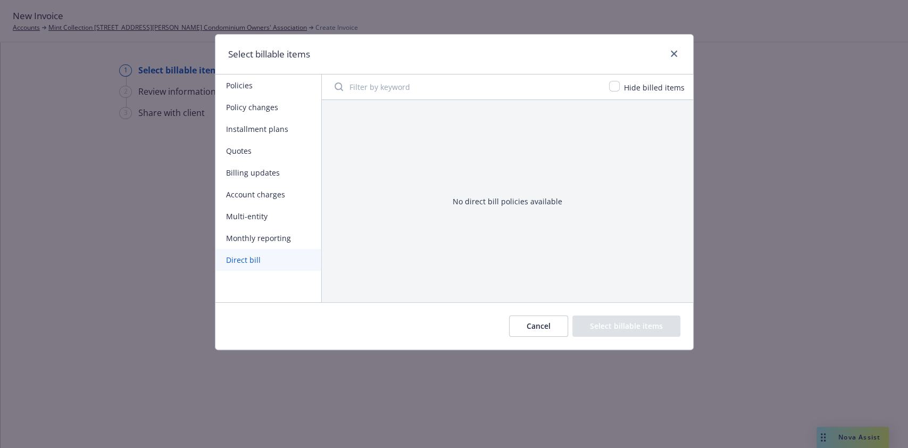
click at [271, 133] on button "Installment plans" at bounding box center [268, 129] width 106 height 22
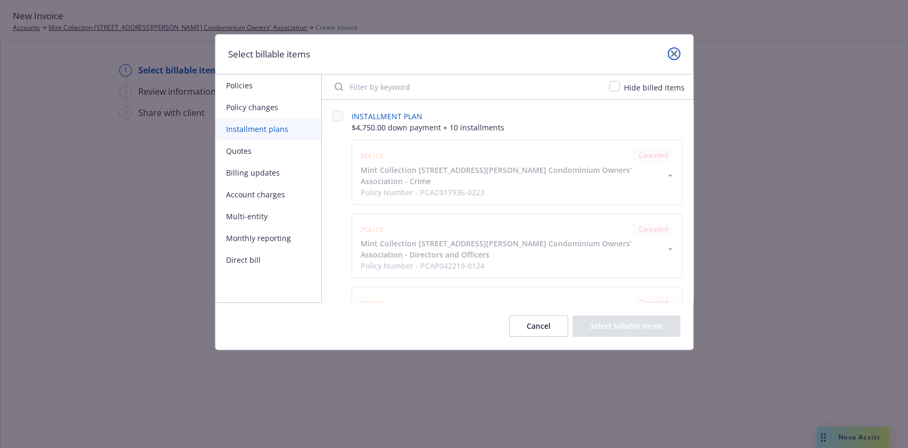
click at [677, 53] on icon "close" at bounding box center [674, 54] width 6 height 6
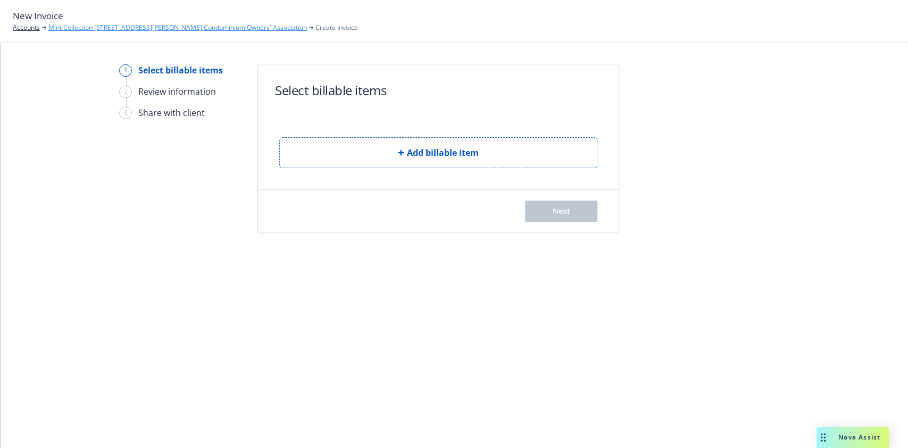
click at [125, 23] on link "Mint Collection [STREET_ADDRESS][PERSON_NAME] Condominium Owners' Association" at bounding box center [177, 28] width 258 height 10
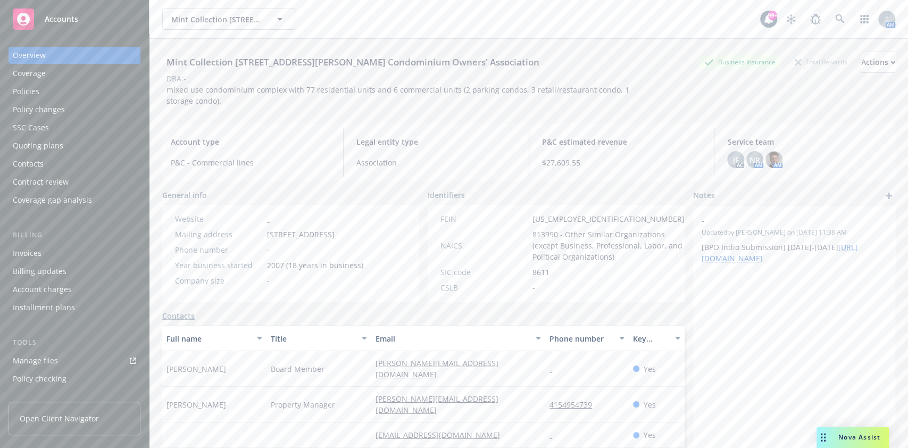
click at [106, 85] on div "Policies" at bounding box center [74, 91] width 123 height 17
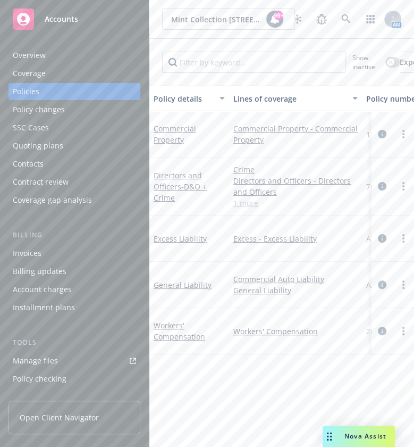
click at [43, 256] on div "Invoices" at bounding box center [74, 253] width 123 height 17
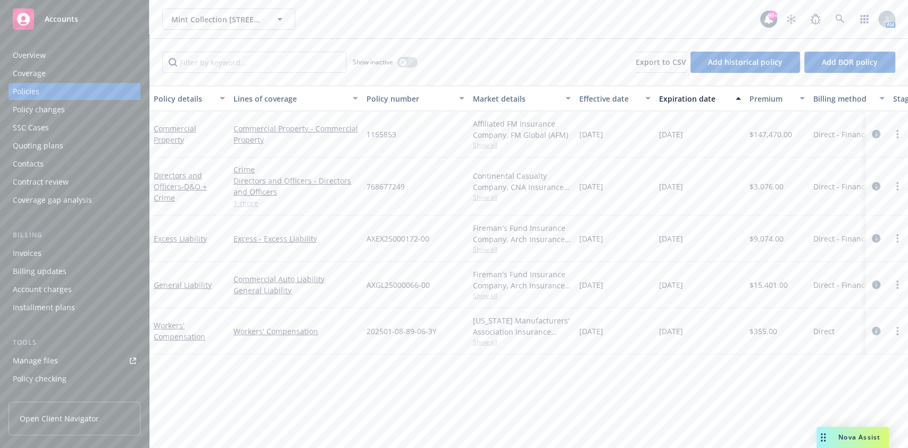
click at [62, 245] on div "Invoices" at bounding box center [74, 253] width 123 height 17
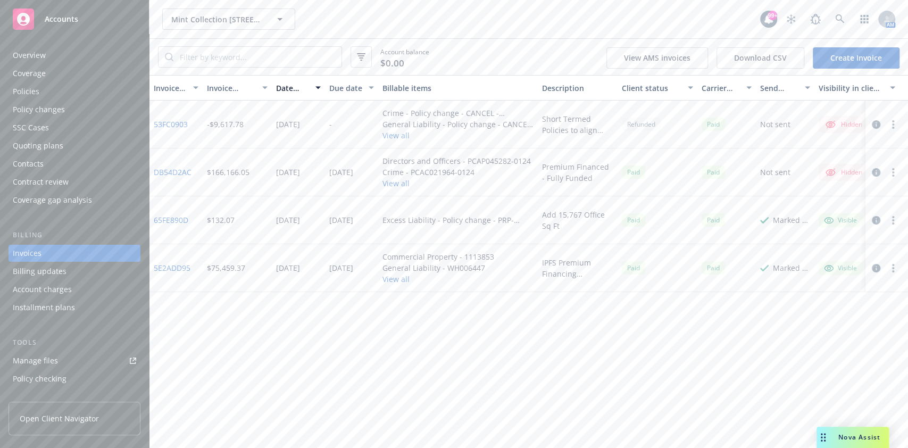
scroll to position [12, 0]
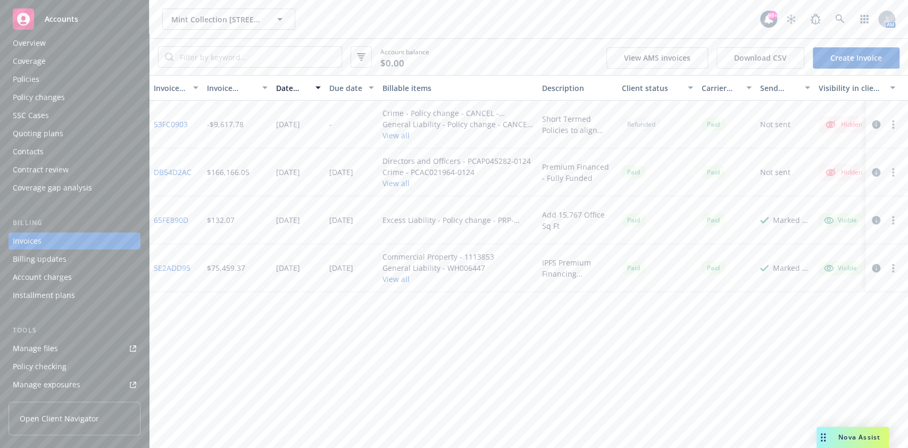
click at [832, 52] on link "Create Invoice" at bounding box center [856, 57] width 87 height 21
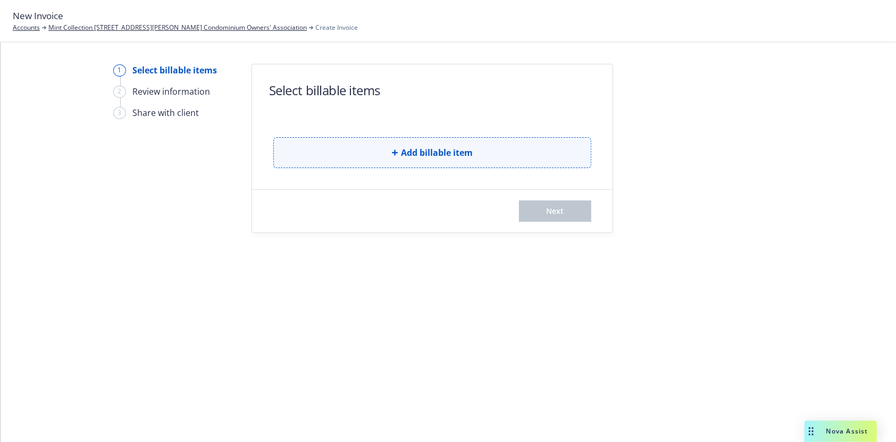
click at [483, 158] on button "Add billable item" at bounding box center [432, 152] width 318 height 31
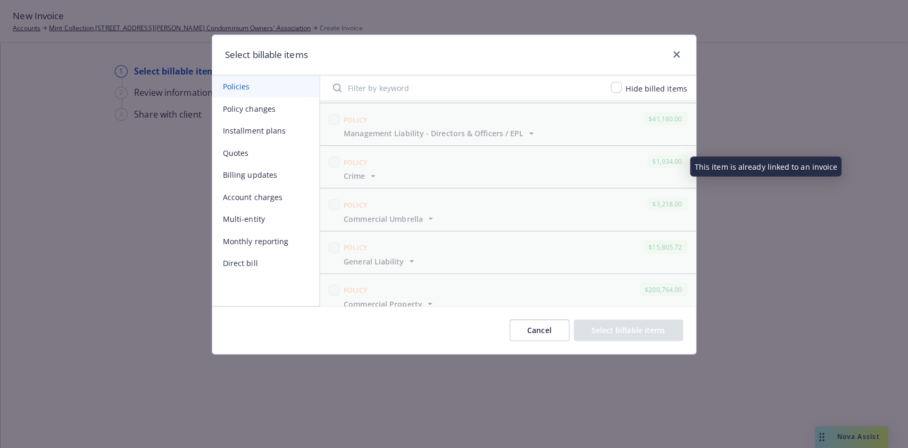
scroll to position [218, 0]
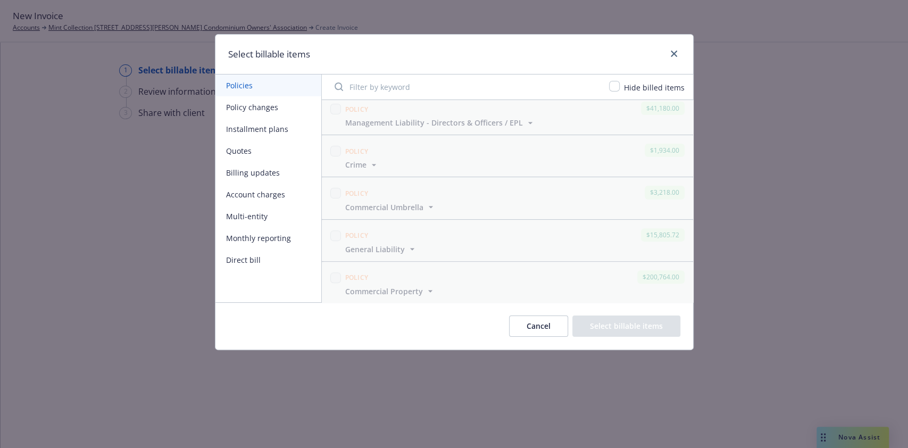
click at [166, 311] on div "Select billable items Policies Policy changes Installment plans Quotes Billing …" at bounding box center [454, 224] width 908 height 448
click at [529, 322] on button "Cancel" at bounding box center [538, 325] width 59 height 21
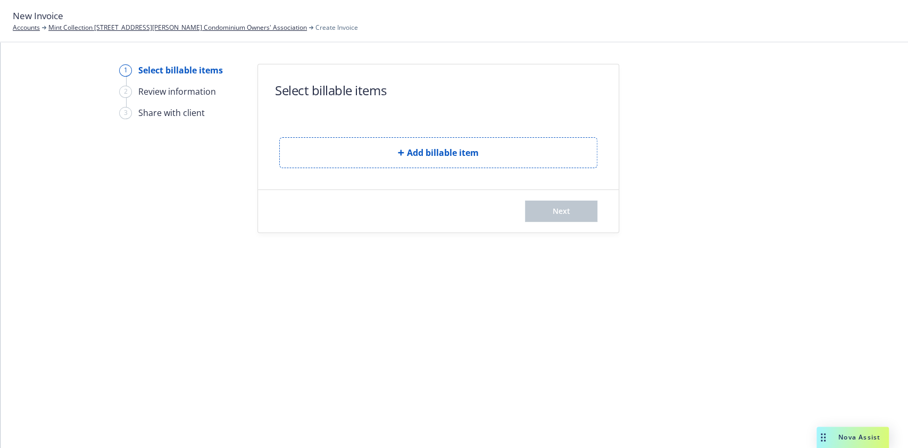
click at [251, 288] on div "1 Select billable items 2 Review information 3 Share with client Select billabl…" at bounding box center [454, 245] width 907 height 405
click at [128, 23] on link "Mint Collection [STREET_ADDRESS][PERSON_NAME] Condominium Owners' Association" at bounding box center [177, 28] width 258 height 10
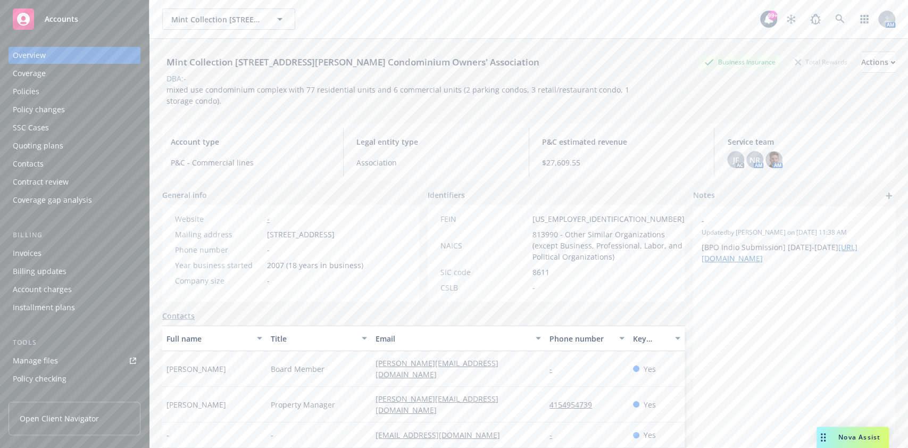
click at [103, 91] on div "Policies" at bounding box center [74, 91] width 123 height 17
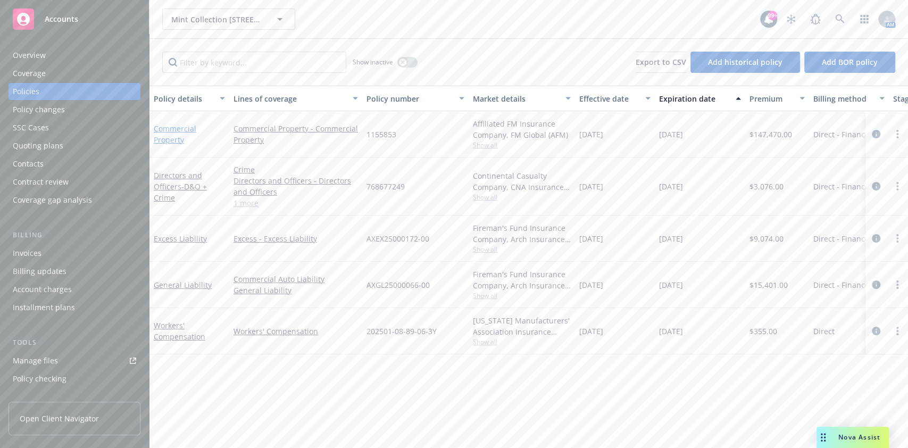
click at [179, 133] on link "Commercial Property" at bounding box center [175, 133] width 43 height 21
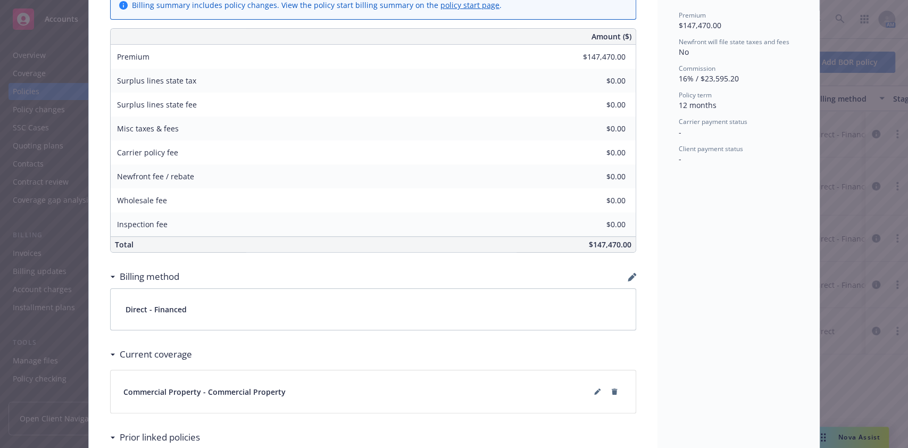
scroll to position [453, 0]
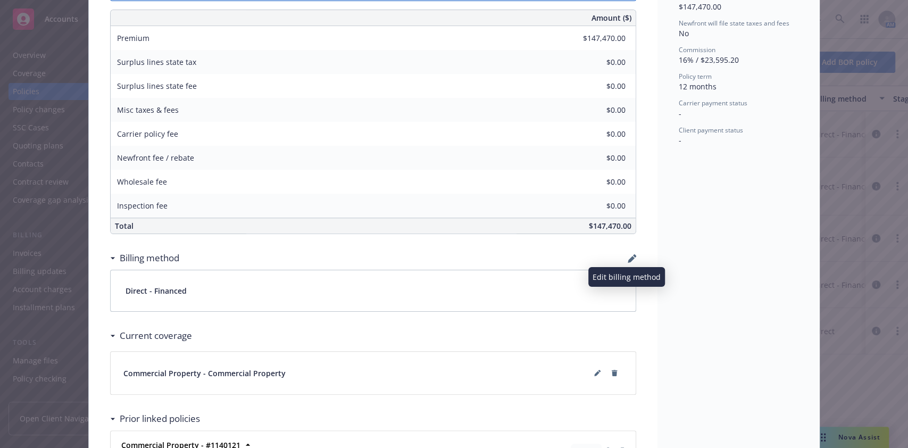
click at [628, 256] on icon "button" at bounding box center [632, 258] width 9 height 9
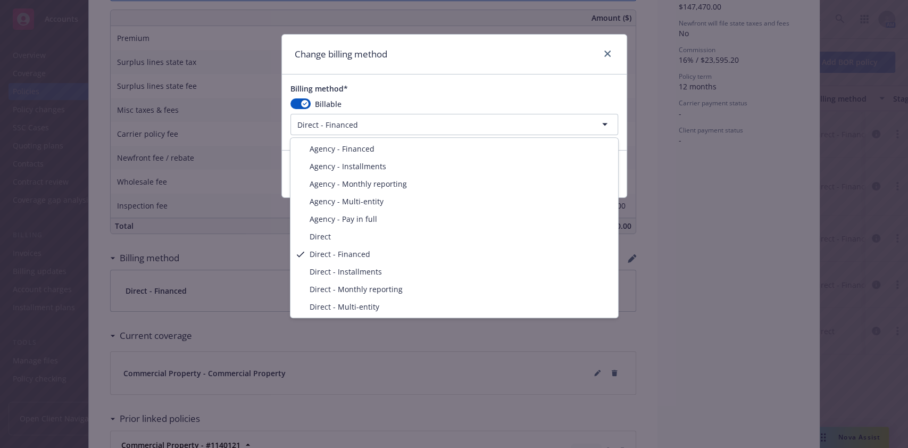
click at [484, 130] on html "Accounts Overview Coverage Policies Policy changes SSC Cases Quoting plans Cont…" at bounding box center [454, 224] width 908 height 448
select select "AGENCY_PAY_IN_FULL"
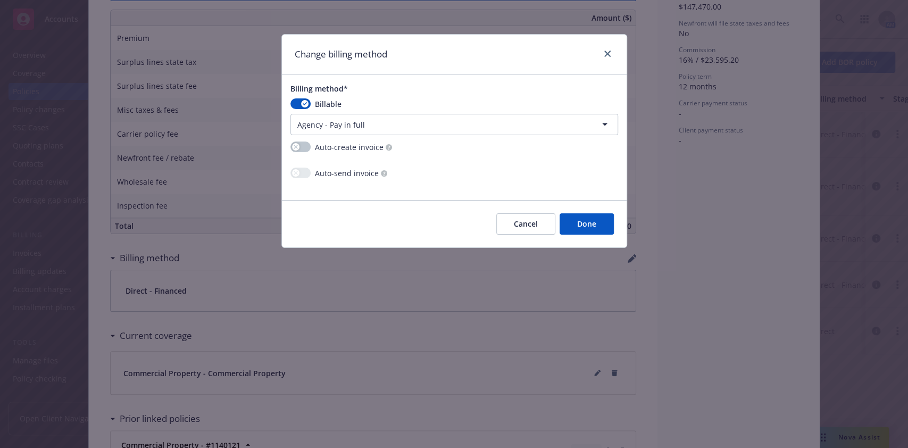
click at [573, 224] on button "Done" at bounding box center [587, 223] width 54 height 21
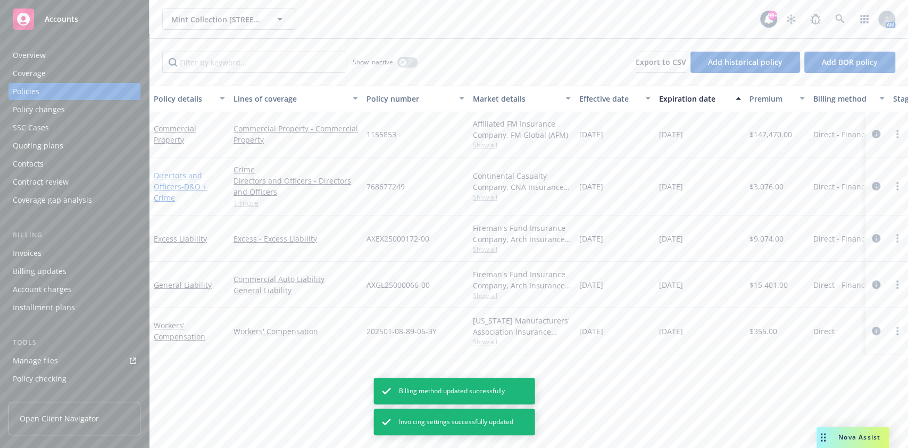
click at [169, 177] on link "Directors and Officers - D&O + Crime" at bounding box center [180, 186] width 53 height 32
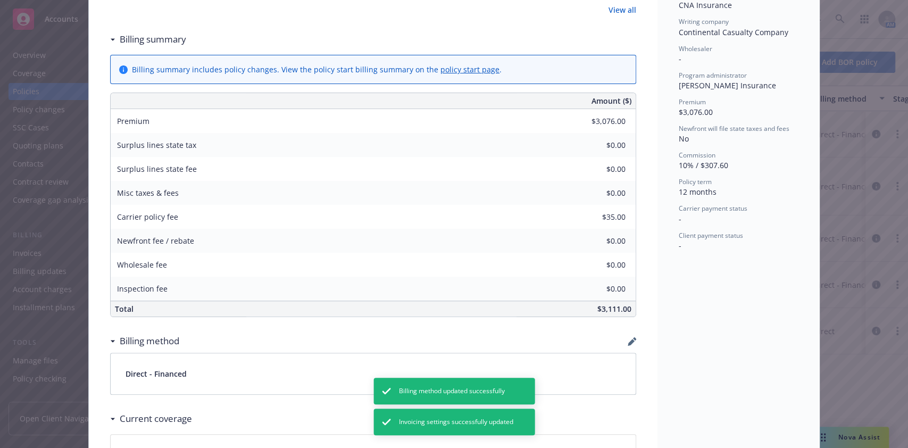
scroll to position [495, 0]
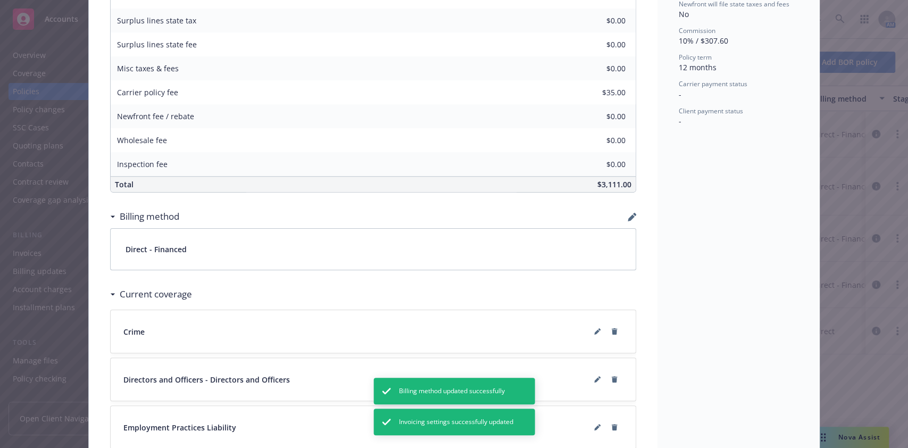
click at [623, 210] on div "Billing method" at bounding box center [373, 216] width 526 height 22
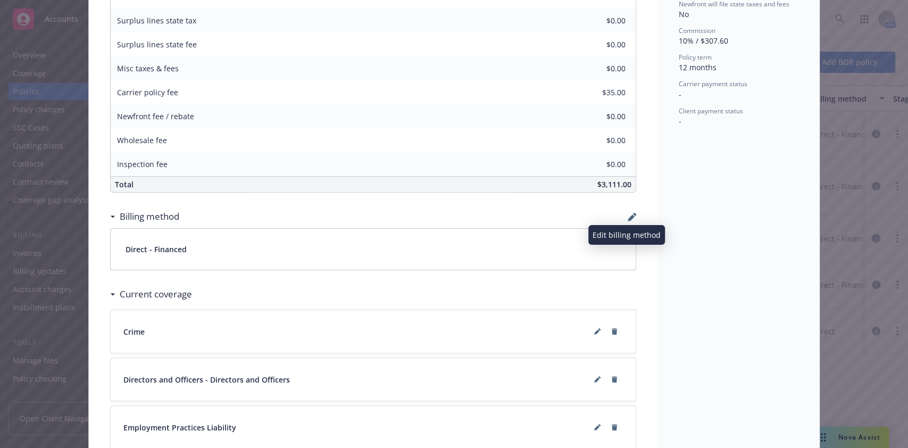
click at [628, 215] on icon "button" at bounding box center [631, 217] width 7 height 7
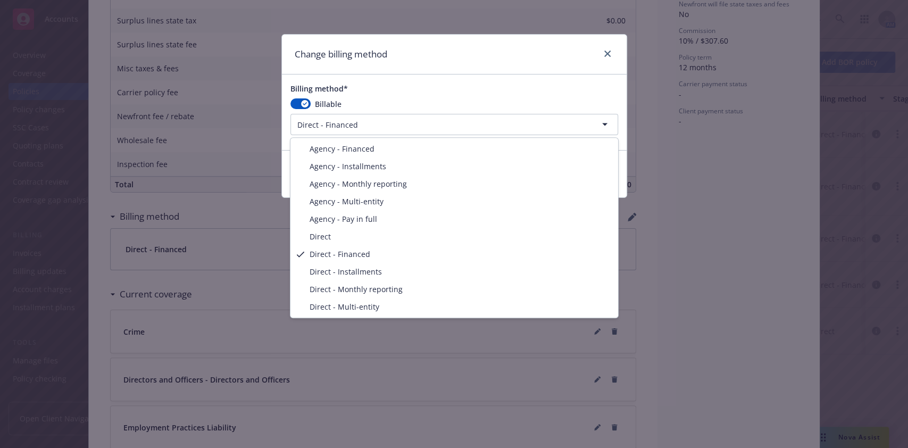
click at [425, 126] on html "Accounts Overview Coverage Policies Policy changes SSC Cases Quoting plans Cont…" at bounding box center [454, 224] width 908 height 448
select select "AGENCY_PAY_IN_FULL"
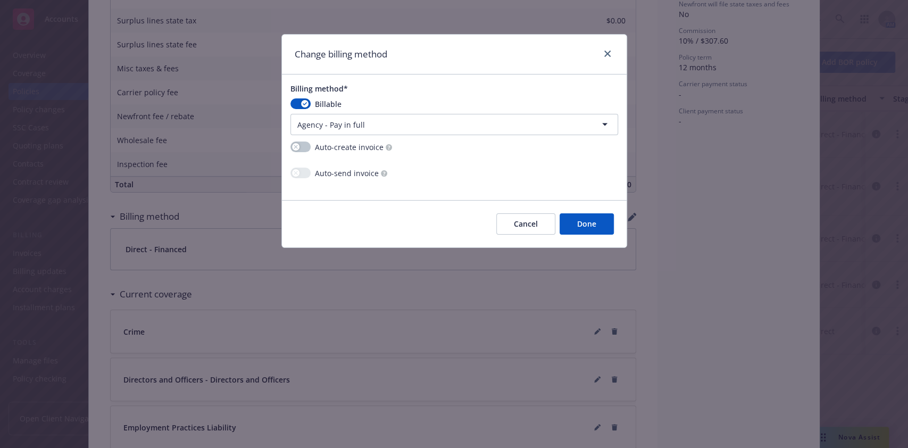
click at [571, 223] on button "Done" at bounding box center [587, 223] width 54 height 21
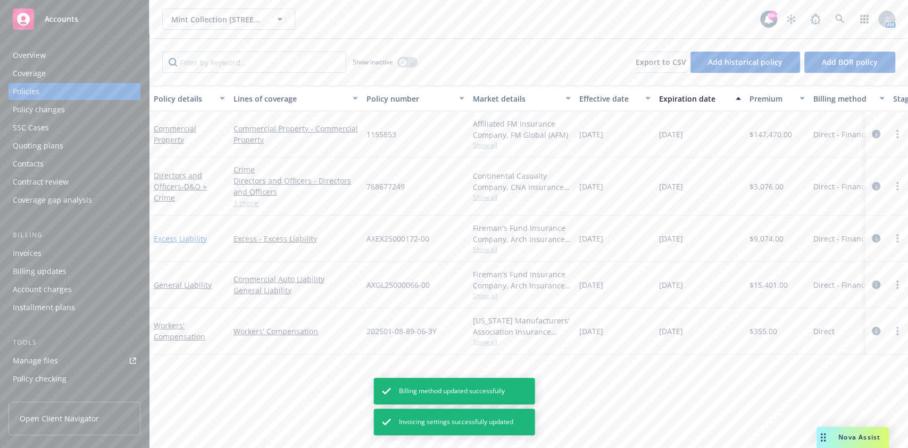
click at [174, 236] on link "Excess Liability" at bounding box center [180, 238] width 53 height 10
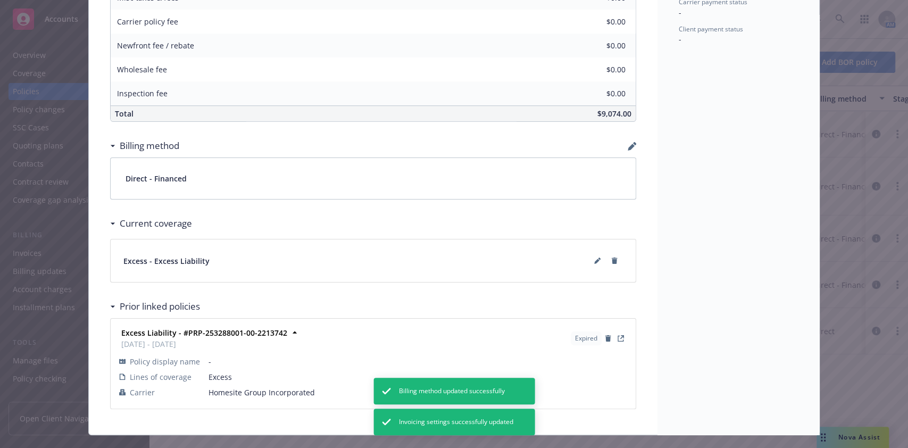
scroll to position [585, 0]
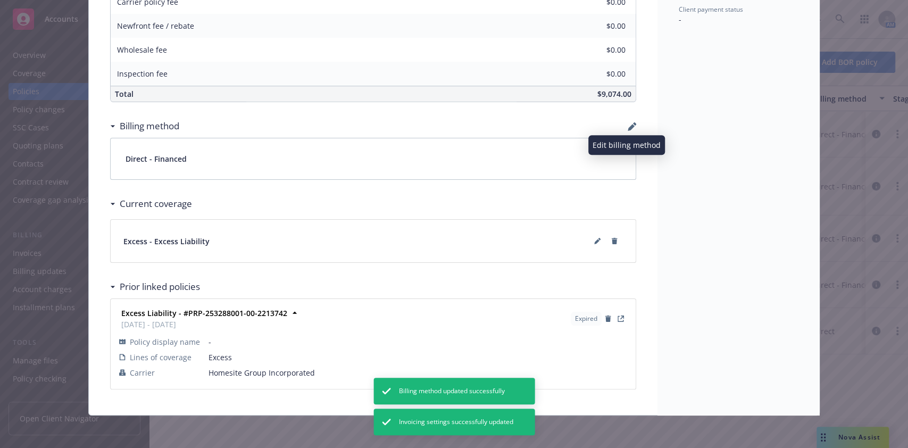
click at [628, 127] on icon "button" at bounding box center [631, 127] width 7 height 7
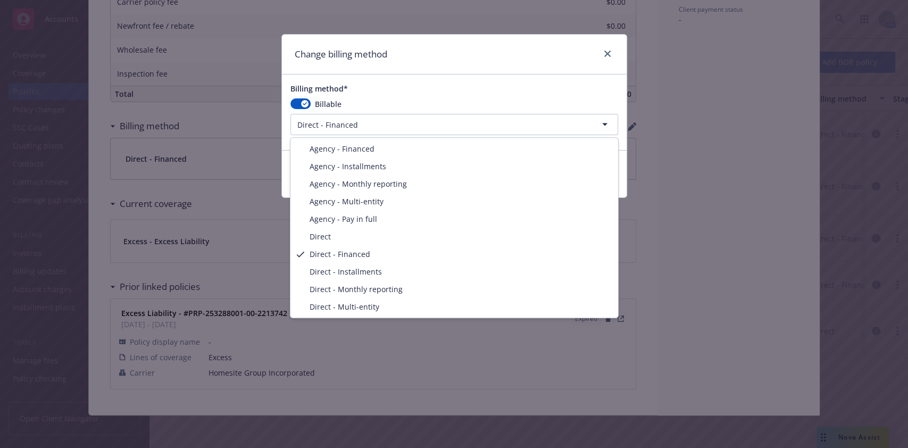
click at [536, 126] on html "Accounts Overview Coverage Policies Policy changes SSC Cases Quoting plans Cont…" at bounding box center [454, 224] width 908 height 448
select select "AGENCY_PAY_IN_FULL"
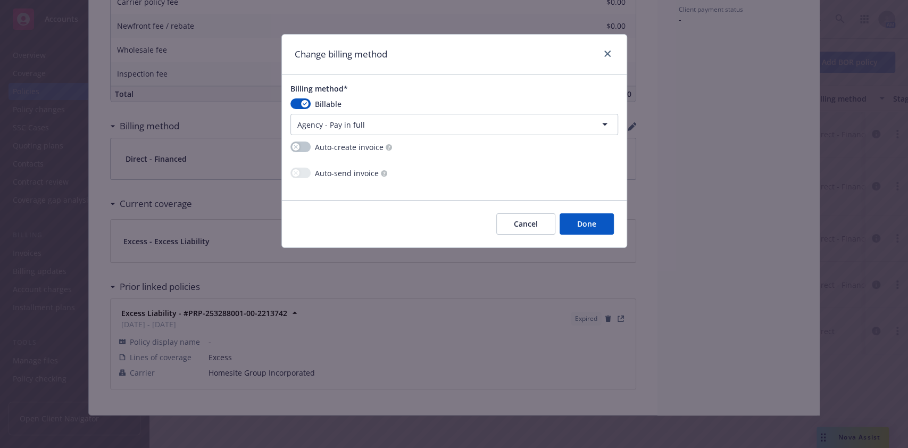
click at [580, 229] on button "Done" at bounding box center [587, 223] width 54 height 21
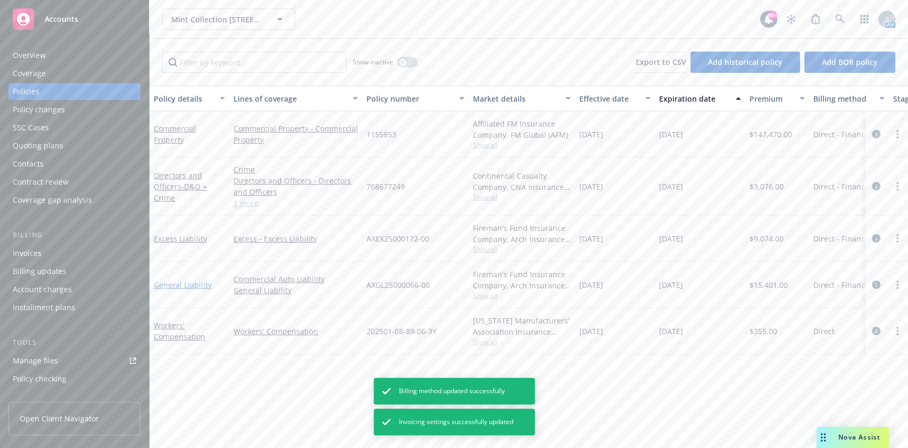
click at [189, 288] on link "General Liability" at bounding box center [183, 285] width 58 height 10
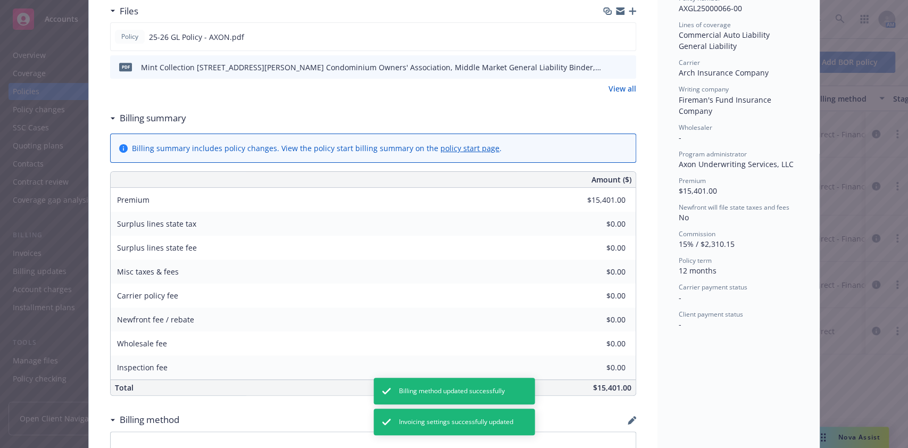
scroll to position [339, 0]
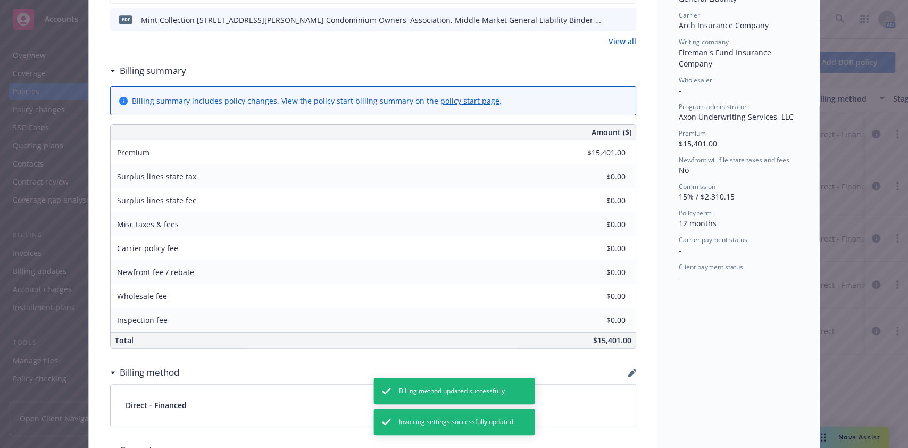
click at [624, 365] on div "Billing method" at bounding box center [373, 372] width 526 height 22
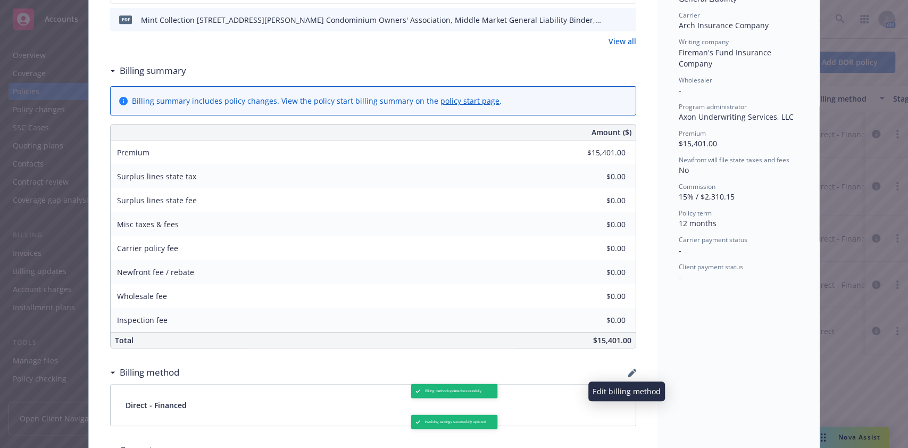
click at [628, 369] on icon "button" at bounding box center [632, 373] width 9 height 9
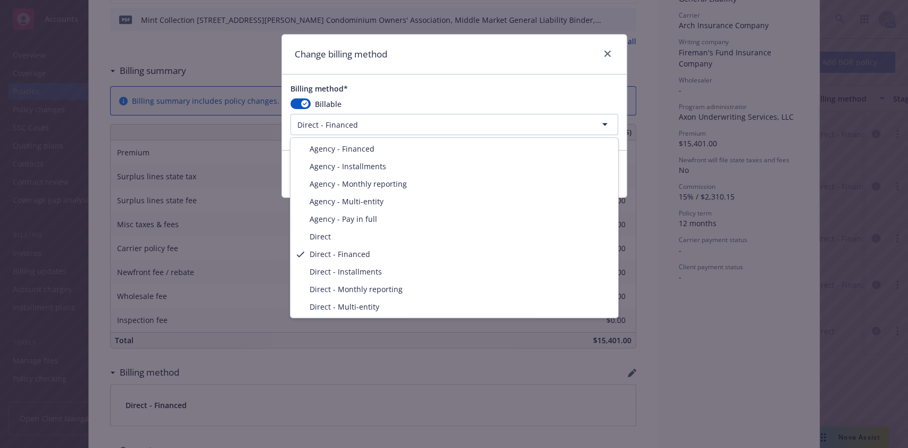
click at [390, 127] on html "Accounts Overview Coverage Policies Policy changes SSC Cases Quoting plans Cont…" at bounding box center [454, 224] width 908 height 448
select select "AGENCY_PAY_IN_FULL"
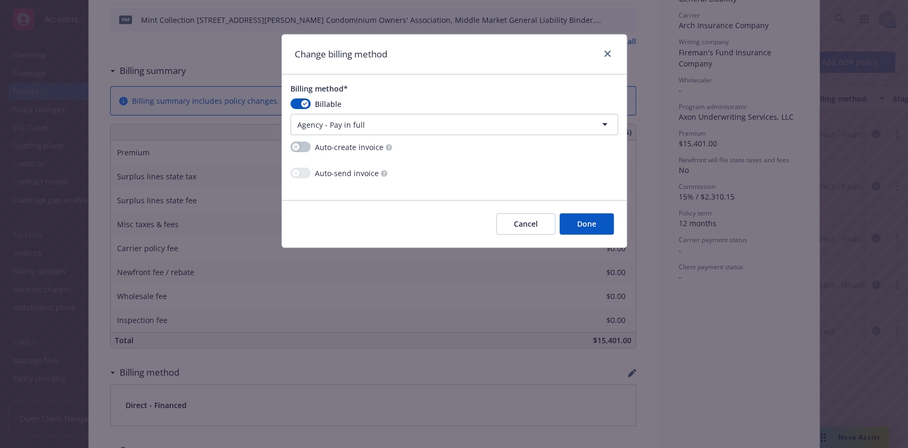
click at [590, 230] on button "Done" at bounding box center [587, 223] width 54 height 21
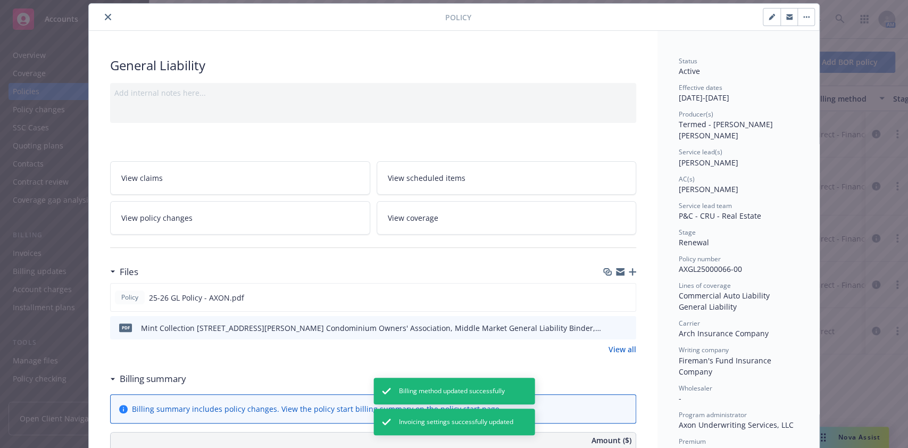
scroll to position [0, 0]
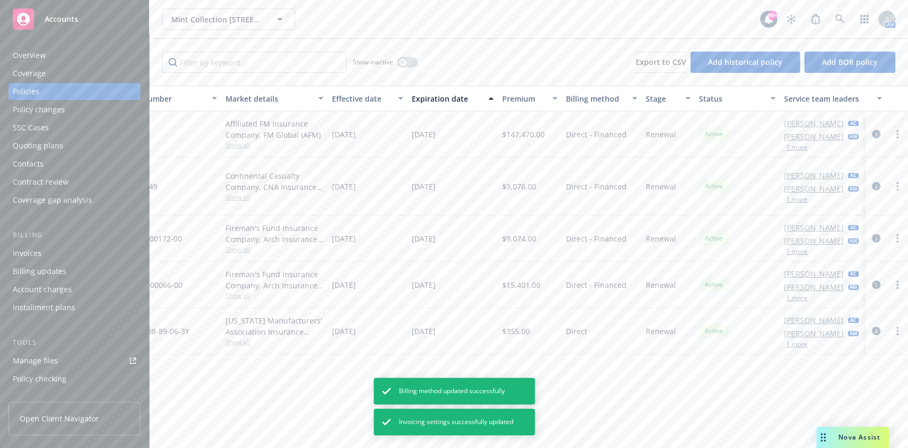
scroll to position [0, 248]
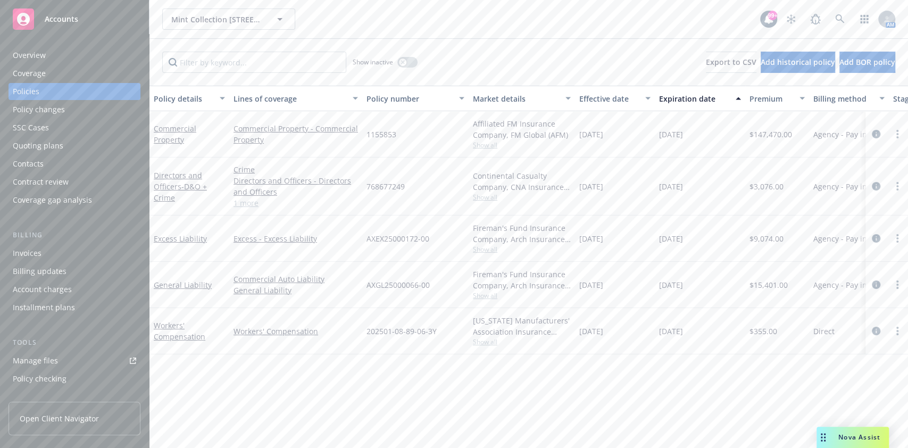
click at [82, 255] on div "Invoices" at bounding box center [74, 253] width 123 height 17
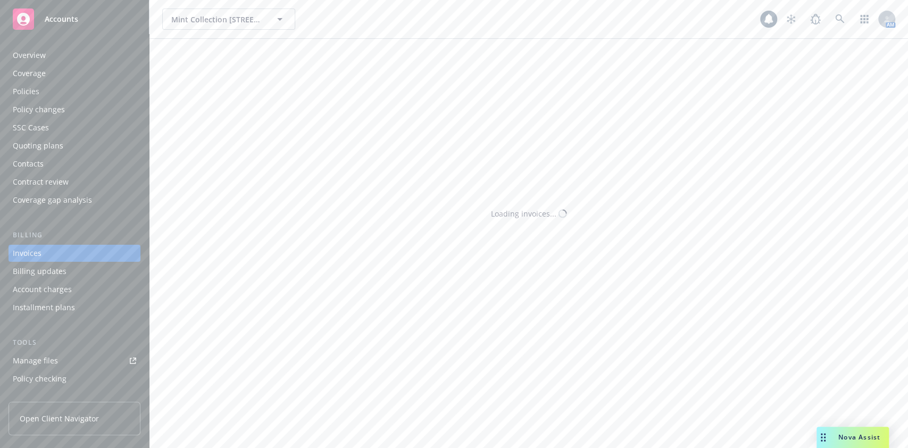
scroll to position [12, 0]
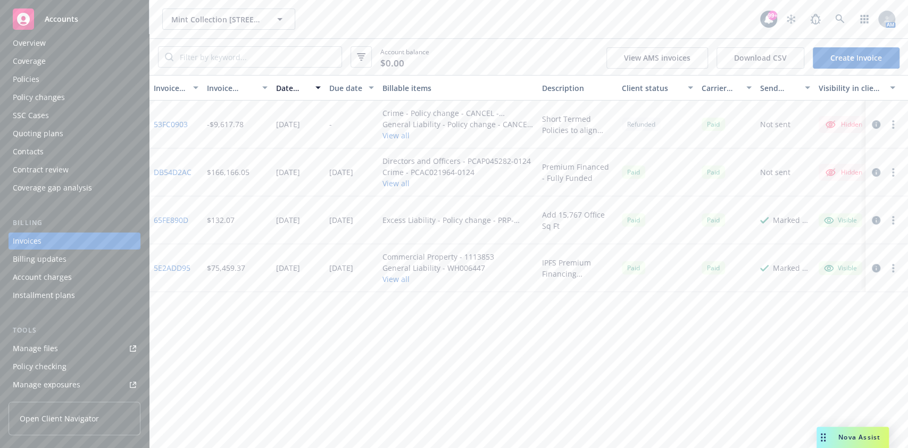
click at [831, 56] on link "Create Invoice" at bounding box center [856, 57] width 87 height 21
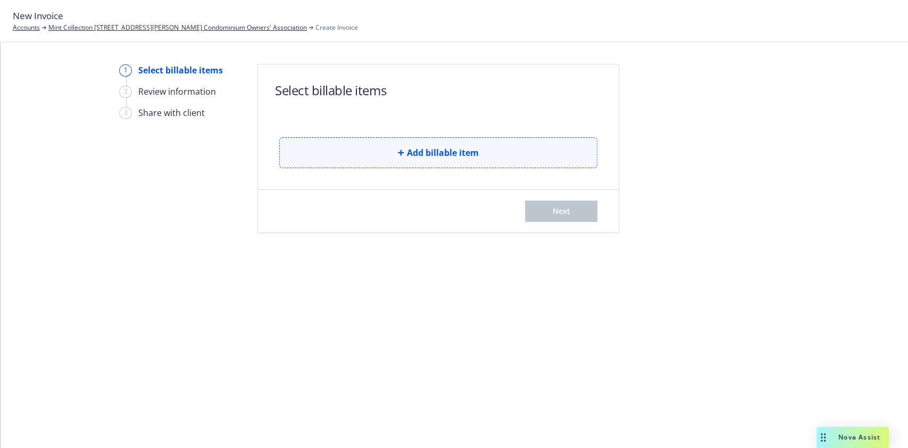
click at [456, 147] on span "Add billable item" at bounding box center [443, 152] width 72 height 13
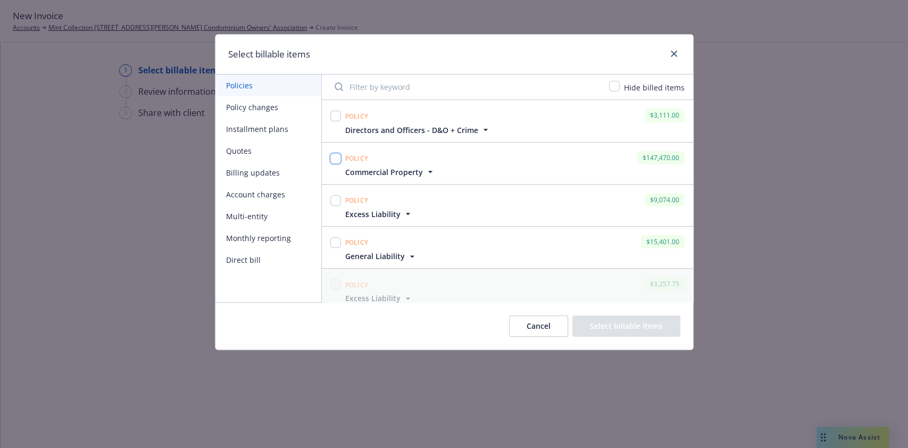
click at [332, 157] on input "checkbox" at bounding box center [335, 158] width 11 height 11
checkbox input "true"
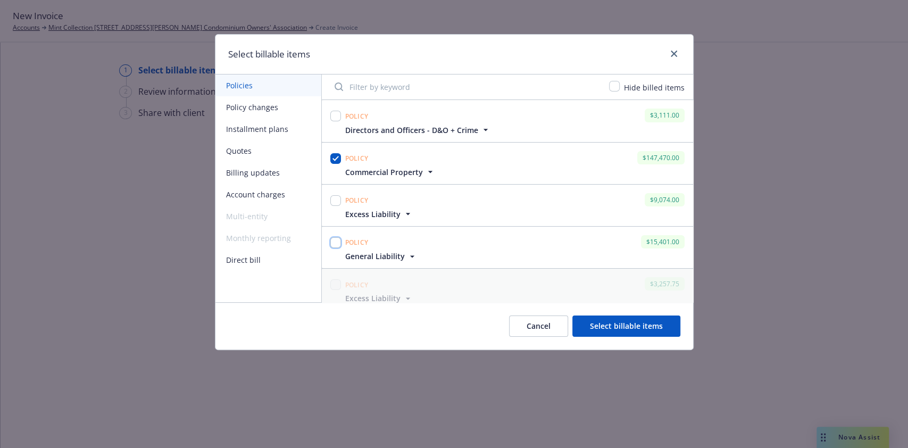
click at [332, 243] on input "checkbox" at bounding box center [335, 242] width 11 height 11
checkbox input "true"
click at [335, 200] on input "checkbox" at bounding box center [335, 200] width 11 height 11
checkbox input "true"
click at [333, 116] on input "checkbox" at bounding box center [335, 116] width 11 height 11
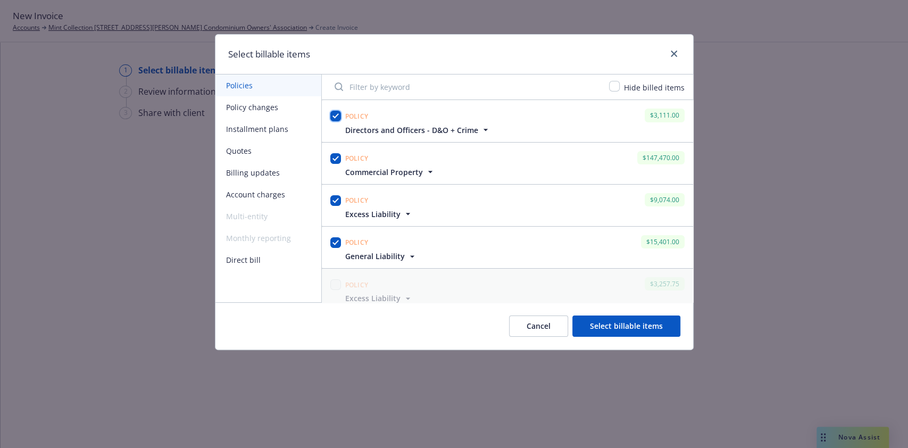
checkbox input "true"
click at [595, 323] on button "Select billable items" at bounding box center [626, 325] width 108 height 21
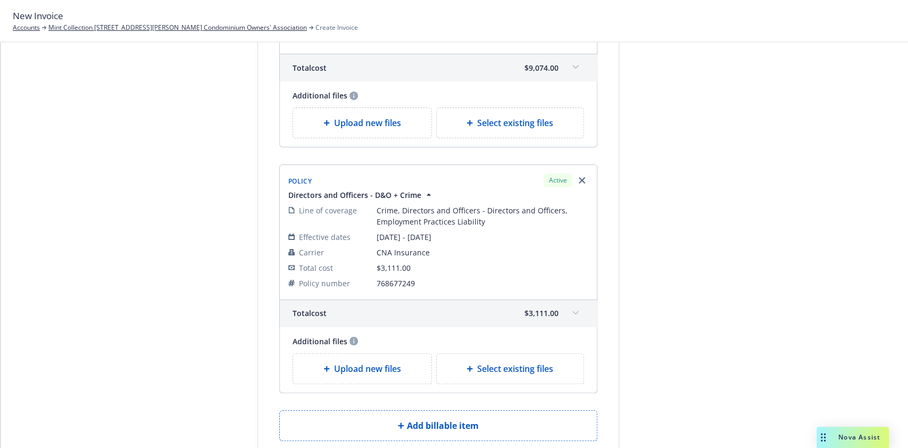
scroll to position [735, 0]
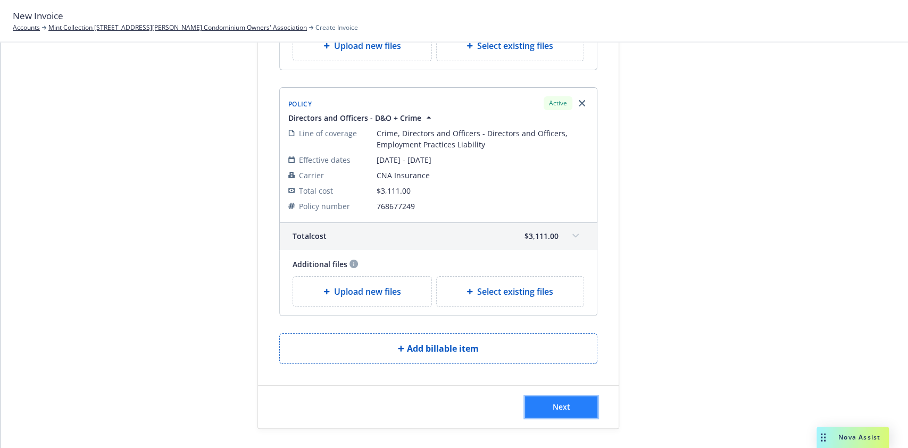
click at [562, 402] on span "Next" at bounding box center [562, 407] width 18 height 10
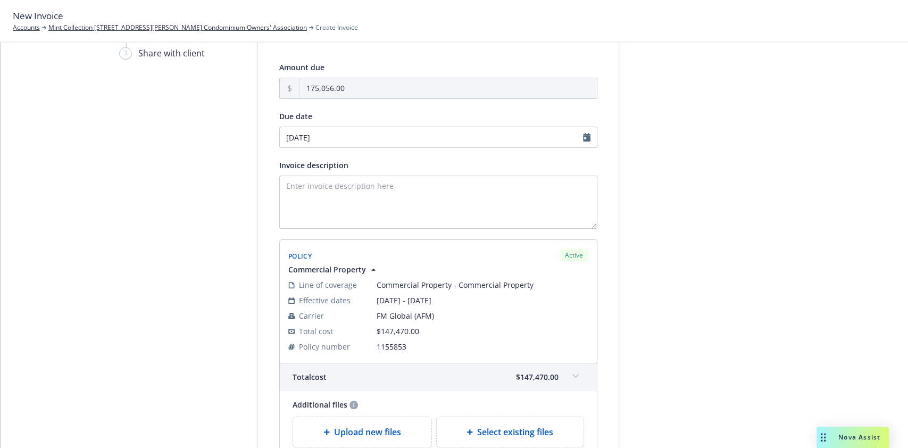
scroll to position [0, 0]
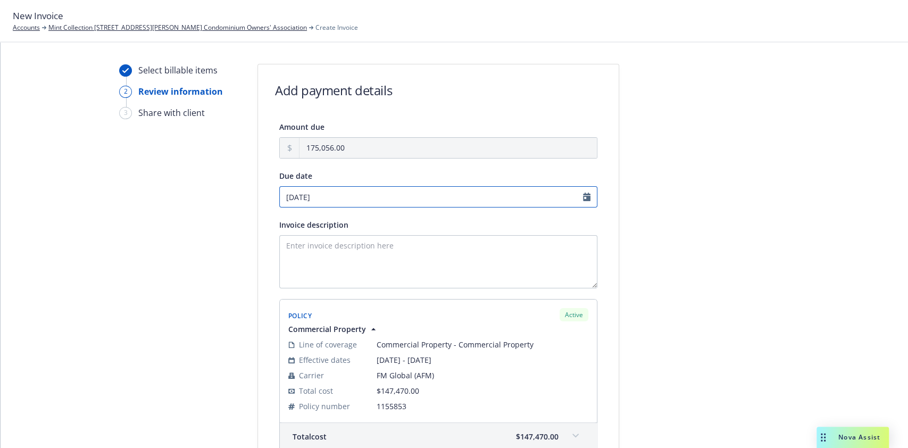
select select "October"
select select "2025"
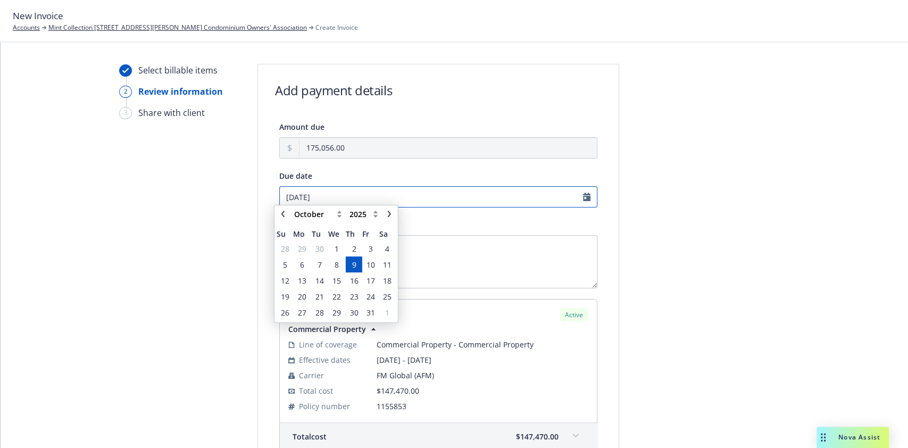
click at [581, 197] on input "[DATE]" at bounding box center [438, 196] width 318 height 21
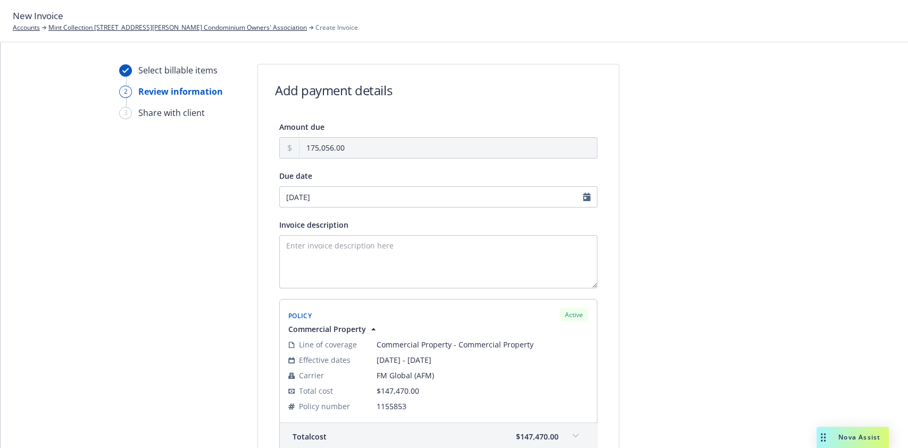
click at [315, 243] on textarea "Invoice description" at bounding box center [438, 261] width 318 height 53
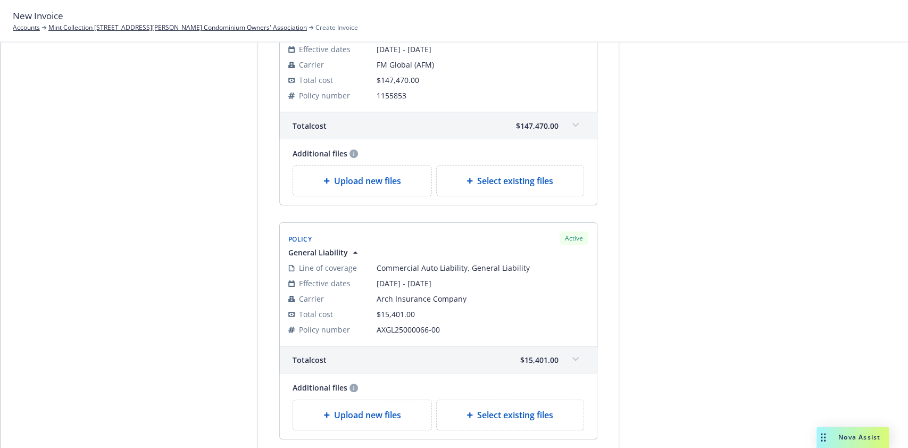
scroll to position [866, 0]
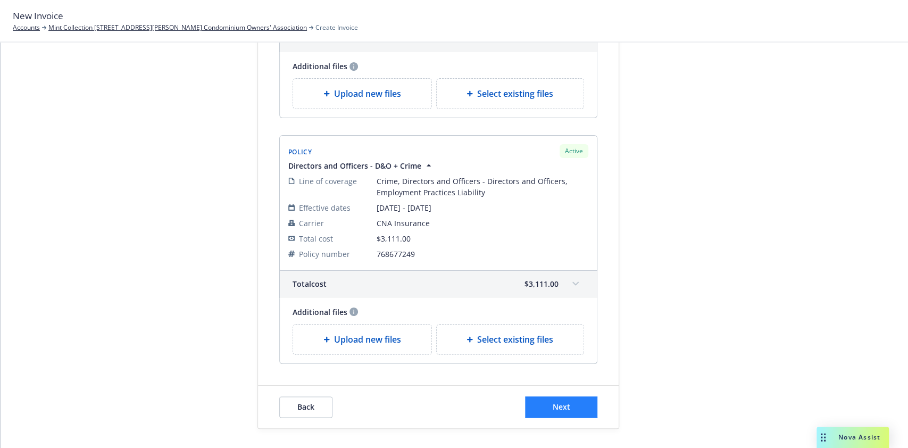
type textarea "Premium Financed - Fully Funded"
click at [544, 396] on button "Next" at bounding box center [561, 406] width 72 height 21
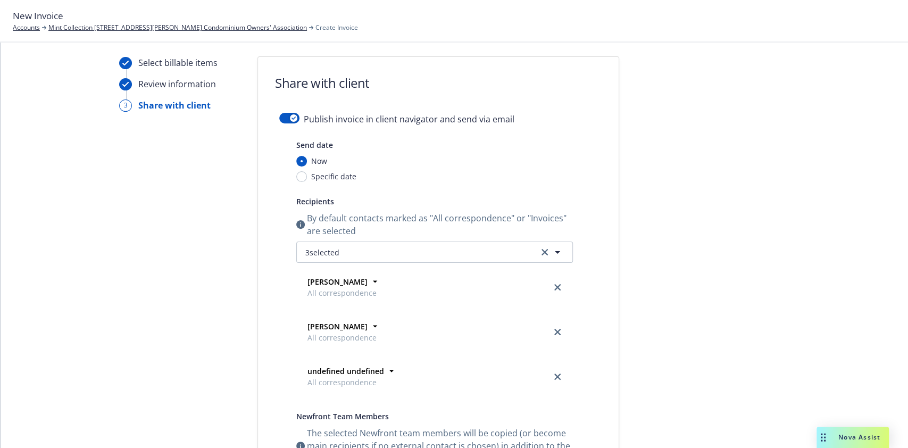
scroll to position [1, 0]
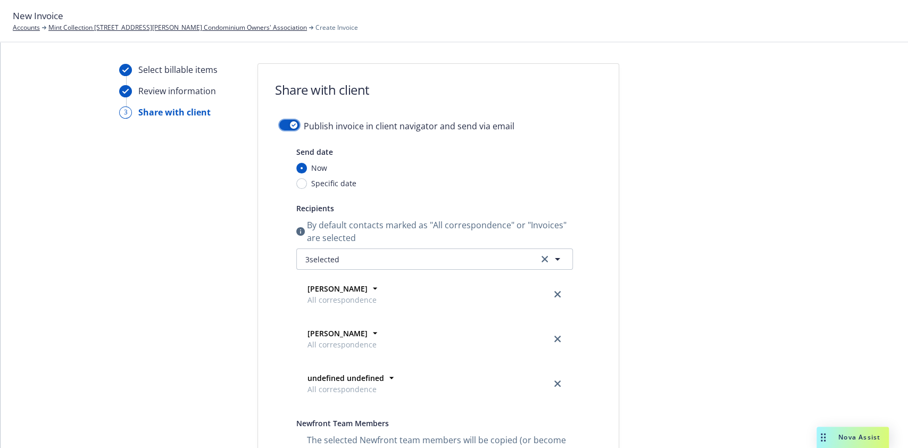
click at [291, 123] on icon "button" at bounding box center [293, 124] width 4 height 3
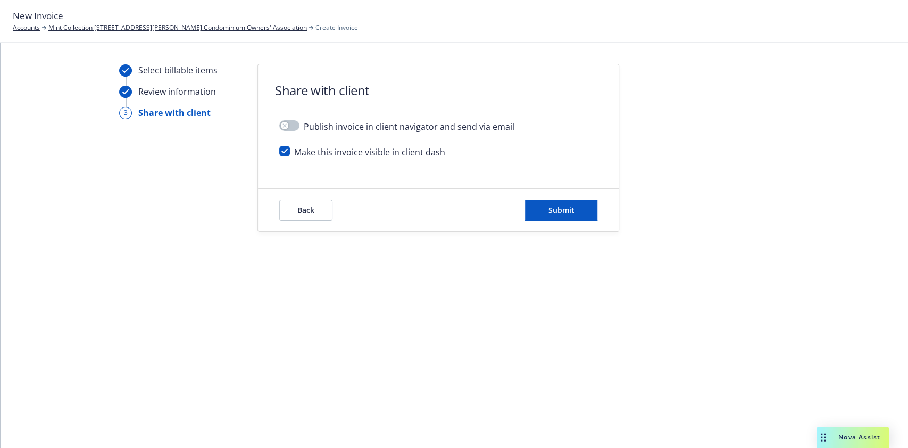
click at [358, 351] on div "Select billable items Review information 3 Share with client Share with client …" at bounding box center [454, 245] width 907 height 405
click at [540, 208] on button "Submit" at bounding box center [561, 209] width 72 height 21
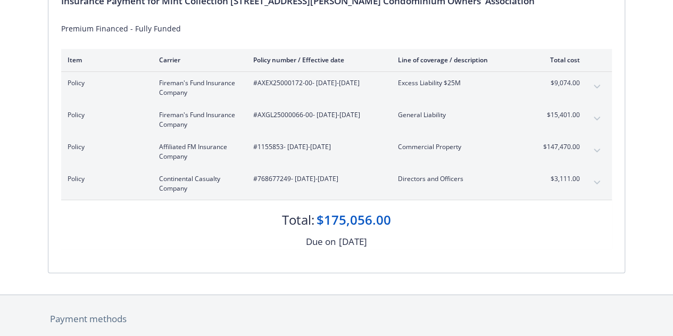
scroll to position [74, 0]
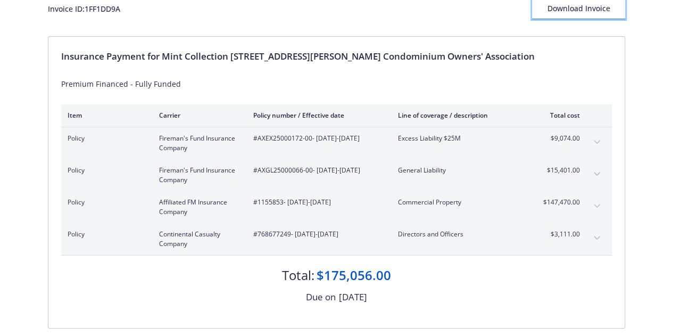
click at [557, 13] on div "Download Invoice" at bounding box center [578, 8] width 93 height 20
